Goal: Information Seeking & Learning: Check status

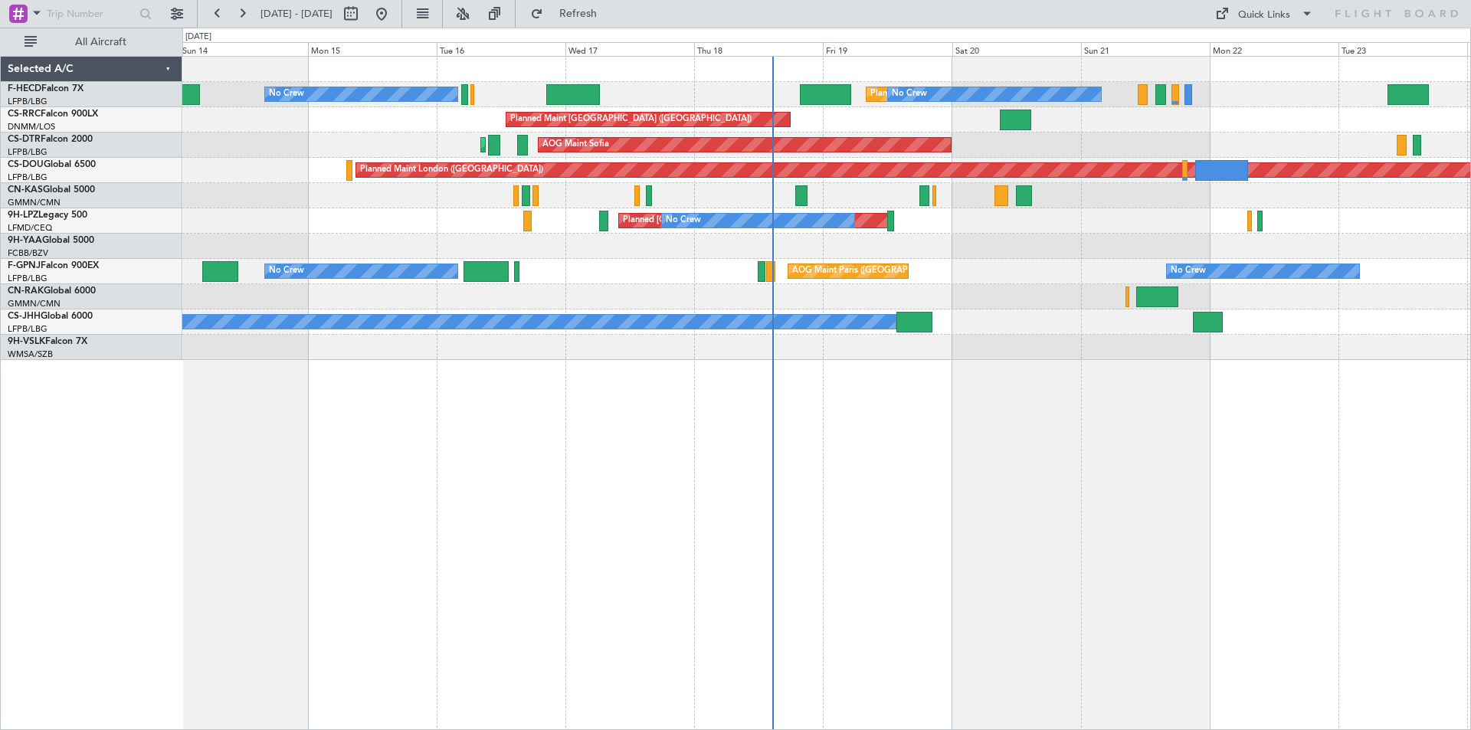
click at [762, 300] on div at bounding box center [826, 296] width 1288 height 25
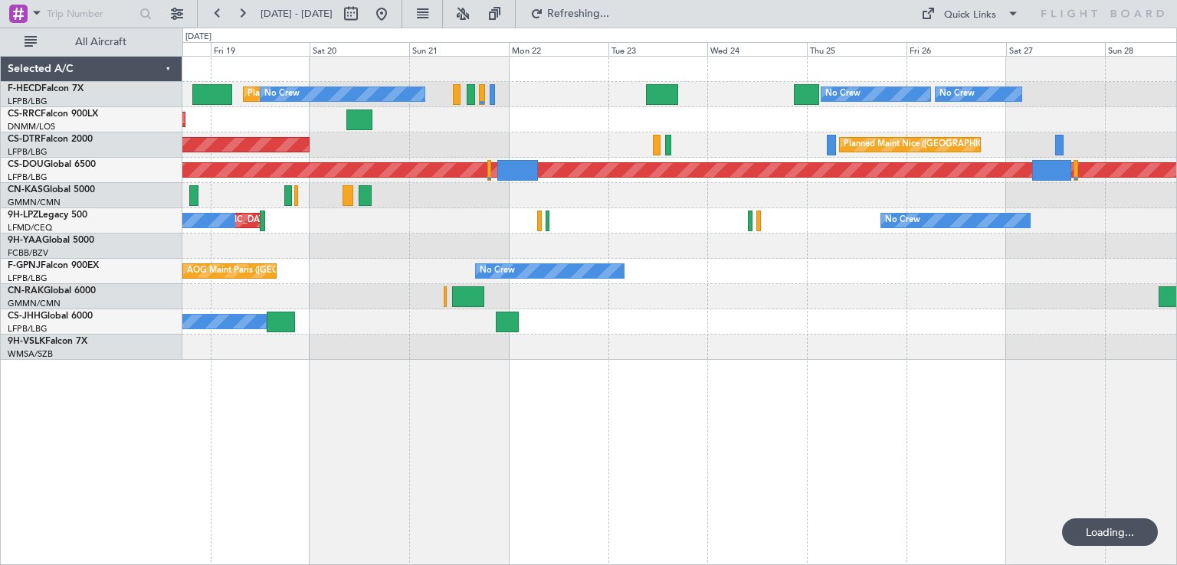
click at [405, 226] on div "No Crew Planned Maint [GEOGRAPHIC_DATA] ([GEOGRAPHIC_DATA]) No Crew No Crew Pla…" at bounding box center [679, 208] width 994 height 303
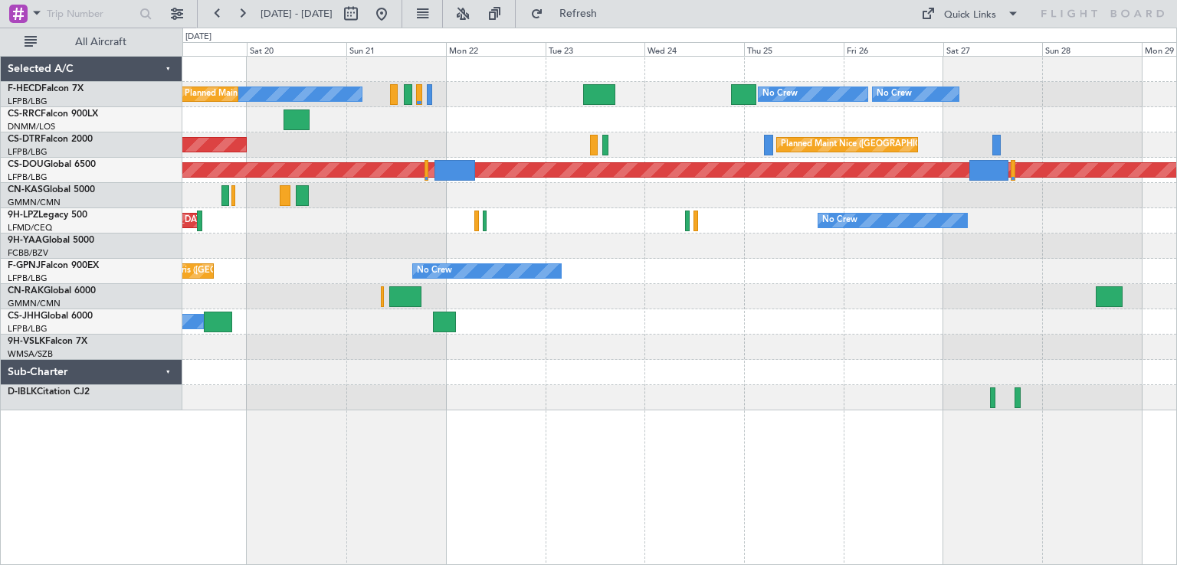
click at [0, 261] on div "No Crew No Crew No Crew Planned Maint [GEOGRAPHIC_DATA] ([GEOGRAPHIC_DATA]) Pla…" at bounding box center [588, 297] width 1177 height 538
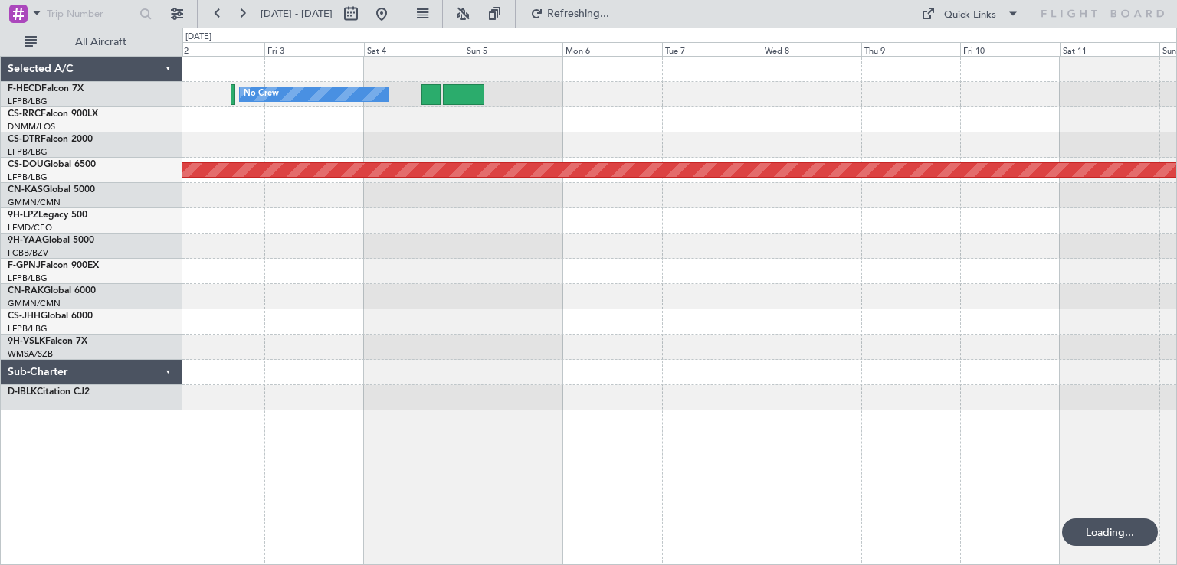
click at [129, 236] on div "No Crew Planned Maint [GEOGRAPHIC_DATA] ([GEOGRAPHIC_DATA]) Selected A/C F-HECD…" at bounding box center [588, 297] width 1177 height 538
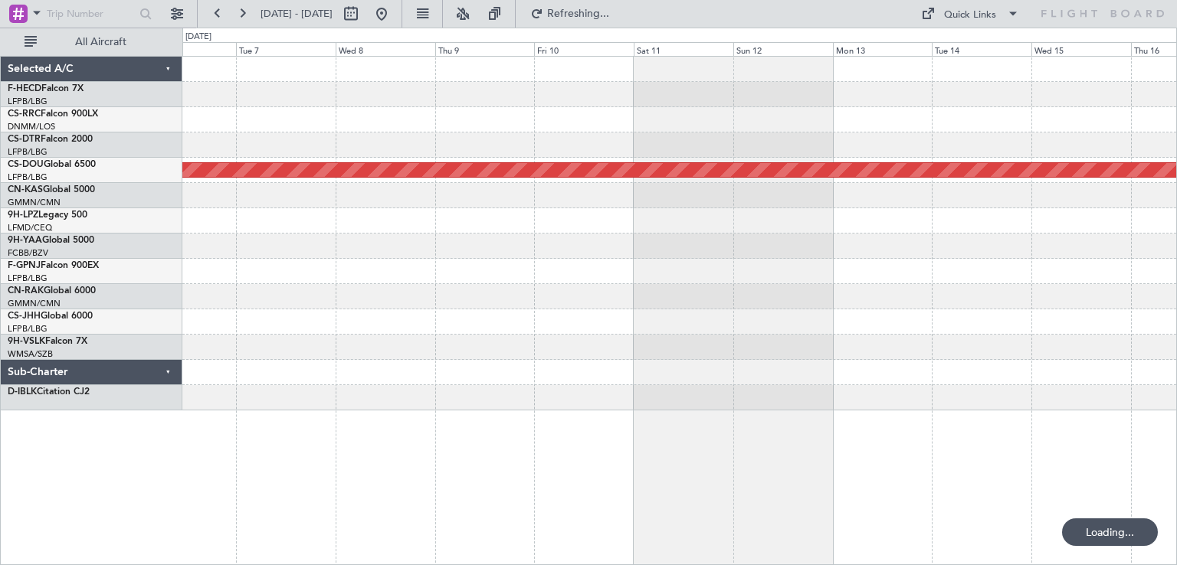
click at [244, 306] on div "No Crew Planned Maint [GEOGRAPHIC_DATA] ([GEOGRAPHIC_DATA])" at bounding box center [679, 234] width 994 height 354
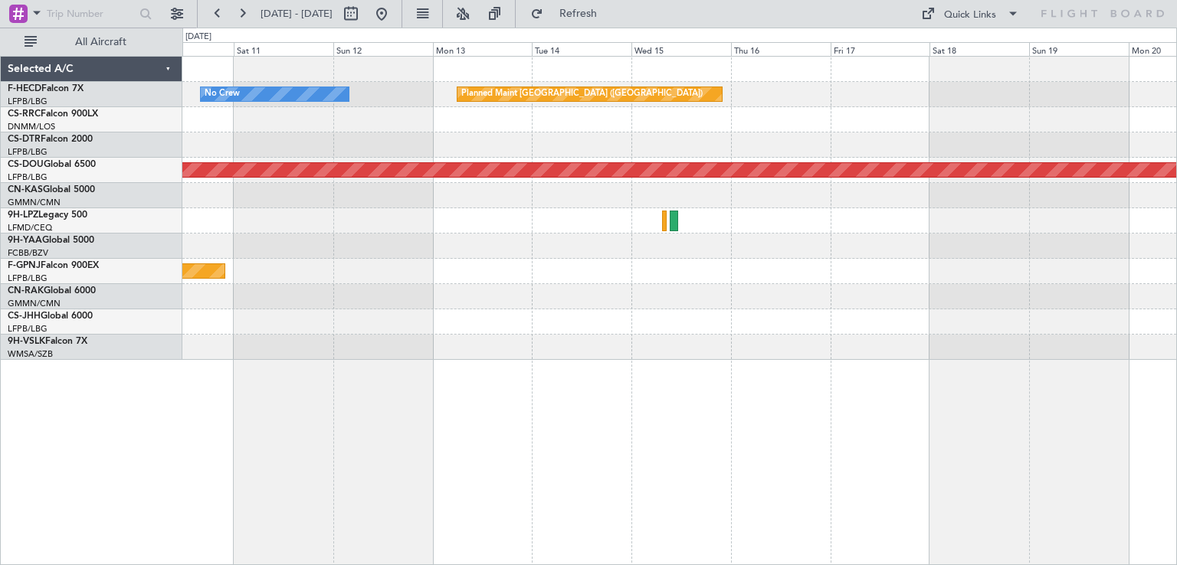
click at [327, 294] on div "Planned Maint [GEOGRAPHIC_DATA] ([GEOGRAPHIC_DATA]) No Crew Planned Maint [GEOG…" at bounding box center [679, 208] width 994 height 303
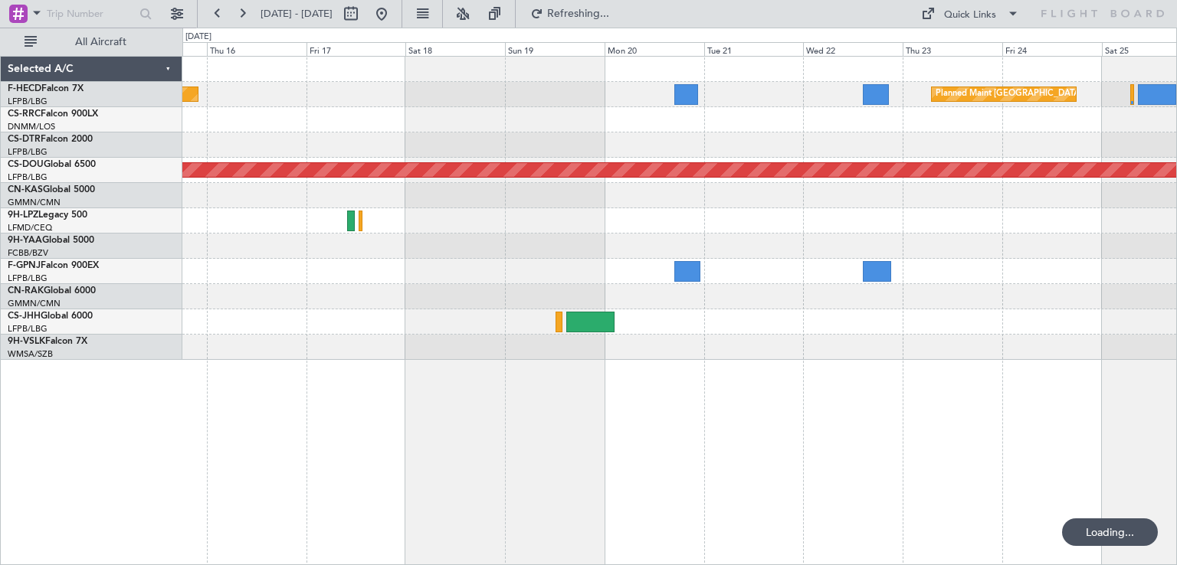
click at [333, 269] on div "Planned Maint [GEOGRAPHIC_DATA] ([GEOGRAPHIC_DATA]) Planned Maint [GEOGRAPHIC_D…" at bounding box center [679, 208] width 994 height 303
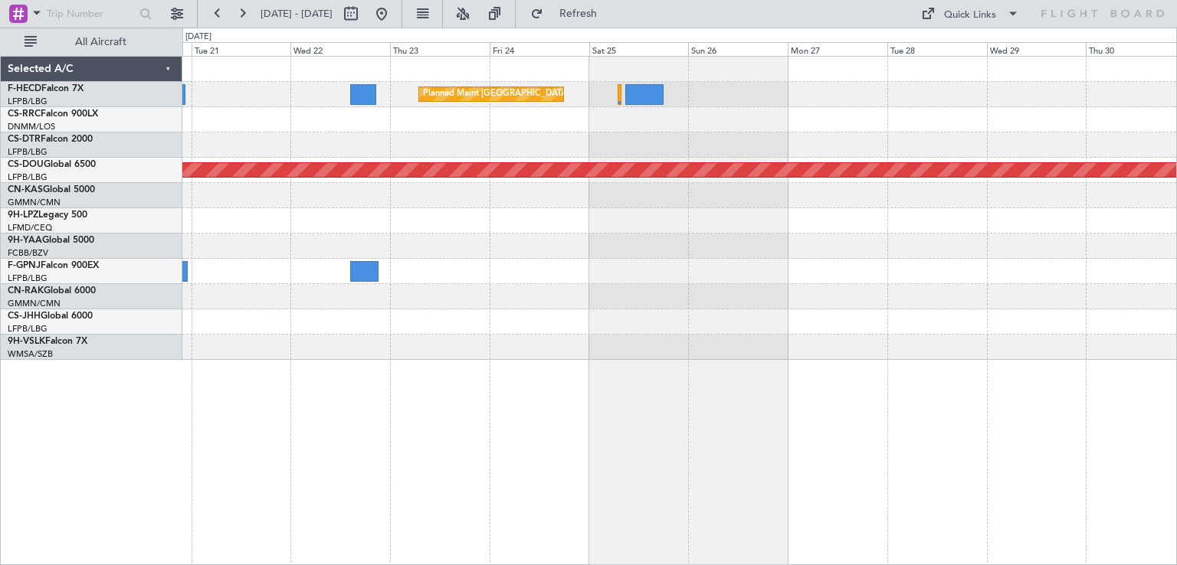
click at [491, 238] on div "Planned Maint [GEOGRAPHIC_DATA] ([GEOGRAPHIC_DATA]) Planned Maint [GEOGRAPHIC_D…" at bounding box center [679, 208] width 994 height 303
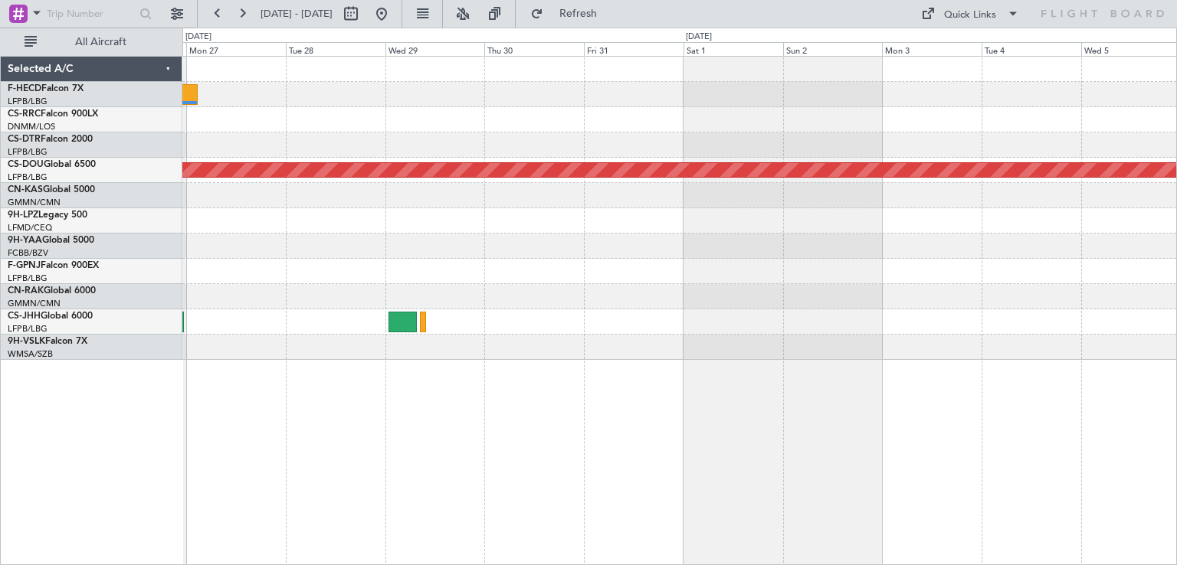
click at [454, 287] on div "Planned Maint [GEOGRAPHIC_DATA] ([GEOGRAPHIC_DATA]) Planned Maint [GEOGRAPHIC_D…" at bounding box center [679, 208] width 994 height 303
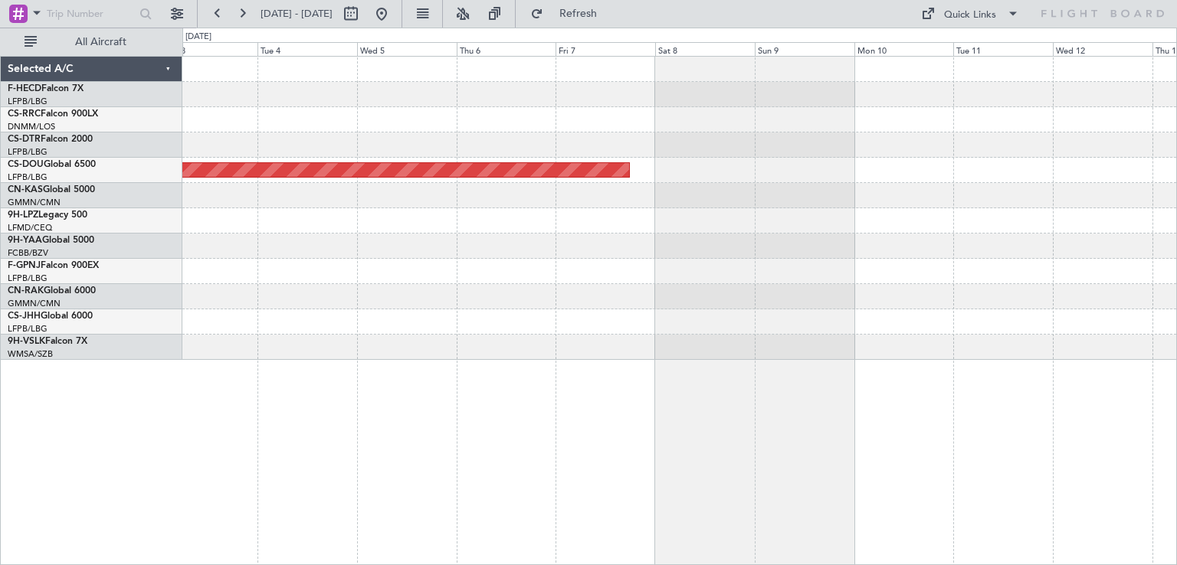
click at [576, 238] on div "Planned Maint London ([GEOGRAPHIC_DATA])" at bounding box center [679, 208] width 994 height 303
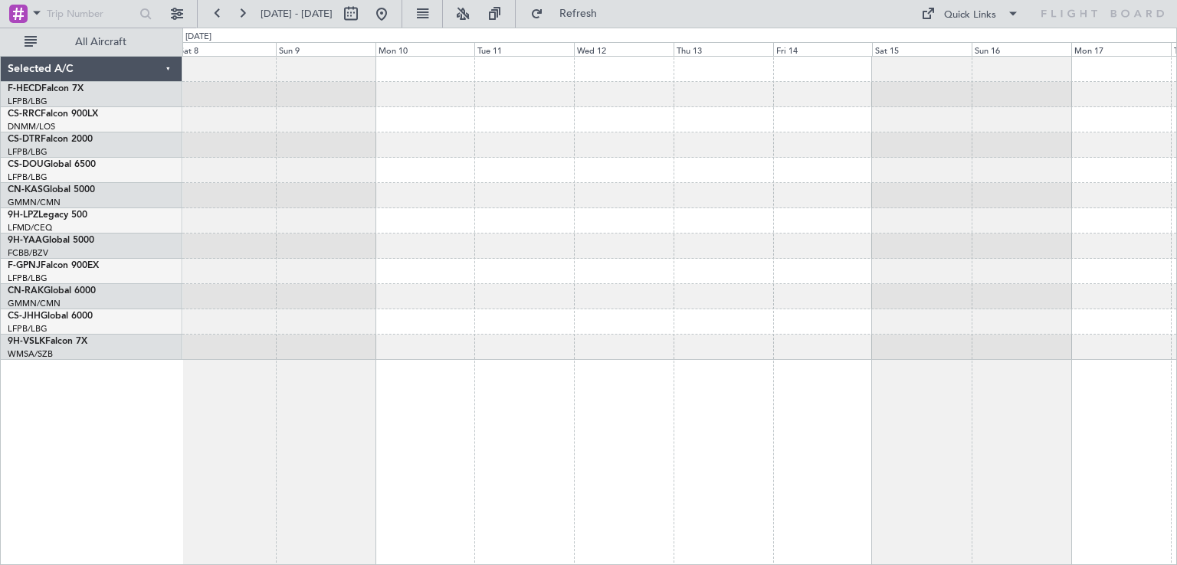
click at [696, 229] on div "Planned Maint London ([GEOGRAPHIC_DATA])" at bounding box center [679, 208] width 994 height 303
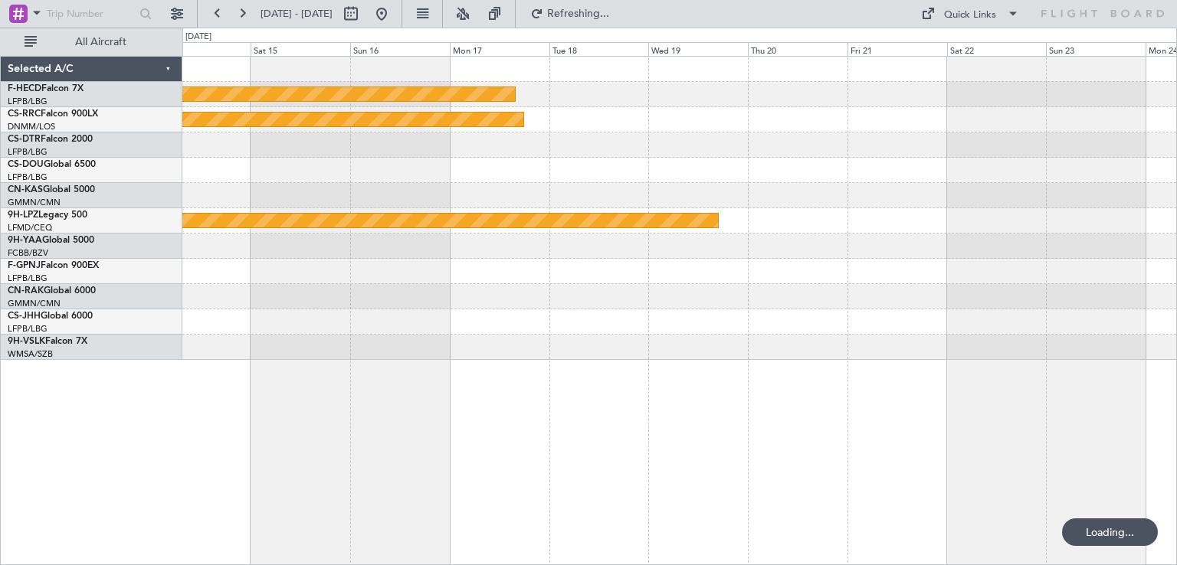
click at [603, 260] on div "Planned Maint [GEOGRAPHIC_DATA] ([GEOGRAPHIC_DATA]) Planned Maint [GEOGRAPHIC_D…" at bounding box center [679, 208] width 994 height 303
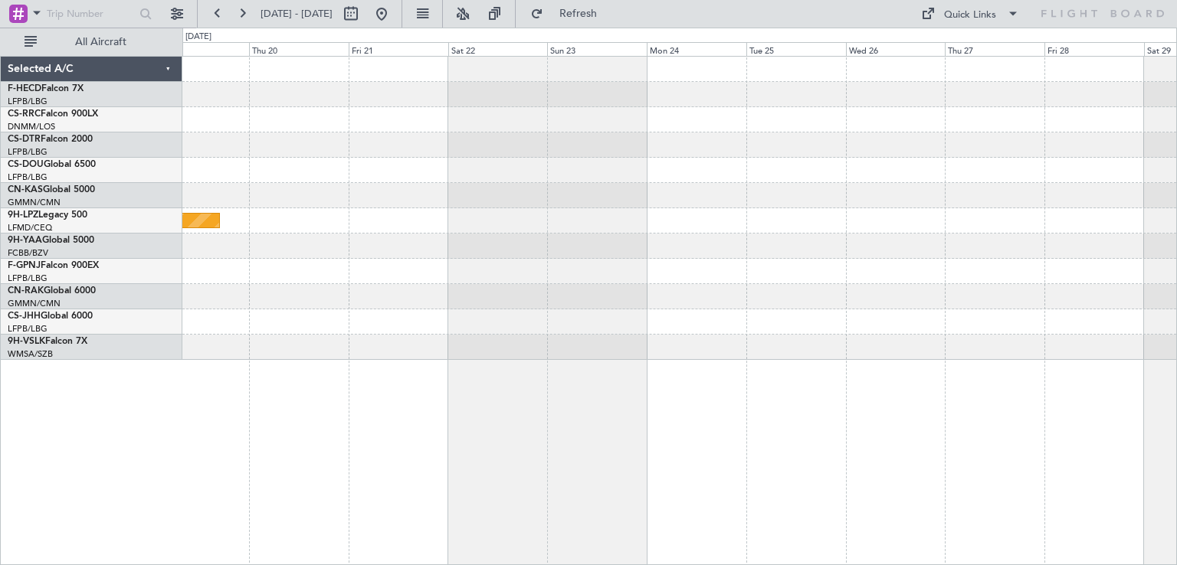
click at [697, 192] on div "Planned Maint [GEOGRAPHIC_DATA] ([GEOGRAPHIC_DATA]) Planned Maint [GEOGRAPHIC_D…" at bounding box center [679, 208] width 994 height 303
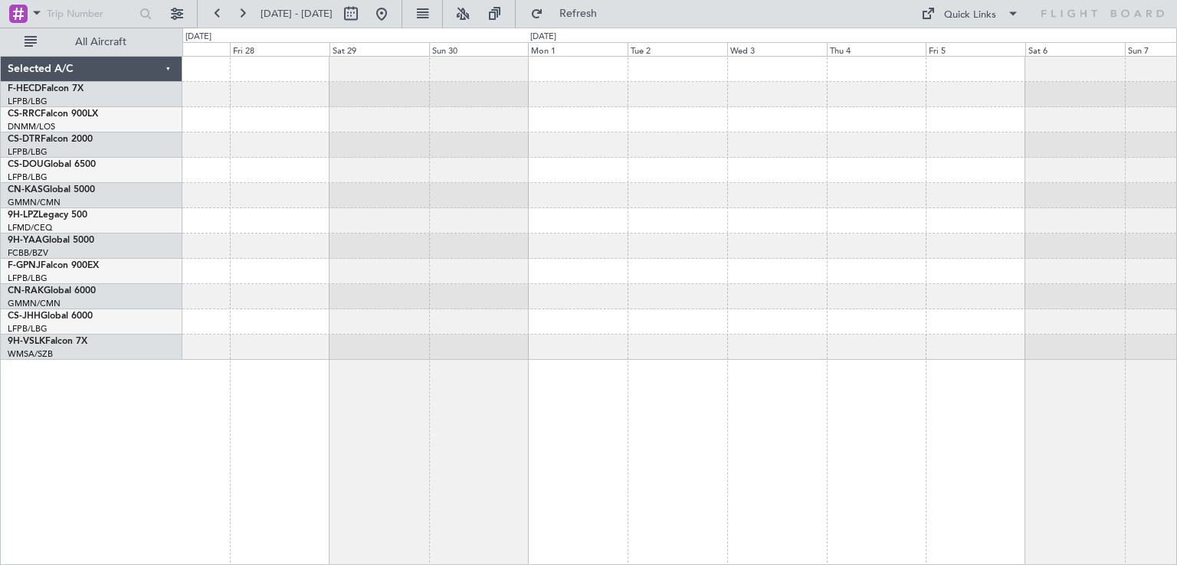
click at [0, 287] on div "Selected A/C F-HECD Falcon 7X LFPB/LBG Paris ([GEOGRAPHIC_DATA]) CS-RRC Falcon …" at bounding box center [588, 297] width 1177 height 538
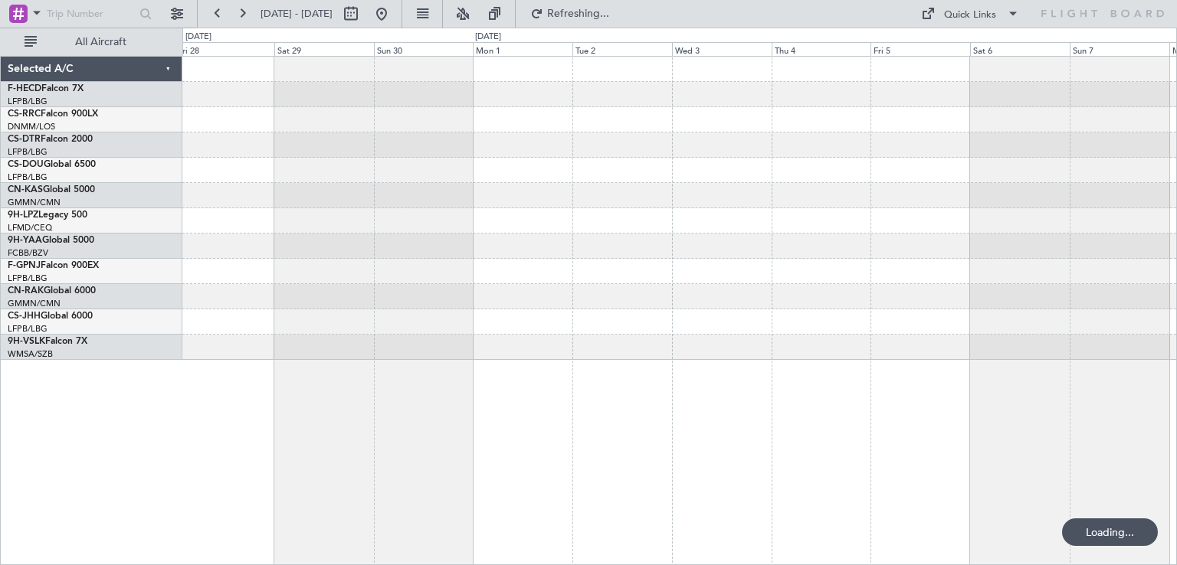
click at [181, 298] on div "Selected A/C F-HECD Falcon 7X LFPB/LBG Paris ([GEOGRAPHIC_DATA]) CS-RRC Falcon …" at bounding box center [588, 297] width 1177 height 538
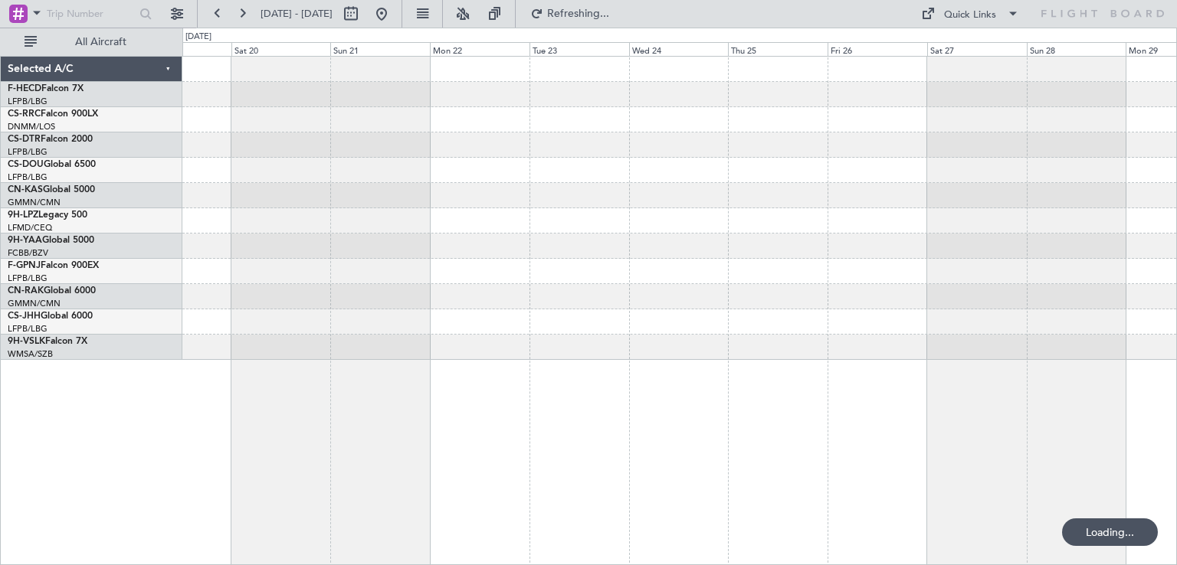
click at [354, 222] on div at bounding box center [679, 208] width 994 height 303
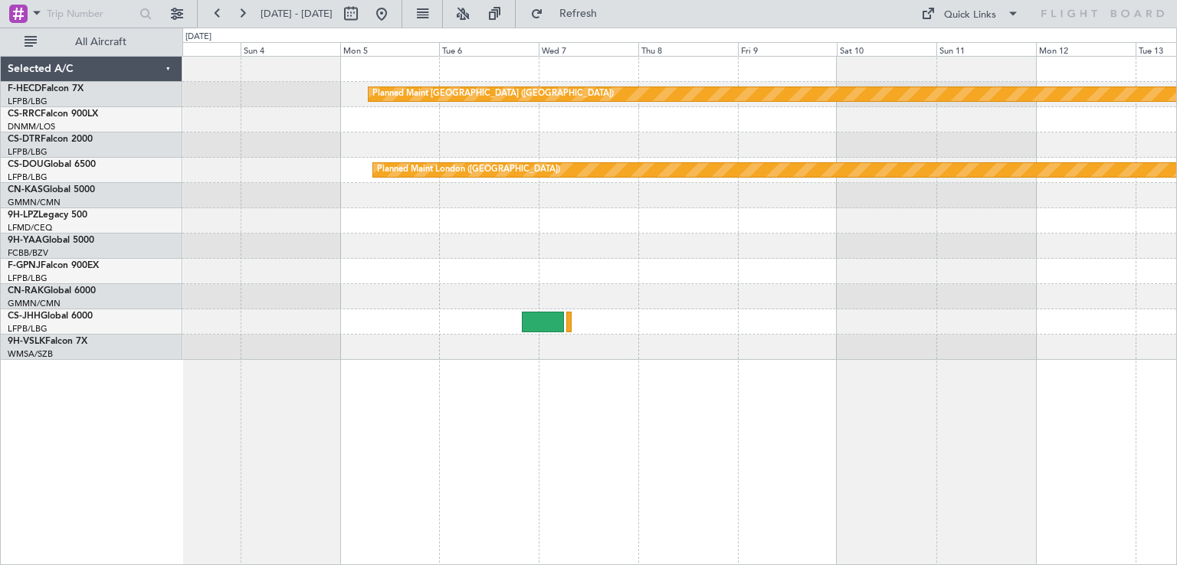
click at [317, 172] on div "Planned Maint [GEOGRAPHIC_DATA] ([GEOGRAPHIC_DATA]) Planned Maint [GEOGRAPHIC_D…" at bounding box center [679, 208] width 994 height 303
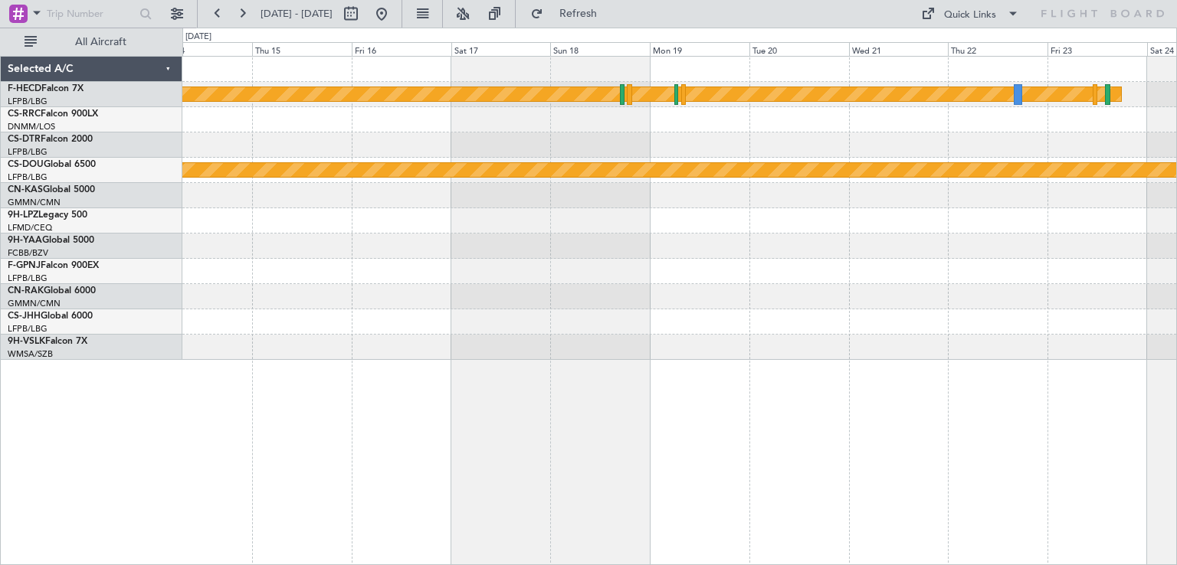
click at [540, 152] on div at bounding box center [679, 145] width 994 height 25
click at [472, 155] on div at bounding box center [679, 145] width 994 height 25
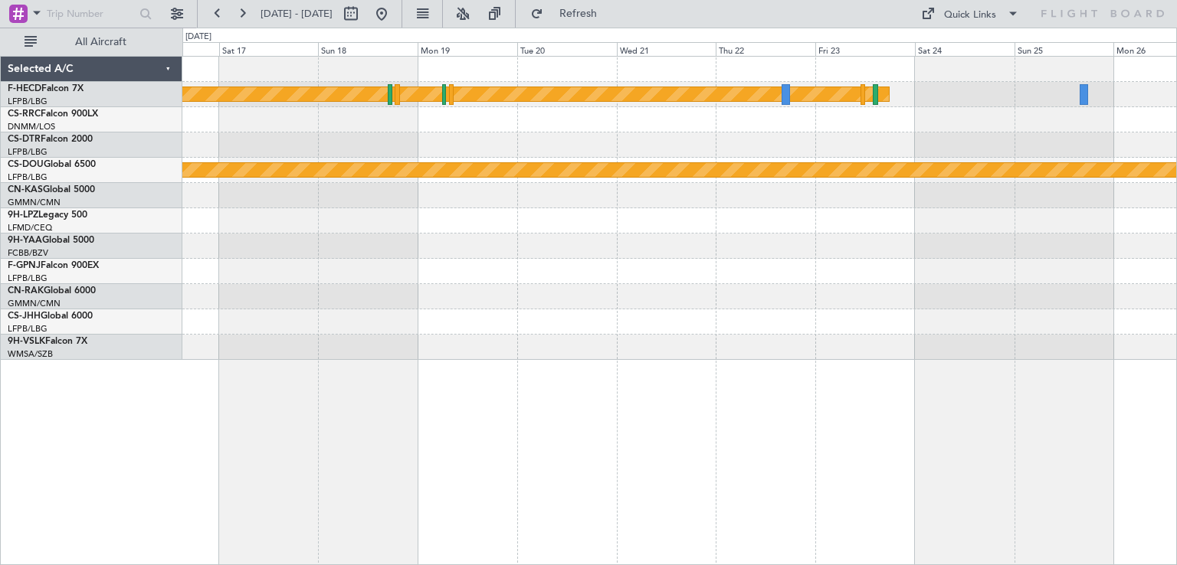
click at [665, 238] on div "Planned Maint [GEOGRAPHIC_DATA] ([GEOGRAPHIC_DATA]) Planned Maint [GEOGRAPHIC_D…" at bounding box center [679, 208] width 994 height 303
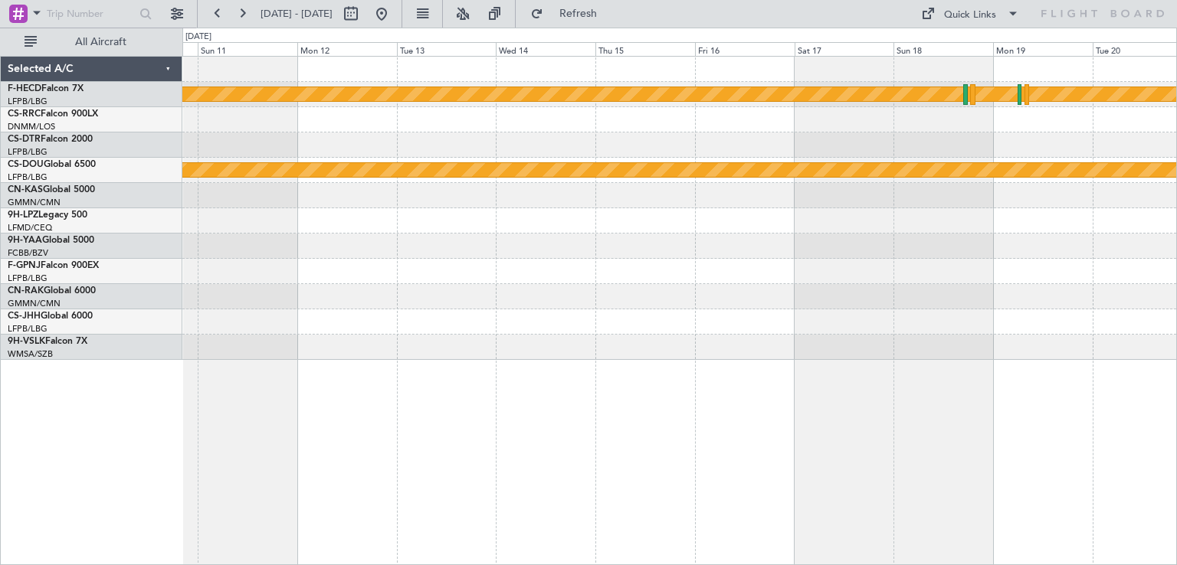
click at [959, 353] on div "Planned Maint [GEOGRAPHIC_DATA] ([GEOGRAPHIC_DATA]) Planned Maint [GEOGRAPHIC_D…" at bounding box center [679, 208] width 994 height 303
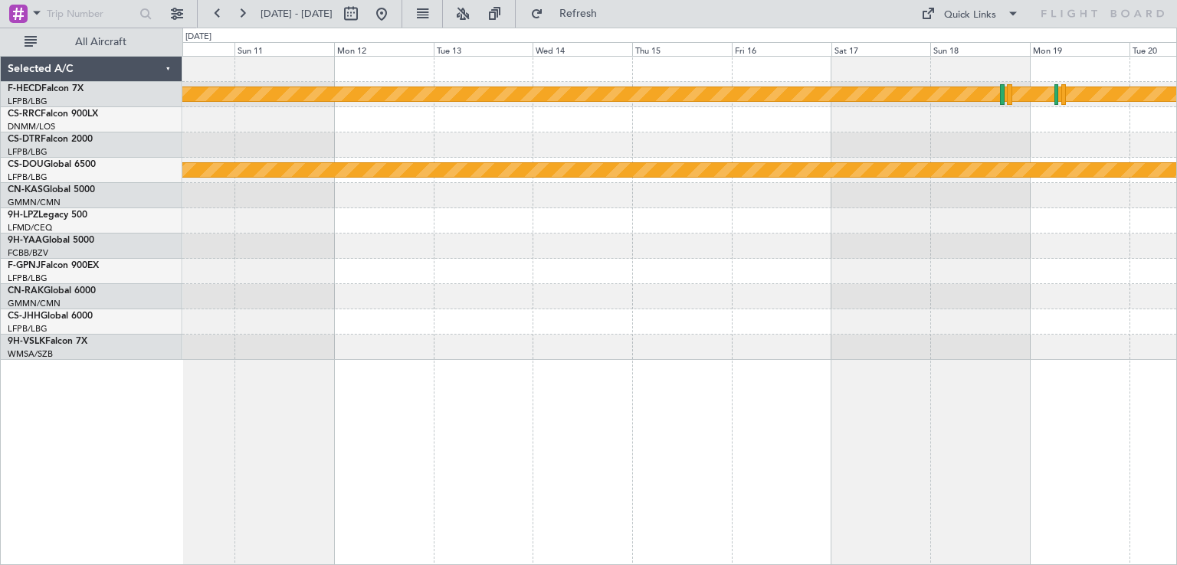
click at [1054, 280] on div "Planned Maint [GEOGRAPHIC_DATA] ([GEOGRAPHIC_DATA]) Planned Maint [GEOGRAPHIC_D…" at bounding box center [679, 208] width 994 height 303
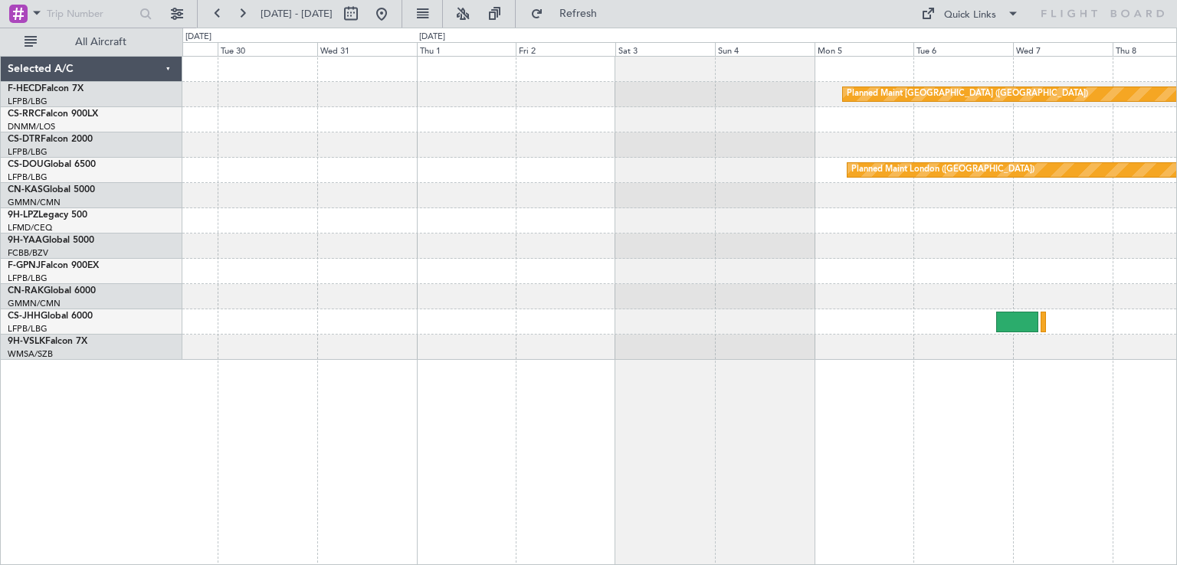
click at [935, 233] on div "Planned Maint [GEOGRAPHIC_DATA] ([GEOGRAPHIC_DATA]) Planned Maint [GEOGRAPHIC_D…" at bounding box center [679, 208] width 994 height 303
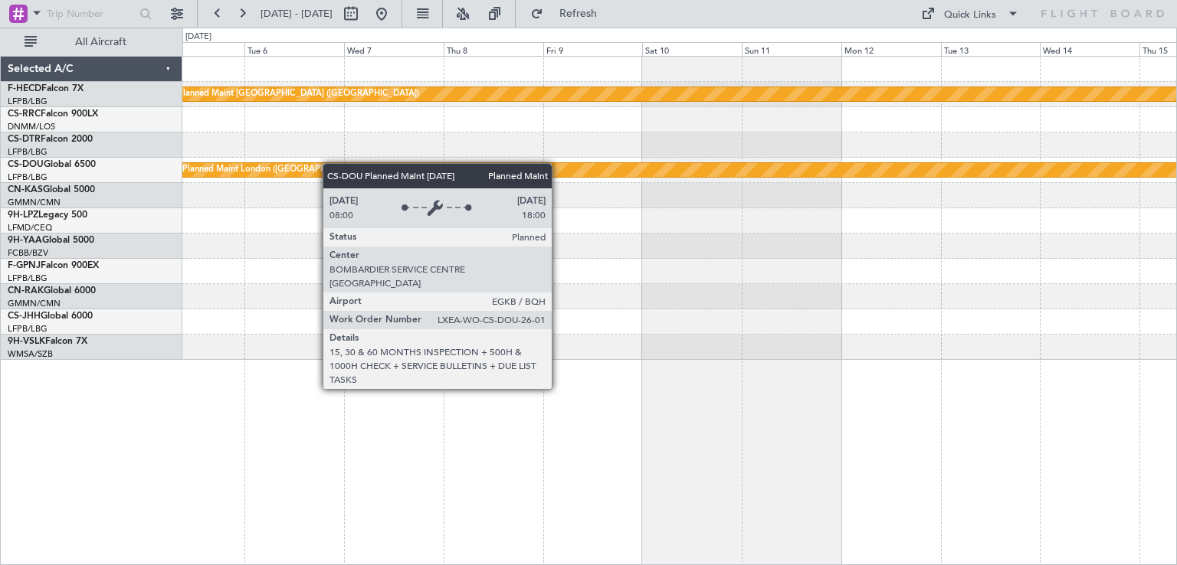
click at [277, 165] on div "Planned Maint London ([GEOGRAPHIC_DATA])" at bounding box center [273, 170] width 183 height 23
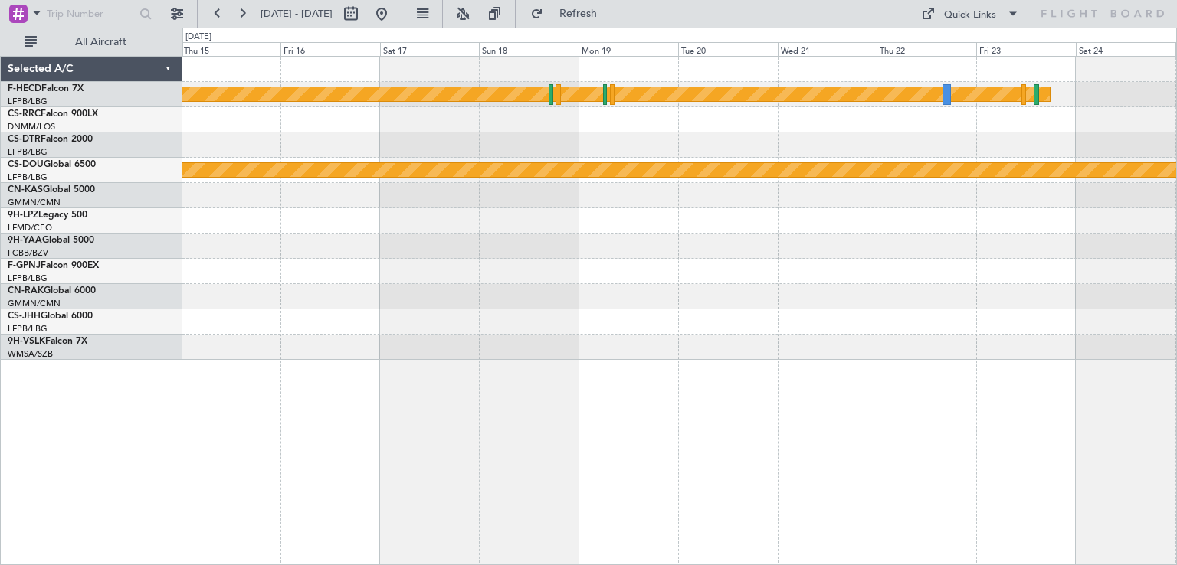
click at [485, 200] on div "Planned Maint [GEOGRAPHIC_DATA] ([GEOGRAPHIC_DATA]) Planned Maint [GEOGRAPHIC_D…" at bounding box center [679, 208] width 994 height 303
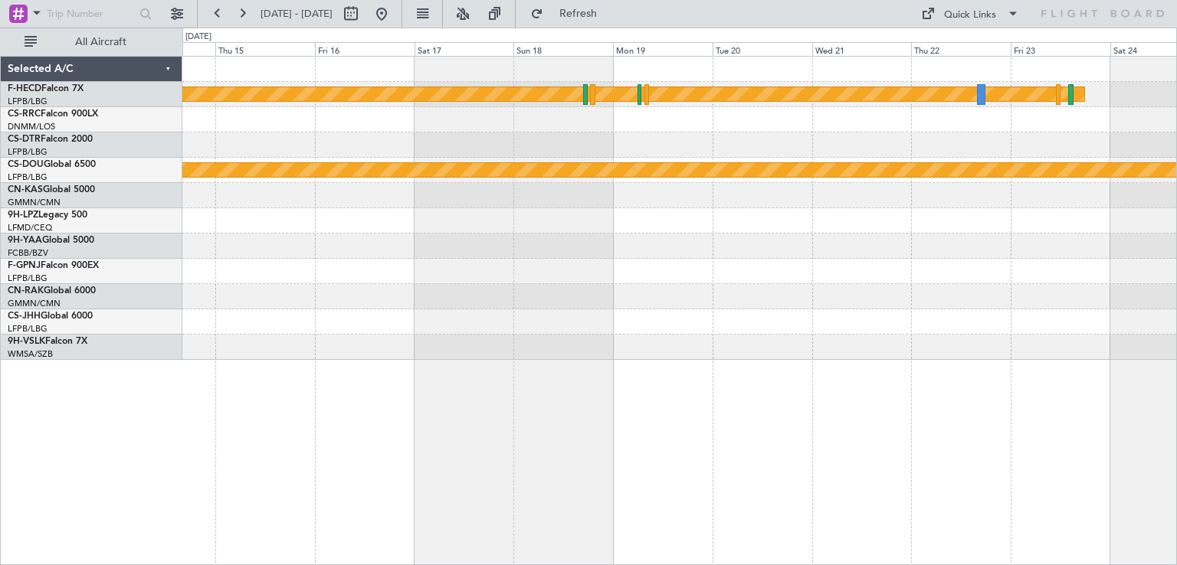
click at [627, 172] on div "Planned Maint [GEOGRAPHIC_DATA] ([GEOGRAPHIC_DATA]) Planned Maint [GEOGRAPHIC_D…" at bounding box center [679, 208] width 994 height 303
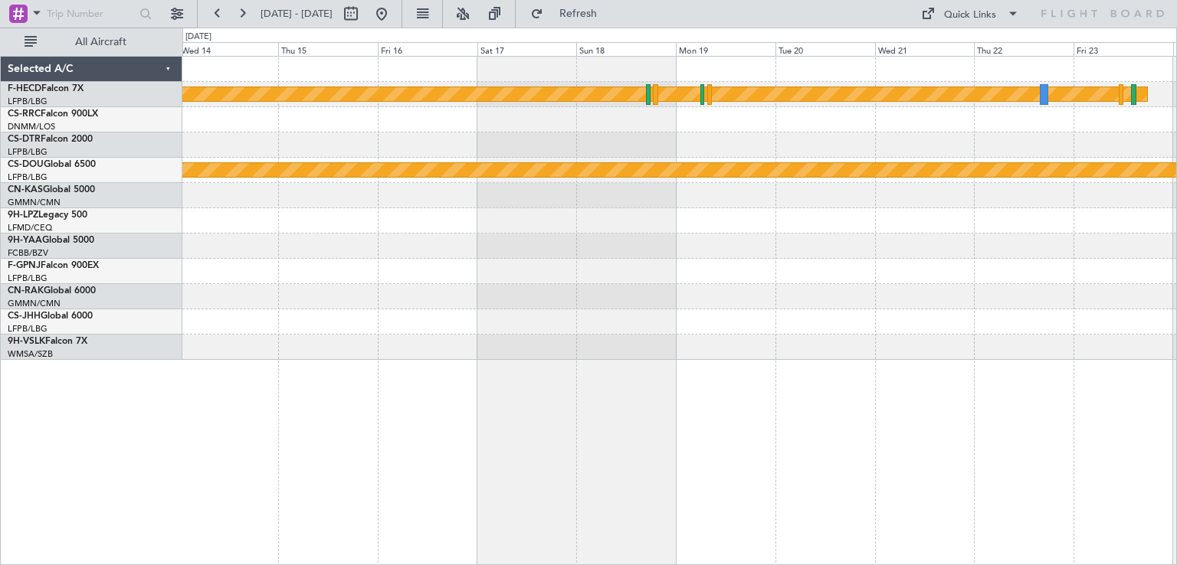
click at [793, 283] on div "Planned Maint [GEOGRAPHIC_DATA] ([GEOGRAPHIC_DATA]) Planned Maint [GEOGRAPHIC_D…" at bounding box center [679, 208] width 994 height 303
click at [803, 232] on div "Planned Maint [GEOGRAPHIC_DATA] ([GEOGRAPHIC_DATA]) Planned Maint [GEOGRAPHIC_D…" at bounding box center [679, 208] width 994 height 303
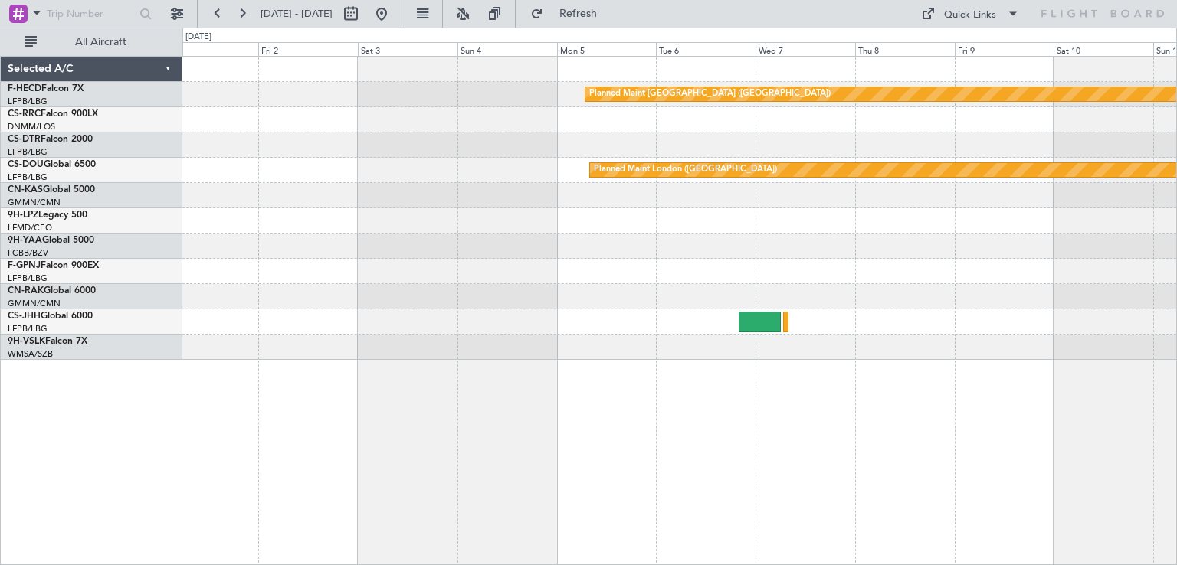
click at [808, 244] on div "Planned Maint [GEOGRAPHIC_DATA] ([GEOGRAPHIC_DATA]) Planned Maint [GEOGRAPHIC_D…" at bounding box center [679, 208] width 994 height 303
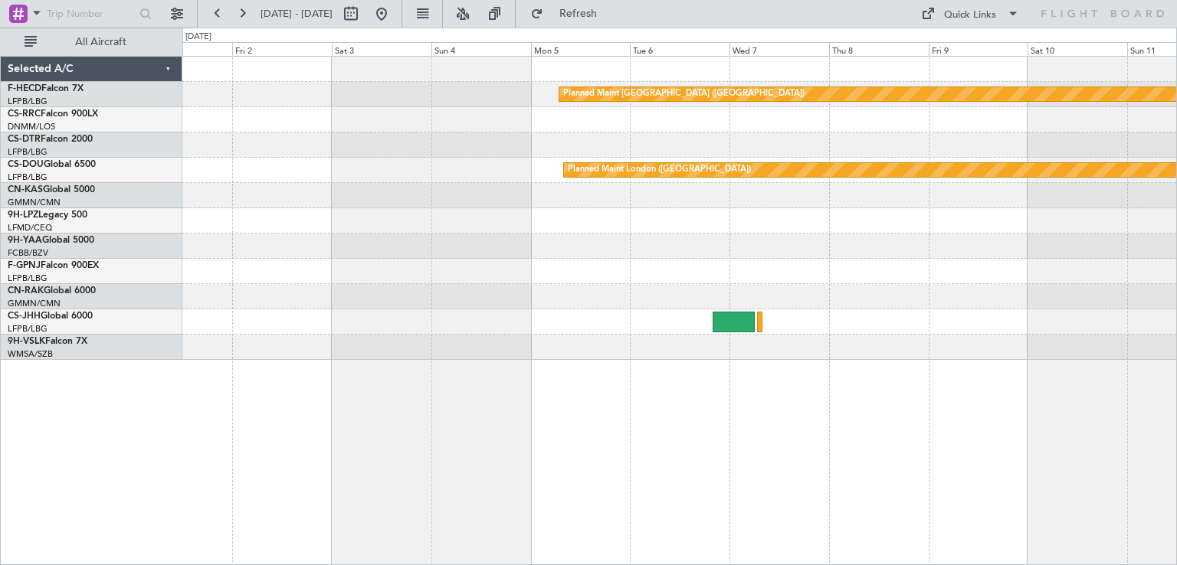
click at [456, 234] on div "Planned Maint [GEOGRAPHIC_DATA] ([GEOGRAPHIC_DATA]) Planned Maint [GEOGRAPHIC_D…" at bounding box center [679, 208] width 994 height 303
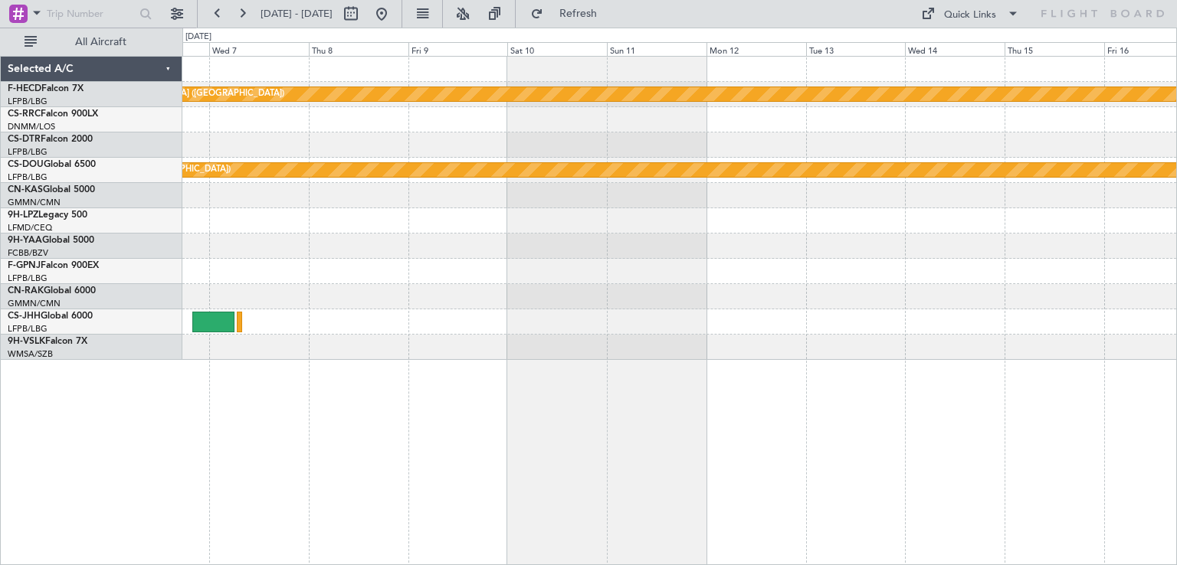
click at [579, 183] on div "Planned Maint [GEOGRAPHIC_DATA] ([GEOGRAPHIC_DATA]) Planned Maint [GEOGRAPHIC_D…" at bounding box center [679, 208] width 994 height 303
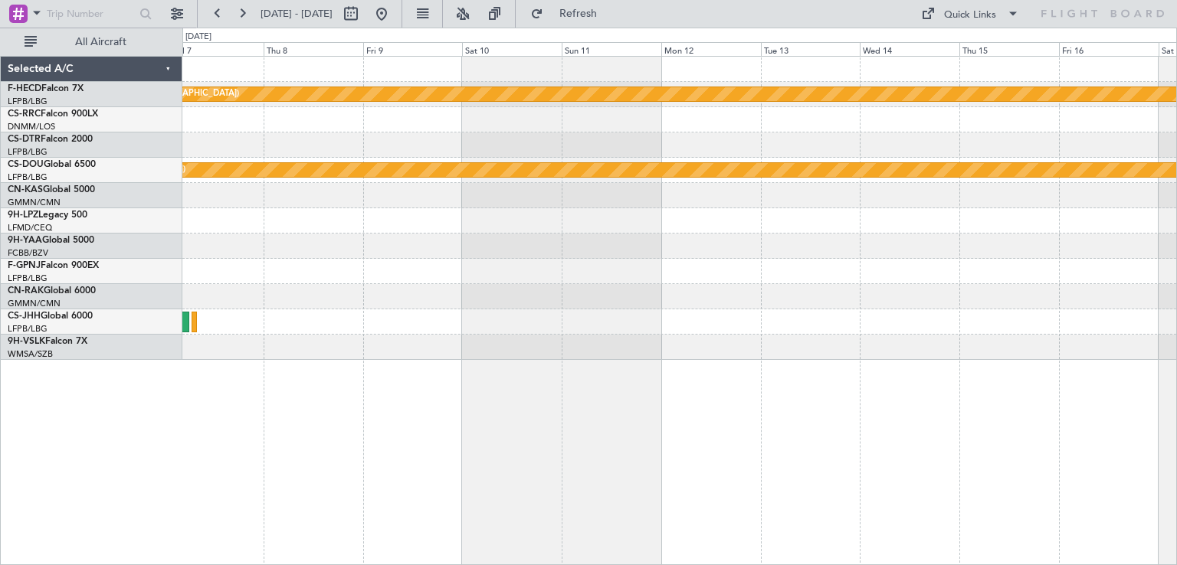
click at [671, 168] on div "Planned Maint [GEOGRAPHIC_DATA] ([GEOGRAPHIC_DATA]) Planned Maint [GEOGRAPHIC_D…" at bounding box center [679, 208] width 994 height 303
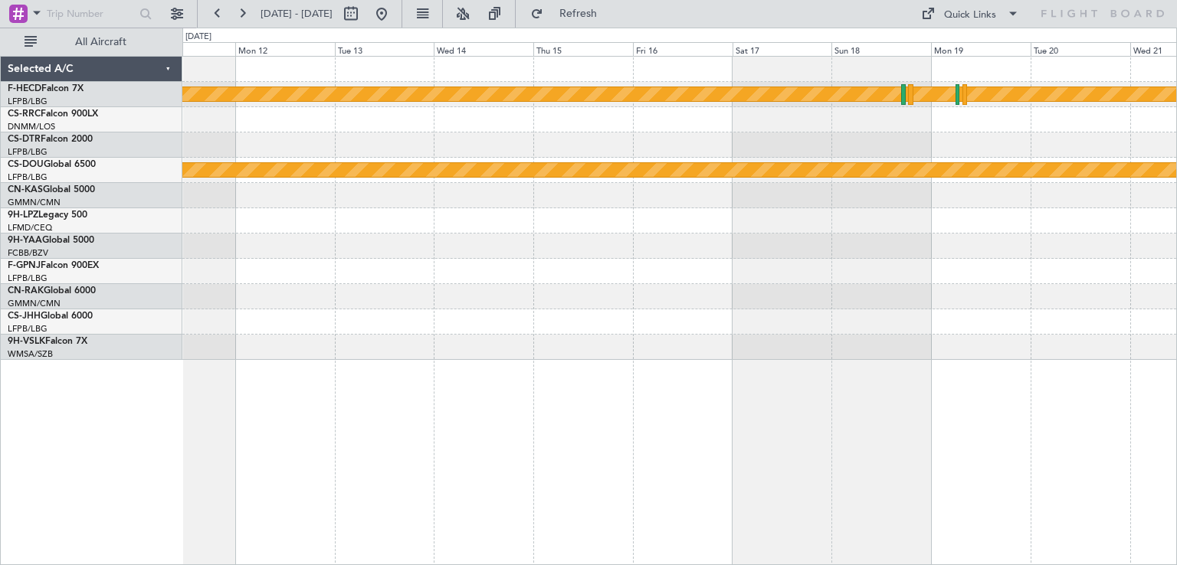
click at [714, 156] on div "Planned Maint [GEOGRAPHIC_DATA] ([GEOGRAPHIC_DATA]) Planned Maint [GEOGRAPHIC_D…" at bounding box center [679, 208] width 994 height 303
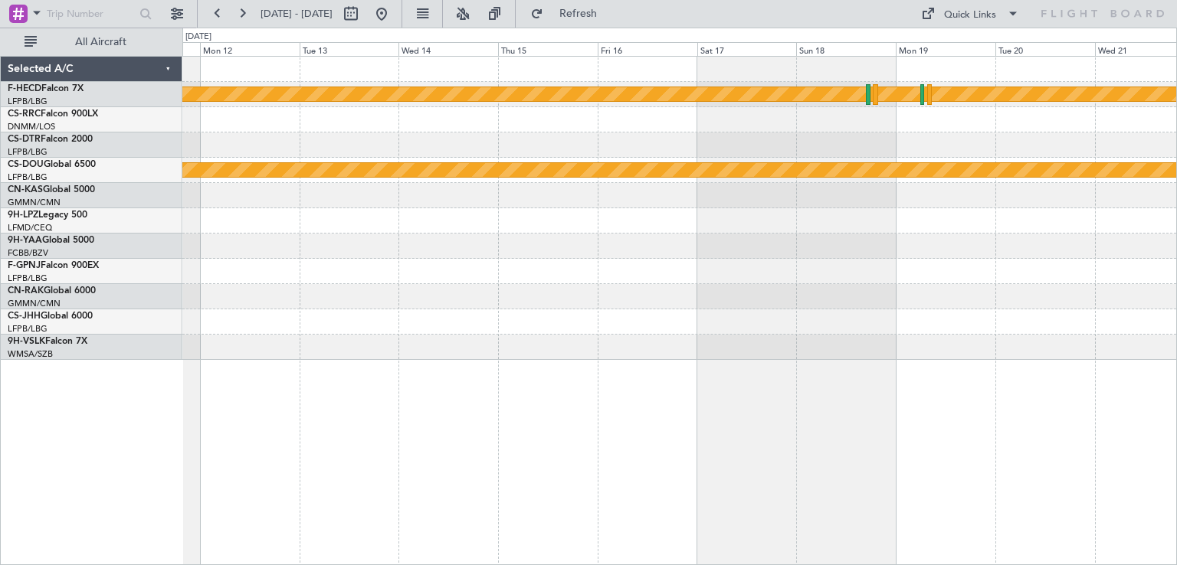
click at [772, 170] on div "Planned Maint [GEOGRAPHIC_DATA] ([GEOGRAPHIC_DATA]) Planned Maint [GEOGRAPHIC_D…" at bounding box center [679, 208] width 994 height 303
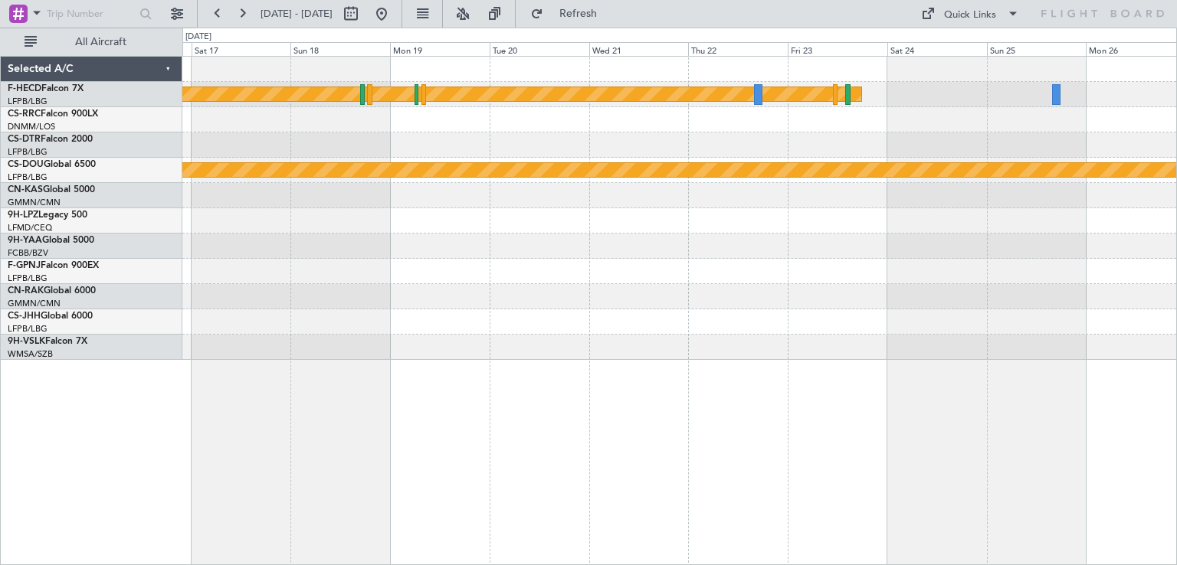
click at [770, 179] on div "Planned Maint [GEOGRAPHIC_DATA] ([GEOGRAPHIC_DATA]) Planned Maint [GEOGRAPHIC_D…" at bounding box center [679, 208] width 994 height 303
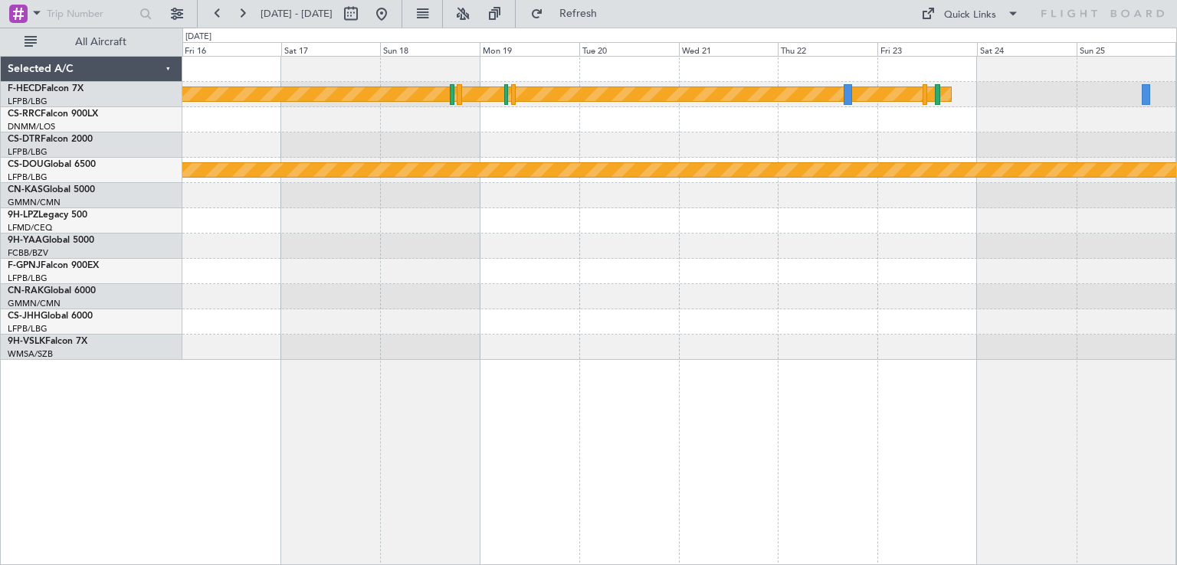
click at [481, 262] on div at bounding box center [679, 271] width 994 height 25
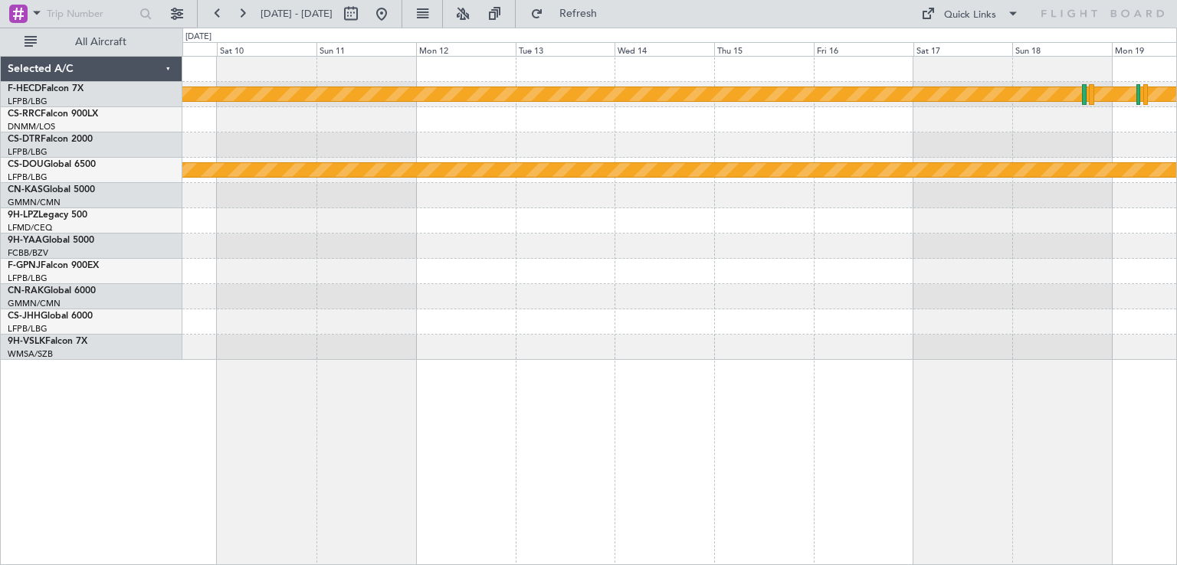
click at [746, 143] on div at bounding box center [679, 145] width 994 height 25
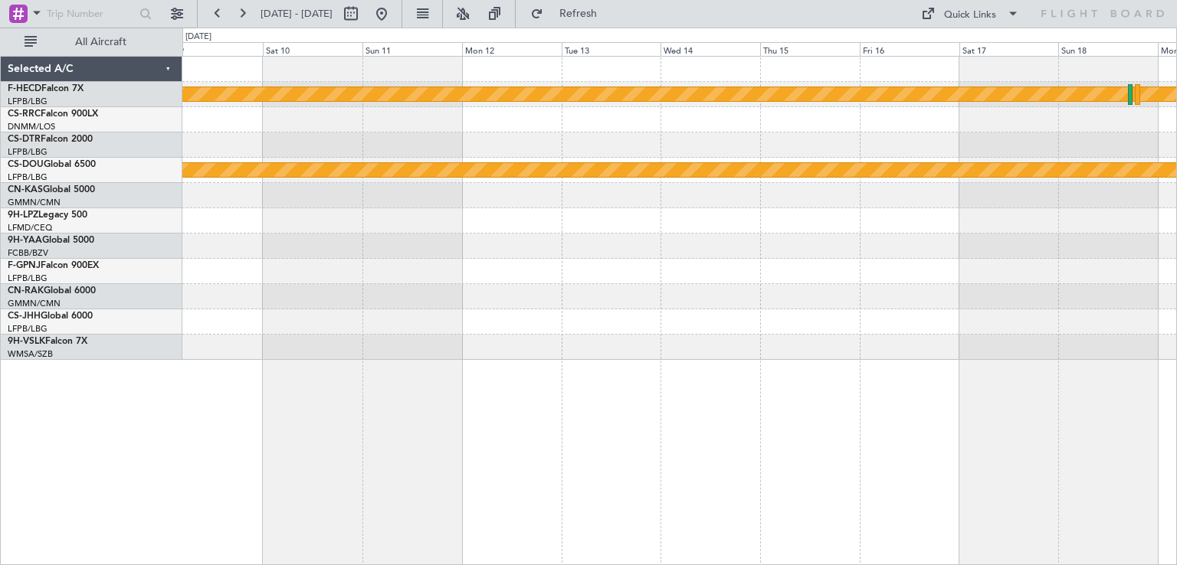
click at [625, 159] on div "Planned Maint [GEOGRAPHIC_DATA] ([GEOGRAPHIC_DATA]) Planned Maint [GEOGRAPHIC_D…" at bounding box center [679, 208] width 994 height 303
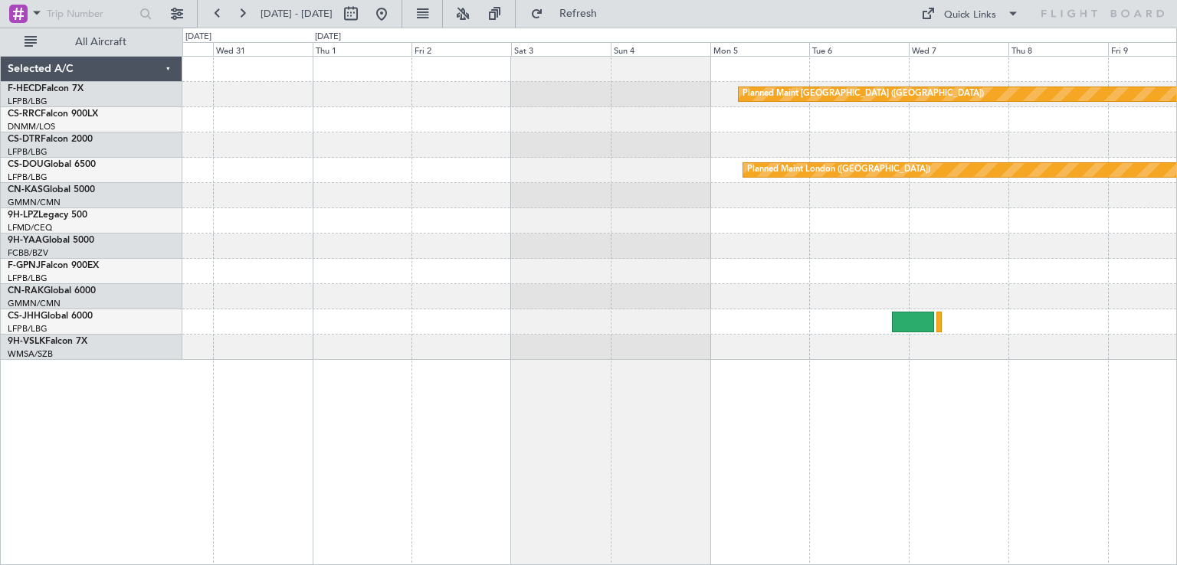
click at [644, 159] on div "Planned Maint [GEOGRAPHIC_DATA] ([GEOGRAPHIC_DATA]) Planned Maint [GEOGRAPHIC_D…" at bounding box center [679, 208] width 994 height 303
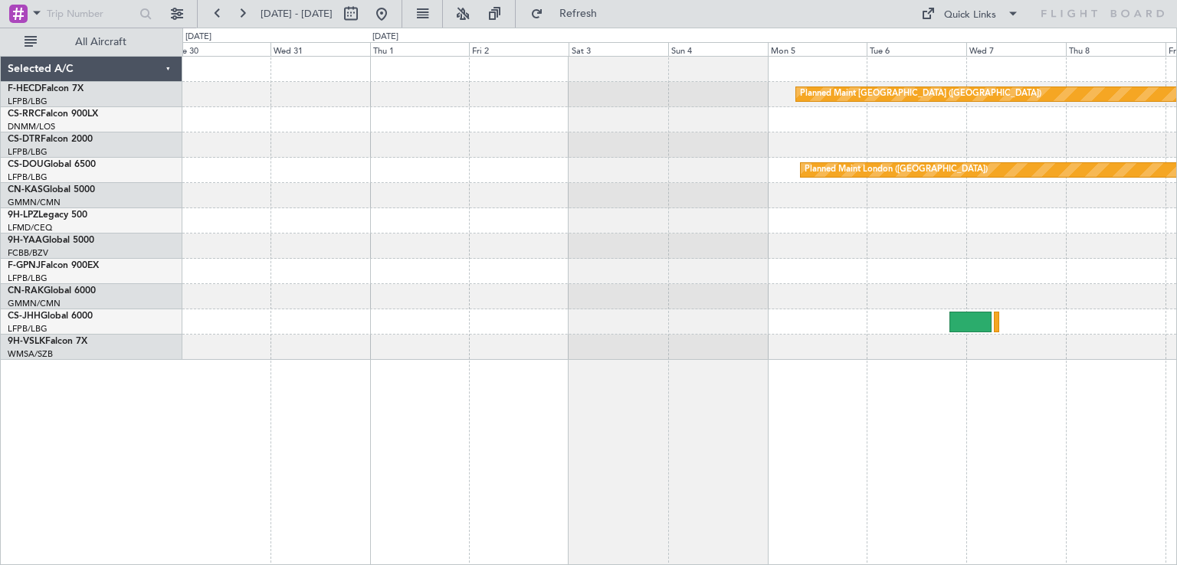
click at [723, 125] on div at bounding box center [679, 119] width 994 height 25
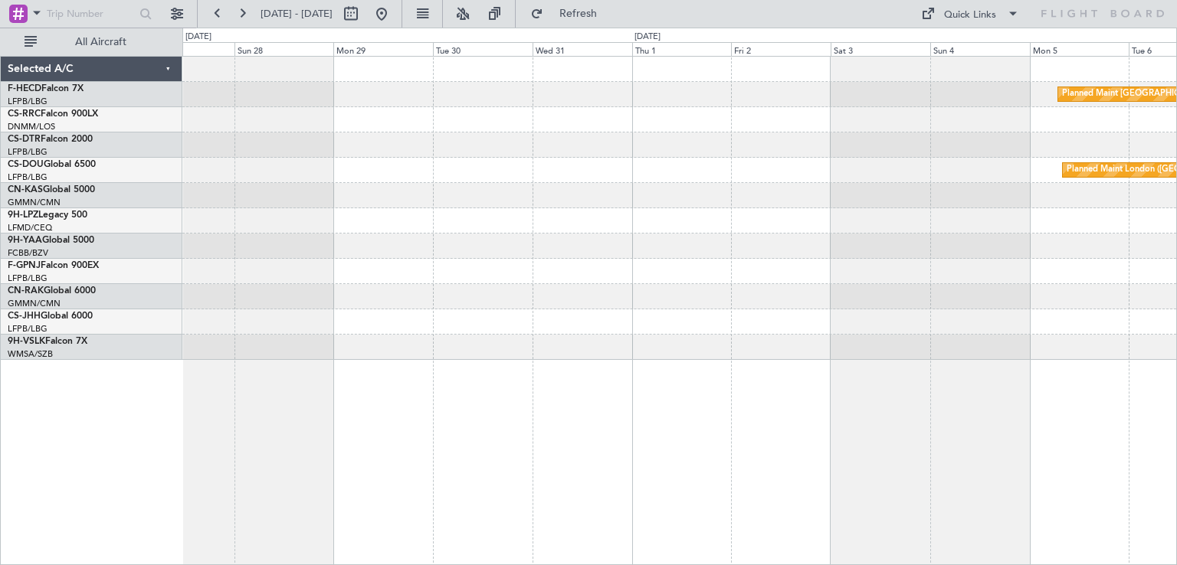
click at [444, 158] on div "Planned Maint [GEOGRAPHIC_DATA] ([GEOGRAPHIC_DATA]) Planned Maint [GEOGRAPHIC_D…" at bounding box center [679, 208] width 994 height 303
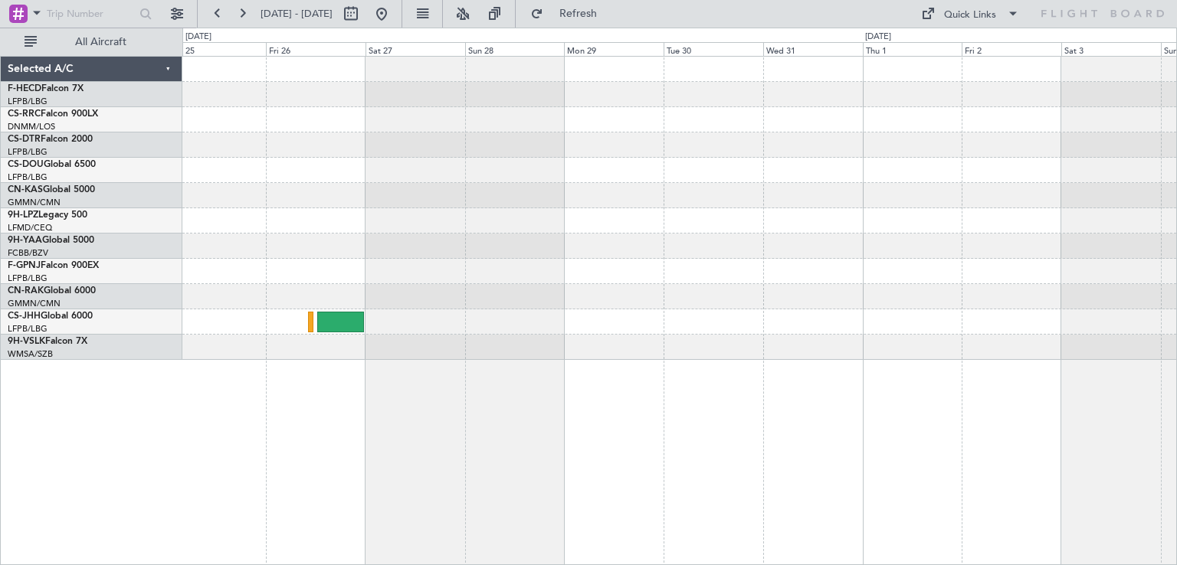
click at [617, 206] on div at bounding box center [679, 195] width 994 height 25
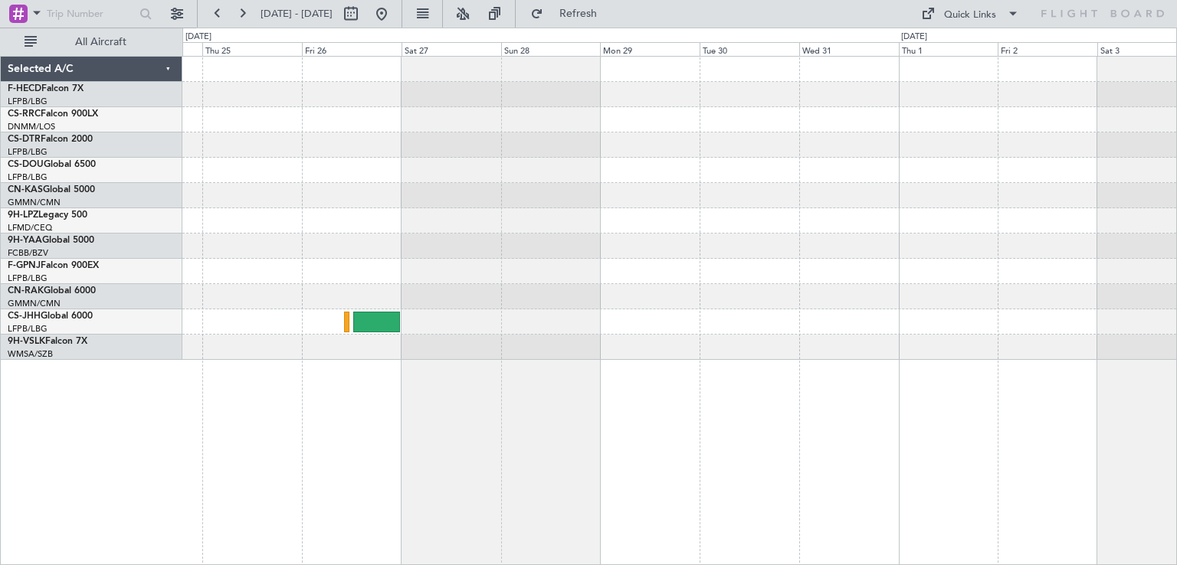
click at [677, 247] on div "Planned Maint [GEOGRAPHIC_DATA] ([GEOGRAPHIC_DATA]) Planned Maint [GEOGRAPHIC_D…" at bounding box center [679, 208] width 994 height 303
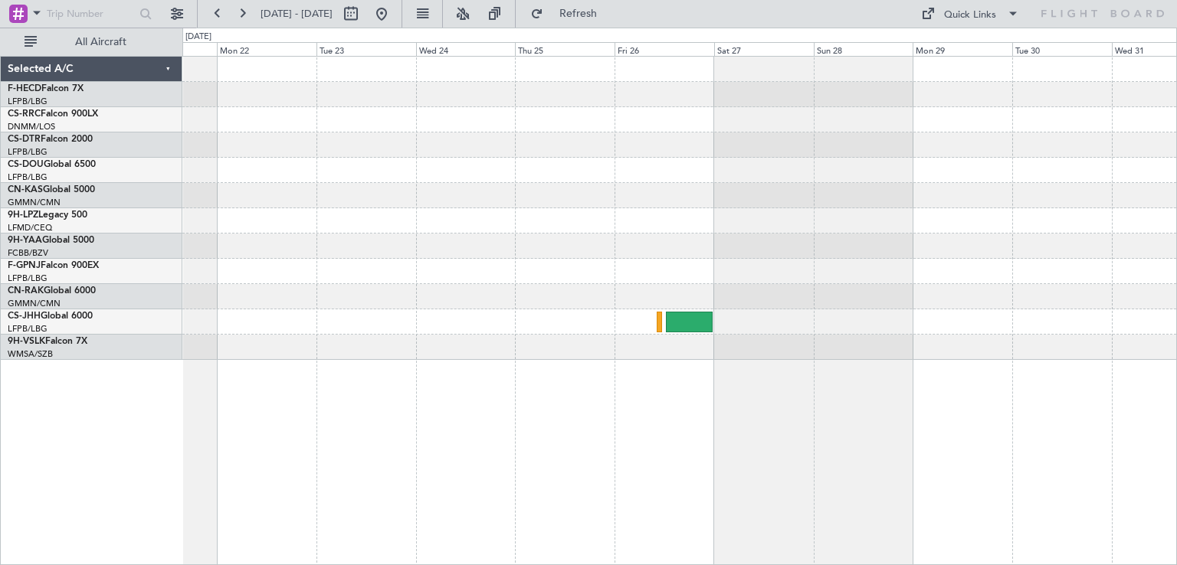
click at [967, 186] on div at bounding box center [679, 195] width 994 height 25
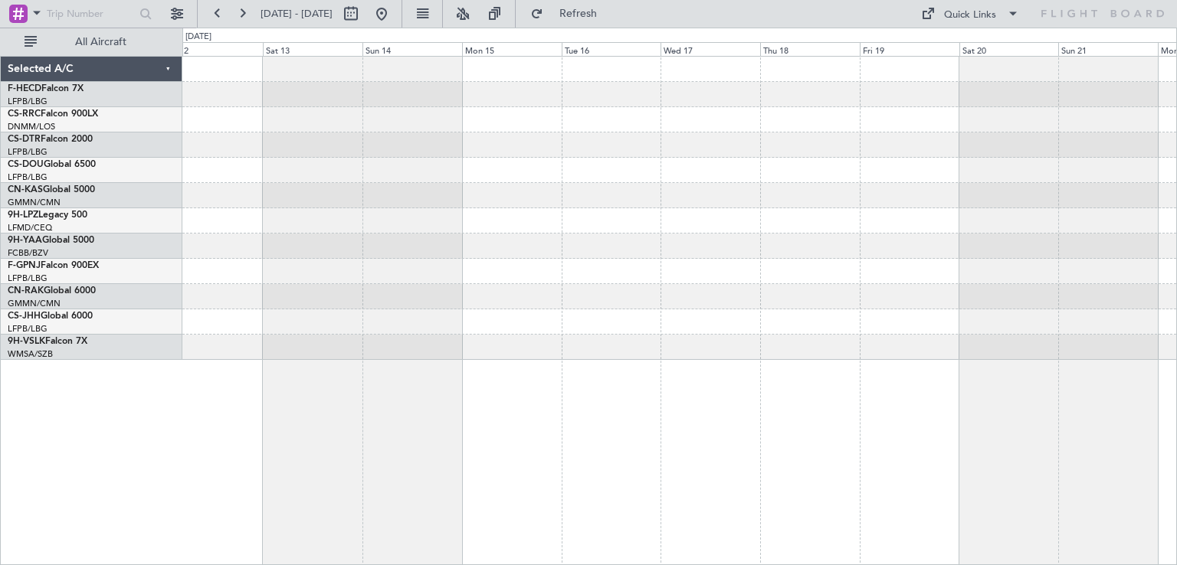
click at [1176, 193] on div "Selected A/C F-HECD Falcon 7X LFPB/LBG Paris ([GEOGRAPHIC_DATA]) CS-RRC Falcon …" at bounding box center [588, 297] width 1177 height 538
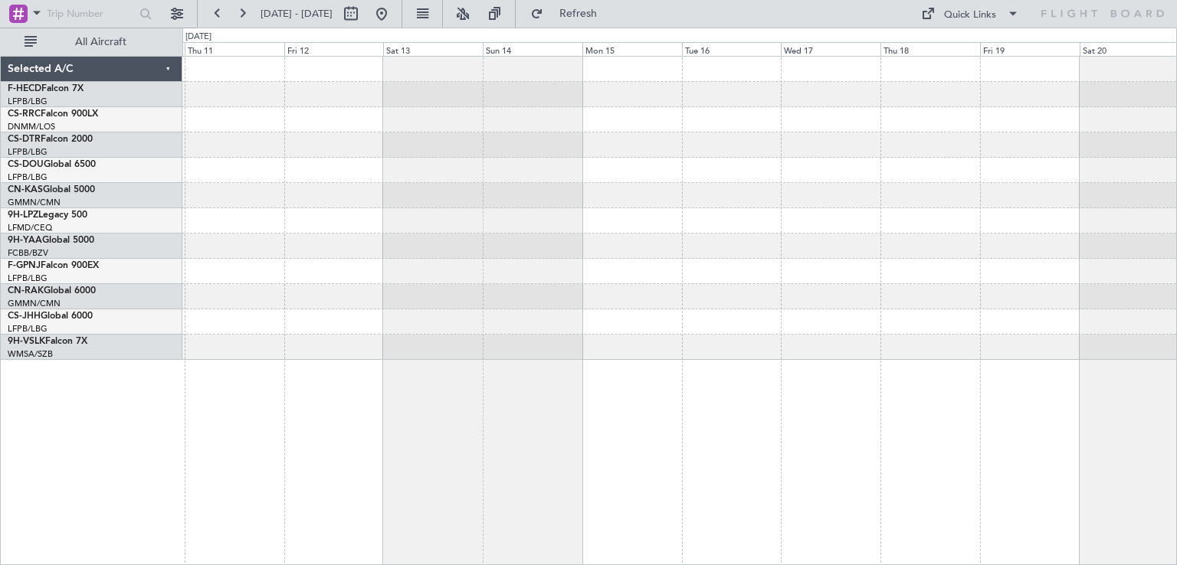
click at [929, 219] on div at bounding box center [679, 208] width 994 height 303
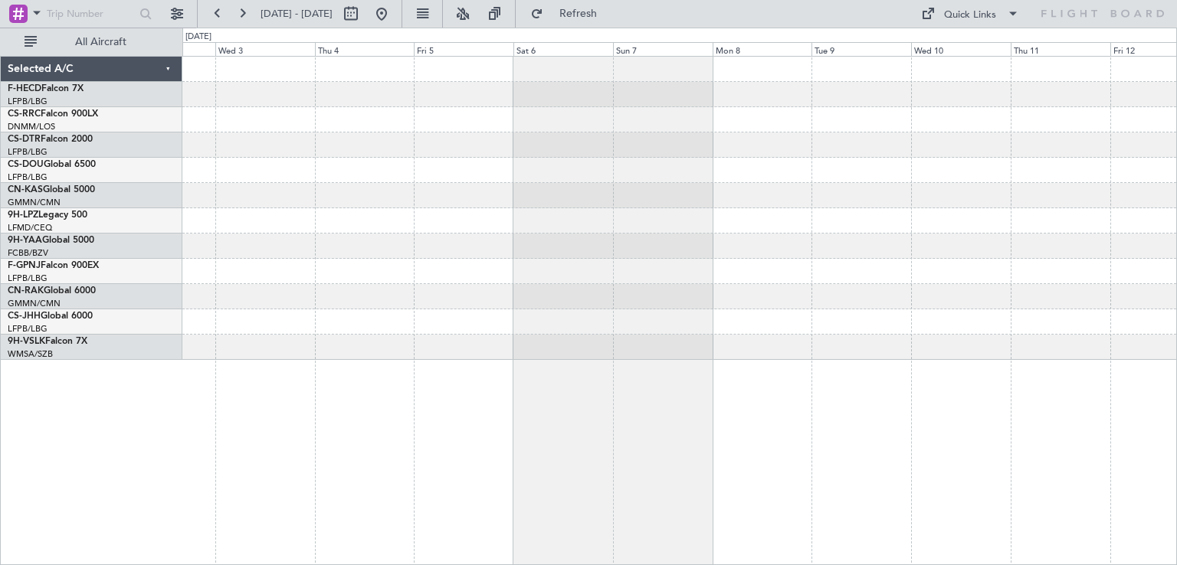
click at [768, 221] on div at bounding box center [679, 220] width 994 height 25
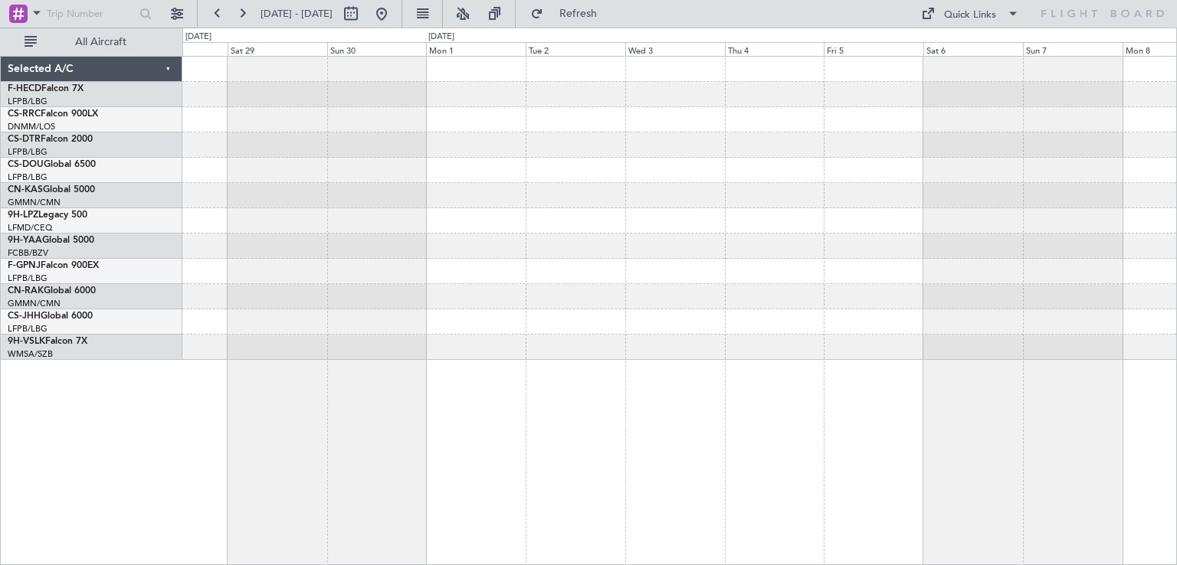
click at [683, 192] on div at bounding box center [679, 195] width 994 height 25
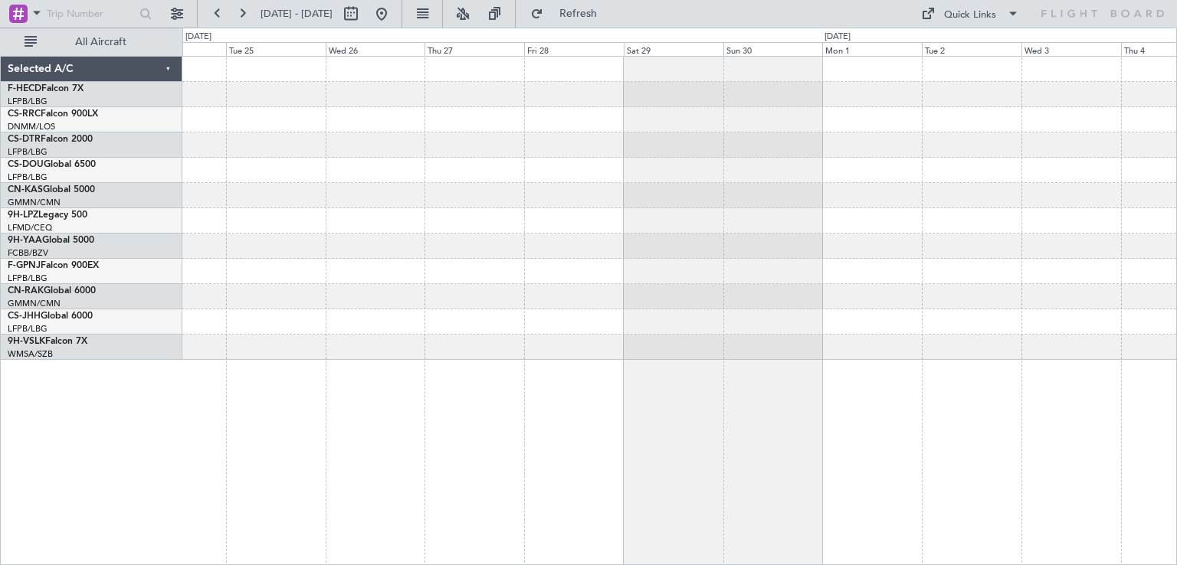
click at [713, 190] on div at bounding box center [679, 208] width 994 height 303
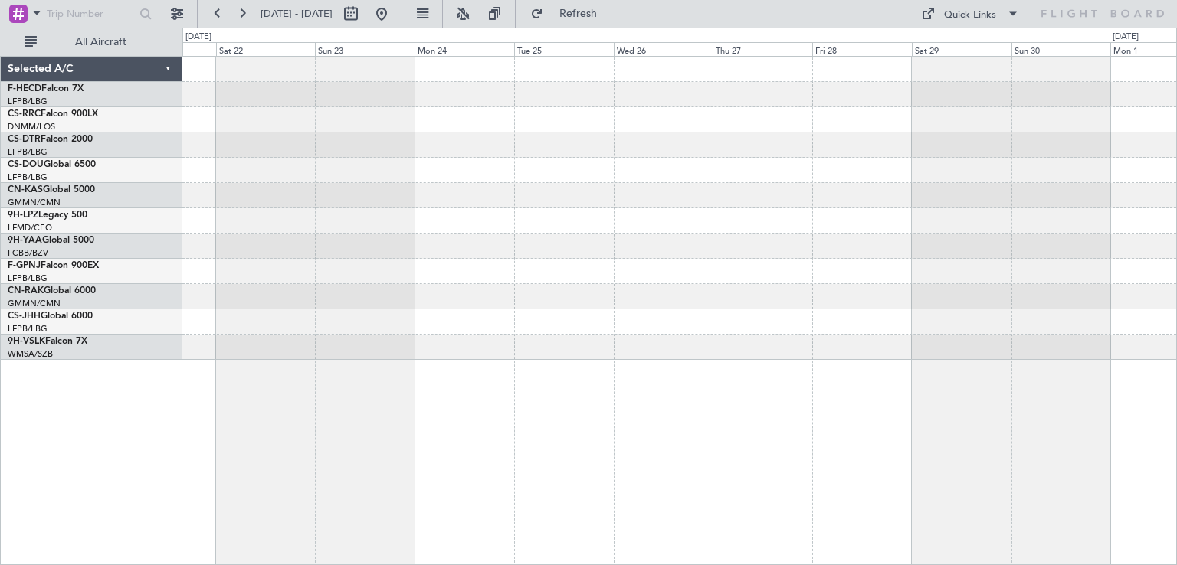
click at [793, 205] on div "Planned [GEOGRAPHIC_DATA] ([GEOGRAPHIC_DATA])" at bounding box center [679, 208] width 994 height 303
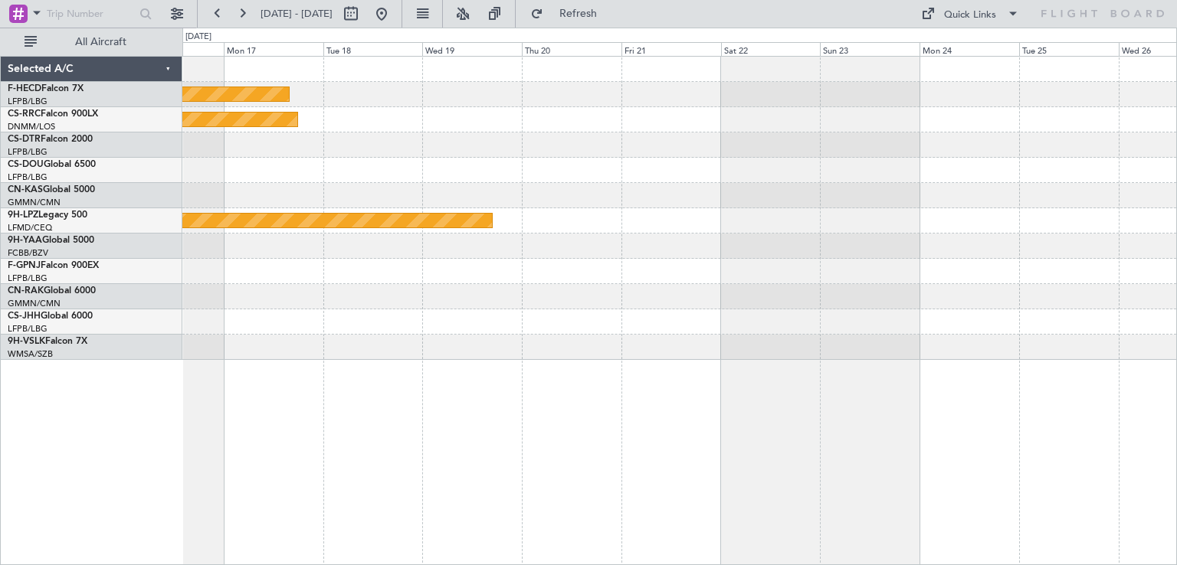
click at [745, 208] on div "Planned Maint [GEOGRAPHIC_DATA] ([GEOGRAPHIC_DATA]) Planned Maint [GEOGRAPHIC_D…" at bounding box center [679, 208] width 994 height 303
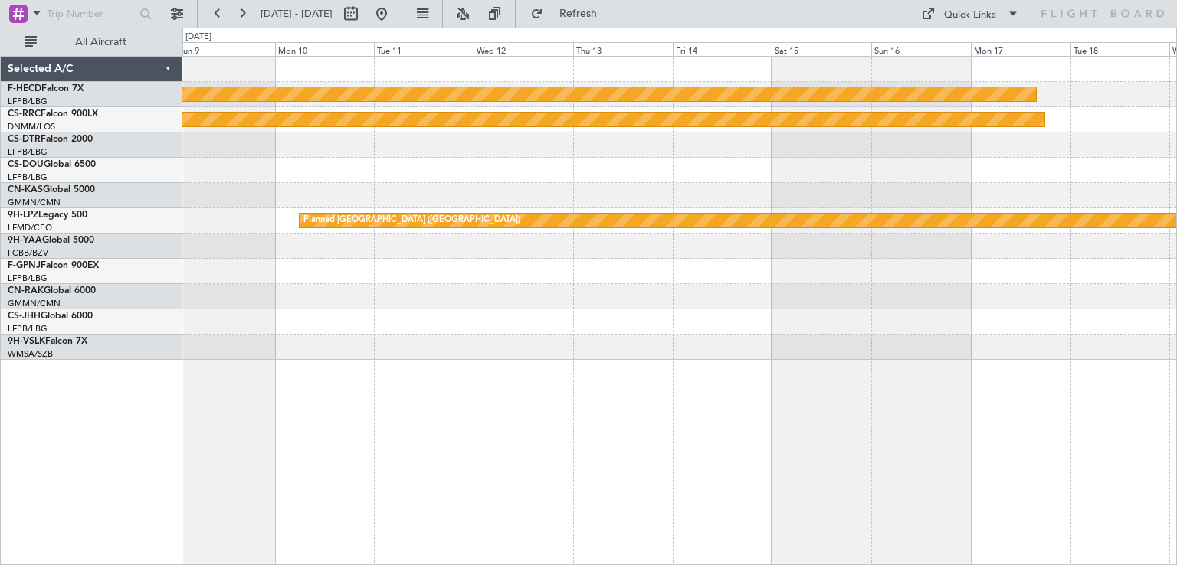
click at [819, 202] on div "Planned Maint [GEOGRAPHIC_DATA] ([GEOGRAPHIC_DATA]) Planned Maint [GEOGRAPHIC_D…" at bounding box center [679, 208] width 994 height 303
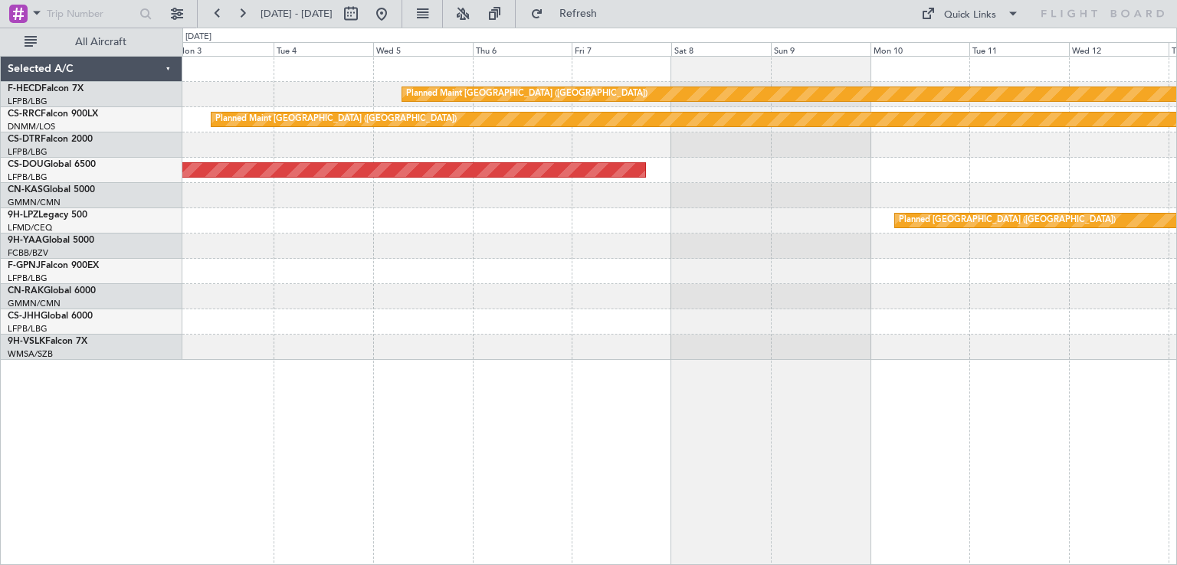
click at [754, 195] on div "Planned Maint [GEOGRAPHIC_DATA] ([GEOGRAPHIC_DATA]) Planned Maint [GEOGRAPHIC_D…" at bounding box center [679, 208] width 994 height 303
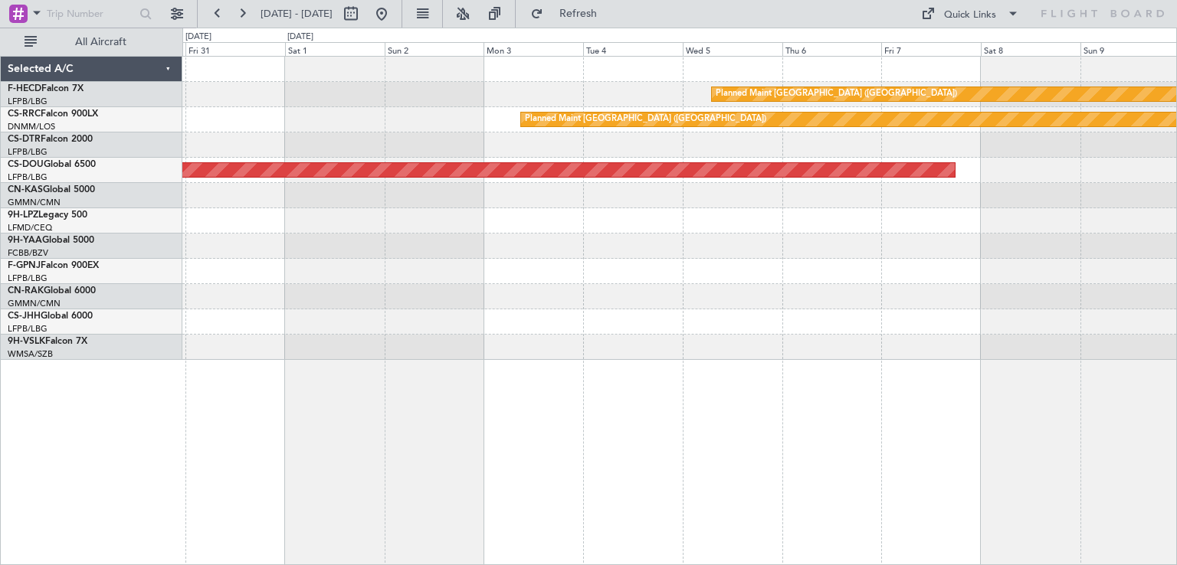
click at [842, 200] on div "Planned Maint [GEOGRAPHIC_DATA] ([GEOGRAPHIC_DATA]) Planned Maint [GEOGRAPHIC_D…" at bounding box center [679, 208] width 994 height 303
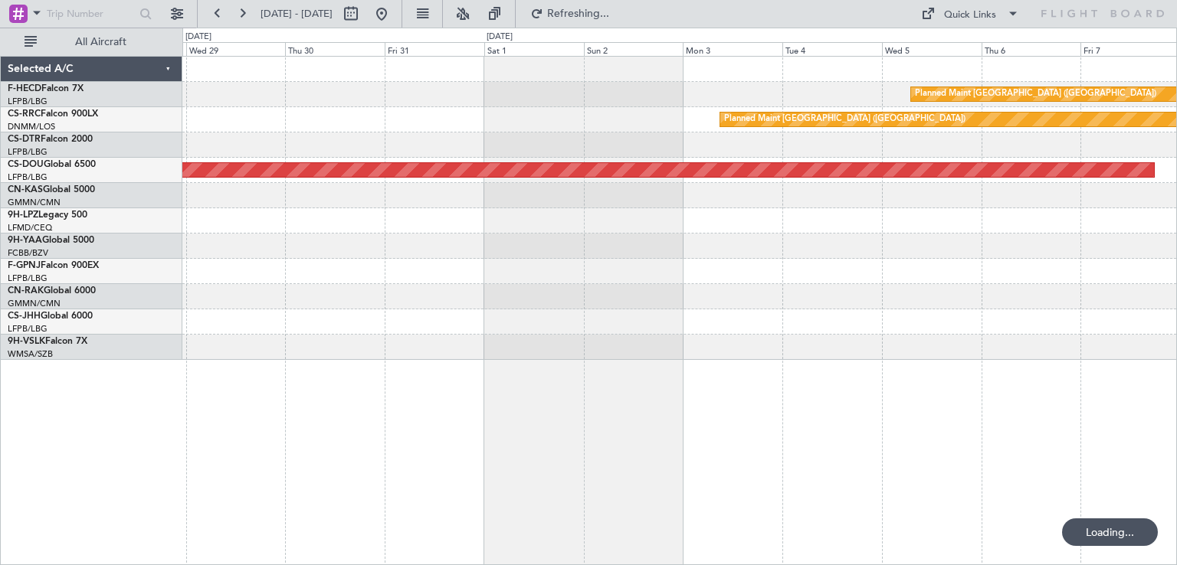
click at [811, 246] on div at bounding box center [679, 246] width 994 height 25
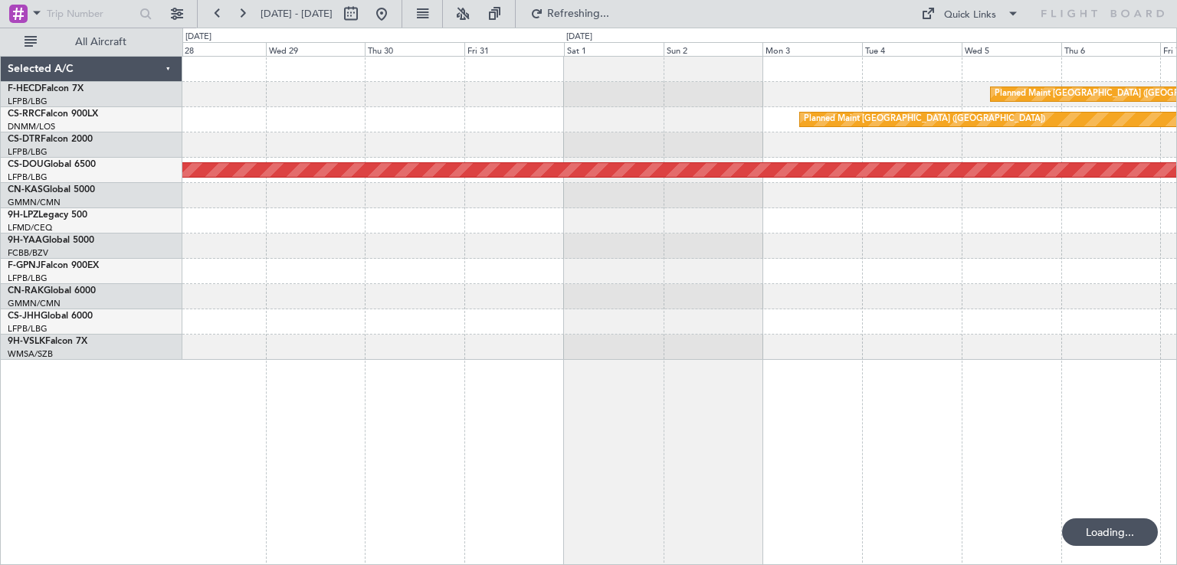
click at [751, 206] on div at bounding box center [679, 195] width 994 height 25
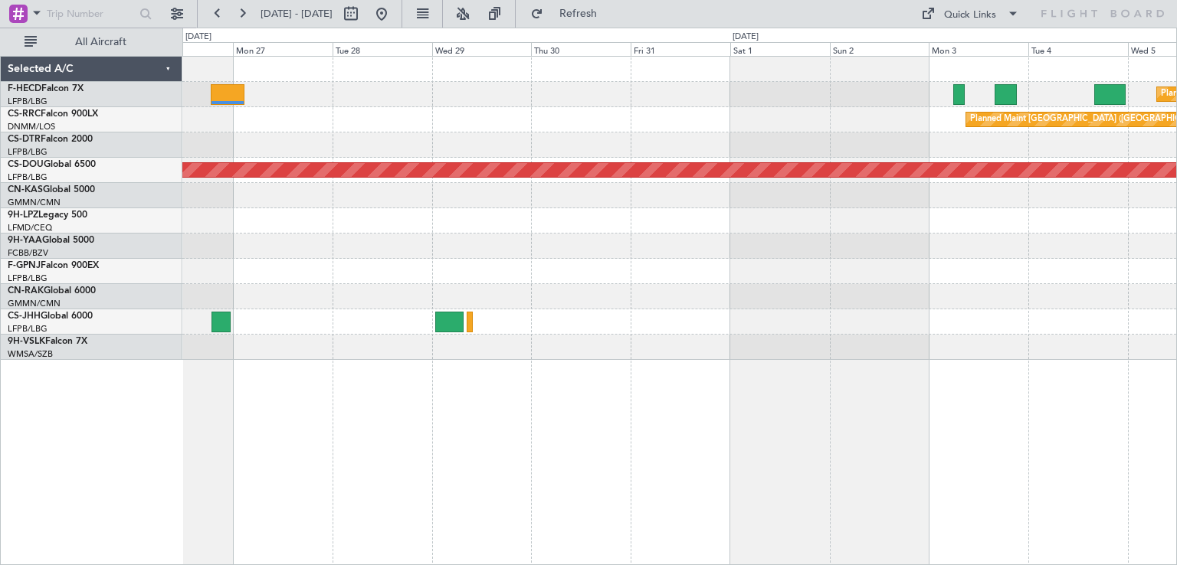
click at [385, 172] on div "Planned Maint London ([GEOGRAPHIC_DATA])" at bounding box center [679, 170] width 994 height 25
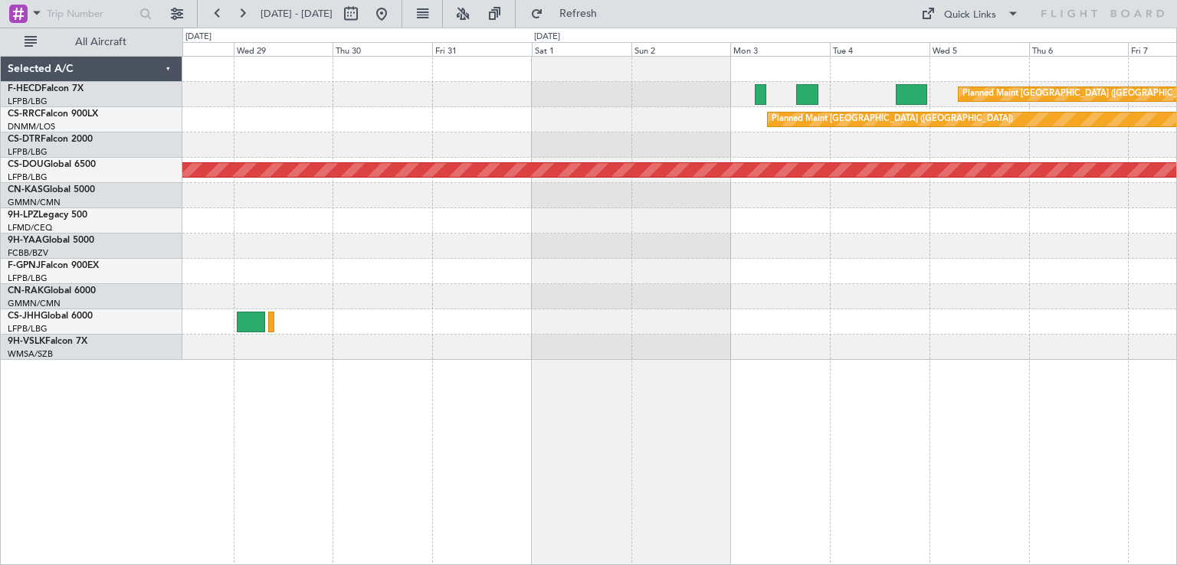
click at [748, 247] on div at bounding box center [679, 246] width 994 height 25
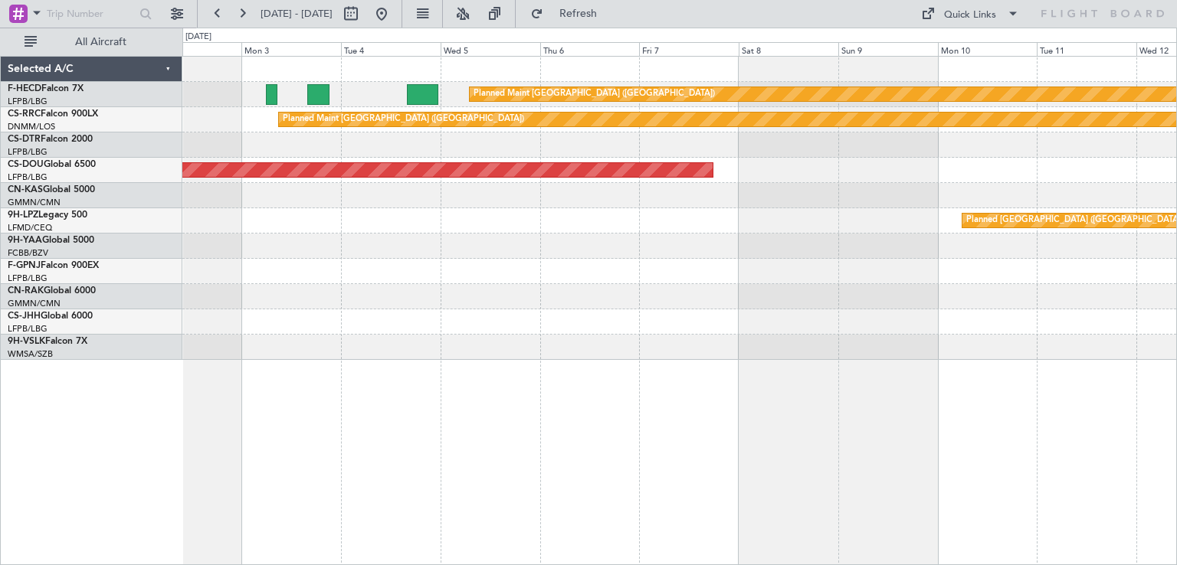
click at [662, 252] on div at bounding box center [679, 246] width 994 height 25
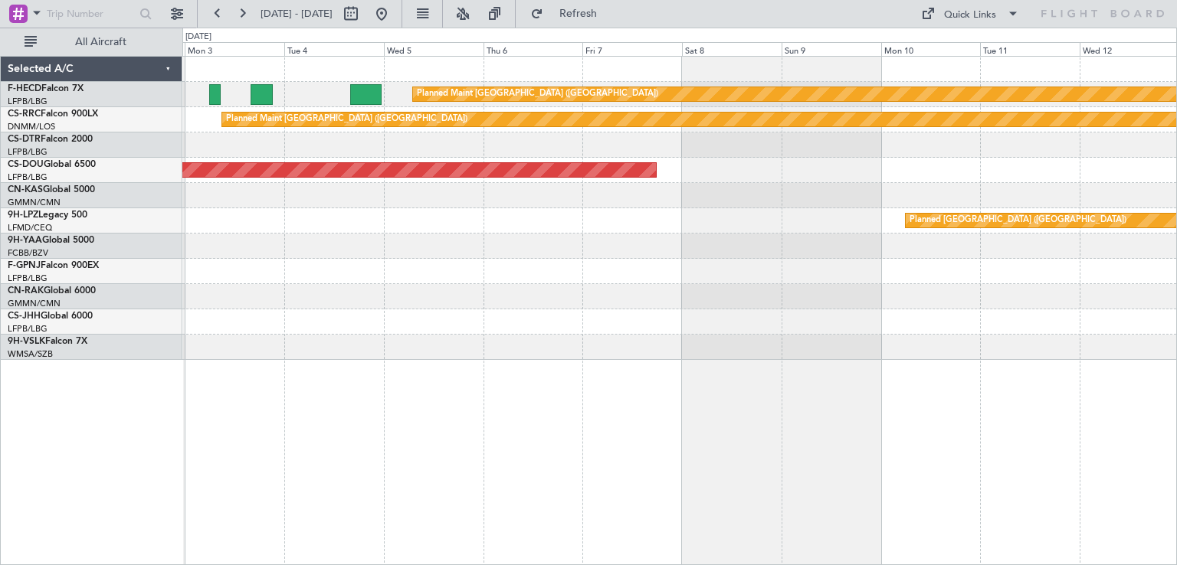
click at [402, 151] on div at bounding box center [679, 145] width 994 height 25
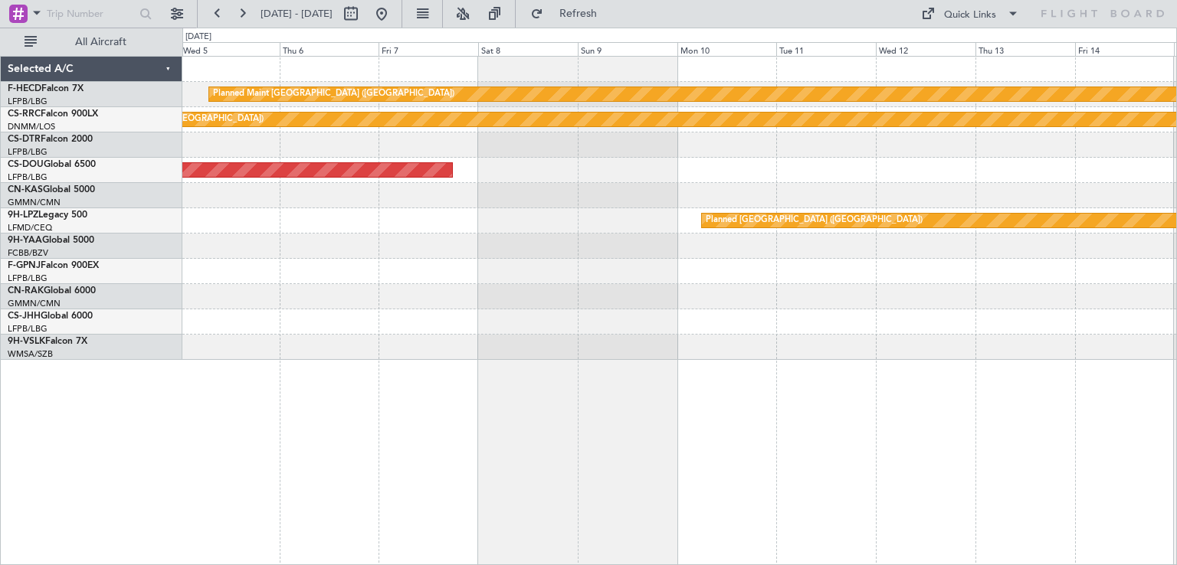
click at [521, 163] on div "Planned Maint London ([GEOGRAPHIC_DATA])" at bounding box center [679, 170] width 994 height 25
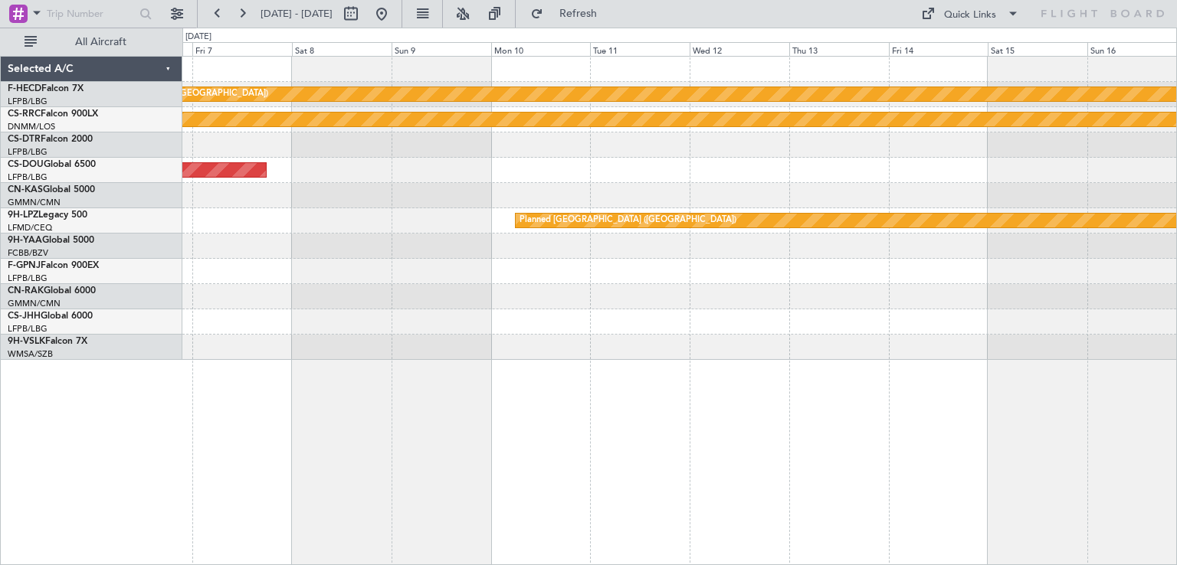
click at [685, 170] on div "Planned Maint London ([GEOGRAPHIC_DATA])" at bounding box center [679, 170] width 994 height 25
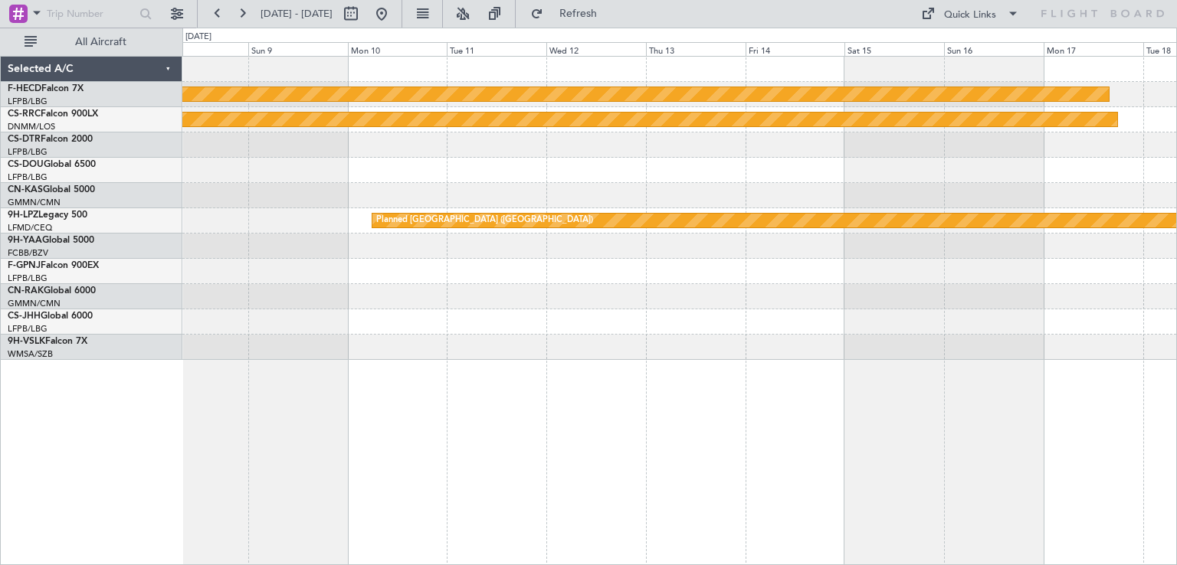
click at [796, 162] on div "Planned Maint [GEOGRAPHIC_DATA] ([GEOGRAPHIC_DATA]) Planned Maint [GEOGRAPHIC_D…" at bounding box center [679, 208] width 994 height 303
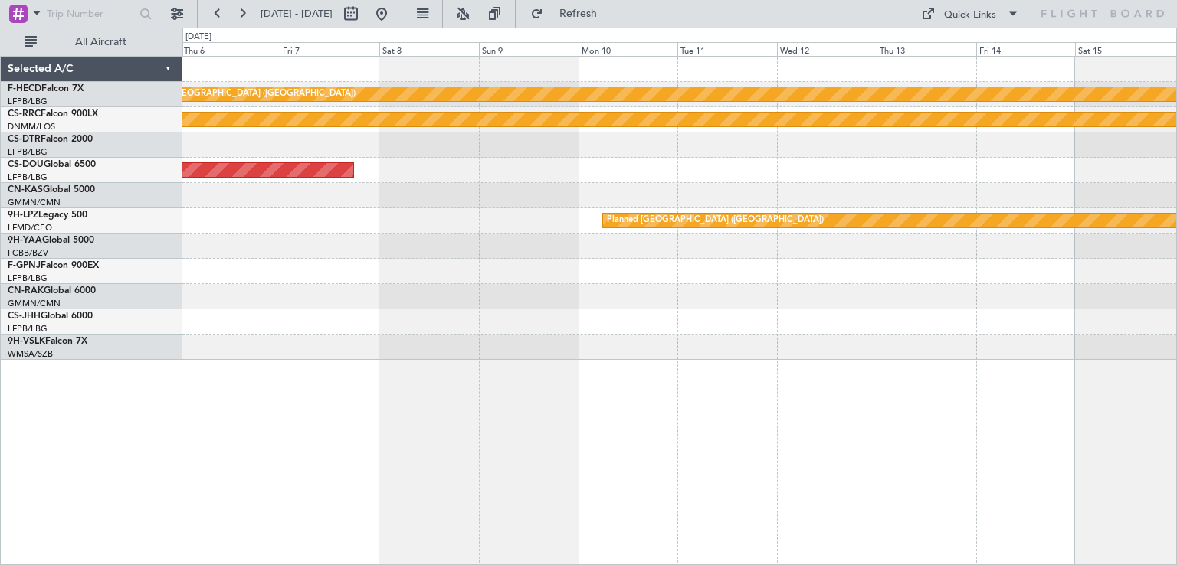
click at [673, 155] on div at bounding box center [679, 145] width 994 height 25
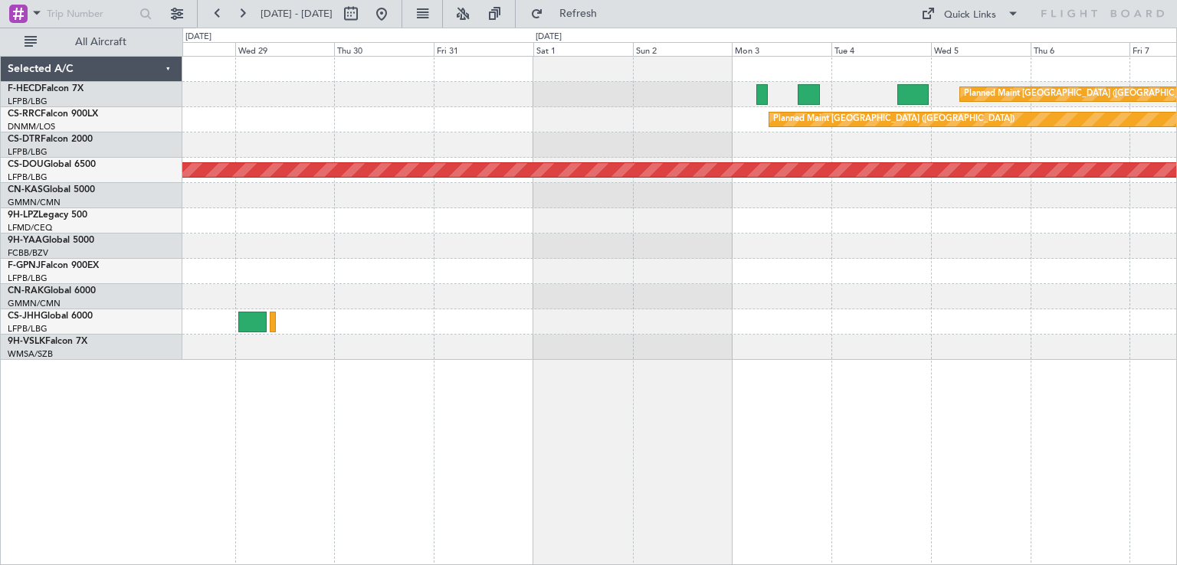
click at [978, 296] on div "Planned Maint [GEOGRAPHIC_DATA] ([GEOGRAPHIC_DATA]) Planned Maint [GEOGRAPHIC_D…" at bounding box center [679, 208] width 994 height 303
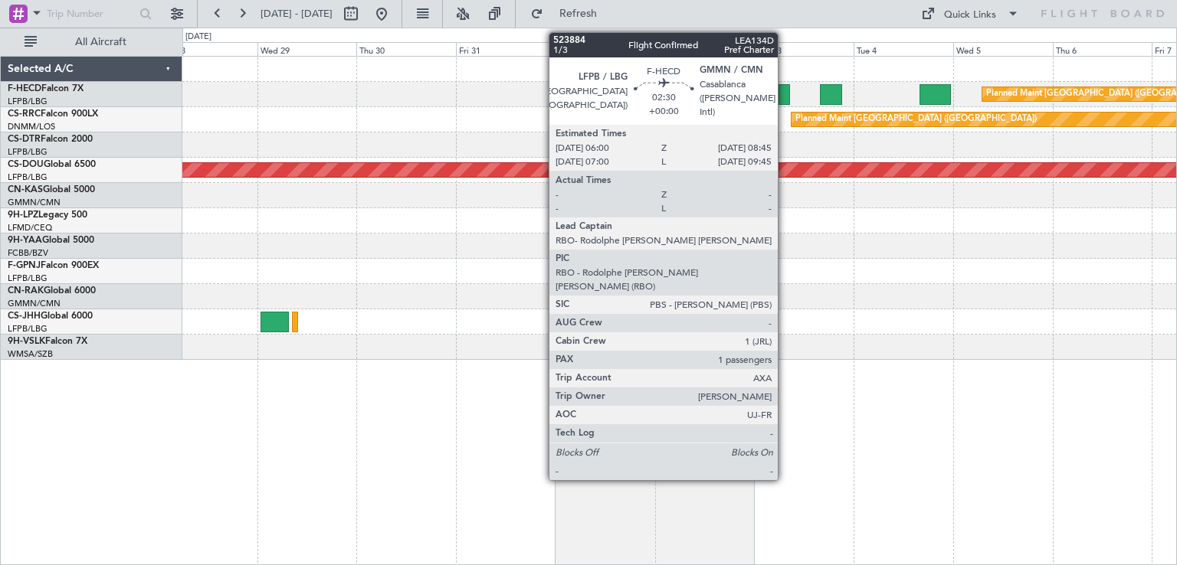
click at [785, 97] on div at bounding box center [783, 94] width 11 height 21
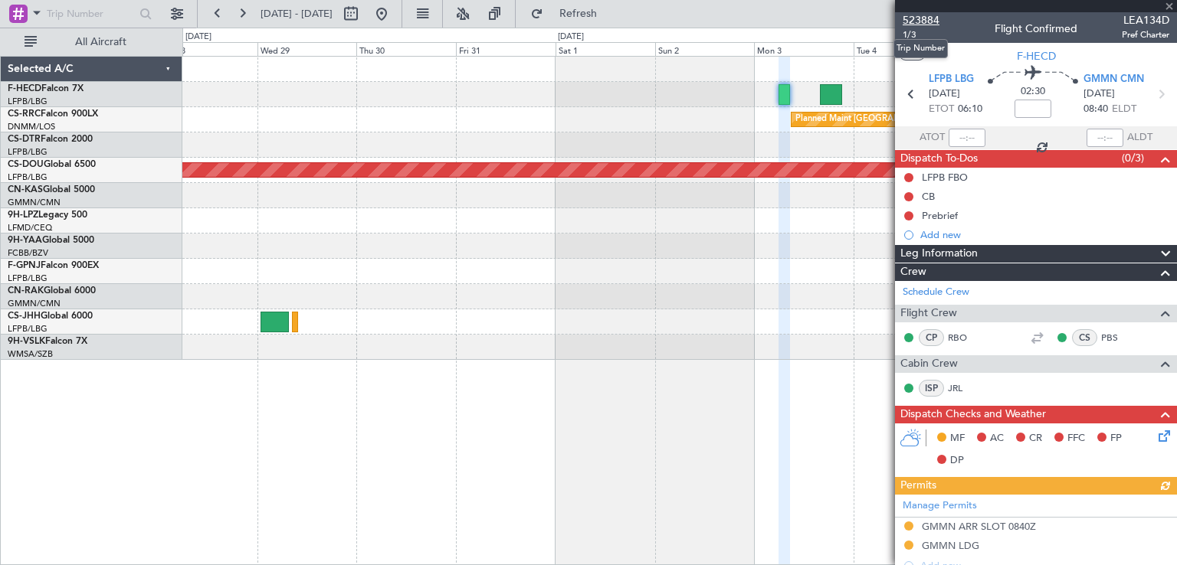
click at [921, 13] on span "523884" at bounding box center [921, 20] width 37 height 16
click at [1169, 4] on span at bounding box center [1169, 7] width 15 height 14
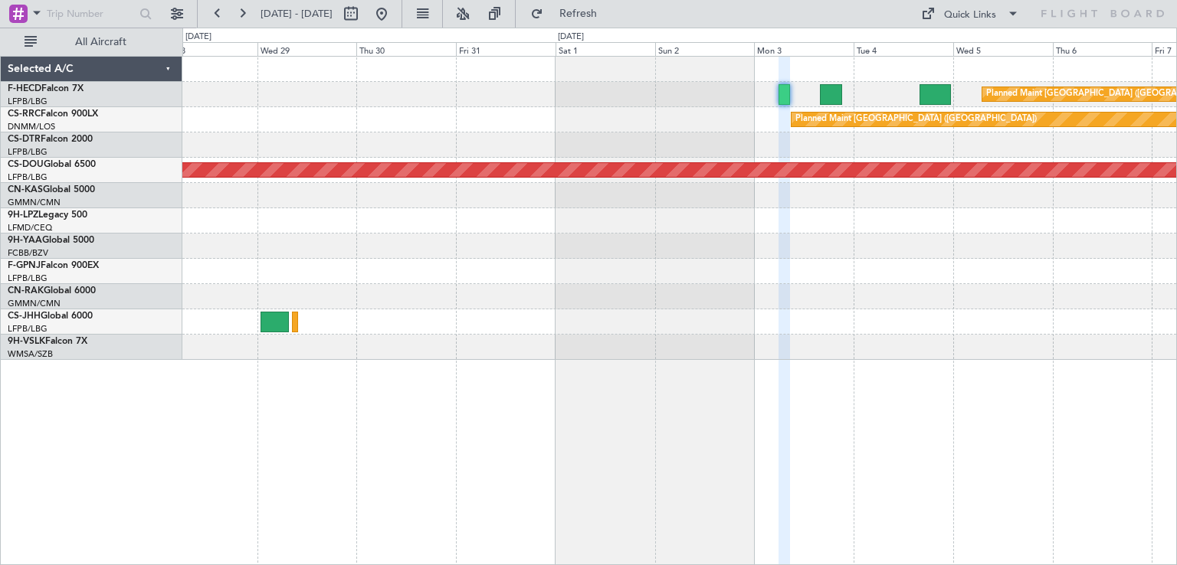
type input "0"
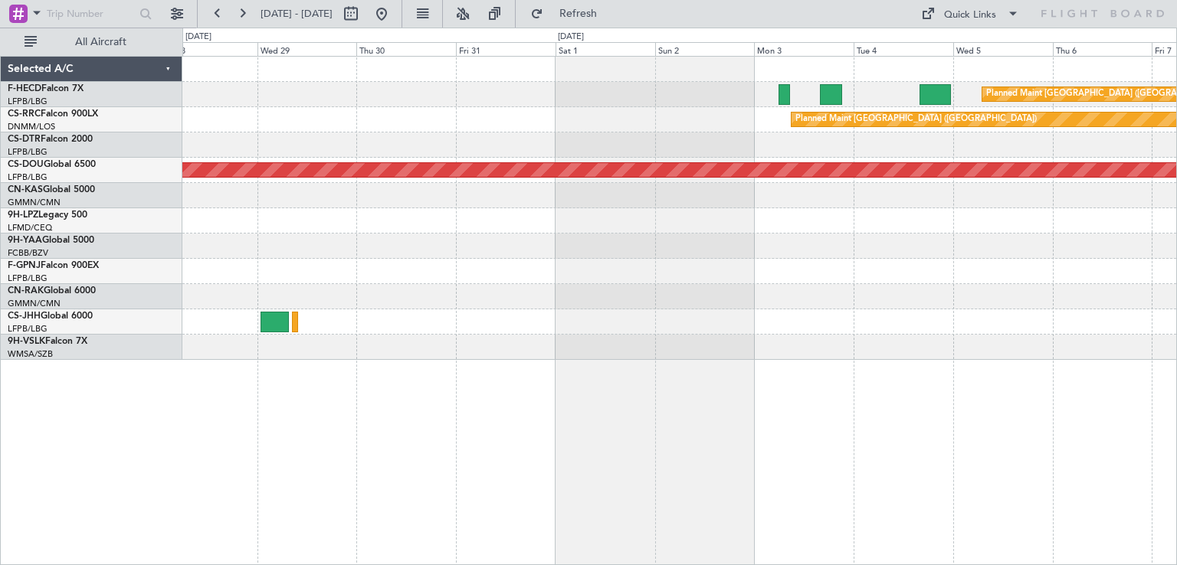
click at [347, 297] on div "Planned Maint [GEOGRAPHIC_DATA] ([GEOGRAPHIC_DATA]) Planned Maint [GEOGRAPHIC_D…" at bounding box center [679, 208] width 994 height 303
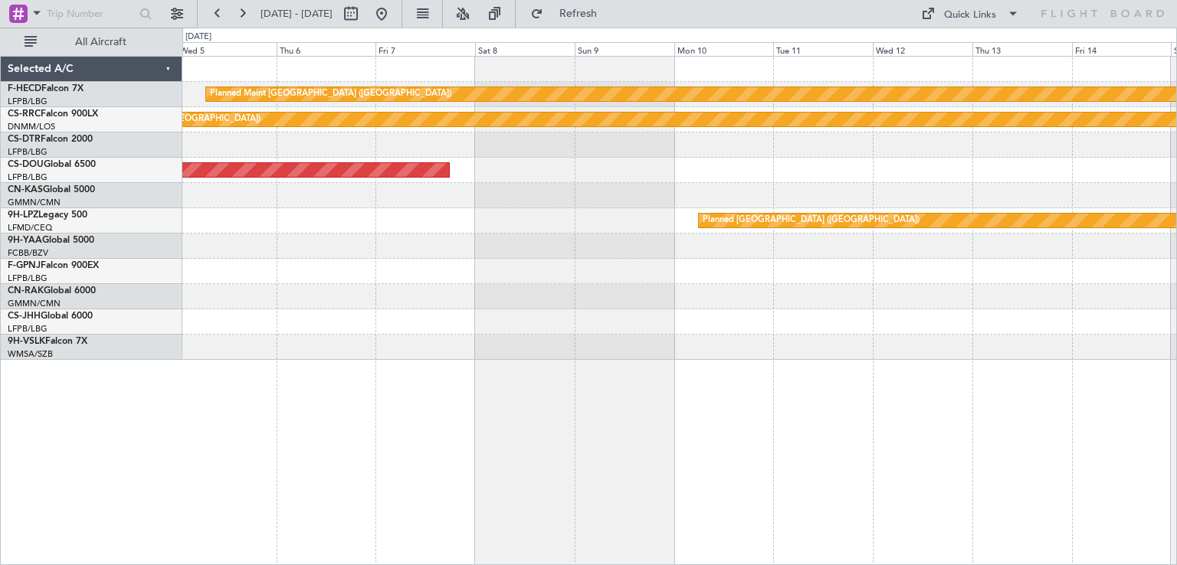
click at [485, 217] on div "Planned [GEOGRAPHIC_DATA] ([GEOGRAPHIC_DATA])" at bounding box center [679, 220] width 994 height 25
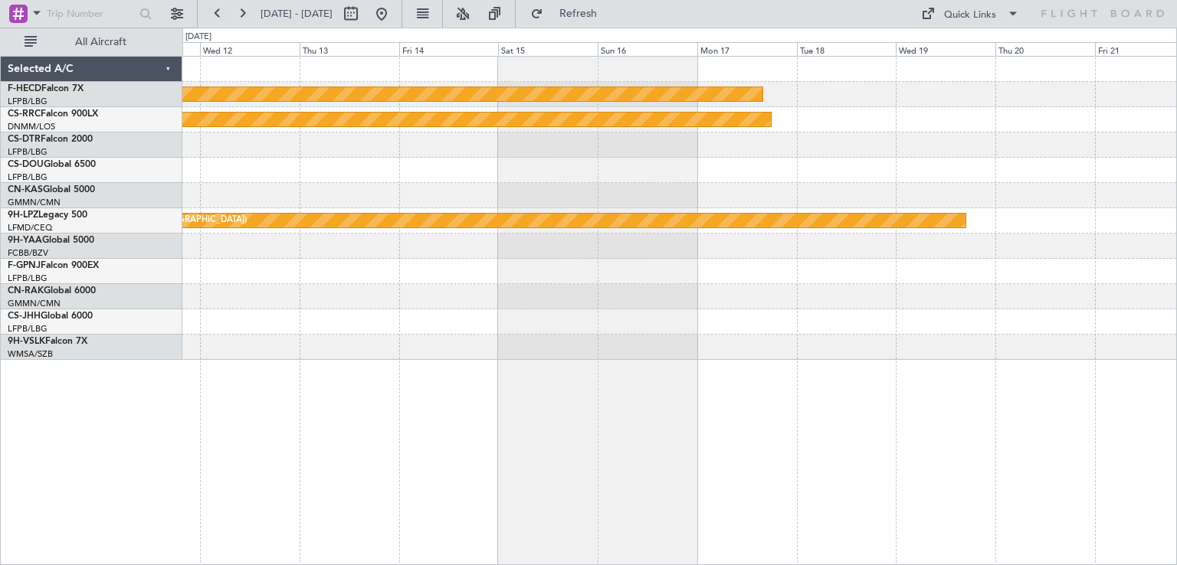
click at [392, 201] on div "Planned Maint [GEOGRAPHIC_DATA] ([GEOGRAPHIC_DATA]) Planned Maint [GEOGRAPHIC_D…" at bounding box center [679, 208] width 994 height 303
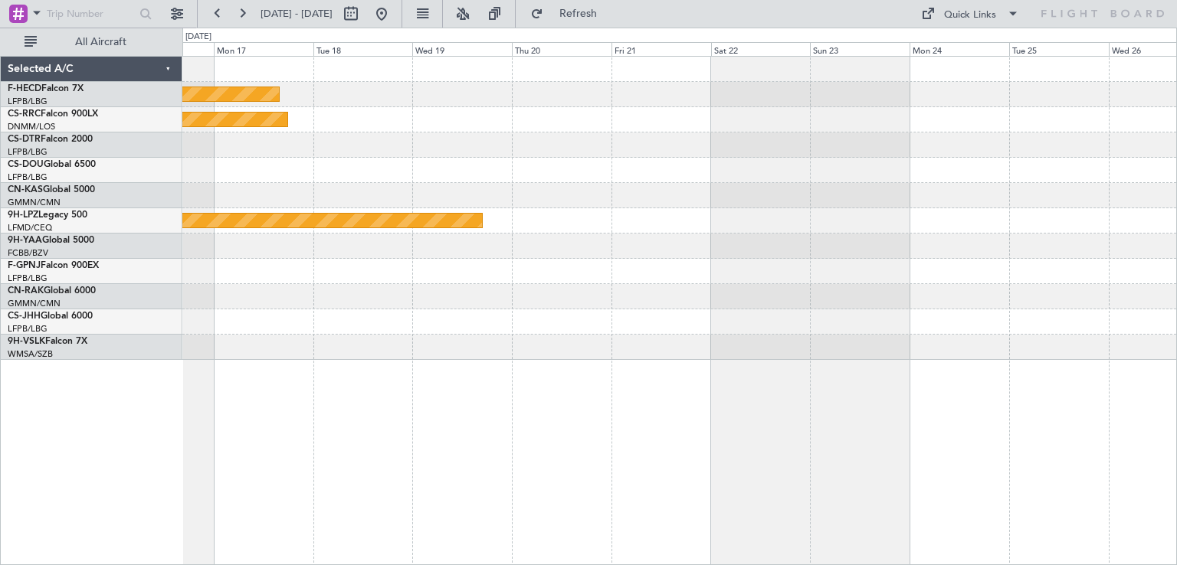
click at [395, 148] on div "Planned Maint [GEOGRAPHIC_DATA] ([GEOGRAPHIC_DATA]) Planned Maint [GEOGRAPHIC_D…" at bounding box center [679, 208] width 994 height 303
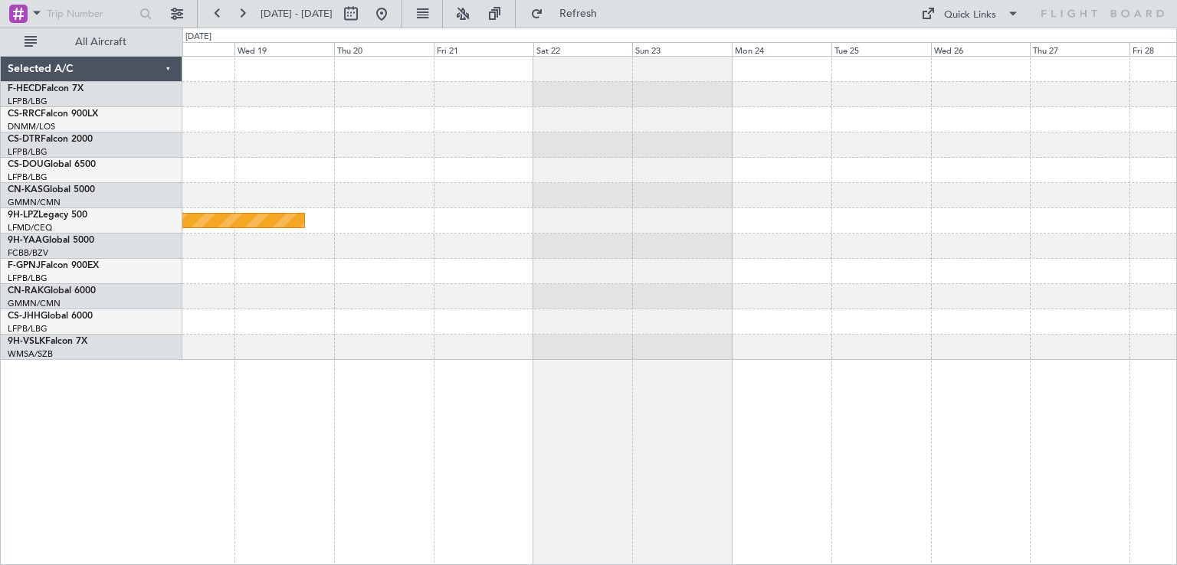
click at [375, 130] on div "Planned Maint [GEOGRAPHIC_DATA] ([GEOGRAPHIC_DATA]) Planned Maint [GEOGRAPHIC_D…" at bounding box center [679, 208] width 994 height 303
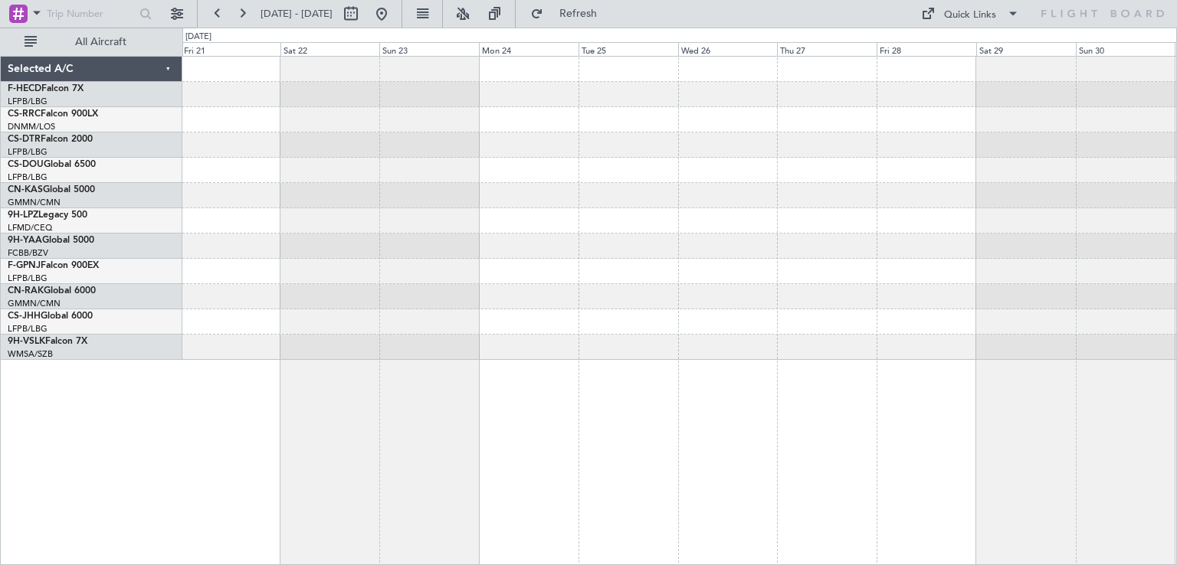
click at [510, 158] on div at bounding box center [679, 170] width 994 height 25
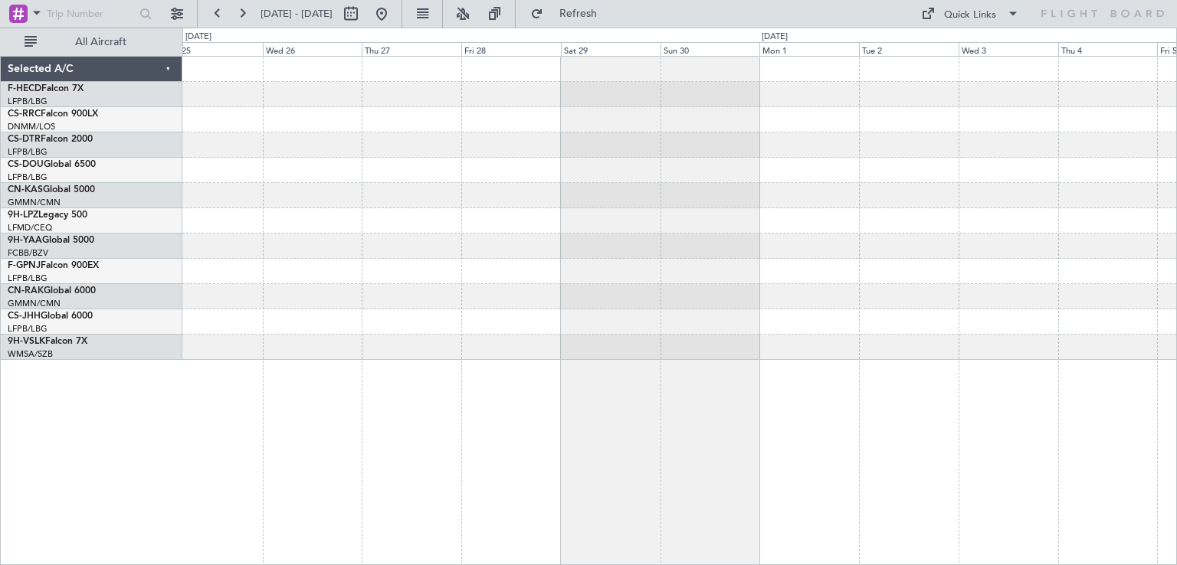
click at [380, 163] on div at bounding box center [679, 170] width 994 height 25
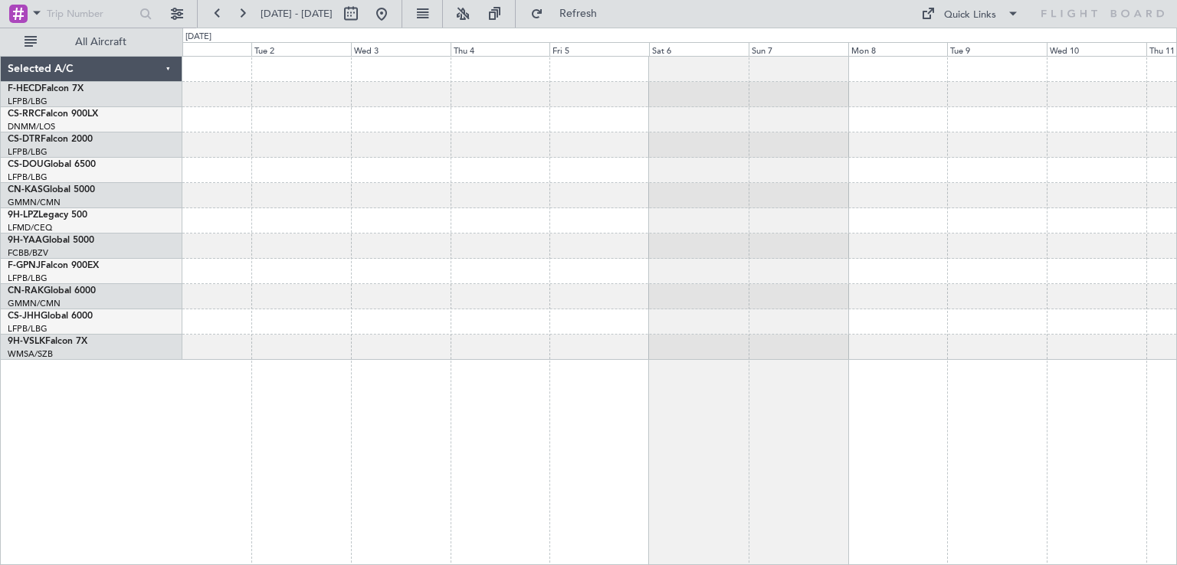
click at [540, 137] on div at bounding box center [679, 145] width 994 height 25
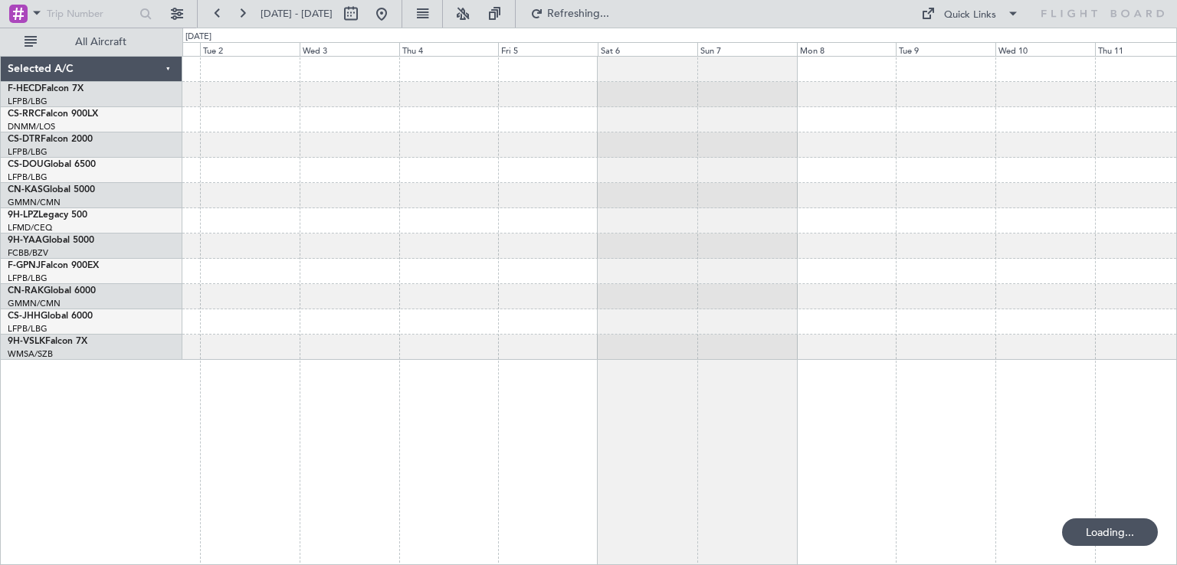
click at [541, 133] on div at bounding box center [679, 208] width 994 height 303
click at [382, 162] on div at bounding box center [679, 170] width 994 height 25
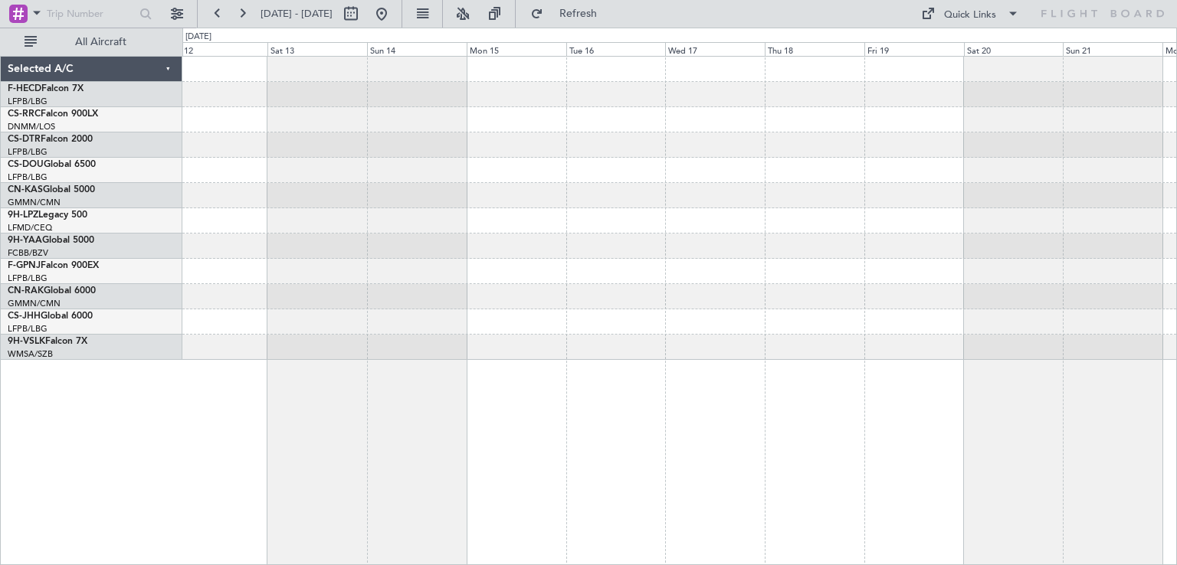
click at [560, 142] on div at bounding box center [679, 145] width 994 height 25
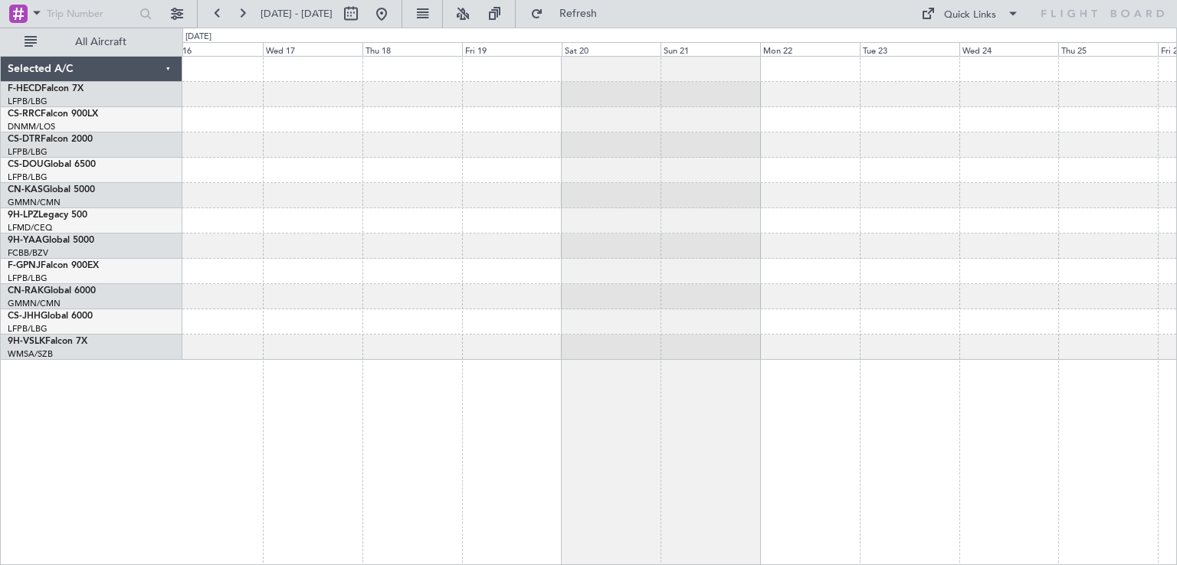
click at [454, 157] on div at bounding box center [679, 208] width 994 height 303
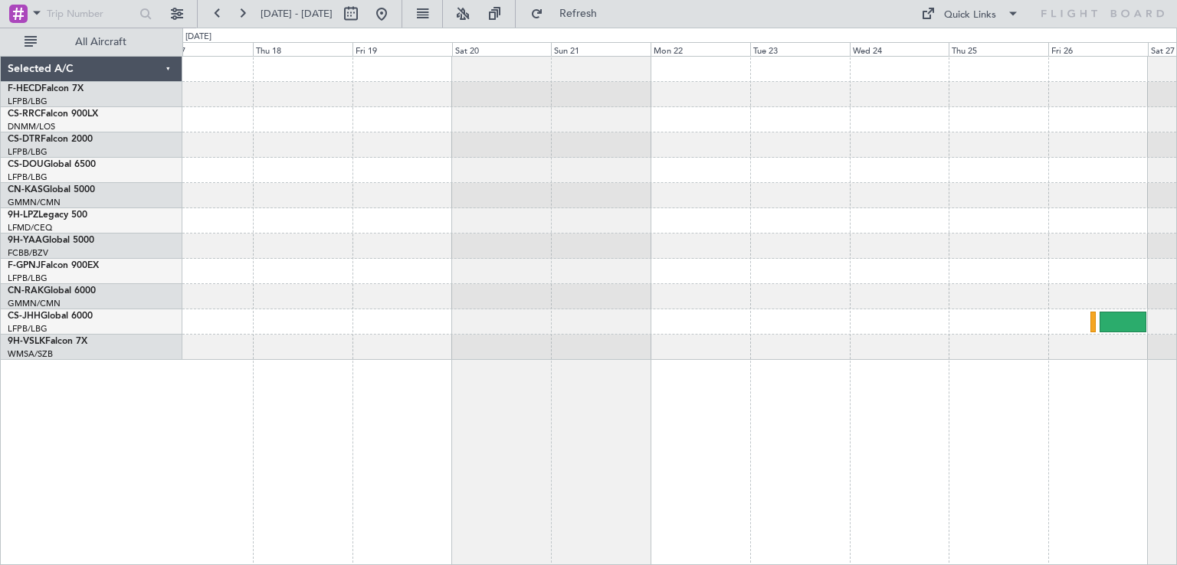
click at [438, 172] on div at bounding box center [679, 170] width 994 height 25
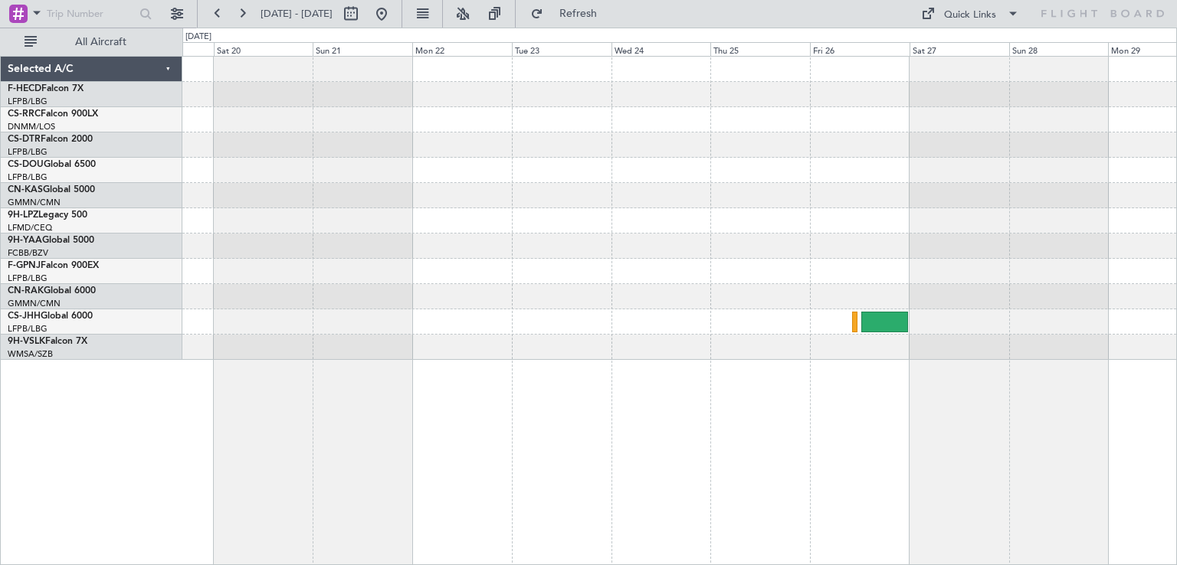
click at [508, 182] on div at bounding box center [679, 208] width 994 height 303
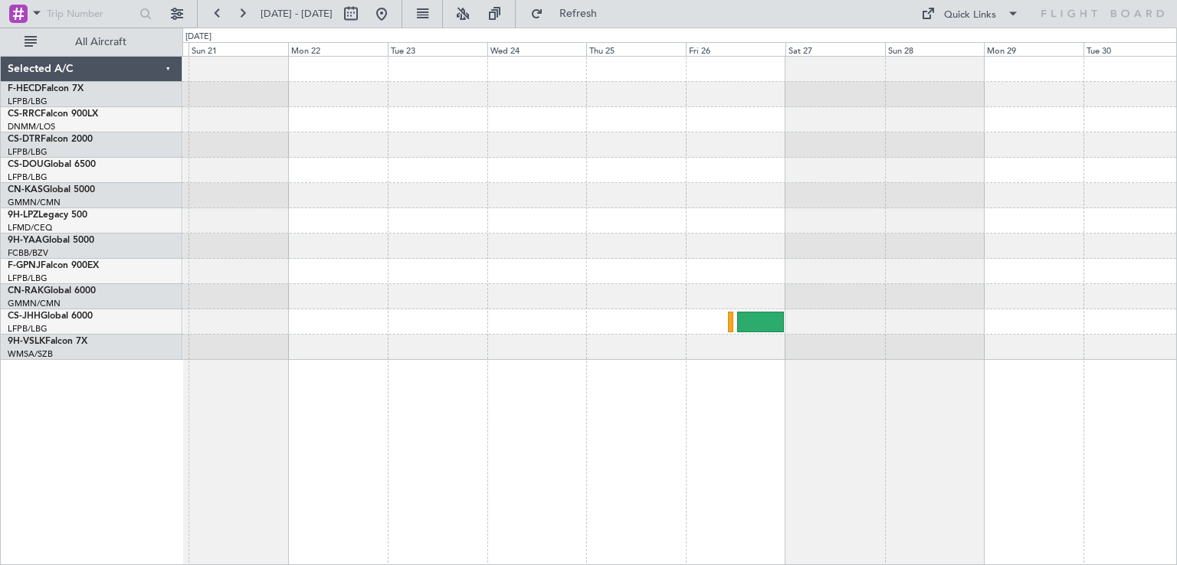
click at [783, 237] on div at bounding box center [679, 208] width 994 height 303
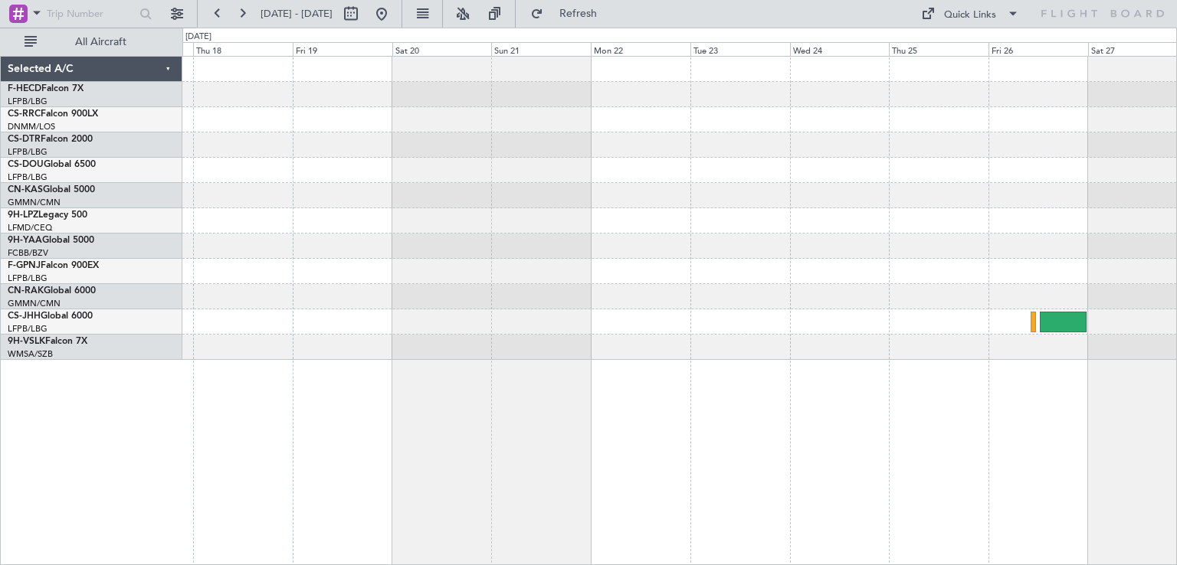
click at [624, 238] on div at bounding box center [679, 208] width 994 height 303
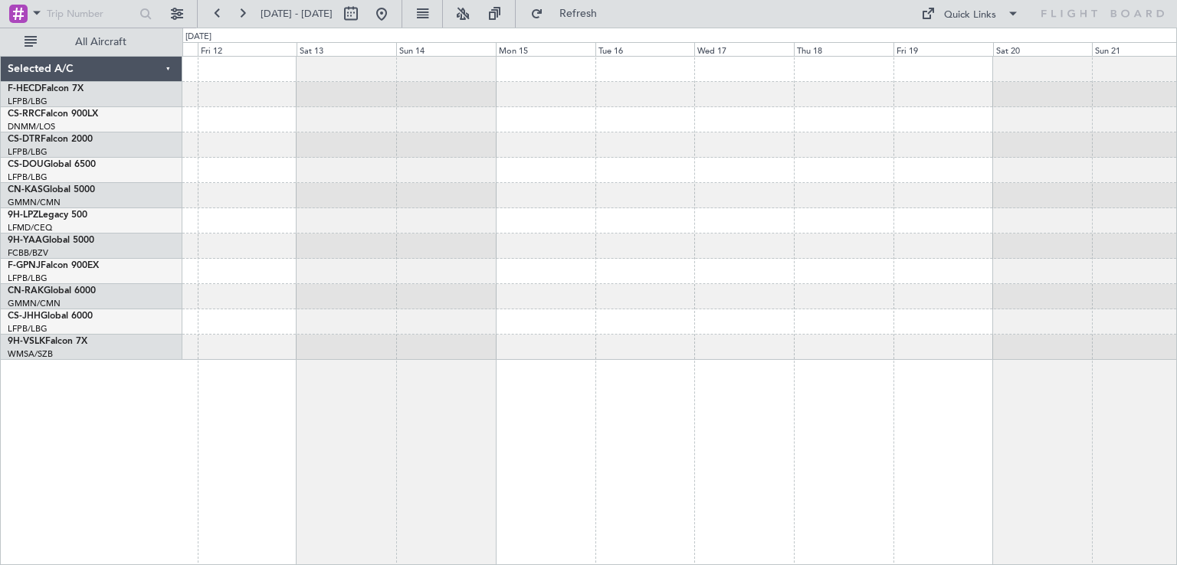
click at [752, 270] on div at bounding box center [679, 208] width 994 height 303
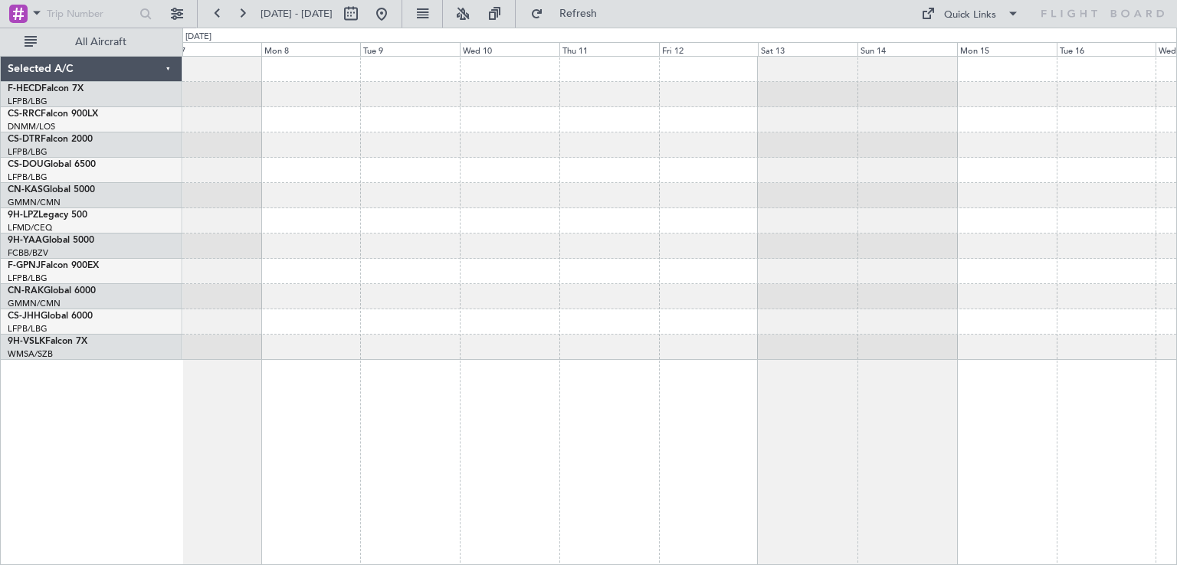
click at [871, 308] on div at bounding box center [679, 208] width 994 height 303
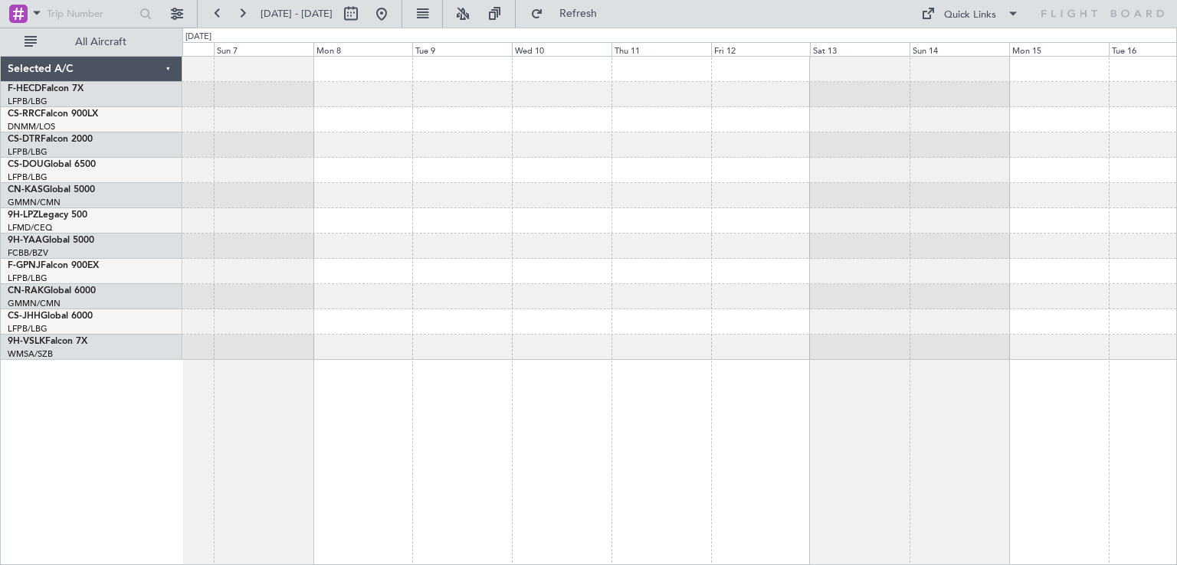
click at [849, 315] on div at bounding box center [679, 208] width 994 height 303
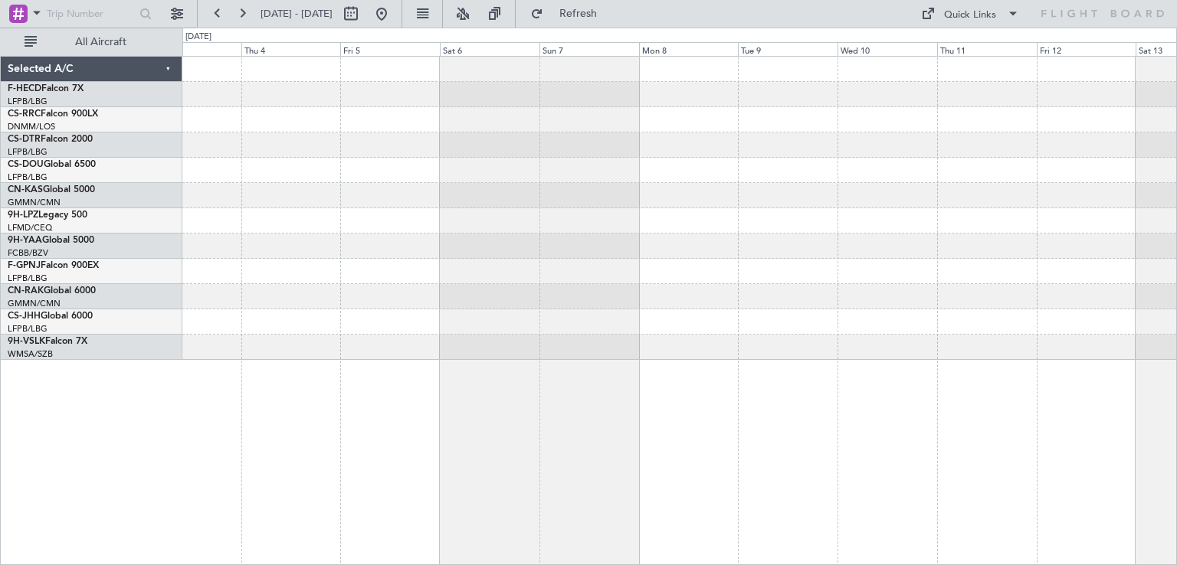
click at [749, 244] on div at bounding box center [679, 208] width 994 height 303
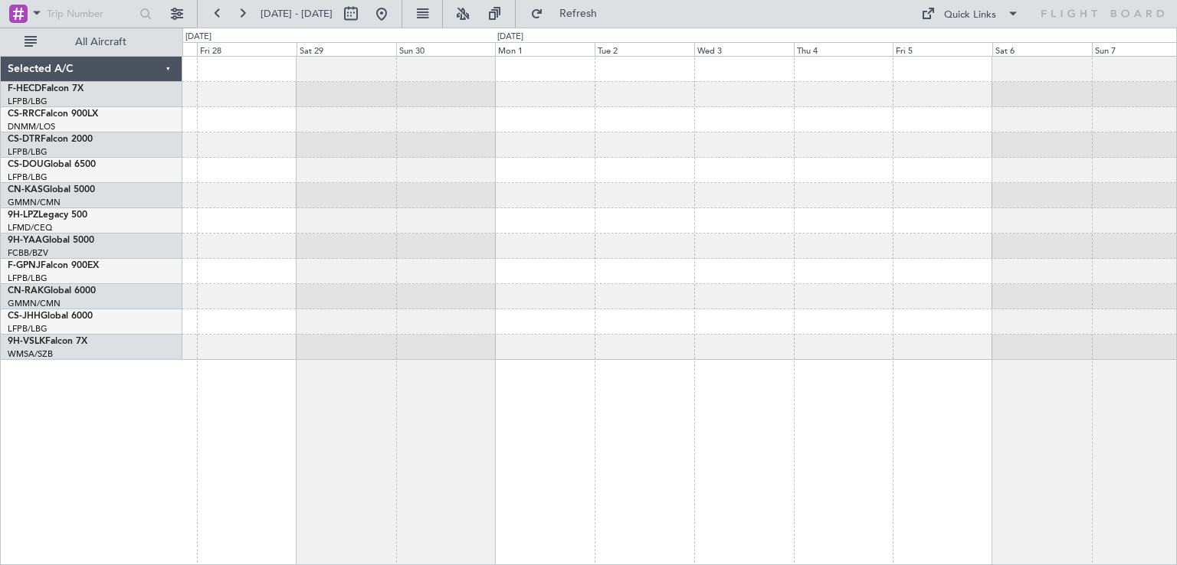
click at [729, 217] on div at bounding box center [679, 208] width 994 height 303
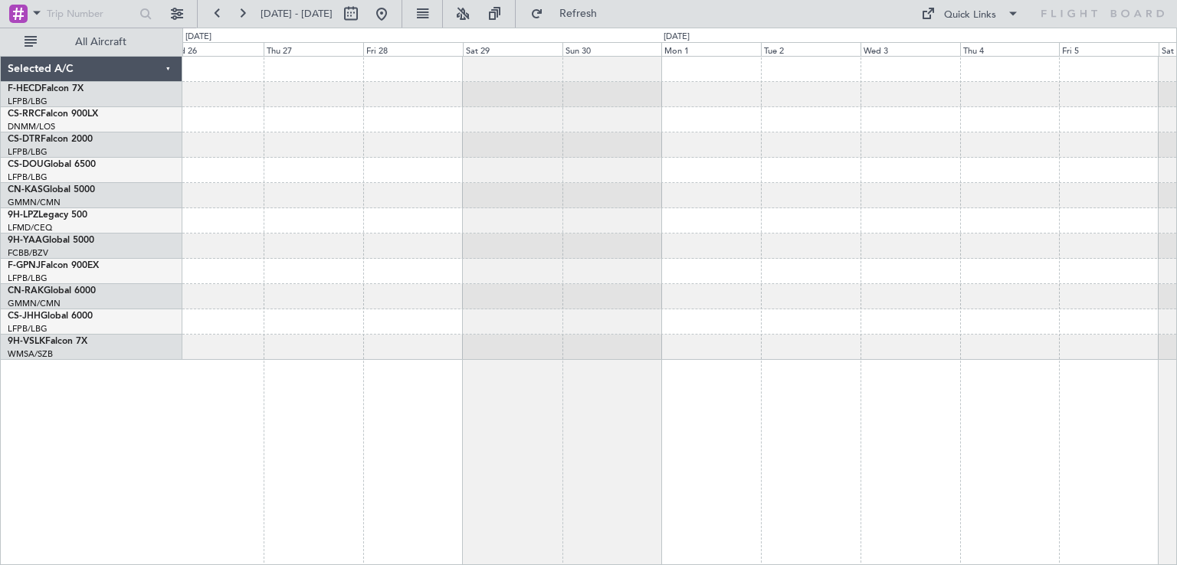
click at [705, 203] on div at bounding box center [679, 208] width 994 height 303
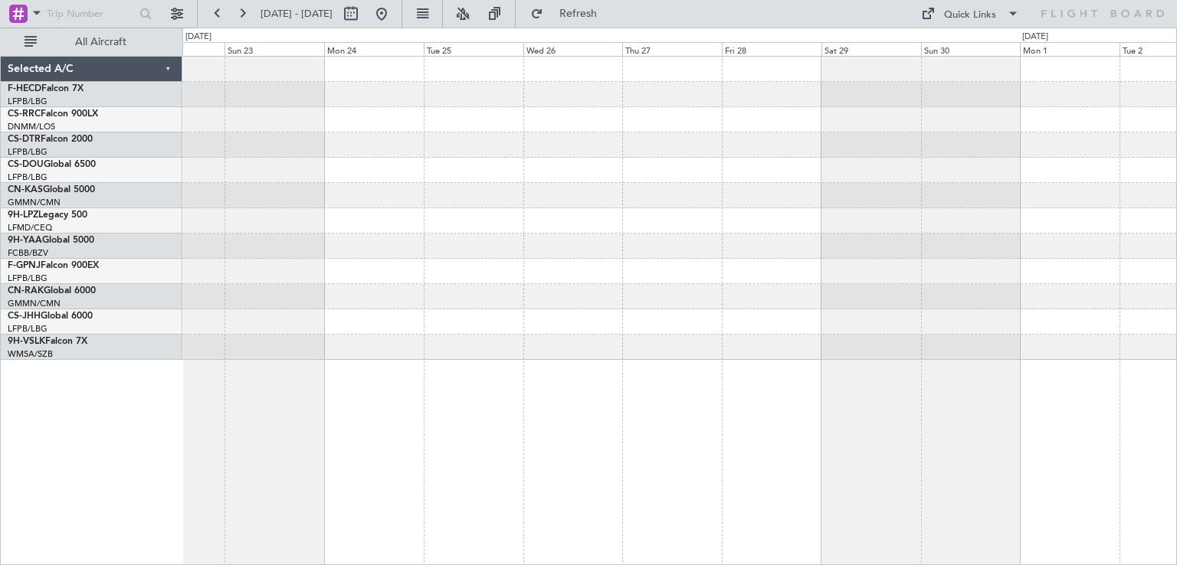
click at [698, 236] on div at bounding box center [679, 208] width 994 height 303
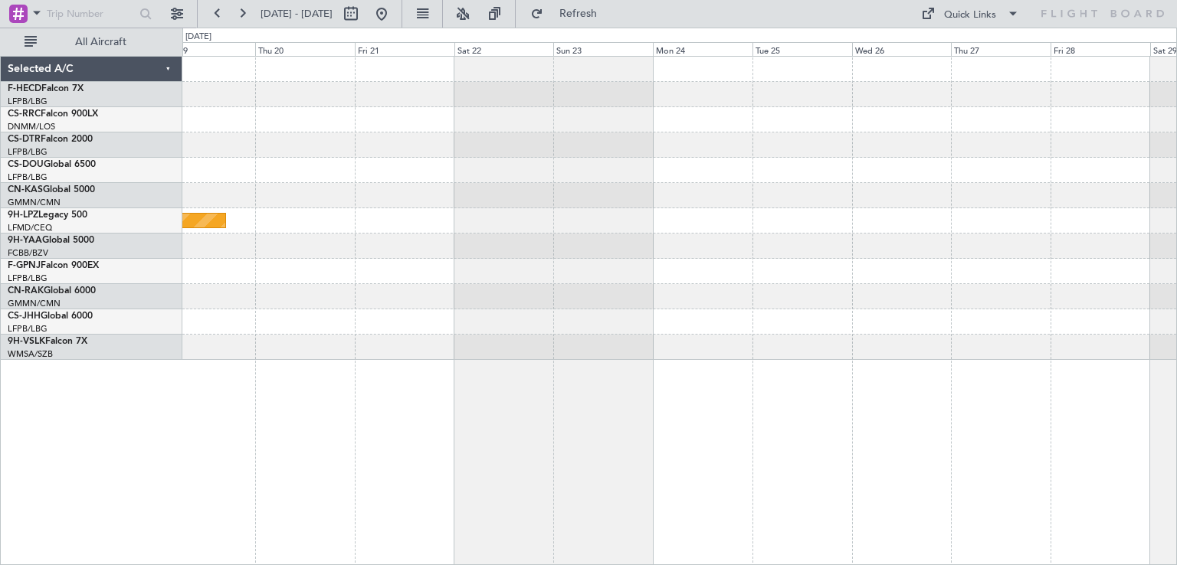
click at [581, 202] on div "Planned Maint [GEOGRAPHIC_DATA] ([GEOGRAPHIC_DATA]) Planned Maint [GEOGRAPHIC_D…" at bounding box center [679, 208] width 994 height 303
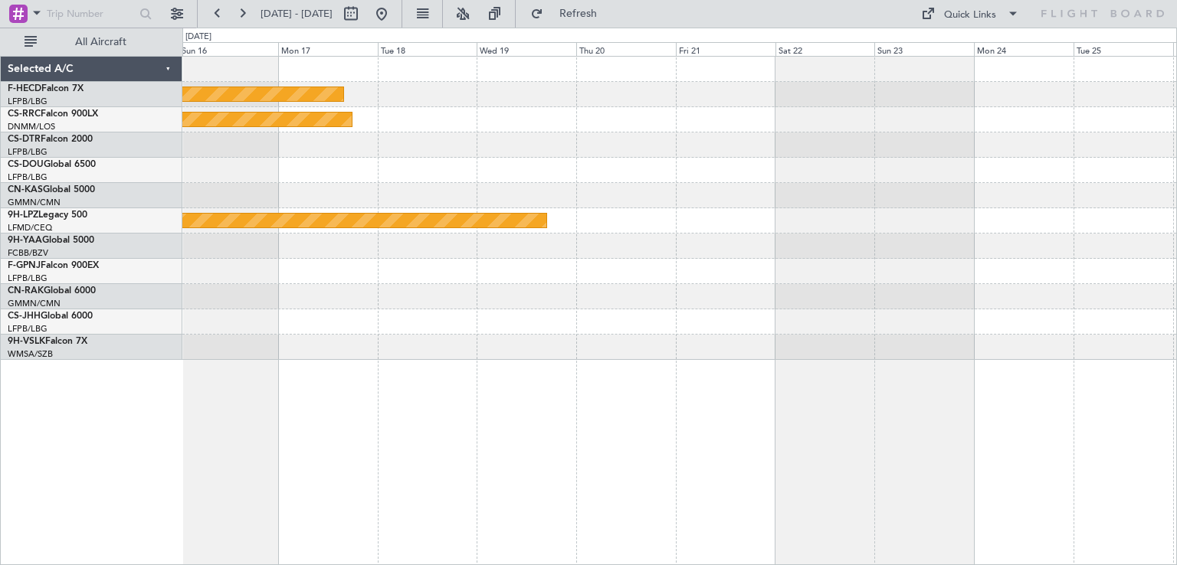
click at [591, 234] on div "Planned Maint [GEOGRAPHIC_DATA] ([GEOGRAPHIC_DATA]) Planned Maint [GEOGRAPHIC_D…" at bounding box center [679, 208] width 994 height 303
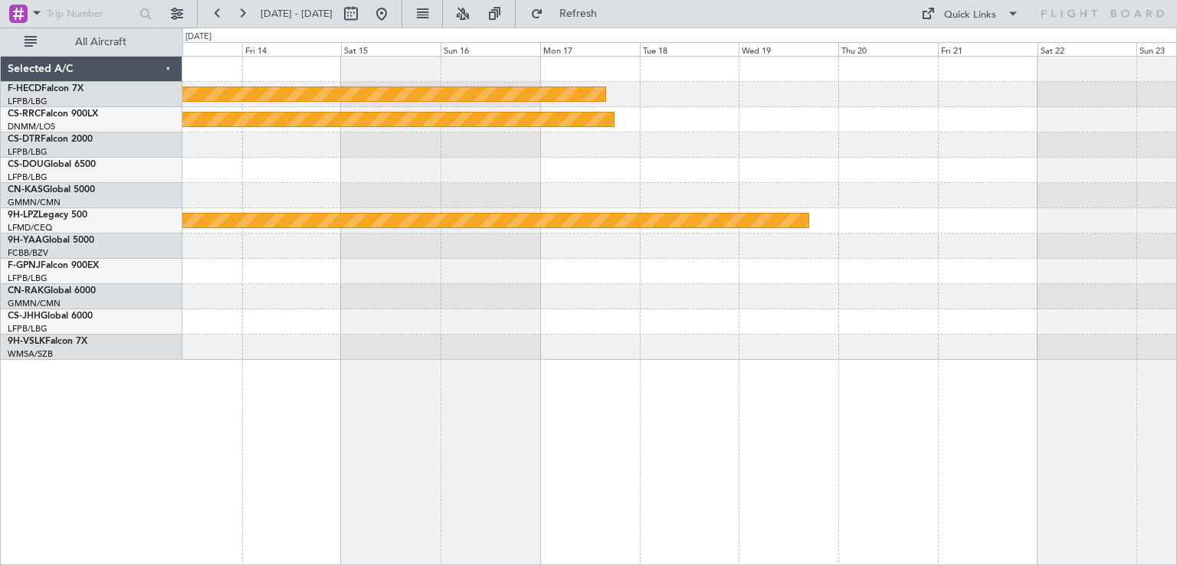
click at [631, 209] on div "Planned Maint [GEOGRAPHIC_DATA] ([GEOGRAPHIC_DATA]) Planned Maint [GEOGRAPHIC_D…" at bounding box center [679, 208] width 994 height 303
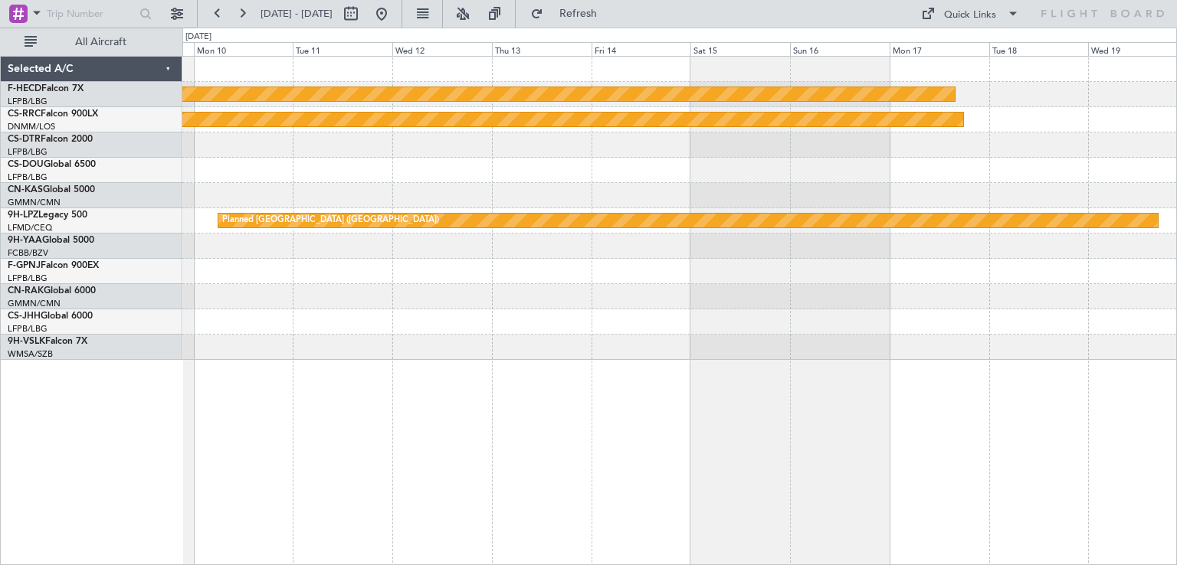
click at [660, 206] on div "Planned Maint [GEOGRAPHIC_DATA] ([GEOGRAPHIC_DATA]) Planned Maint [GEOGRAPHIC_D…" at bounding box center [679, 208] width 994 height 303
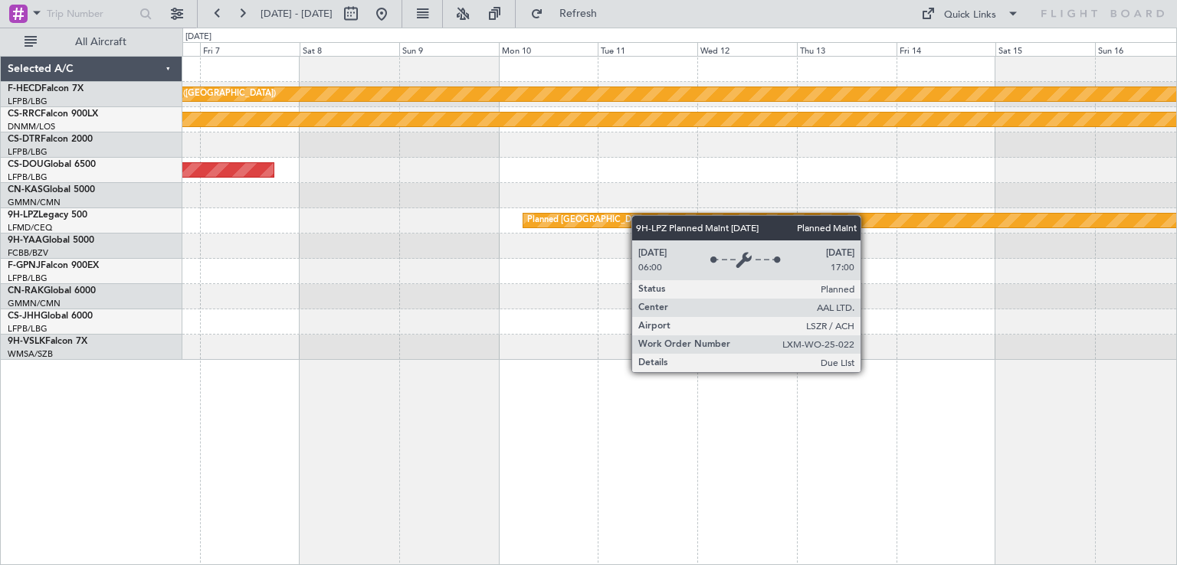
click at [659, 218] on div "Planned Maint [GEOGRAPHIC_DATA] ([GEOGRAPHIC_DATA]) Planned Maint [GEOGRAPHIC_D…" at bounding box center [679, 208] width 994 height 303
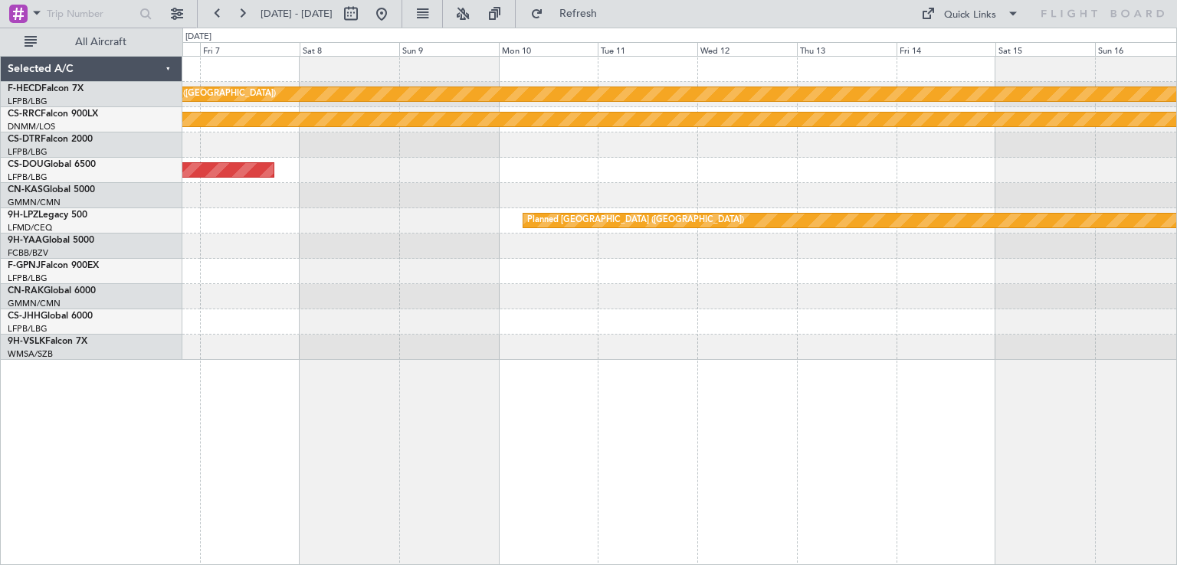
click at [675, 196] on div "Planned Maint [GEOGRAPHIC_DATA] ([GEOGRAPHIC_DATA]) Planned Maint [GEOGRAPHIC_D…" at bounding box center [679, 208] width 994 height 303
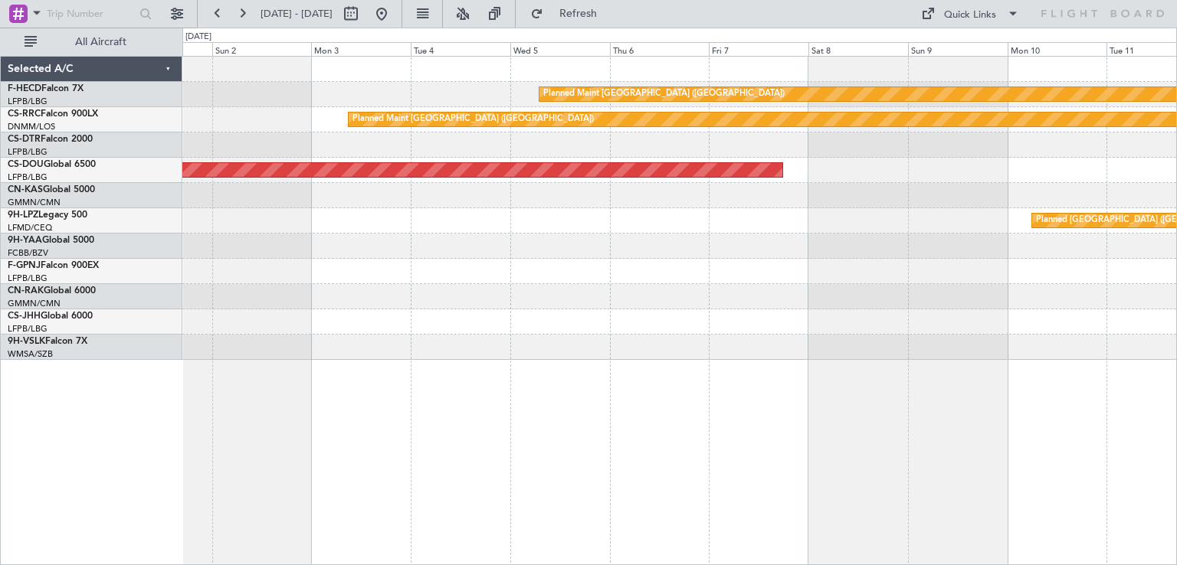
click at [715, 193] on div "Planned Maint [GEOGRAPHIC_DATA] ([GEOGRAPHIC_DATA]) Planned Maint [GEOGRAPHIC_D…" at bounding box center [679, 208] width 994 height 303
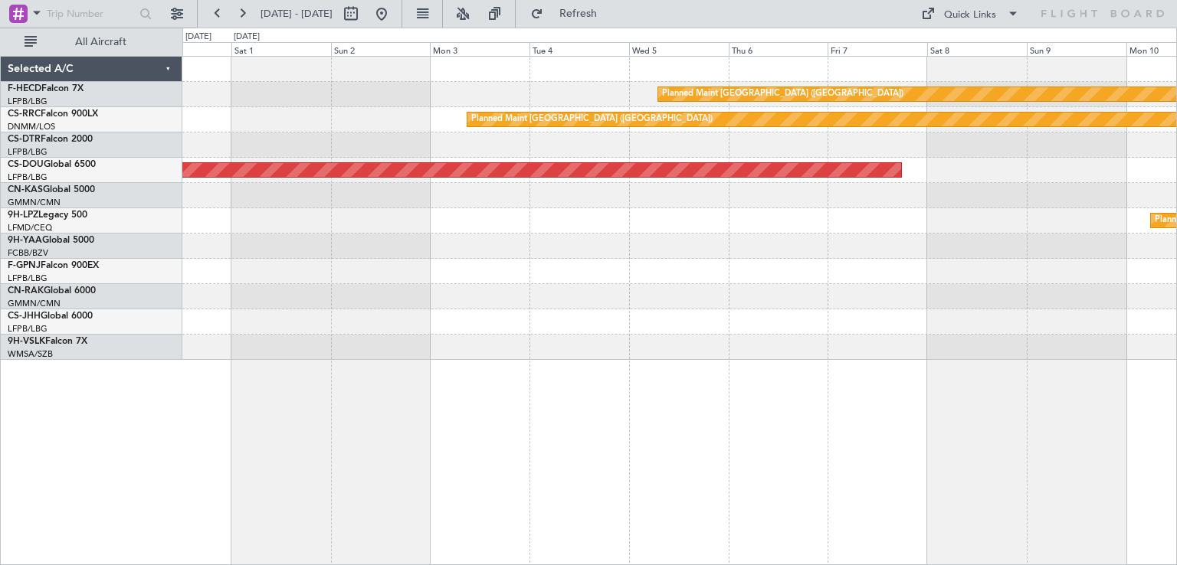
click at [759, 198] on div "Planned Maint [GEOGRAPHIC_DATA] ([GEOGRAPHIC_DATA]) Planned Maint [GEOGRAPHIC_D…" at bounding box center [679, 208] width 994 height 303
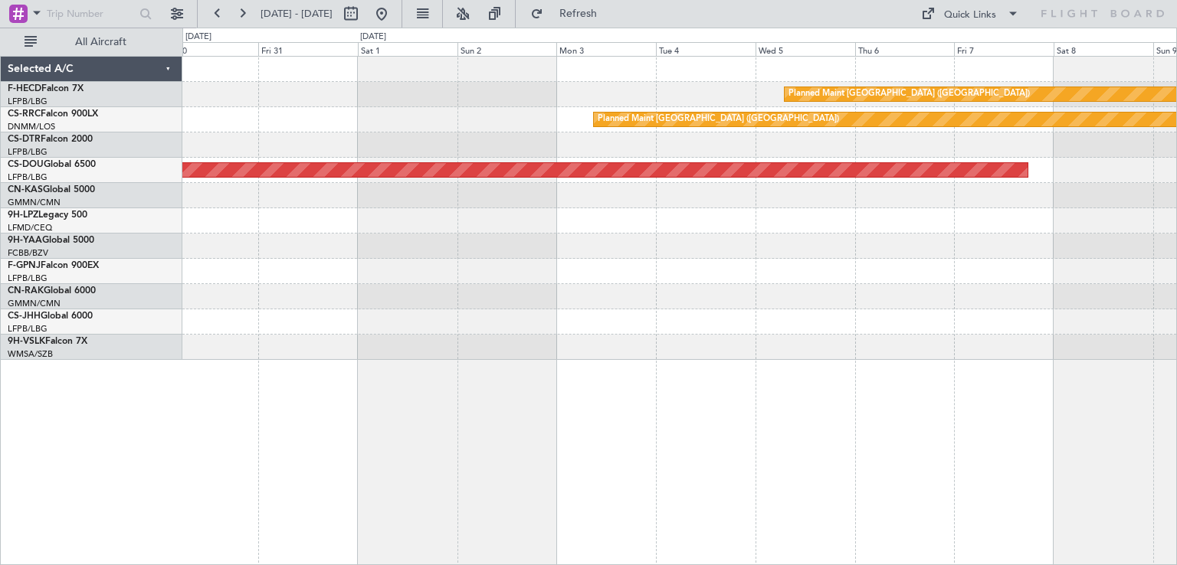
click at [778, 172] on div "Planned Maint [GEOGRAPHIC_DATA] ([GEOGRAPHIC_DATA]) Planned Maint [GEOGRAPHIC_D…" at bounding box center [679, 208] width 994 height 303
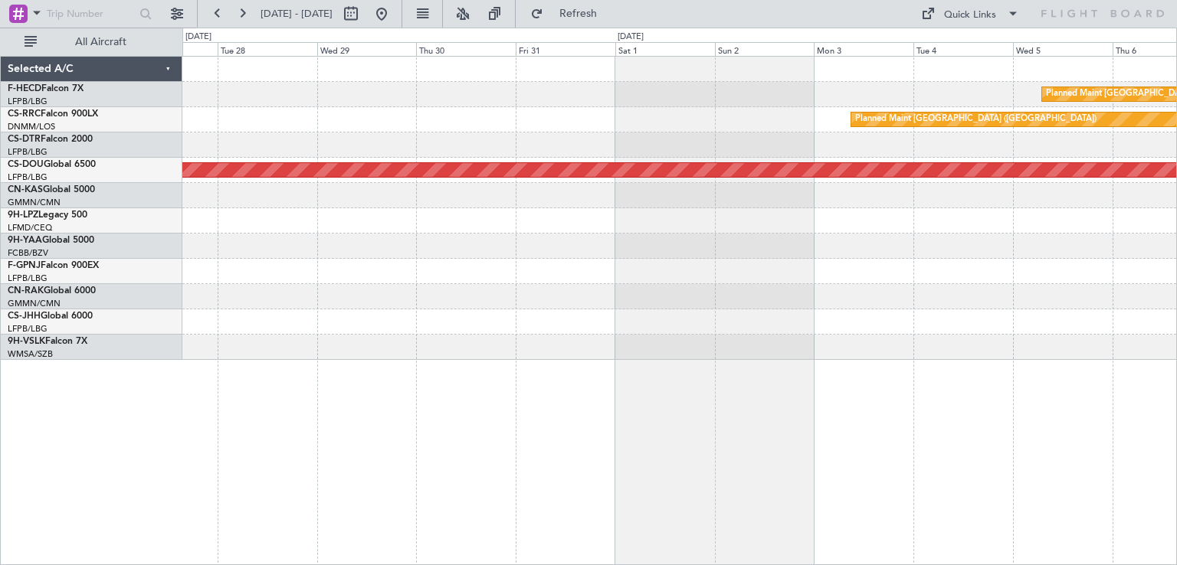
click at [834, 154] on div "Planned Maint [GEOGRAPHIC_DATA] ([GEOGRAPHIC_DATA]) Planned Maint [GEOGRAPHIC_D…" at bounding box center [679, 208] width 994 height 303
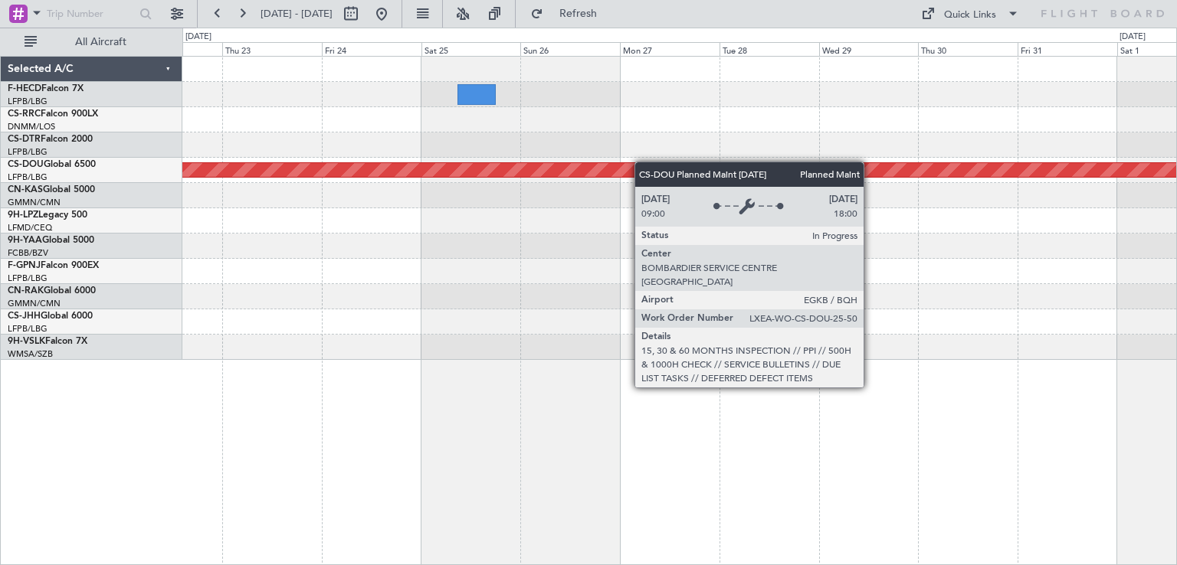
click at [723, 172] on div "Planned Maint [GEOGRAPHIC_DATA] ([GEOGRAPHIC_DATA]) Planned Maint [GEOGRAPHIC_D…" at bounding box center [679, 208] width 994 height 303
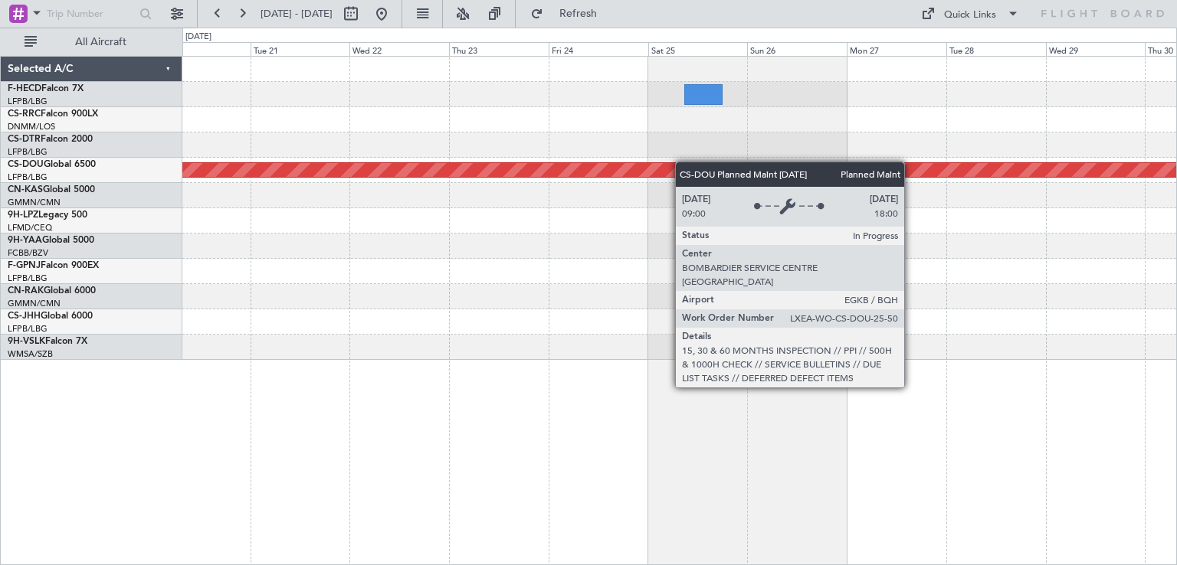
click at [702, 162] on div "Planned Maint London ([GEOGRAPHIC_DATA])" at bounding box center [679, 208] width 994 height 303
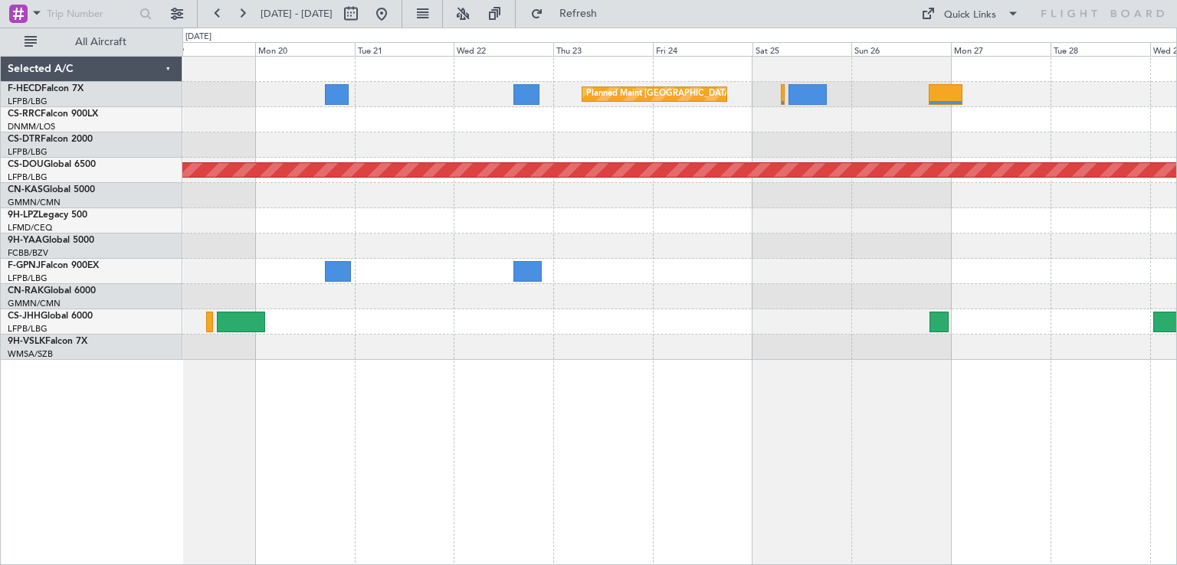
click at [210, 297] on div "Planned Maint [GEOGRAPHIC_DATA] ([GEOGRAPHIC_DATA]) Planned Maint [GEOGRAPHIC_D…" at bounding box center [679, 208] width 994 height 303
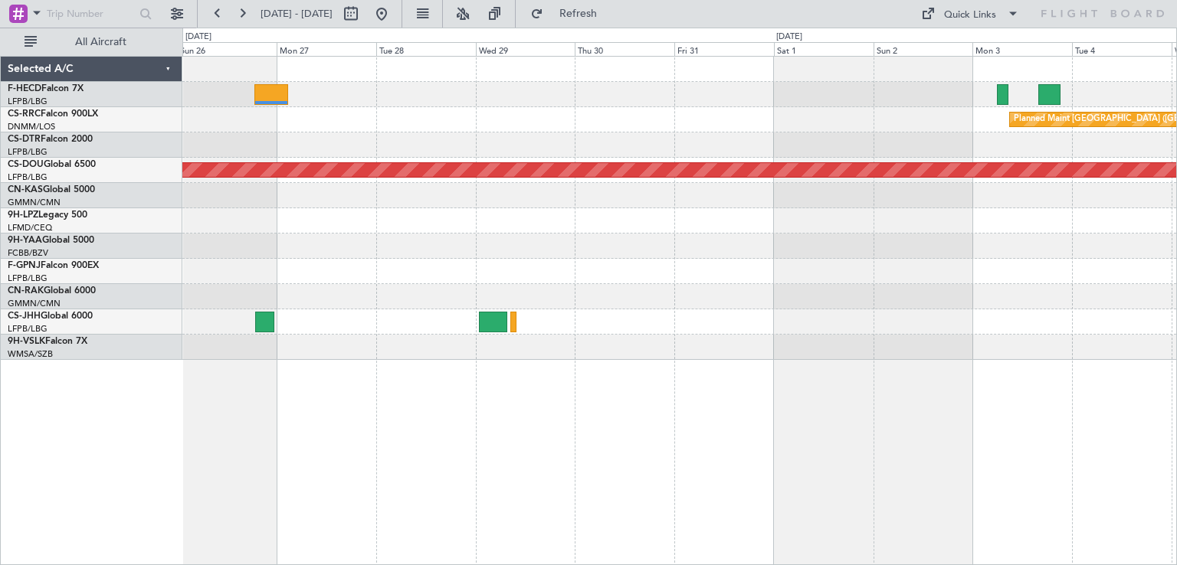
click at [352, 243] on div at bounding box center [679, 246] width 994 height 25
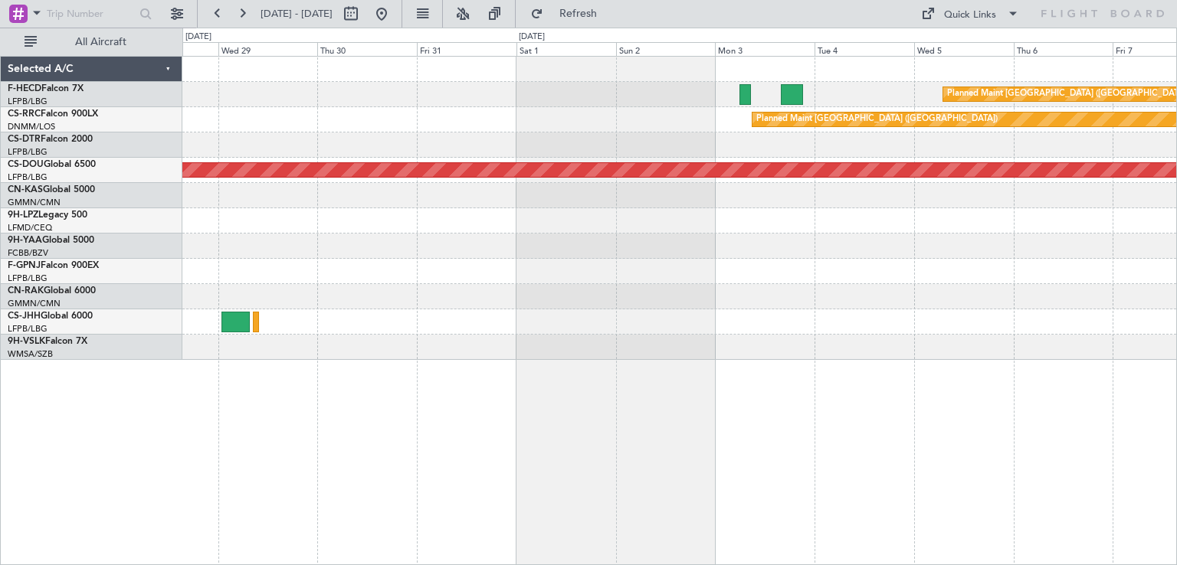
click at [339, 282] on div "Planned Maint [GEOGRAPHIC_DATA] ([GEOGRAPHIC_DATA]) Planned Maint [GEOGRAPHIC_D…" at bounding box center [679, 208] width 994 height 303
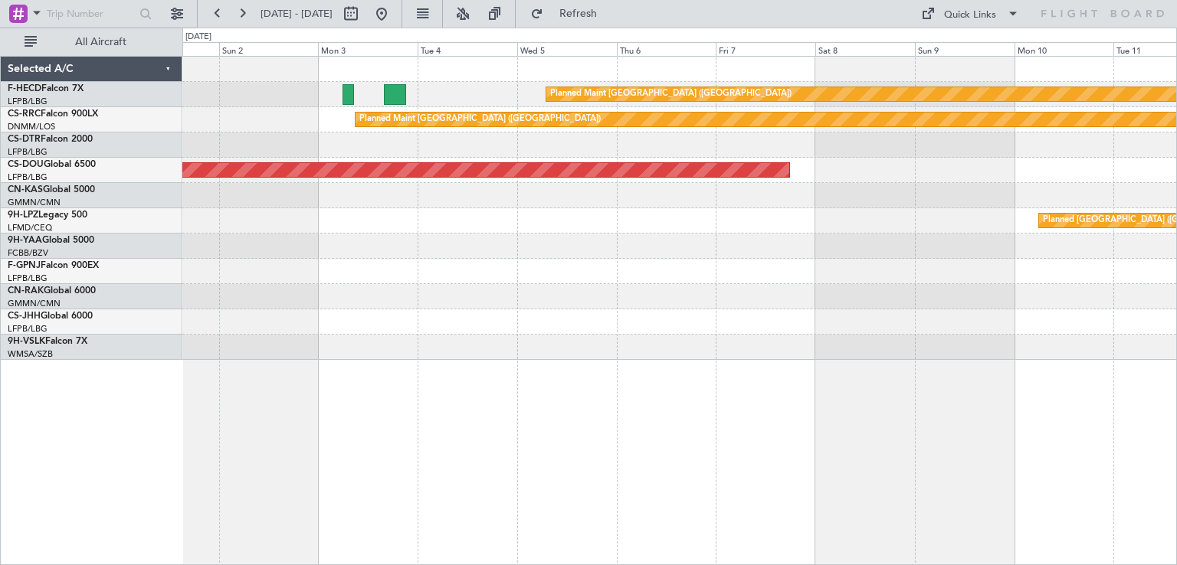
click at [479, 292] on div at bounding box center [679, 296] width 994 height 25
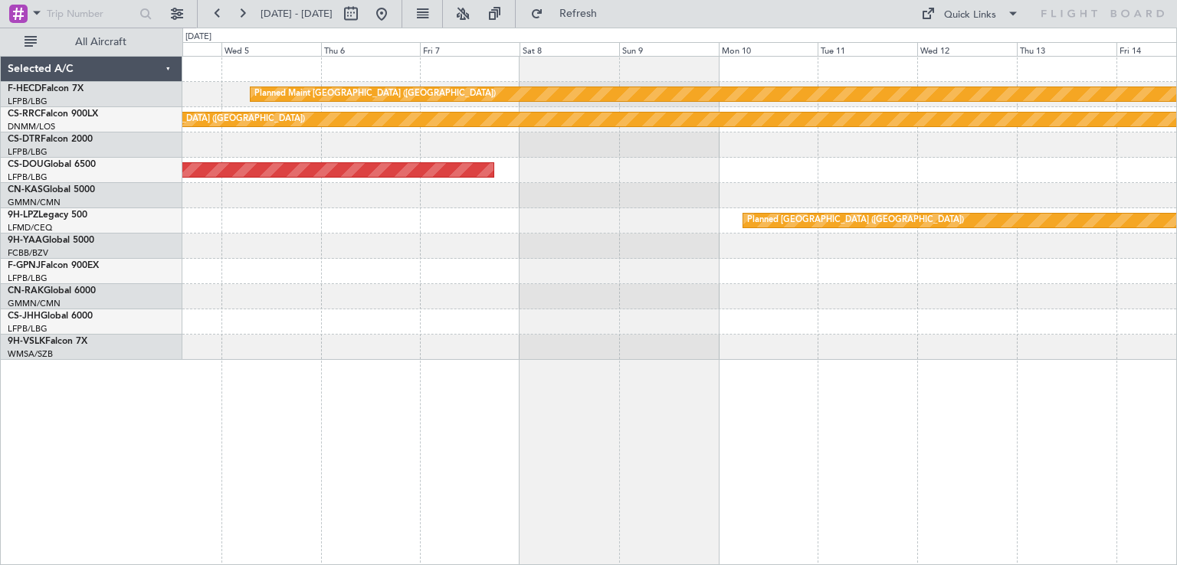
click at [478, 284] on div "Planned Maint [GEOGRAPHIC_DATA] ([GEOGRAPHIC_DATA]) Planned Maint [GEOGRAPHIC_D…" at bounding box center [679, 208] width 994 height 303
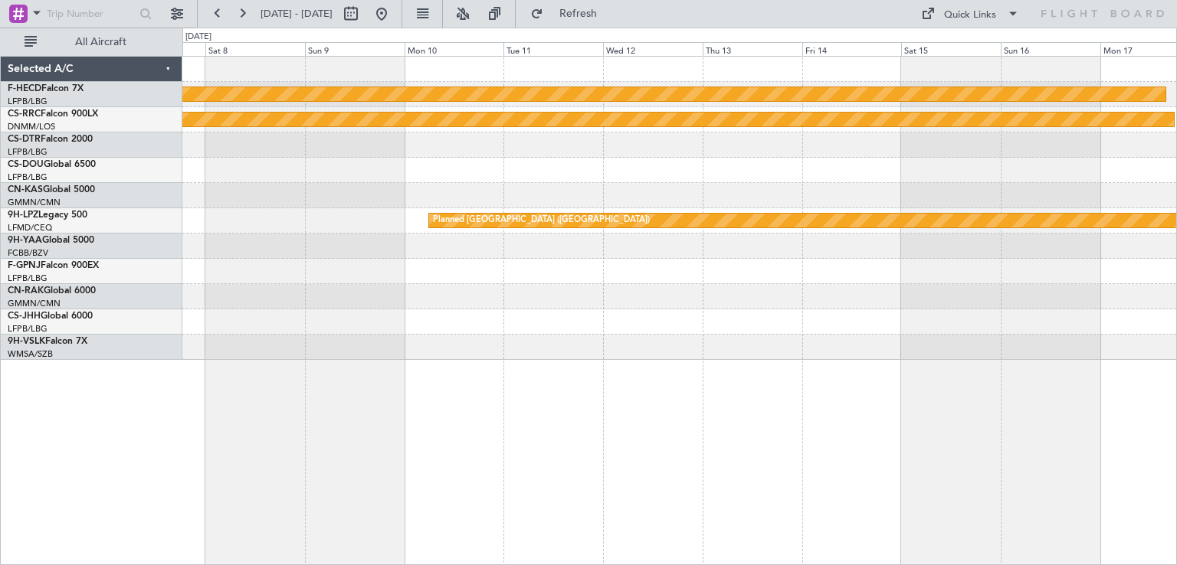
click at [564, 311] on div "Planned Maint [GEOGRAPHIC_DATA] ([GEOGRAPHIC_DATA]) Planned Maint [GEOGRAPHIC_D…" at bounding box center [679, 208] width 994 height 303
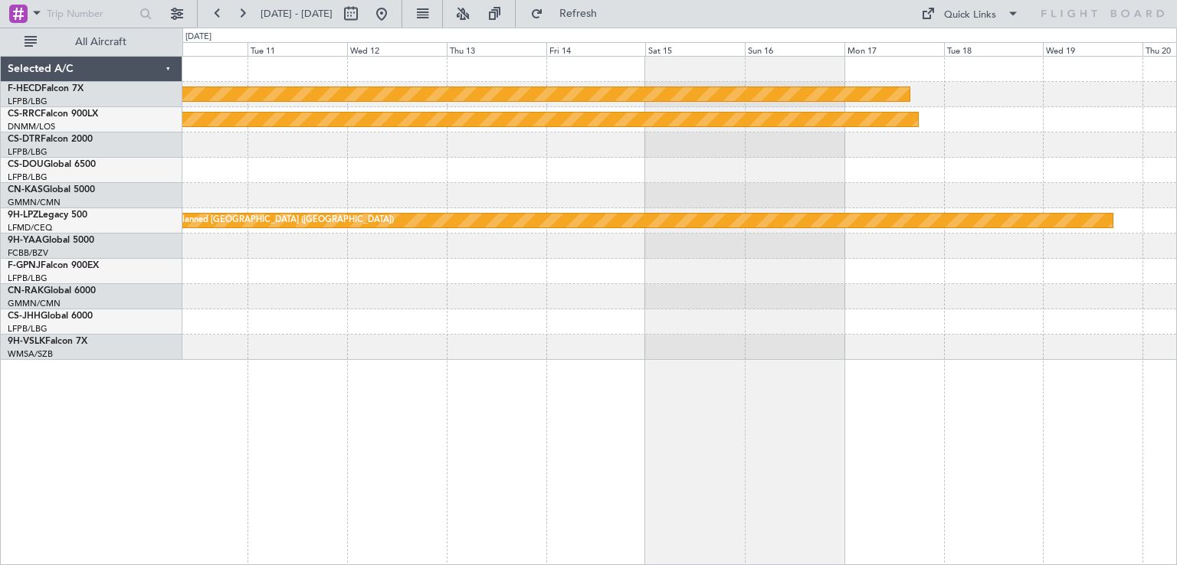
click at [601, 166] on div "Planned Maint [GEOGRAPHIC_DATA] ([GEOGRAPHIC_DATA]) Planned Maint [GEOGRAPHIC_D…" at bounding box center [679, 208] width 994 height 303
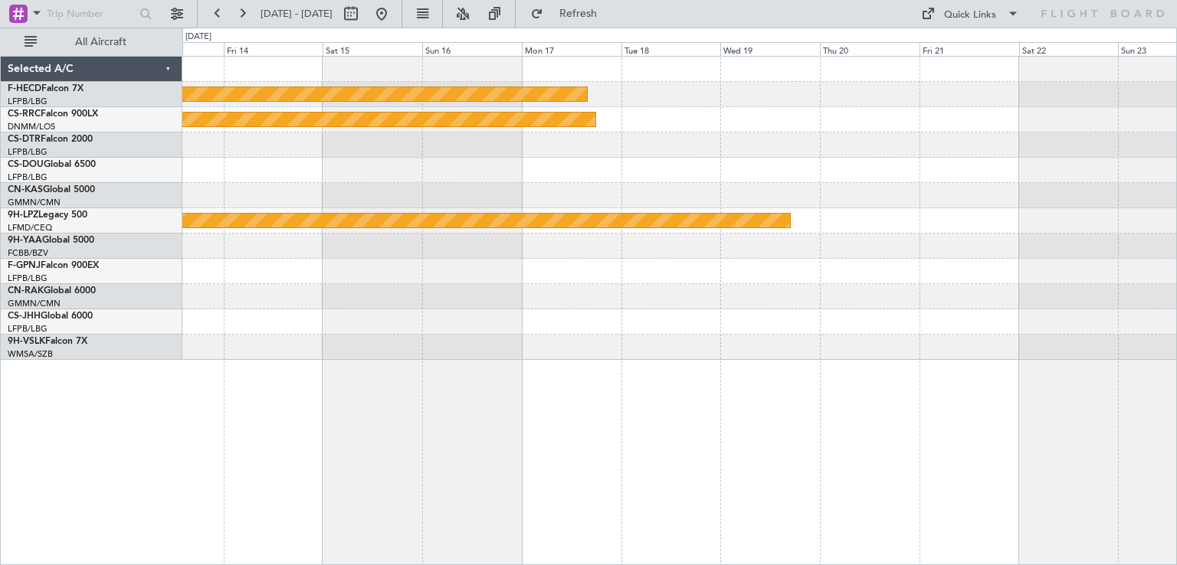
click at [665, 171] on div "Planned Maint [GEOGRAPHIC_DATA] ([GEOGRAPHIC_DATA]) Planned Maint [GEOGRAPHIC_D…" at bounding box center [679, 208] width 994 height 303
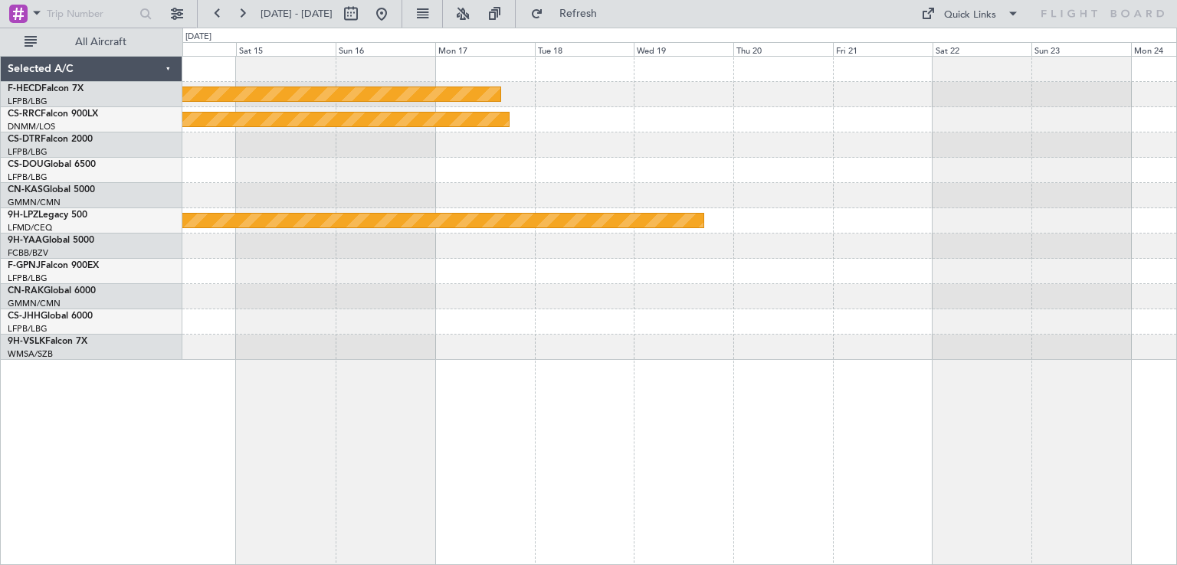
click at [529, 161] on div at bounding box center [679, 170] width 994 height 25
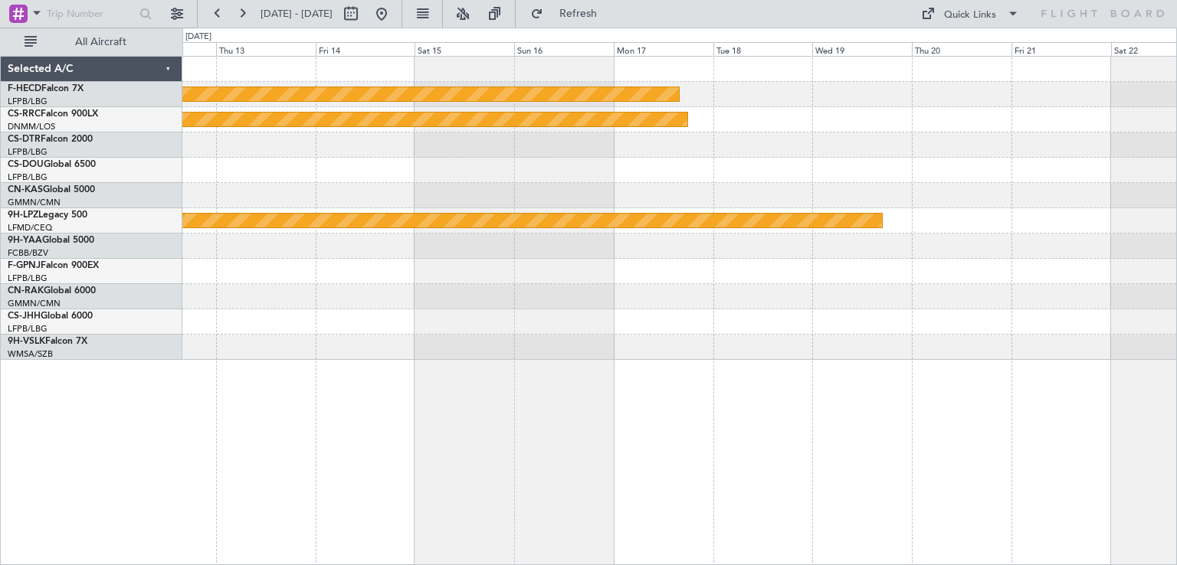
click at [786, 209] on div "Planned Maint [GEOGRAPHIC_DATA] ([GEOGRAPHIC_DATA]) Planned Maint [GEOGRAPHIC_D…" at bounding box center [679, 208] width 994 height 303
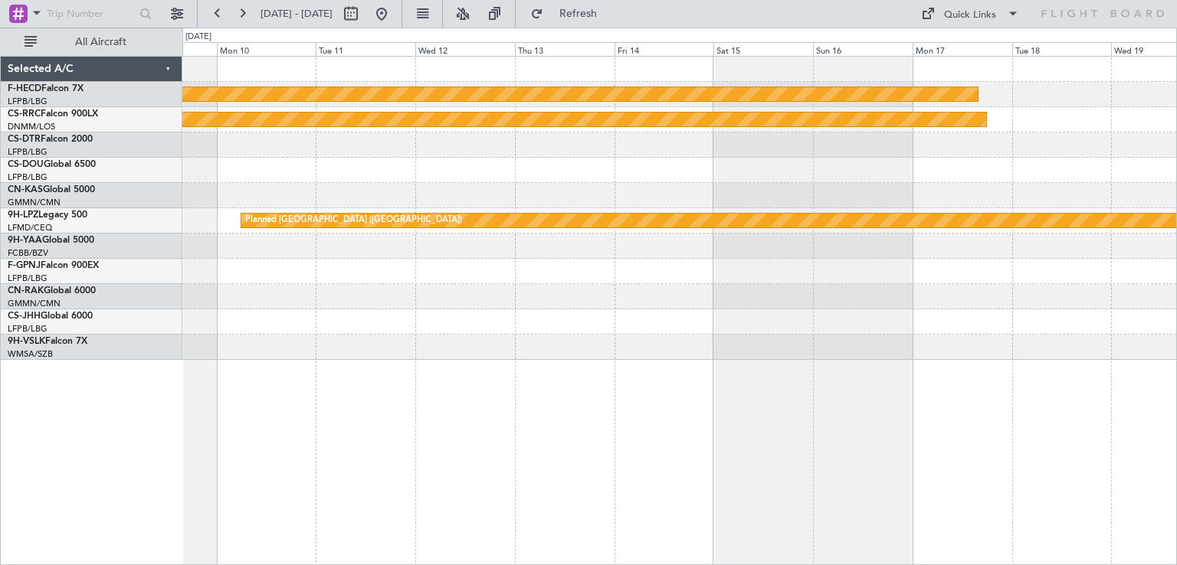
click at [838, 274] on div "Planned Maint [GEOGRAPHIC_DATA] ([GEOGRAPHIC_DATA]) Planned Maint [GEOGRAPHIC_D…" at bounding box center [679, 208] width 994 height 303
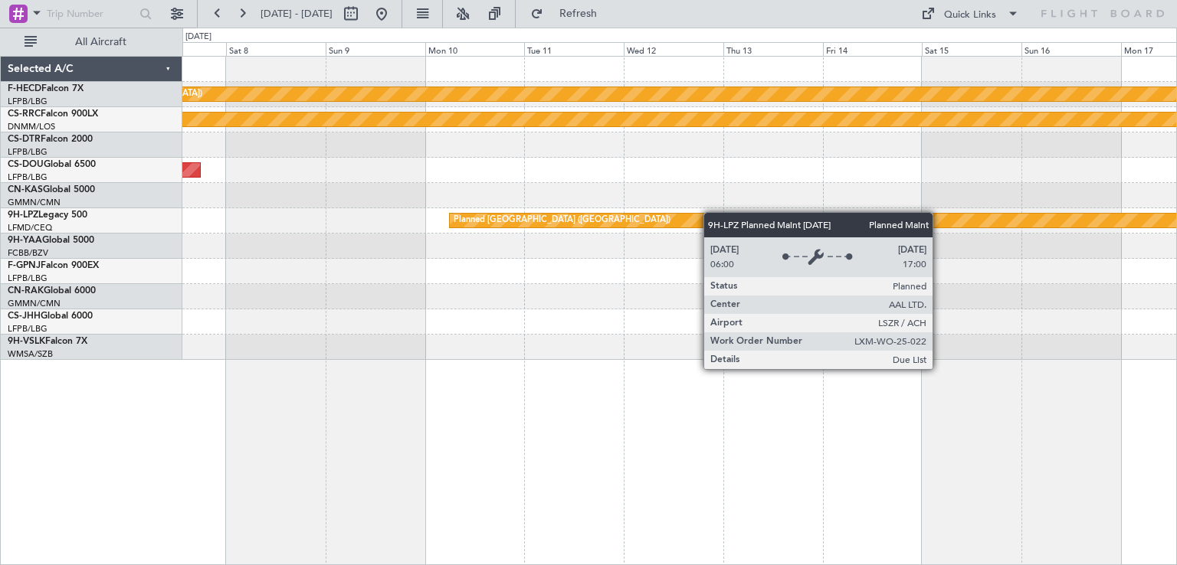
click at [730, 215] on div "Planned Maint [GEOGRAPHIC_DATA] ([GEOGRAPHIC_DATA]) Planned Maint [GEOGRAPHIC_D…" at bounding box center [679, 208] width 994 height 303
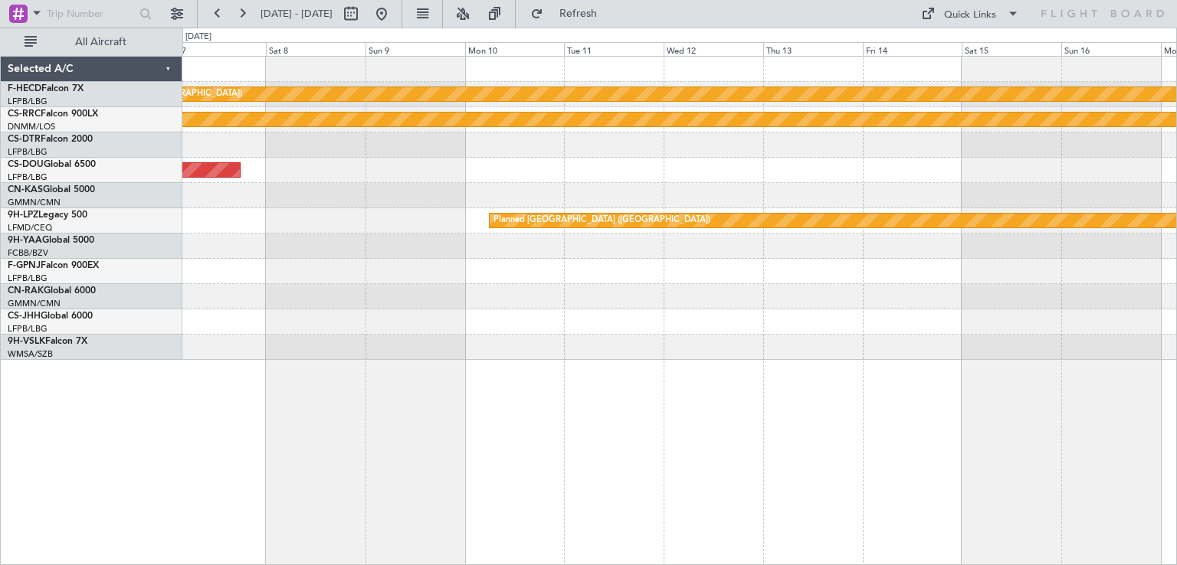
click at [704, 182] on div "Planned Maint [GEOGRAPHIC_DATA] ([GEOGRAPHIC_DATA]) Planned Maint [GEOGRAPHIC_D…" at bounding box center [679, 208] width 994 height 303
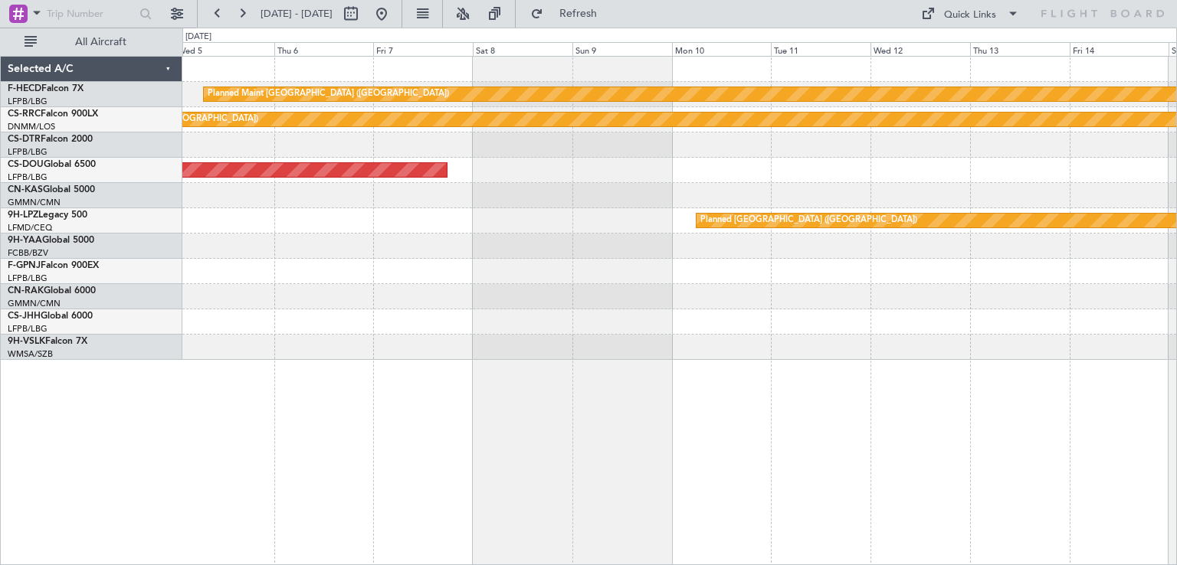
click at [724, 195] on div "Planned Maint [GEOGRAPHIC_DATA] ([GEOGRAPHIC_DATA]) Planned Maint [GEOGRAPHIC_D…" at bounding box center [679, 208] width 994 height 303
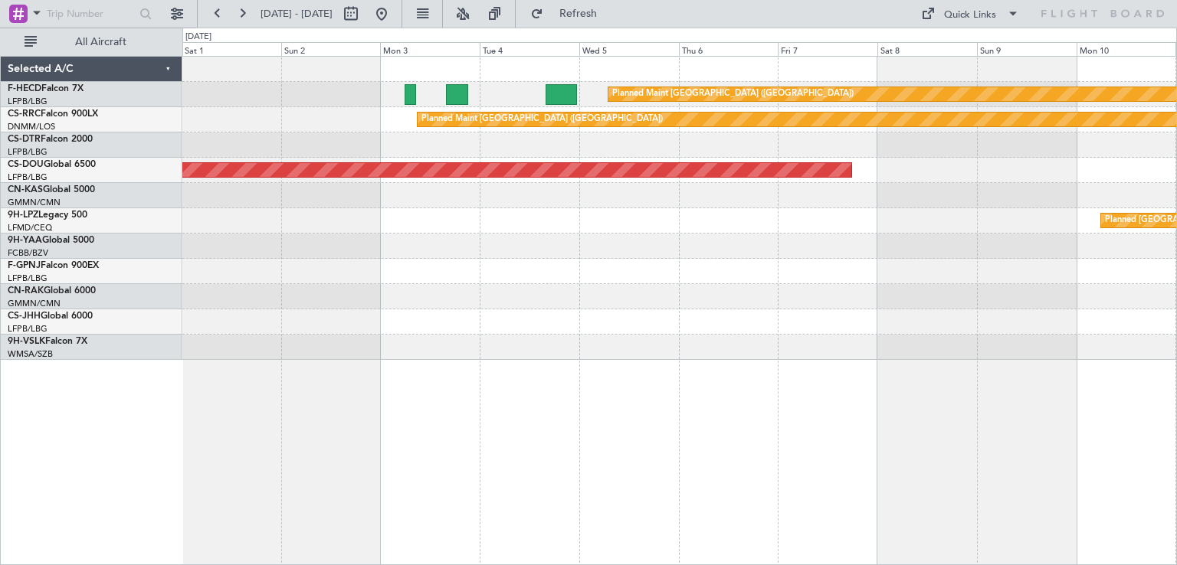
click at [647, 157] on div "Planned Maint [GEOGRAPHIC_DATA] ([GEOGRAPHIC_DATA]) Planned Maint [GEOGRAPHIC_D…" at bounding box center [679, 208] width 994 height 303
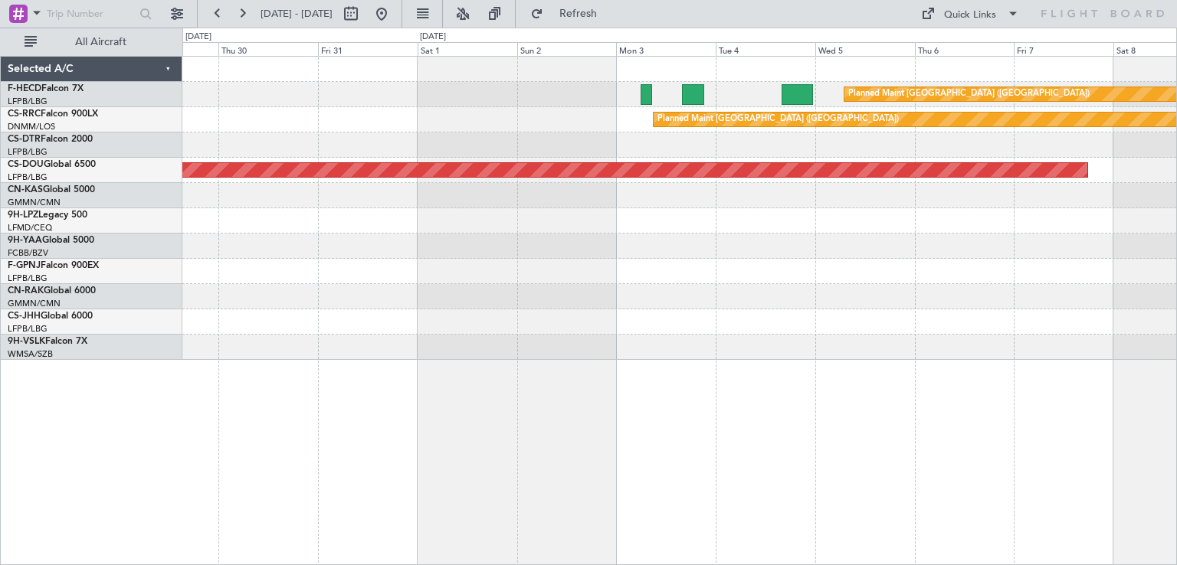
click at [693, 158] on div "Planned Maint [GEOGRAPHIC_DATA] ([GEOGRAPHIC_DATA]) Planned Maint [GEOGRAPHIC_D…" at bounding box center [679, 208] width 994 height 303
click at [555, 152] on div at bounding box center [679, 145] width 994 height 25
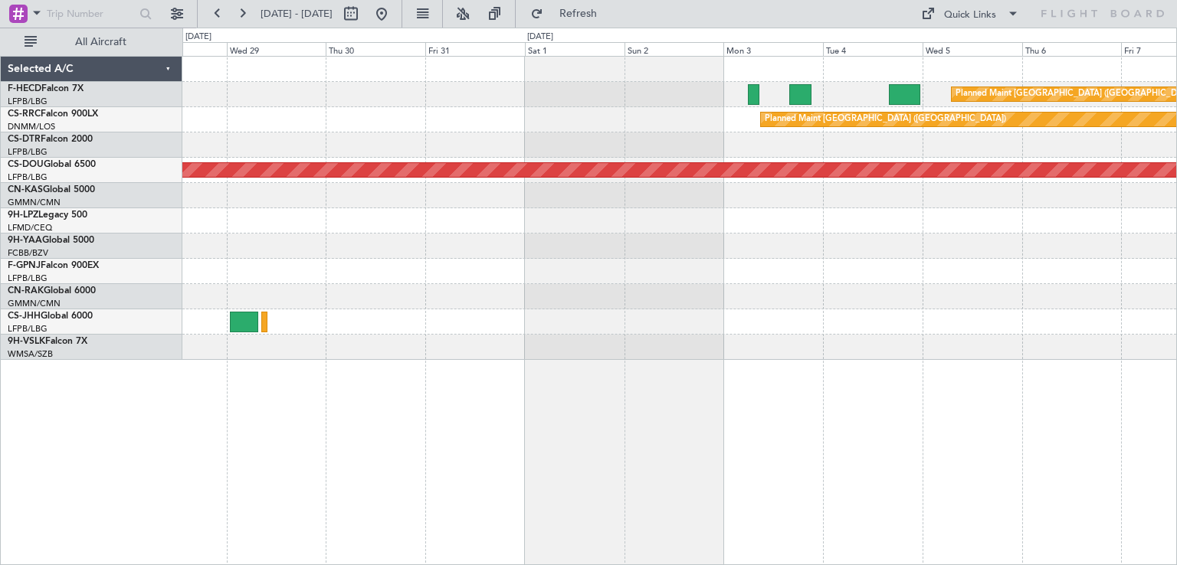
click at [824, 207] on div "Planned Maint [GEOGRAPHIC_DATA] ([GEOGRAPHIC_DATA]) Planned Maint [GEOGRAPHIC_D…" at bounding box center [679, 208] width 994 height 303
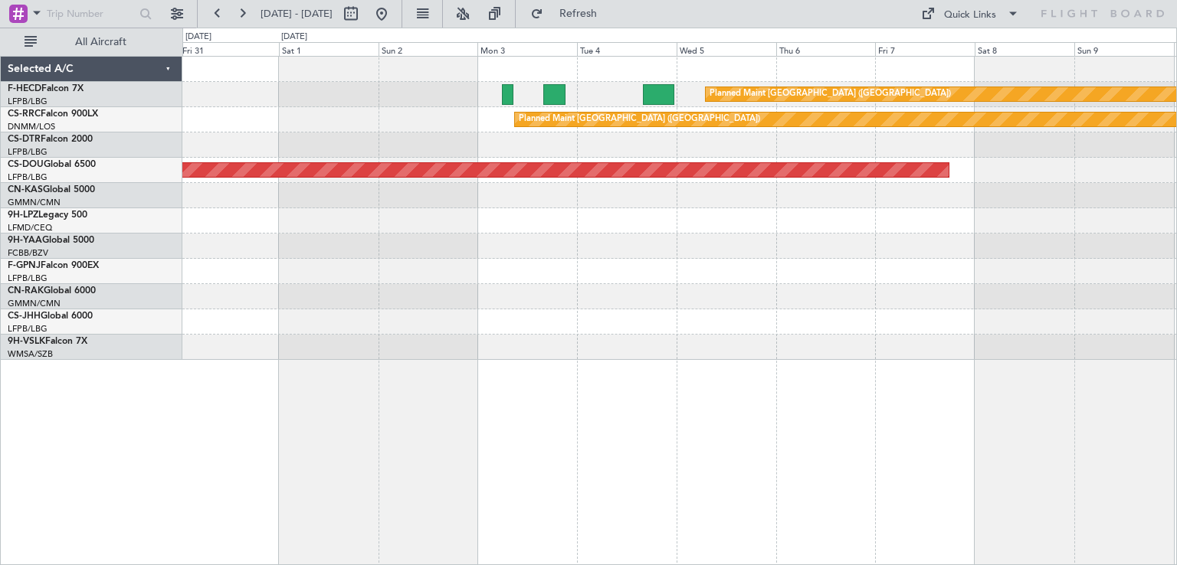
click at [665, 182] on div "Planned Maint London ([GEOGRAPHIC_DATA])" at bounding box center [679, 170] width 994 height 25
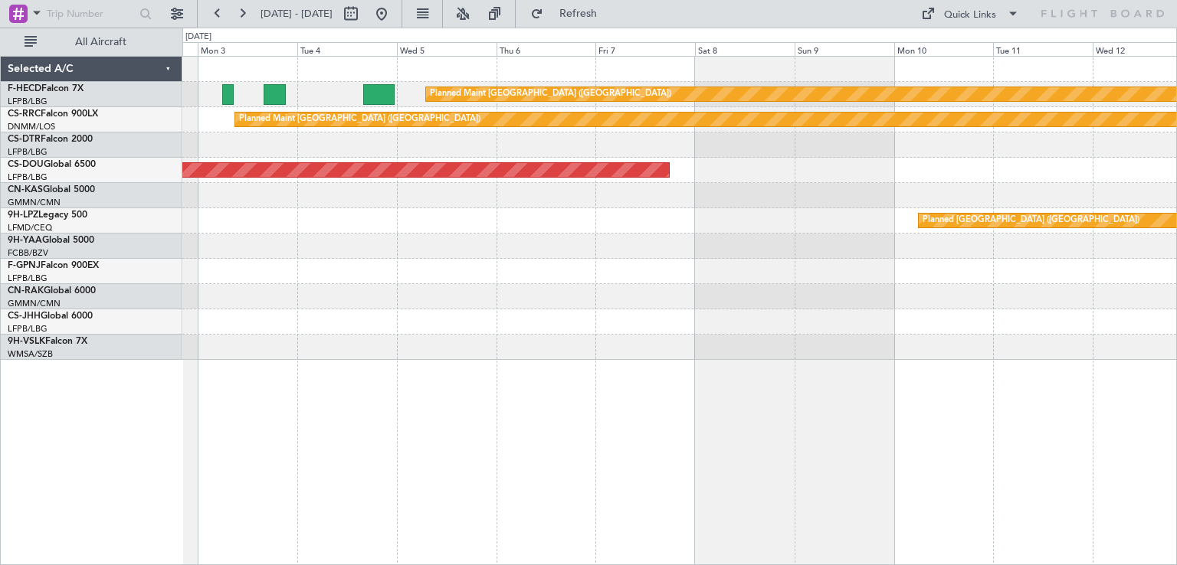
click at [729, 228] on div "Planned [GEOGRAPHIC_DATA] ([GEOGRAPHIC_DATA])" at bounding box center [679, 220] width 994 height 25
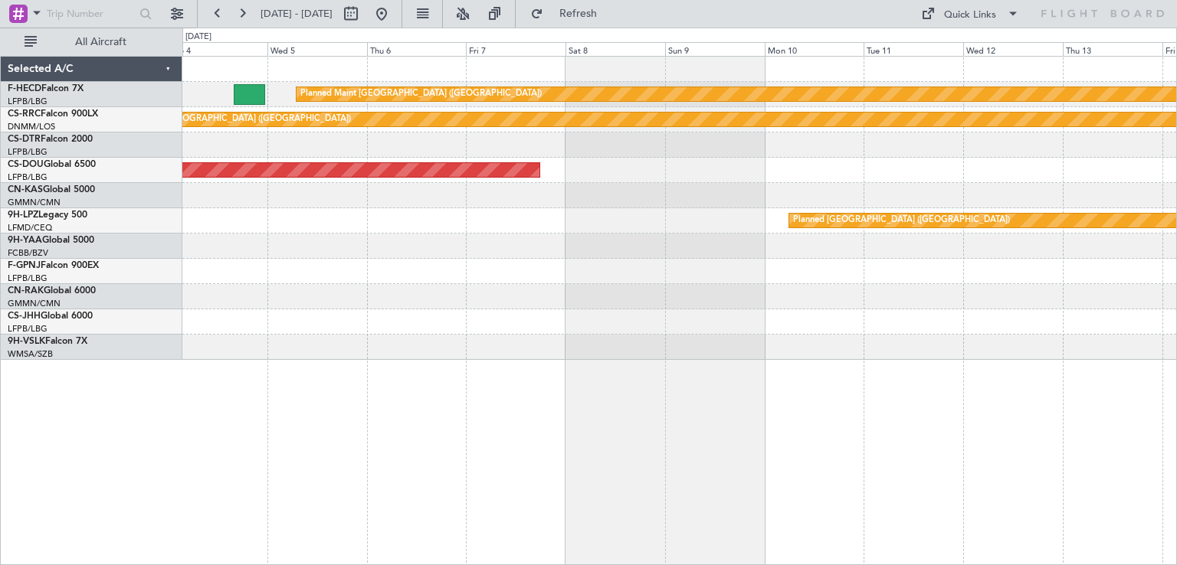
click at [791, 180] on div "Planned Maint London ([GEOGRAPHIC_DATA])" at bounding box center [679, 170] width 994 height 25
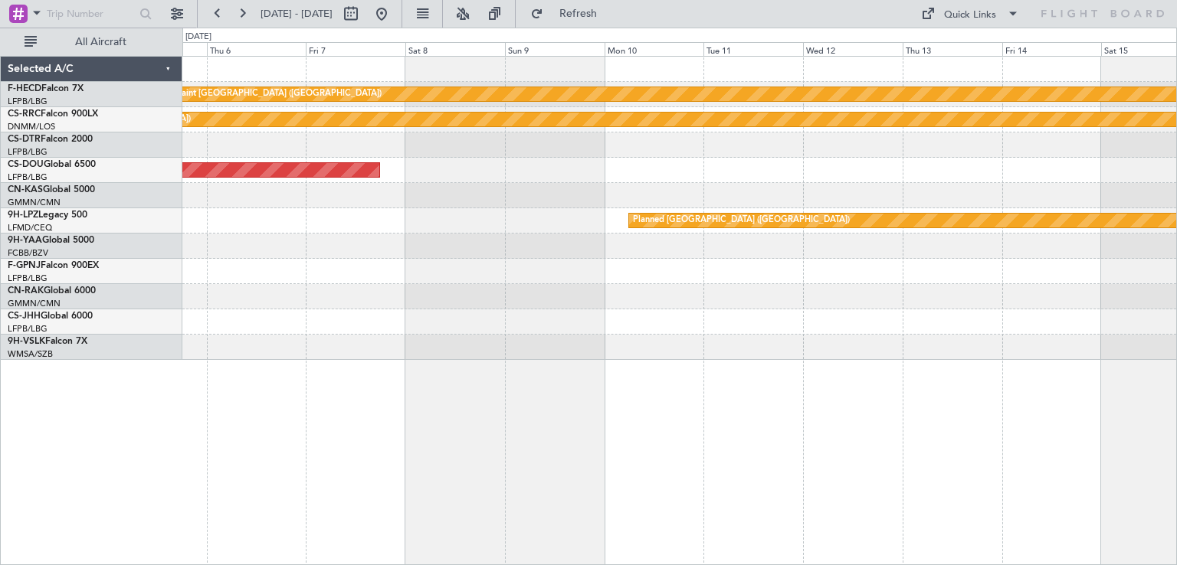
click at [785, 178] on div "Planned Maint [GEOGRAPHIC_DATA] ([GEOGRAPHIC_DATA]) Planned Maint [GEOGRAPHIC_D…" at bounding box center [679, 208] width 994 height 303
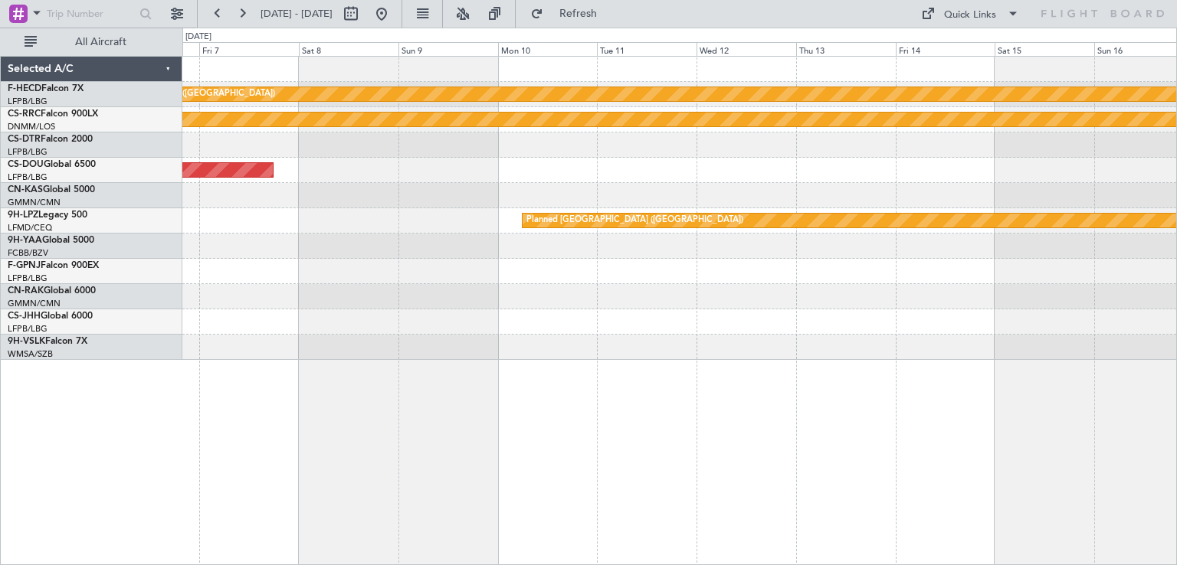
click at [815, 187] on div "Planned Maint [GEOGRAPHIC_DATA] ([GEOGRAPHIC_DATA]) Planned Maint [GEOGRAPHIC_D…" at bounding box center [679, 208] width 994 height 303
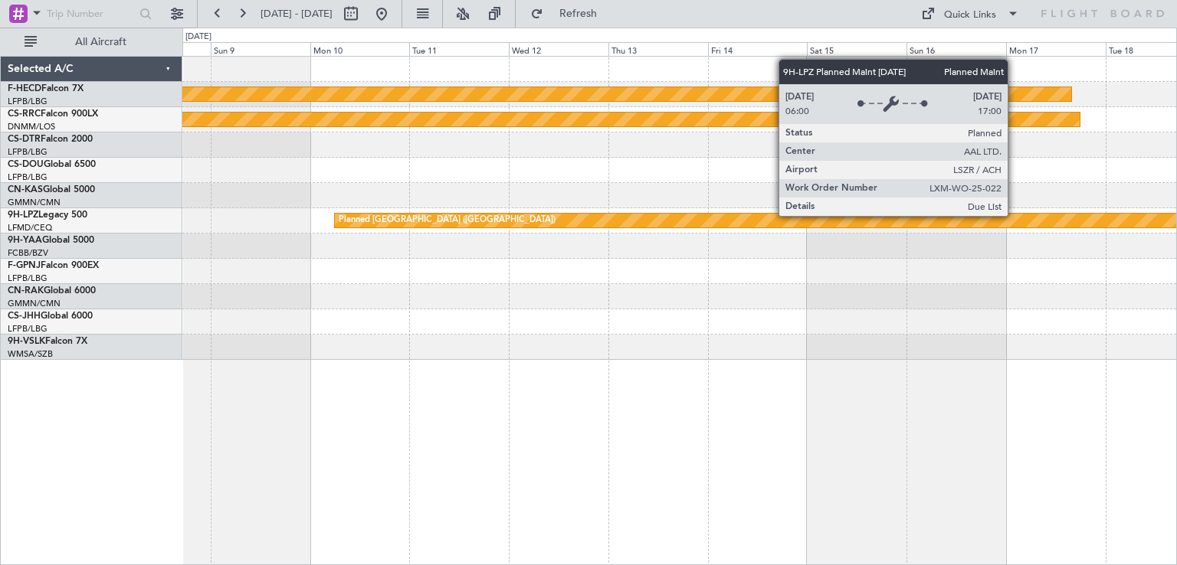
click at [834, 198] on div "Planned Maint [GEOGRAPHIC_DATA] ([GEOGRAPHIC_DATA]) Planned Maint [GEOGRAPHIC_D…" at bounding box center [679, 208] width 994 height 303
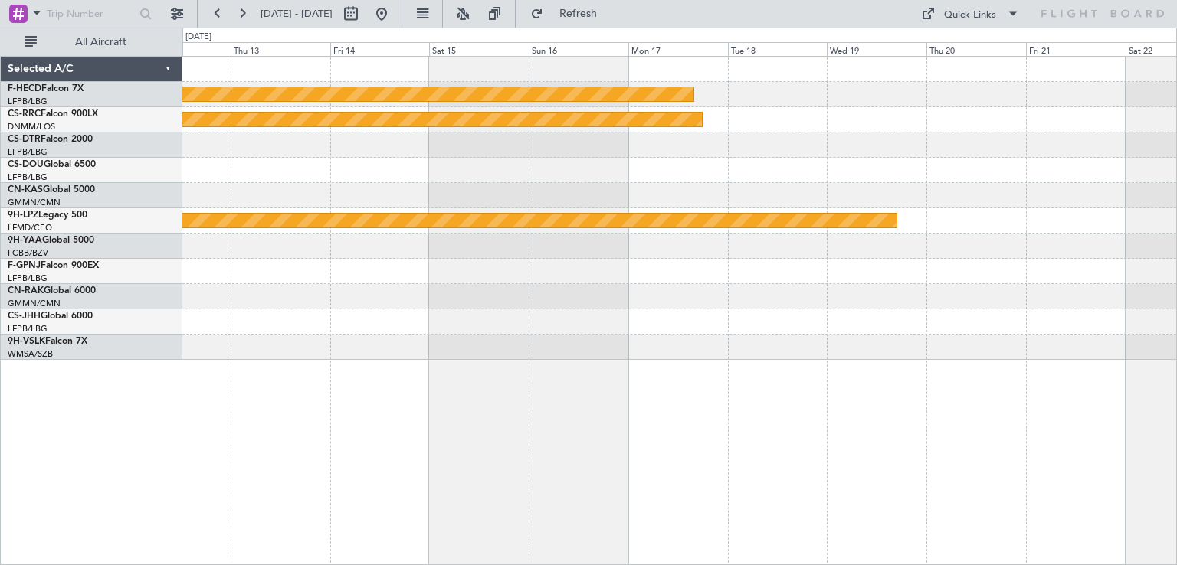
click at [811, 199] on div at bounding box center [679, 195] width 994 height 25
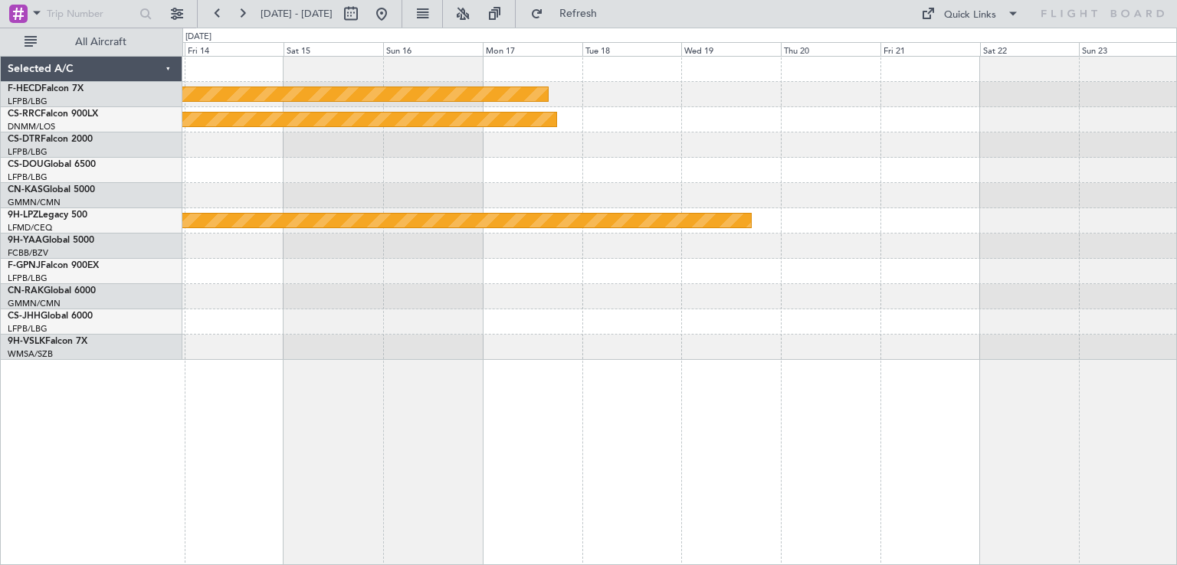
click at [820, 175] on div "Planned Maint [GEOGRAPHIC_DATA] ([GEOGRAPHIC_DATA]) Planned Maint [GEOGRAPHIC_D…" at bounding box center [679, 208] width 994 height 303
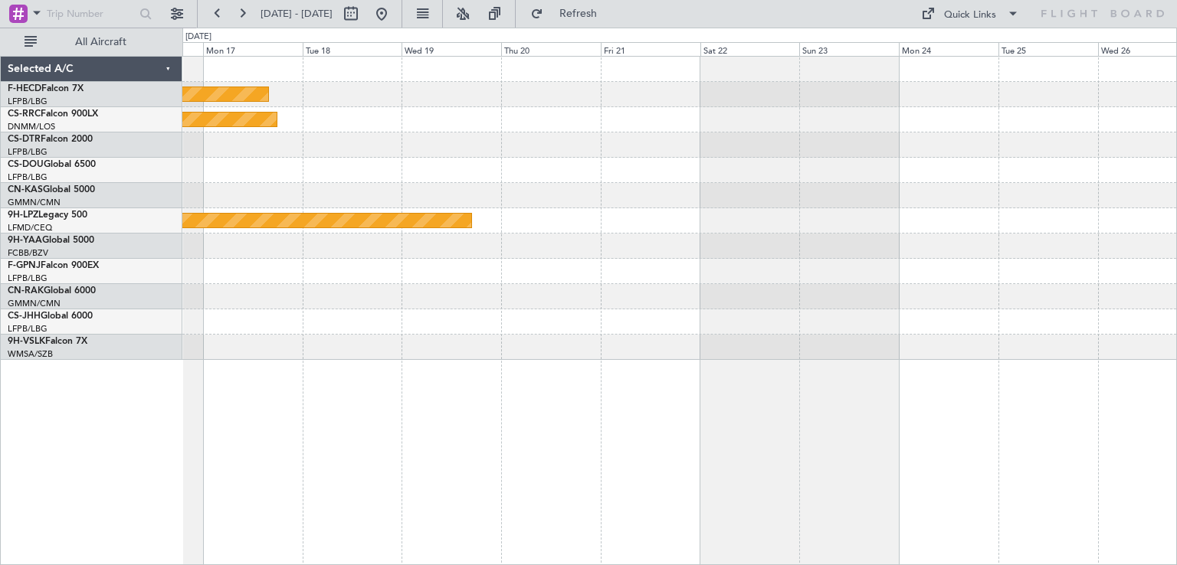
click at [712, 146] on div "Planned Maint [GEOGRAPHIC_DATA] ([GEOGRAPHIC_DATA]) Planned Maint [GEOGRAPHIC_D…" at bounding box center [679, 208] width 994 height 303
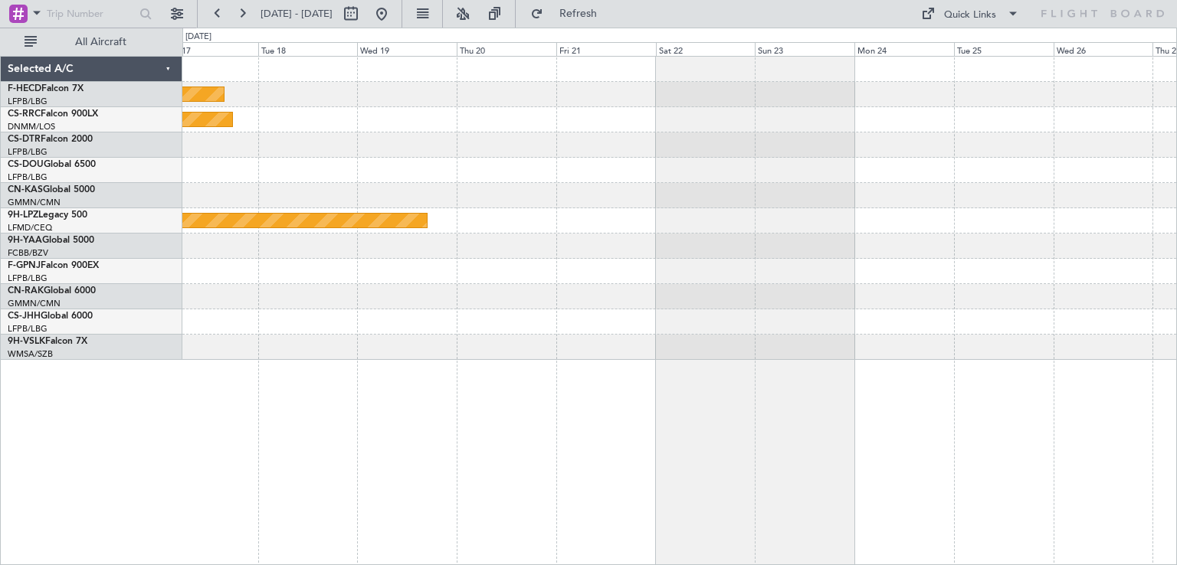
click at [551, 151] on div "Planned Maint [GEOGRAPHIC_DATA] ([GEOGRAPHIC_DATA]) Planned Maint [GEOGRAPHIC_D…" at bounding box center [679, 208] width 994 height 303
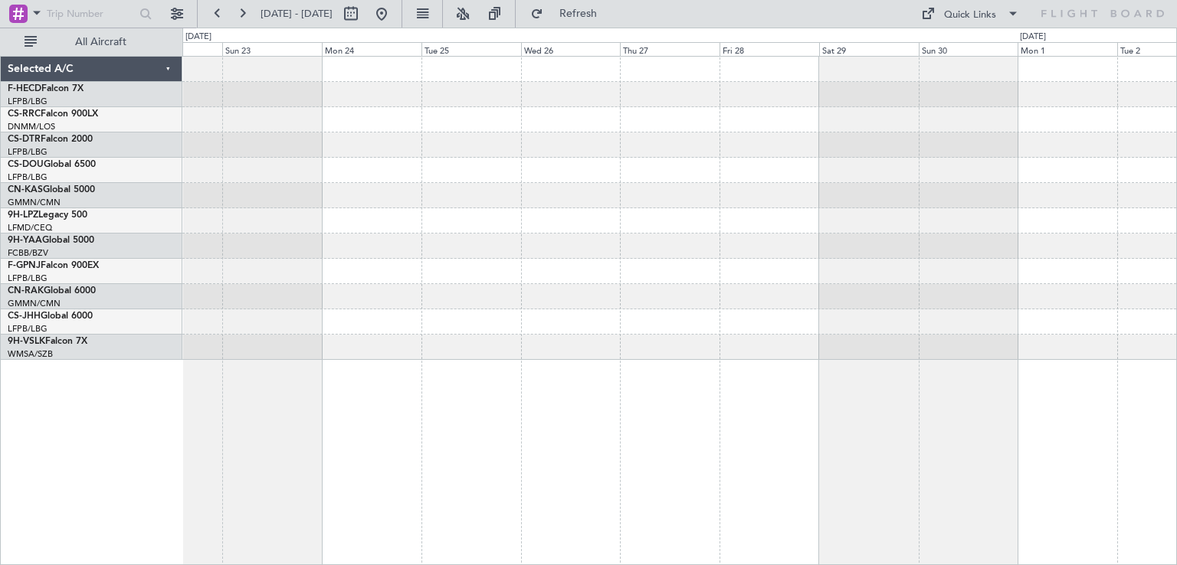
click at [660, 150] on div at bounding box center [679, 145] width 994 height 25
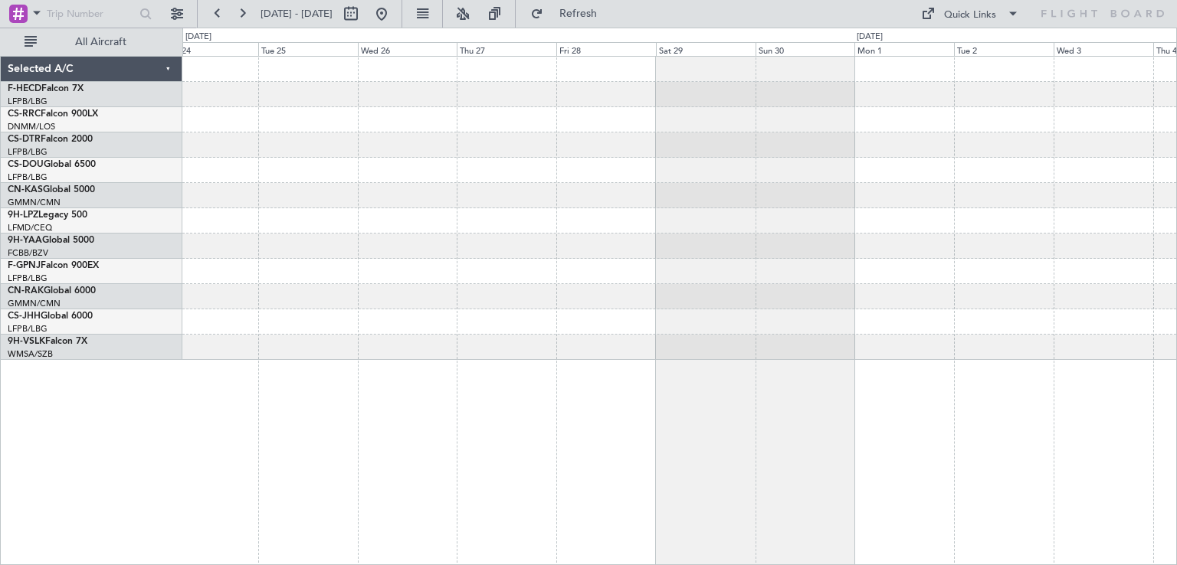
click at [737, 126] on div at bounding box center [679, 119] width 994 height 25
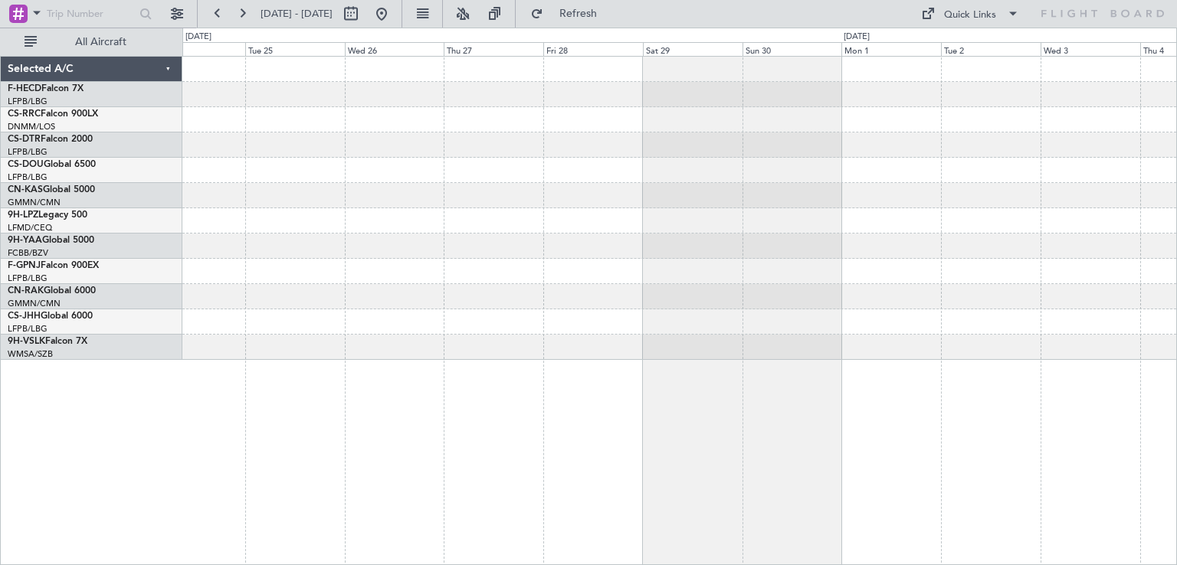
click at [633, 125] on div at bounding box center [679, 208] width 994 height 303
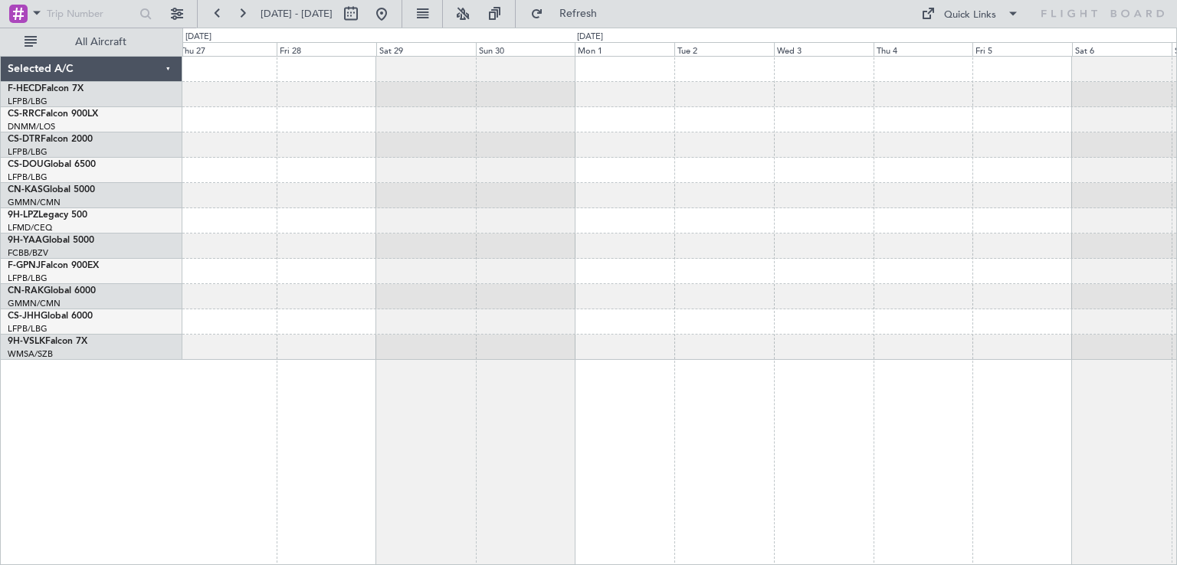
click at [628, 187] on div at bounding box center [679, 195] width 994 height 25
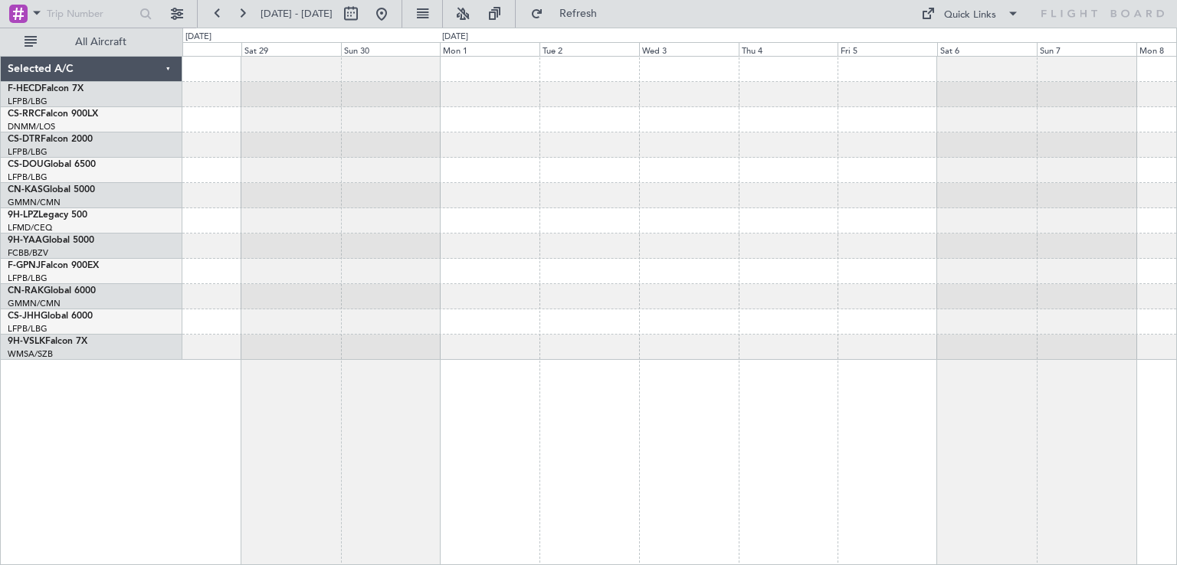
click at [834, 215] on div at bounding box center [679, 208] width 994 height 303
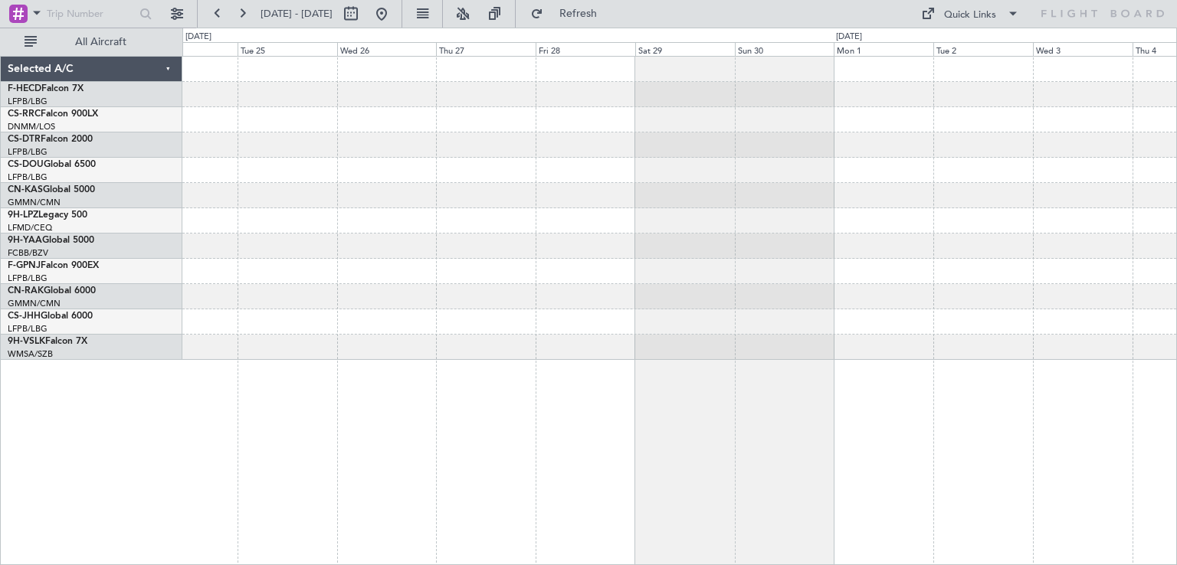
click at [674, 222] on div at bounding box center [679, 208] width 994 height 303
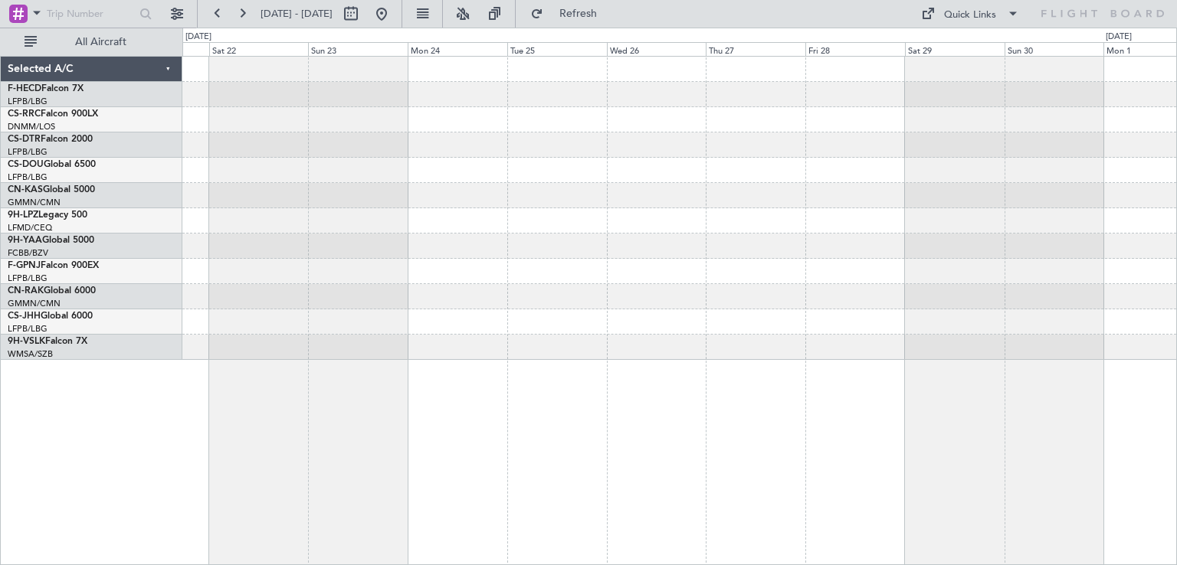
click at [554, 209] on div "Planned [GEOGRAPHIC_DATA] ([GEOGRAPHIC_DATA])" at bounding box center [679, 208] width 994 height 303
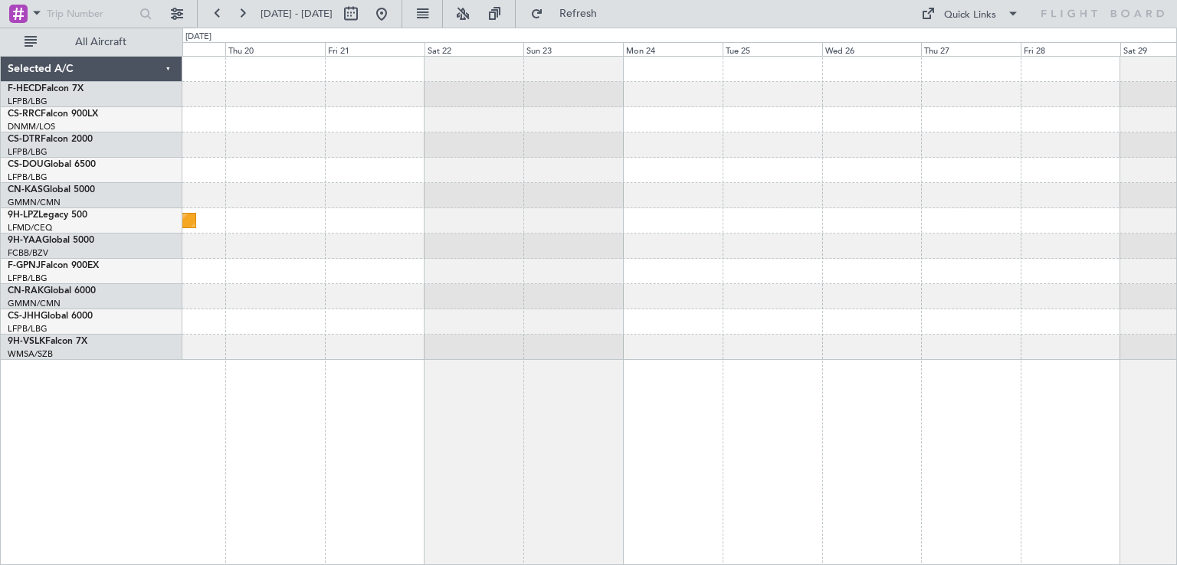
click at [587, 200] on div "Planned Maint [GEOGRAPHIC_DATA] ([GEOGRAPHIC_DATA]) Planned Maint [GEOGRAPHIC_D…" at bounding box center [679, 208] width 994 height 303
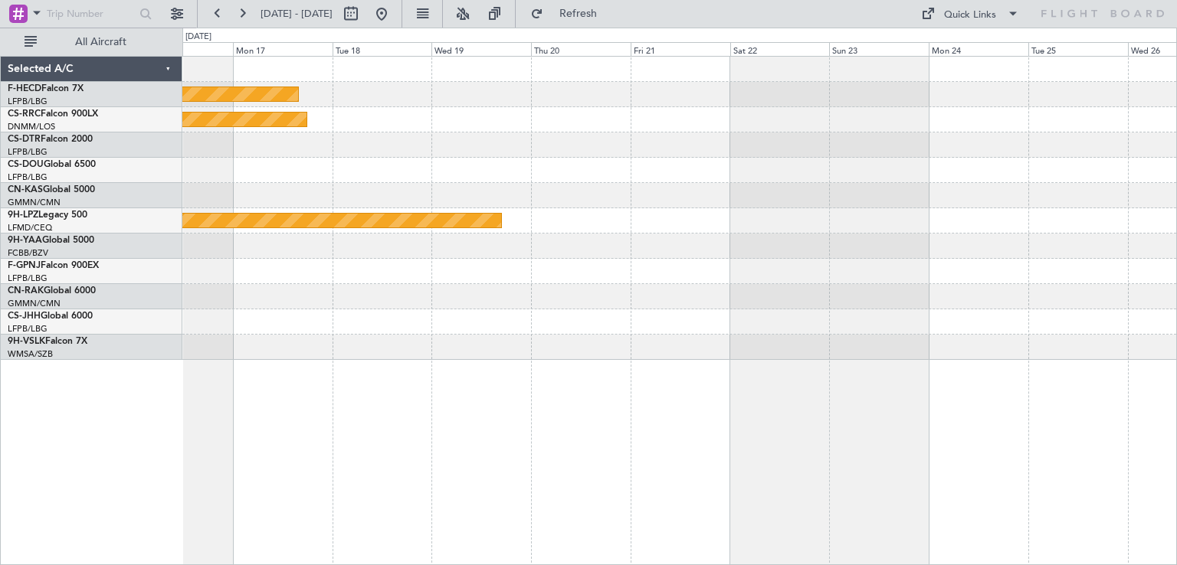
click at [788, 191] on div "Planned Maint [GEOGRAPHIC_DATA] ([GEOGRAPHIC_DATA]) Planned Maint [GEOGRAPHIC_D…" at bounding box center [679, 208] width 994 height 303
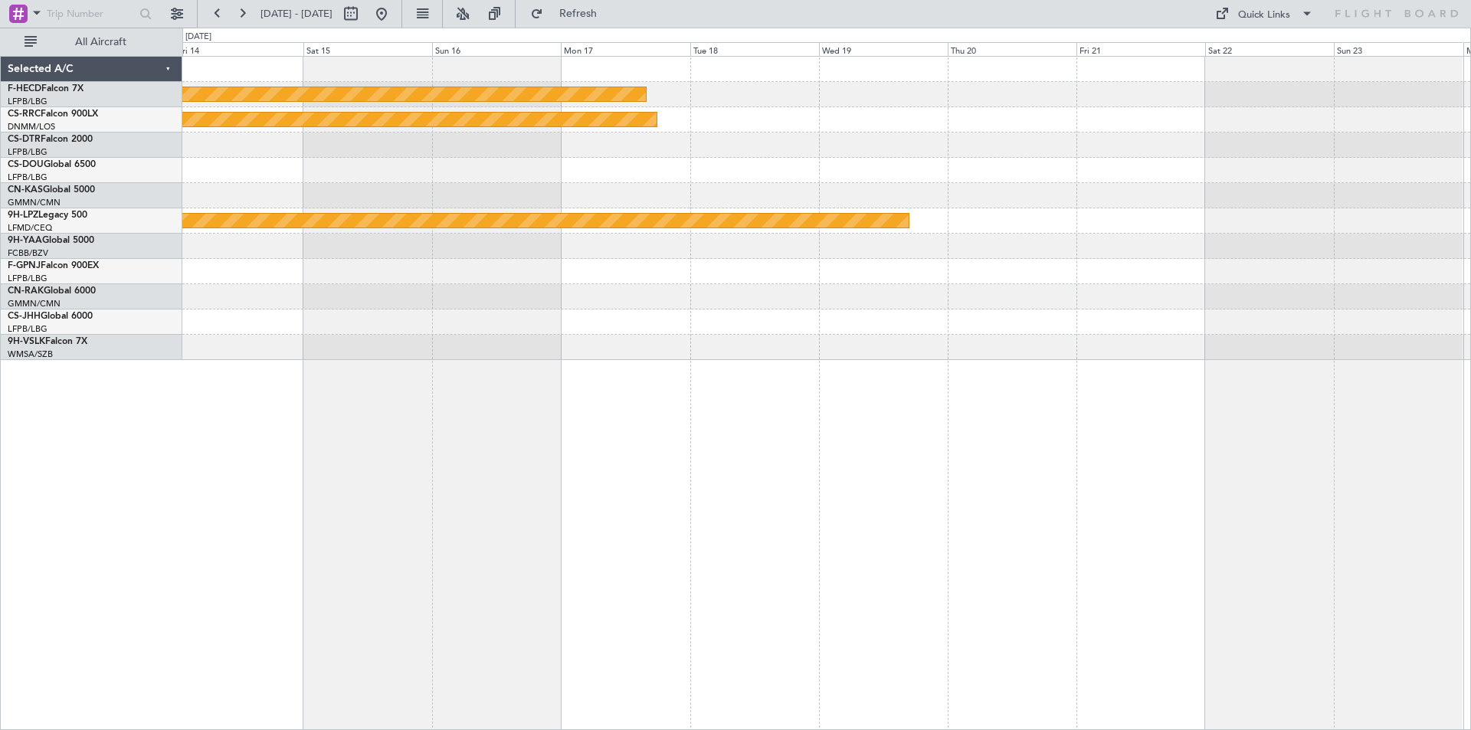
click at [919, 375] on div "Planned Maint [GEOGRAPHIC_DATA] ([GEOGRAPHIC_DATA]) Planned Maint [GEOGRAPHIC_D…" at bounding box center [826, 393] width 1289 height 674
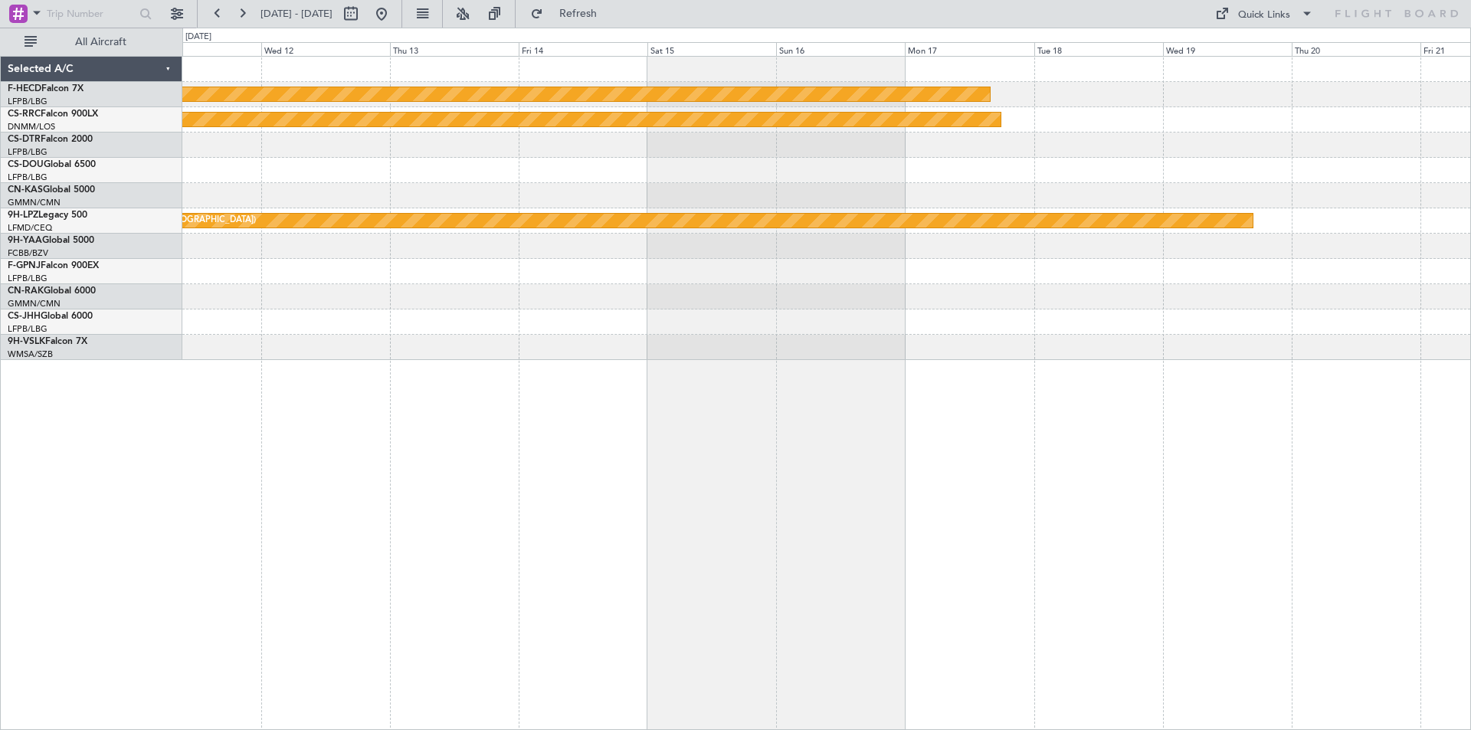
click at [1095, 272] on div at bounding box center [826, 271] width 1288 height 25
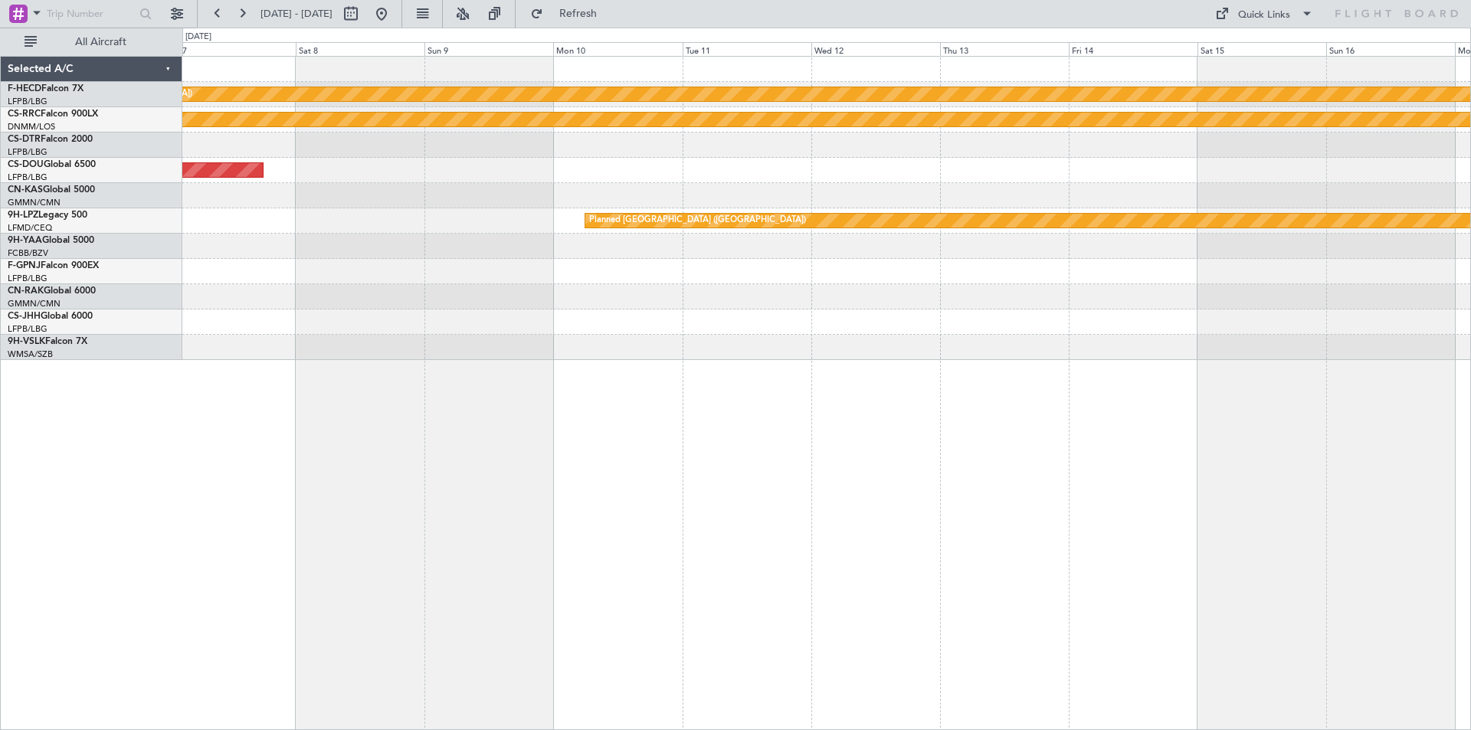
click at [1169, 378] on div "Planned Maint [GEOGRAPHIC_DATA] ([GEOGRAPHIC_DATA]) Planned Maint [GEOGRAPHIC_D…" at bounding box center [826, 393] width 1289 height 674
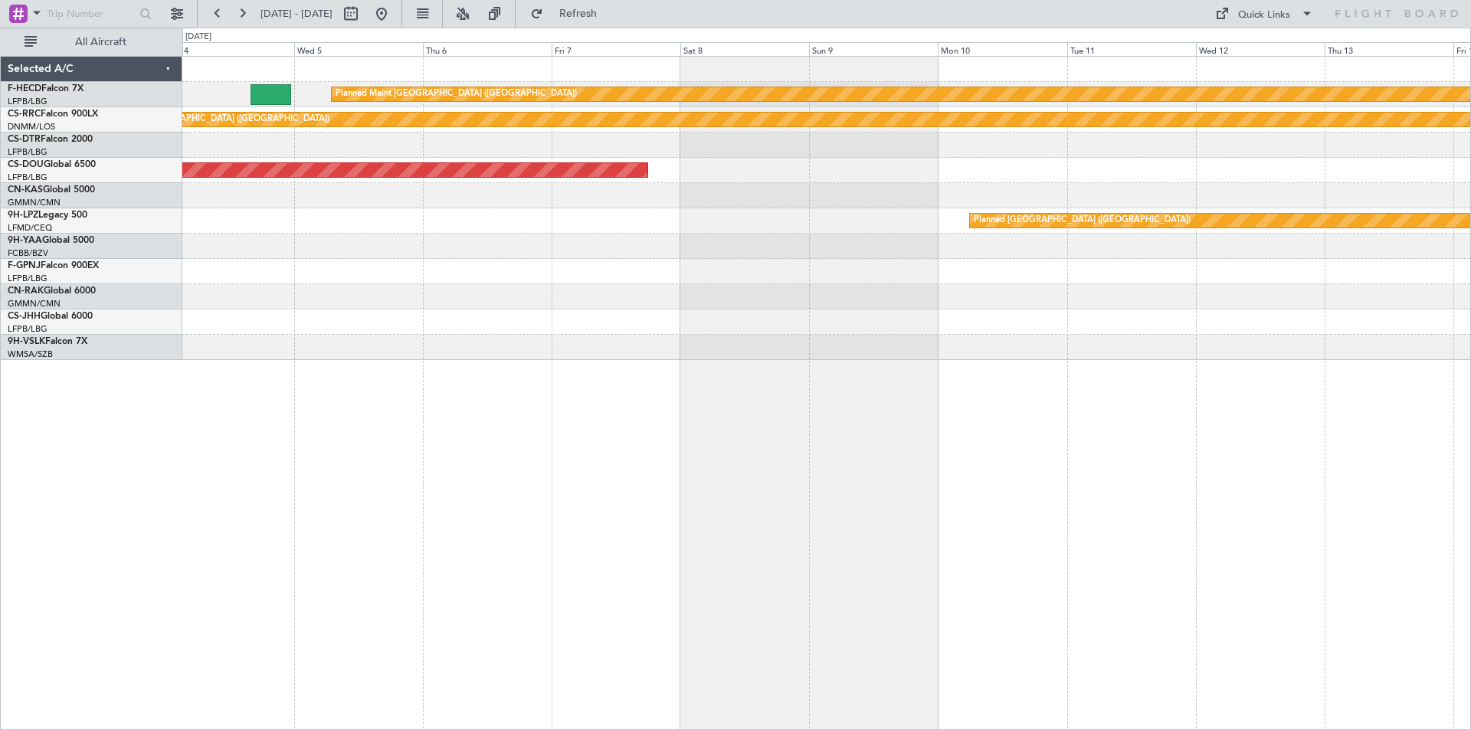
click at [280, 80] on div at bounding box center [826, 69] width 1288 height 25
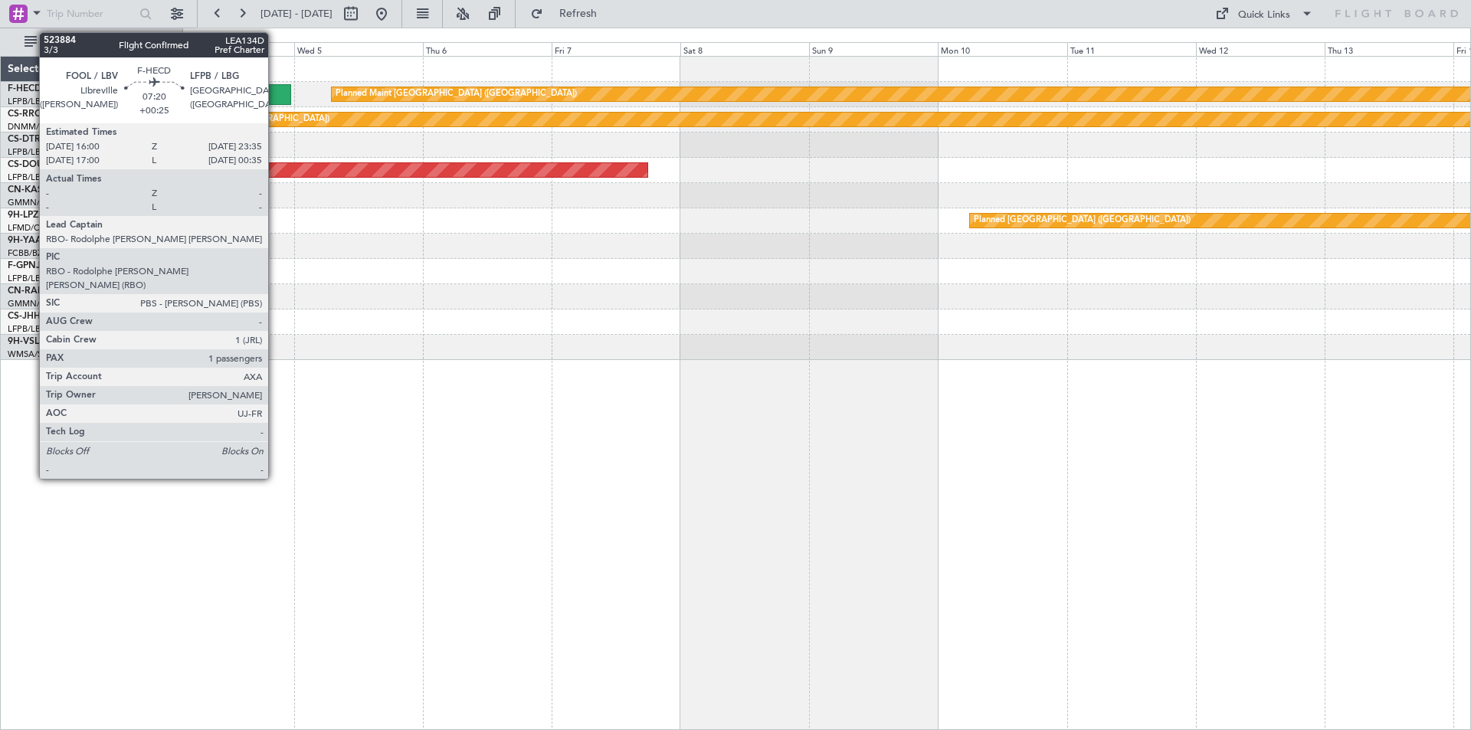
click at [275, 102] on div at bounding box center [271, 94] width 41 height 21
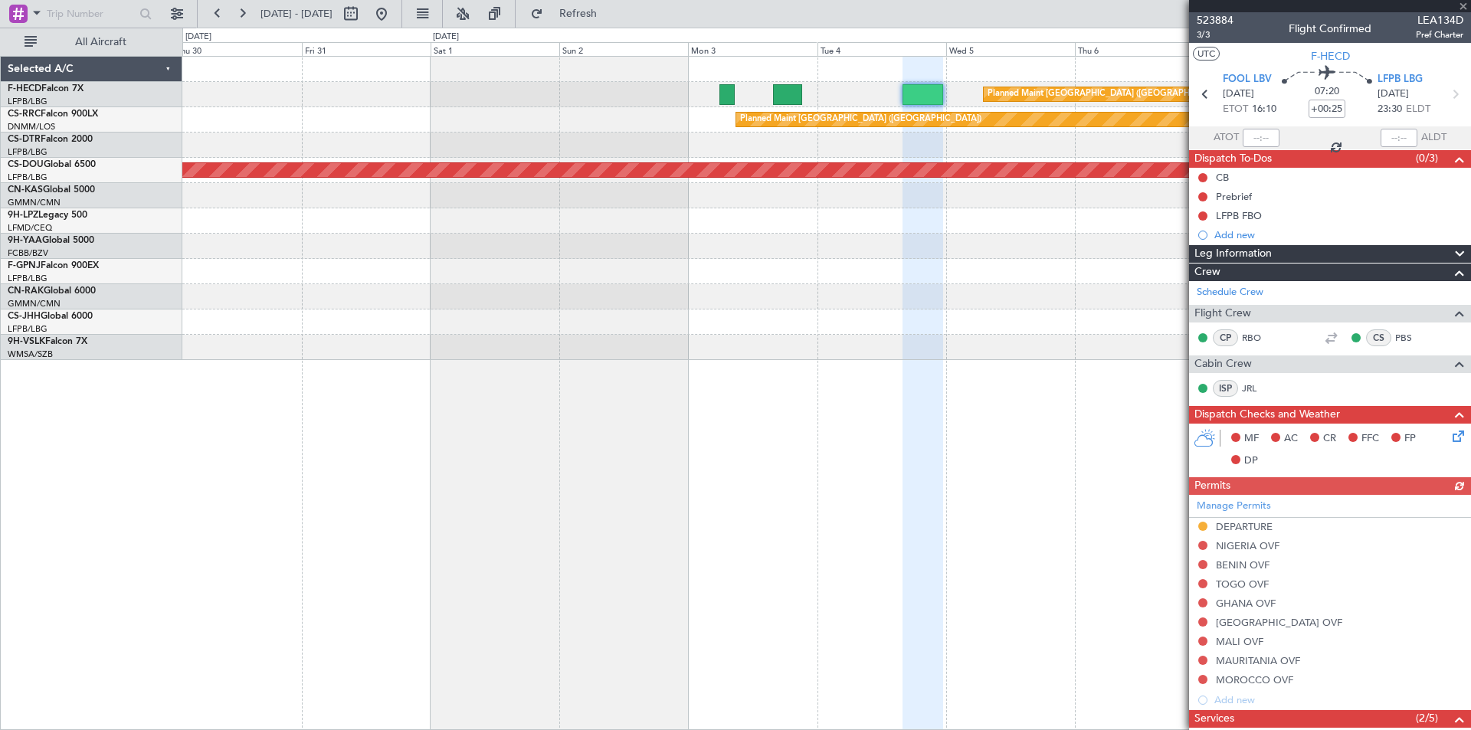
click at [1014, 235] on div "Planned Maint [GEOGRAPHIC_DATA] ([GEOGRAPHIC_DATA]) Planned Maint [GEOGRAPHIC_D…" at bounding box center [826, 208] width 1288 height 303
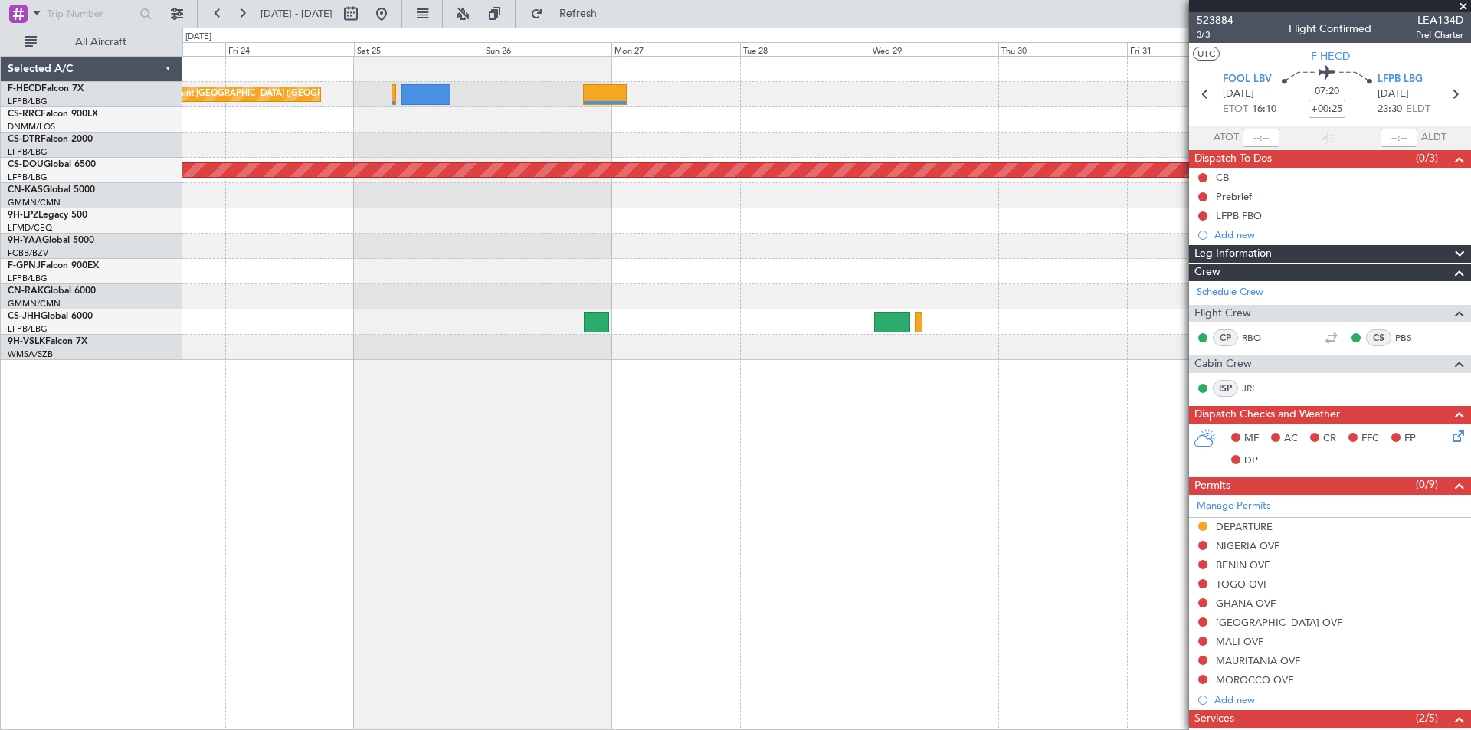
click at [938, 425] on div "Planned Maint [GEOGRAPHIC_DATA] ([GEOGRAPHIC_DATA]) Planned Maint [GEOGRAPHIC_D…" at bounding box center [826, 393] width 1289 height 674
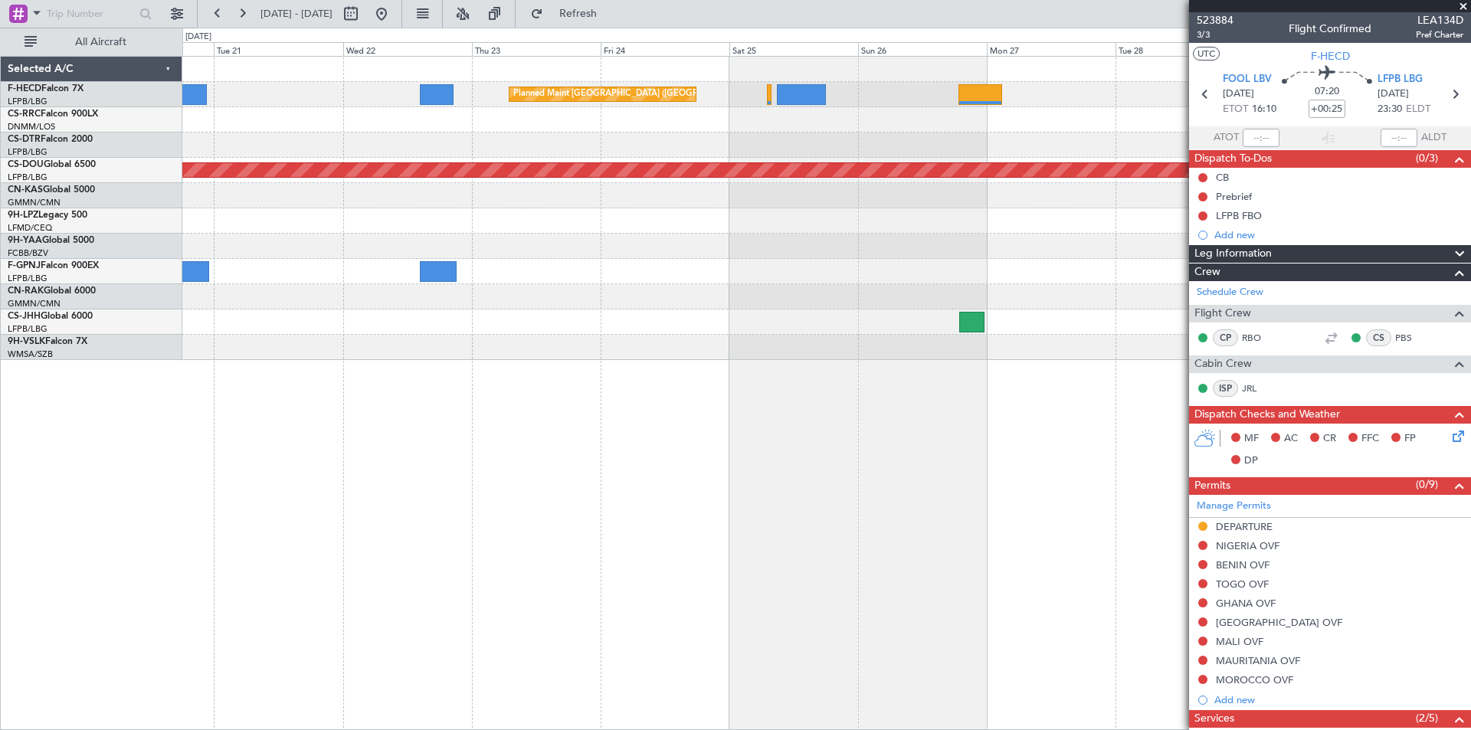
click at [1037, 438] on div "Planned Maint [GEOGRAPHIC_DATA] ([GEOGRAPHIC_DATA]) Planned Maint [GEOGRAPHIC_D…" at bounding box center [826, 393] width 1289 height 674
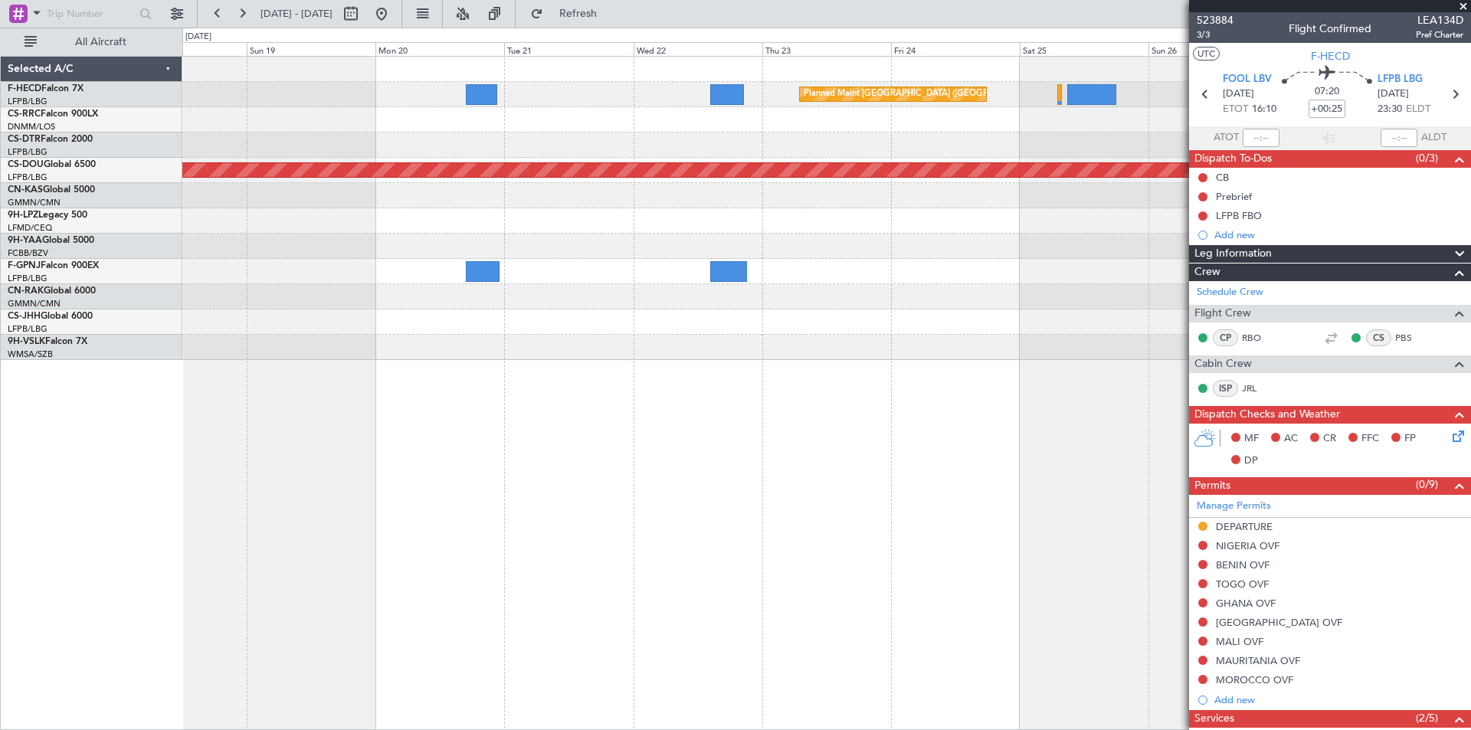
click at [1008, 400] on div "Planned Maint [GEOGRAPHIC_DATA] ([GEOGRAPHIC_DATA]) Planned Maint [GEOGRAPHIC_D…" at bounding box center [826, 393] width 1289 height 674
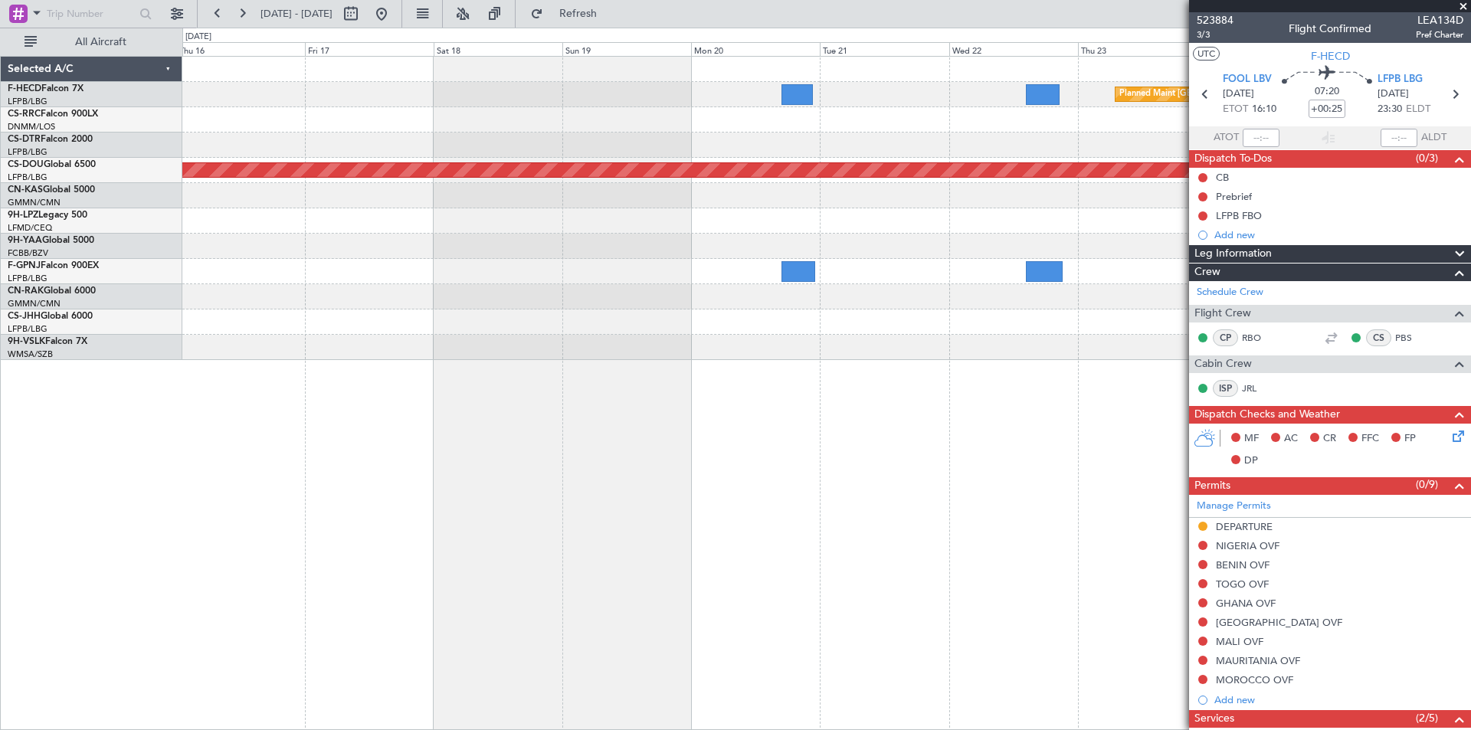
click at [1031, 447] on div "Planned Maint [GEOGRAPHIC_DATA] ([GEOGRAPHIC_DATA]) Planned Maint [GEOGRAPHIC_D…" at bounding box center [826, 393] width 1289 height 674
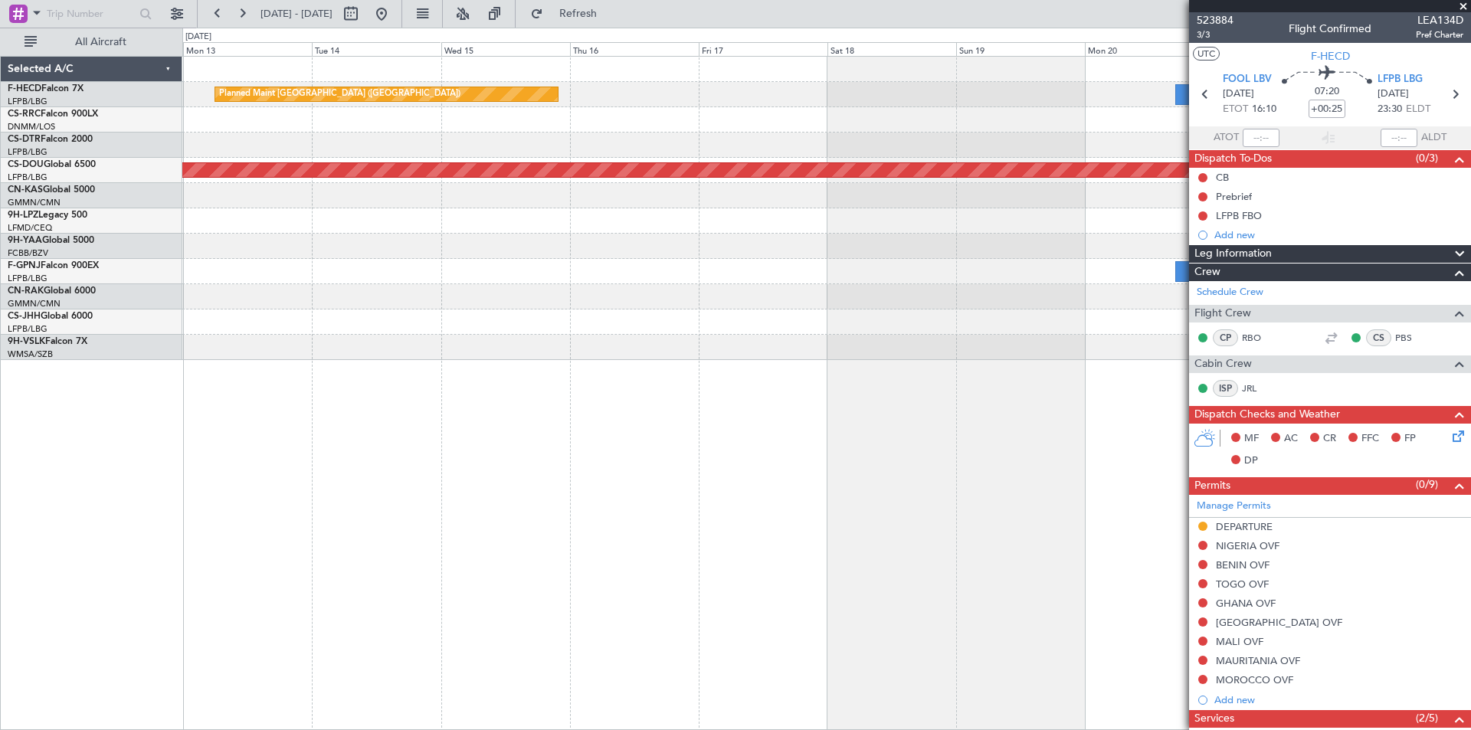
click at [1106, 500] on div "Planned Maint [GEOGRAPHIC_DATA] ([GEOGRAPHIC_DATA]) Planned Maint [GEOGRAPHIC_D…" at bounding box center [826, 393] width 1289 height 674
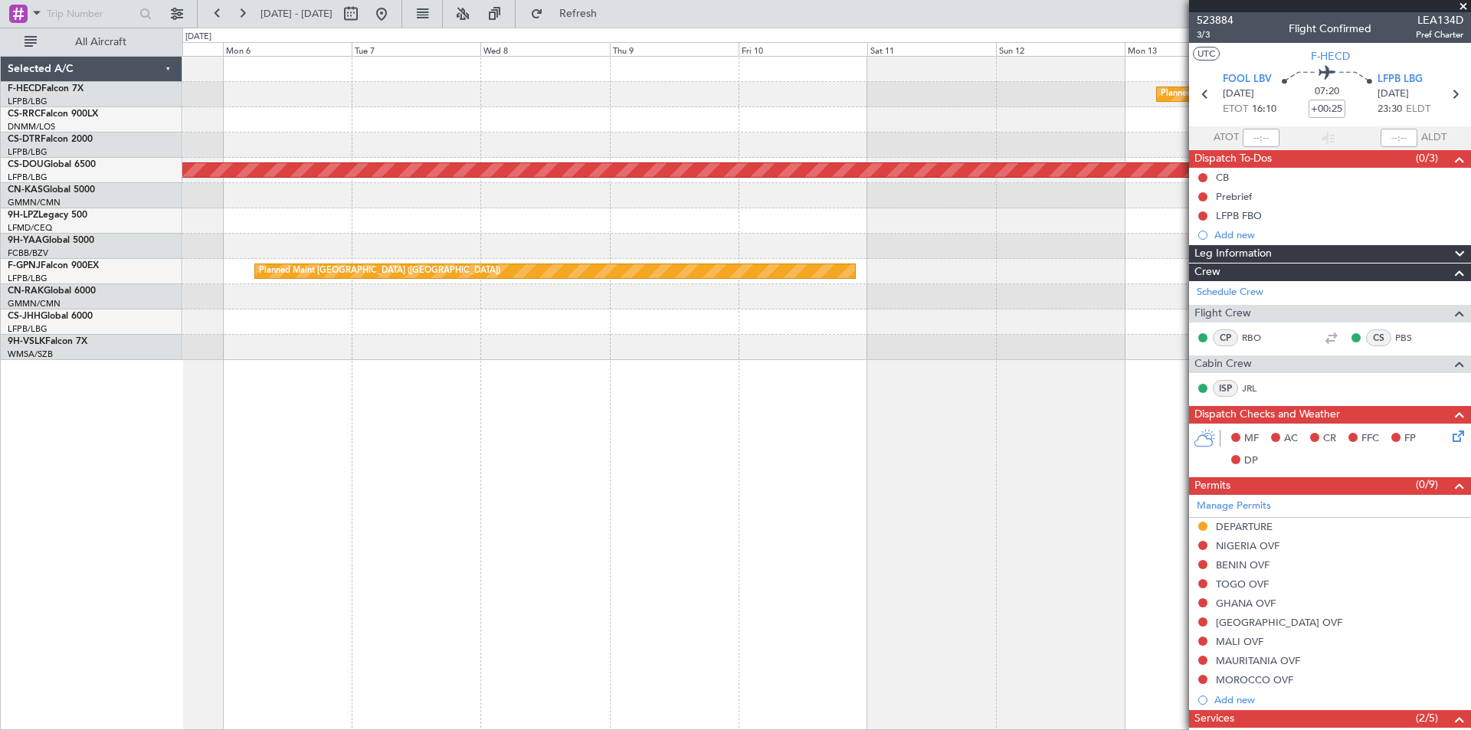
click at [1044, 461] on div "Planned Maint [GEOGRAPHIC_DATA] ([GEOGRAPHIC_DATA]) Planned Maint [GEOGRAPHIC_D…" at bounding box center [826, 393] width 1289 height 674
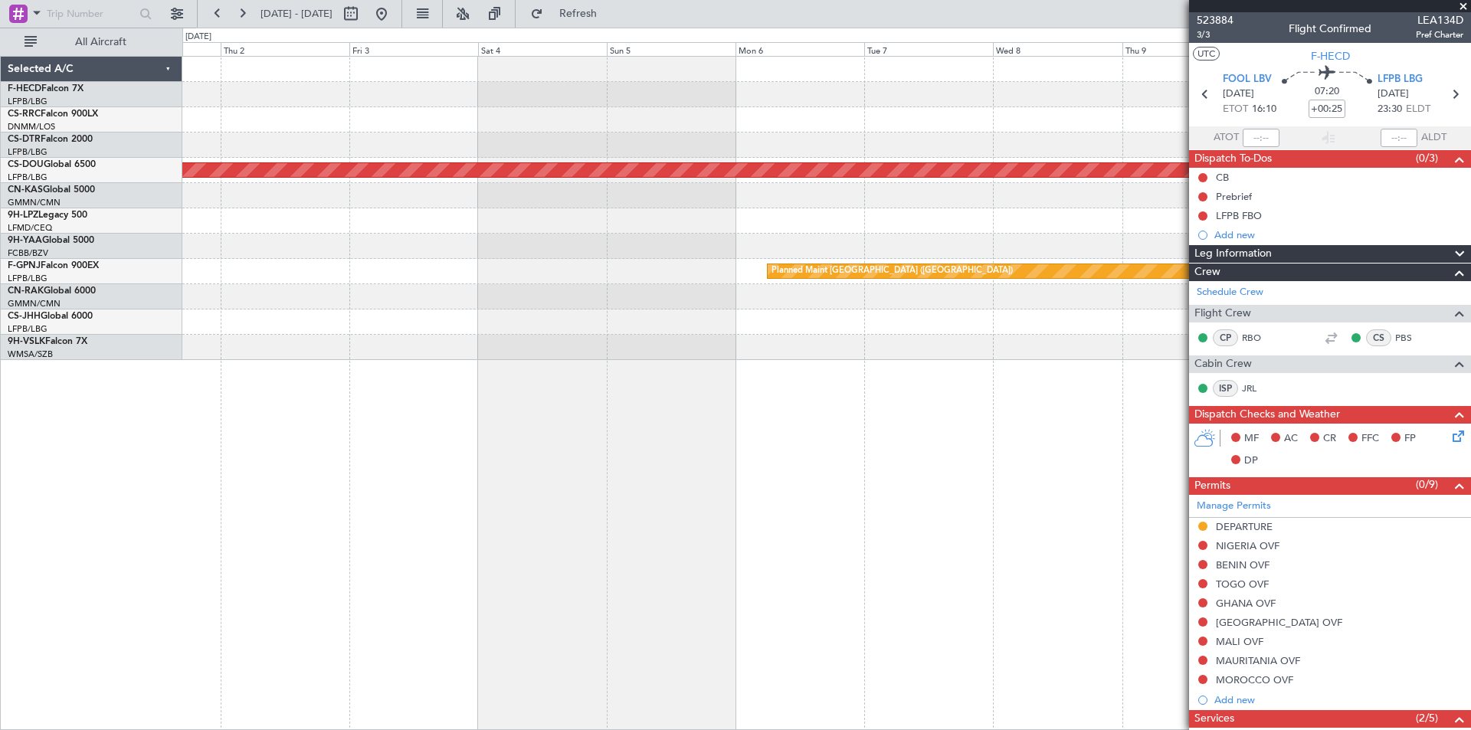
click at [1050, 465] on div "Planned Maint [GEOGRAPHIC_DATA] ([GEOGRAPHIC_DATA]) Planned Maint [GEOGRAPHIC_D…" at bounding box center [826, 393] width 1289 height 674
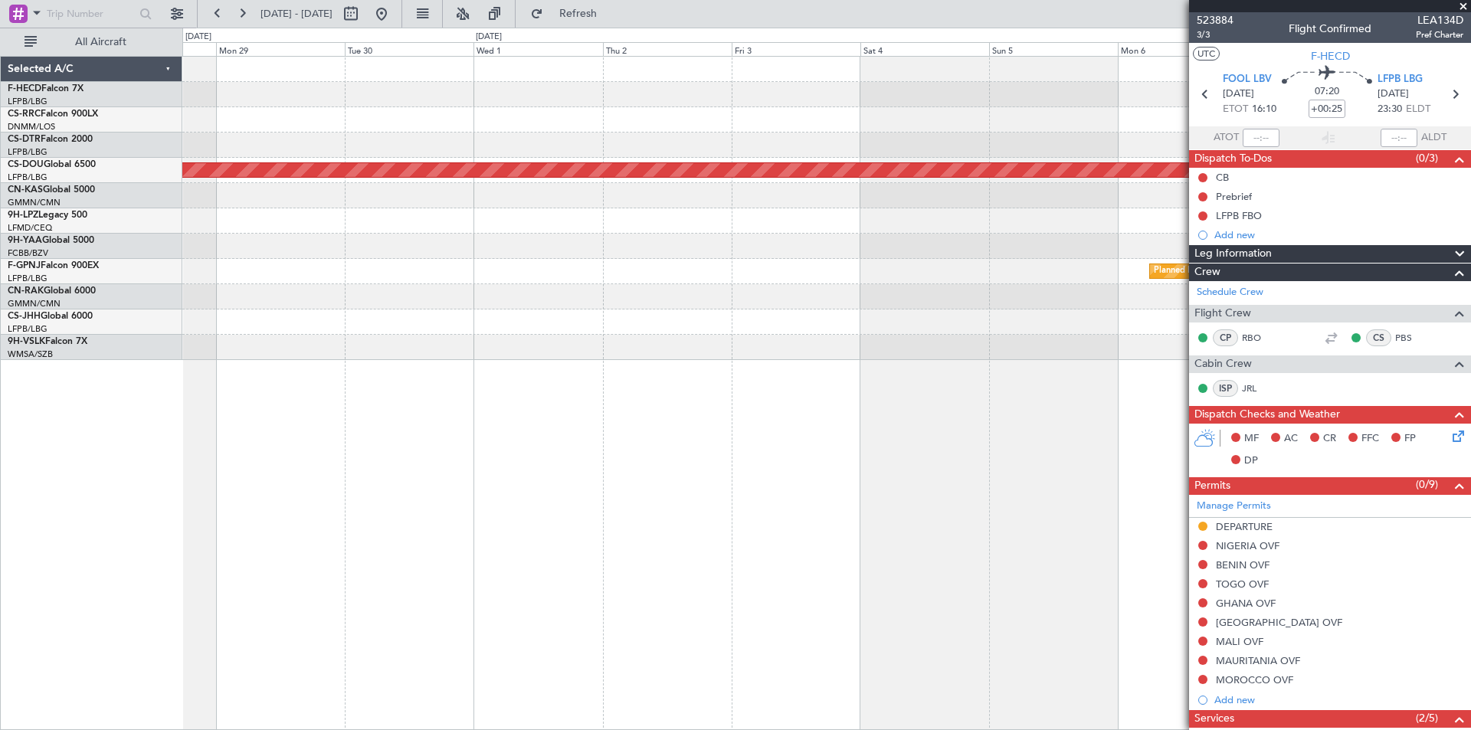
click at [978, 397] on div "No Crew [GEOGRAPHIC_DATA] ([GEOGRAPHIC_DATA]) Planned Maint [GEOGRAPHIC_DATA] (…" at bounding box center [826, 393] width 1289 height 674
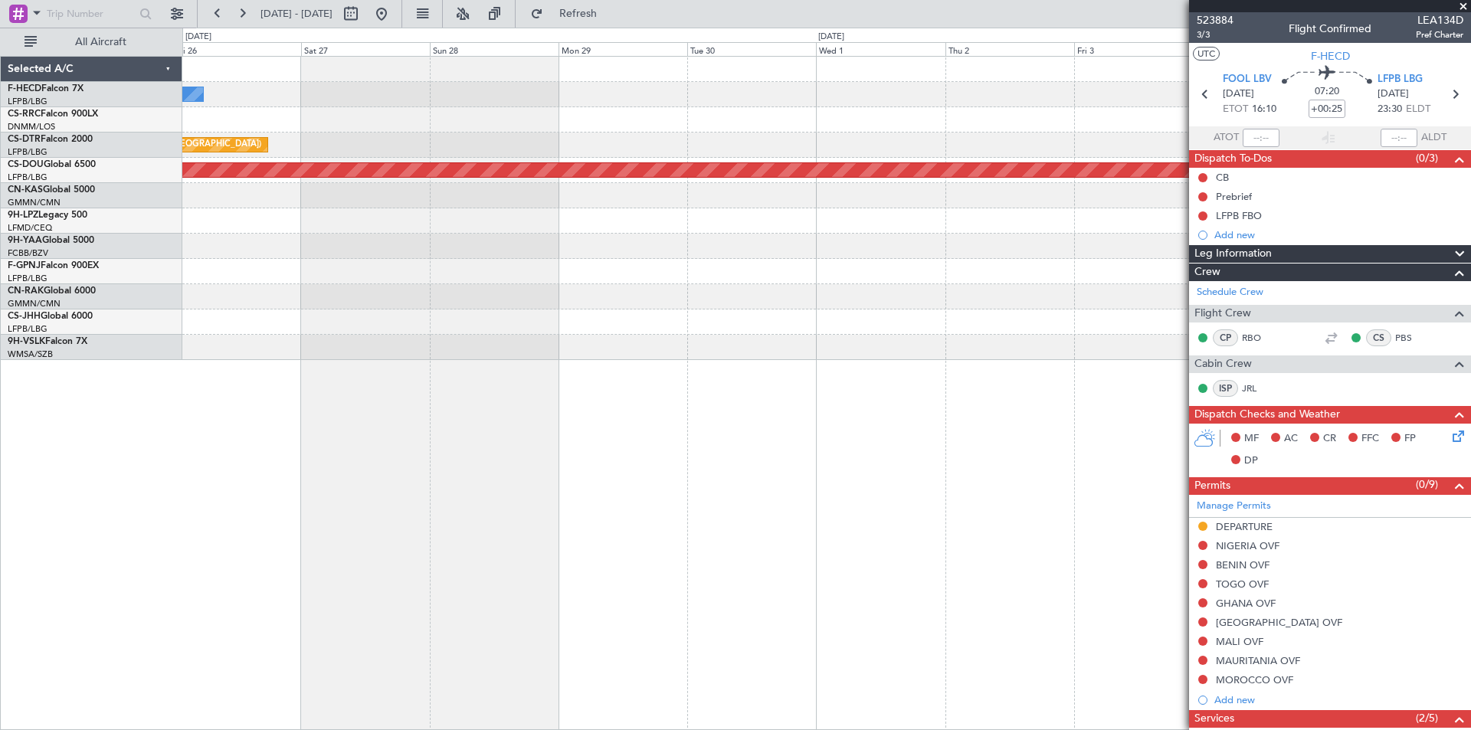
click at [1064, 373] on div "No Crew [GEOGRAPHIC_DATA] ([GEOGRAPHIC_DATA]) Planned Maint [GEOGRAPHIC_DATA] (…" at bounding box center [826, 393] width 1289 height 674
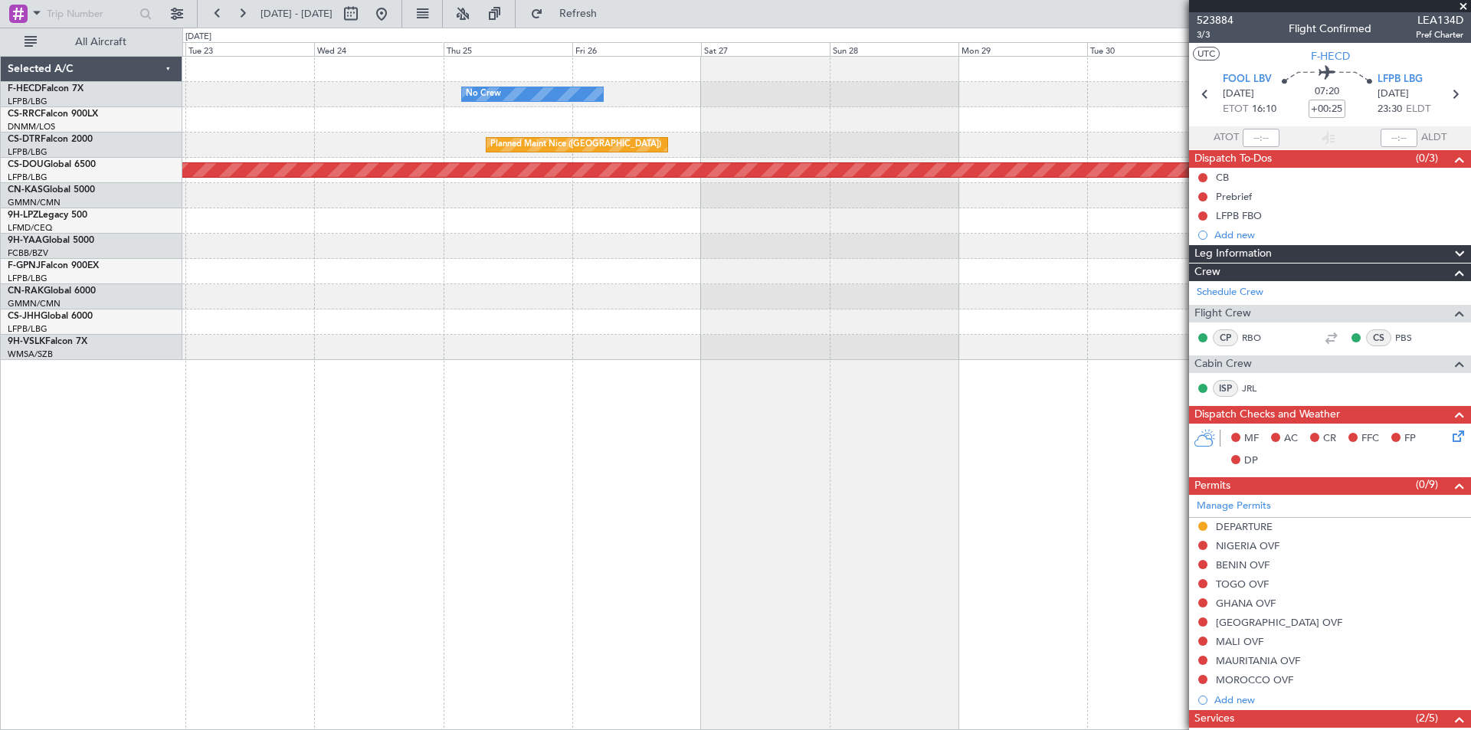
click at [978, 349] on div at bounding box center [826, 347] width 1288 height 25
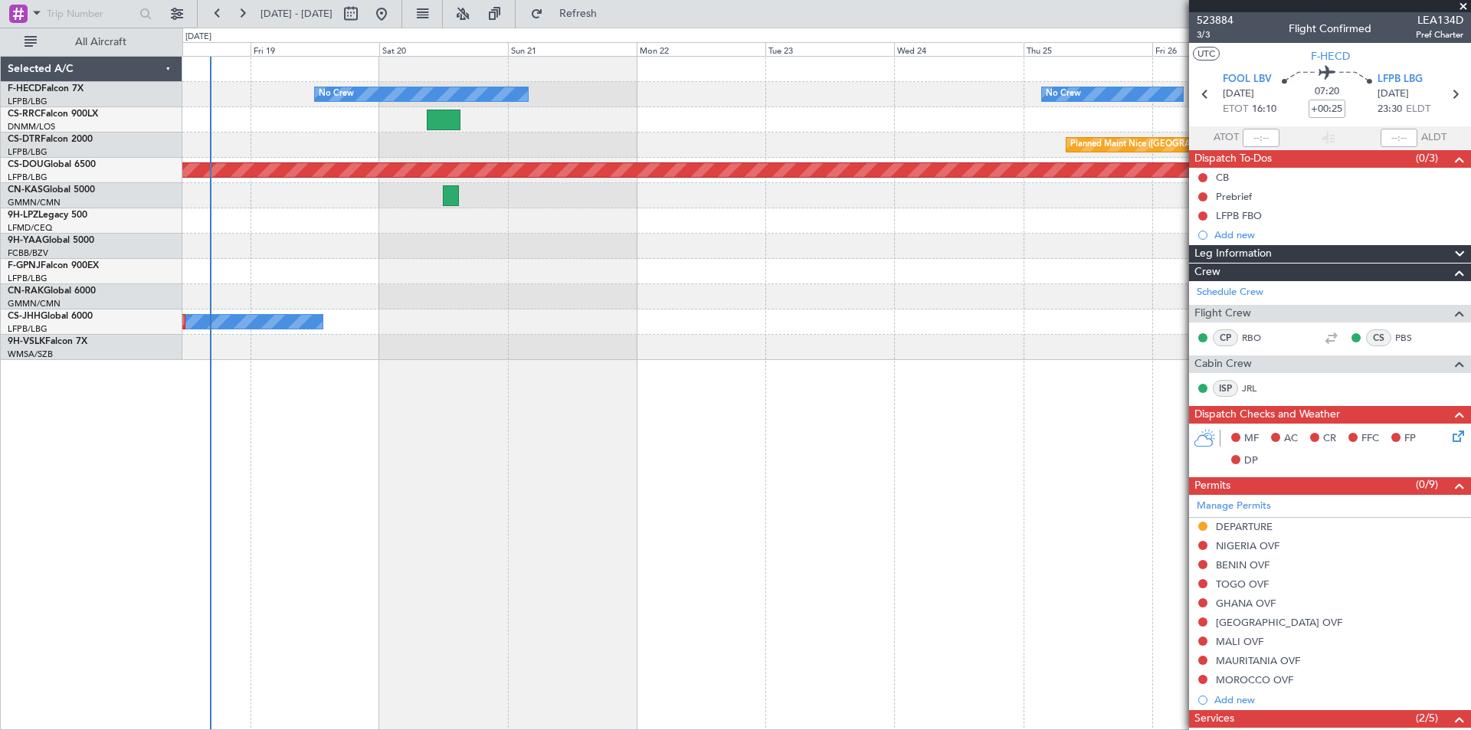
click at [716, 313] on div "No Crew No Crew No Crew [GEOGRAPHIC_DATA] ([GEOGRAPHIC_DATA]) Planned Maint [GE…" at bounding box center [826, 208] width 1288 height 303
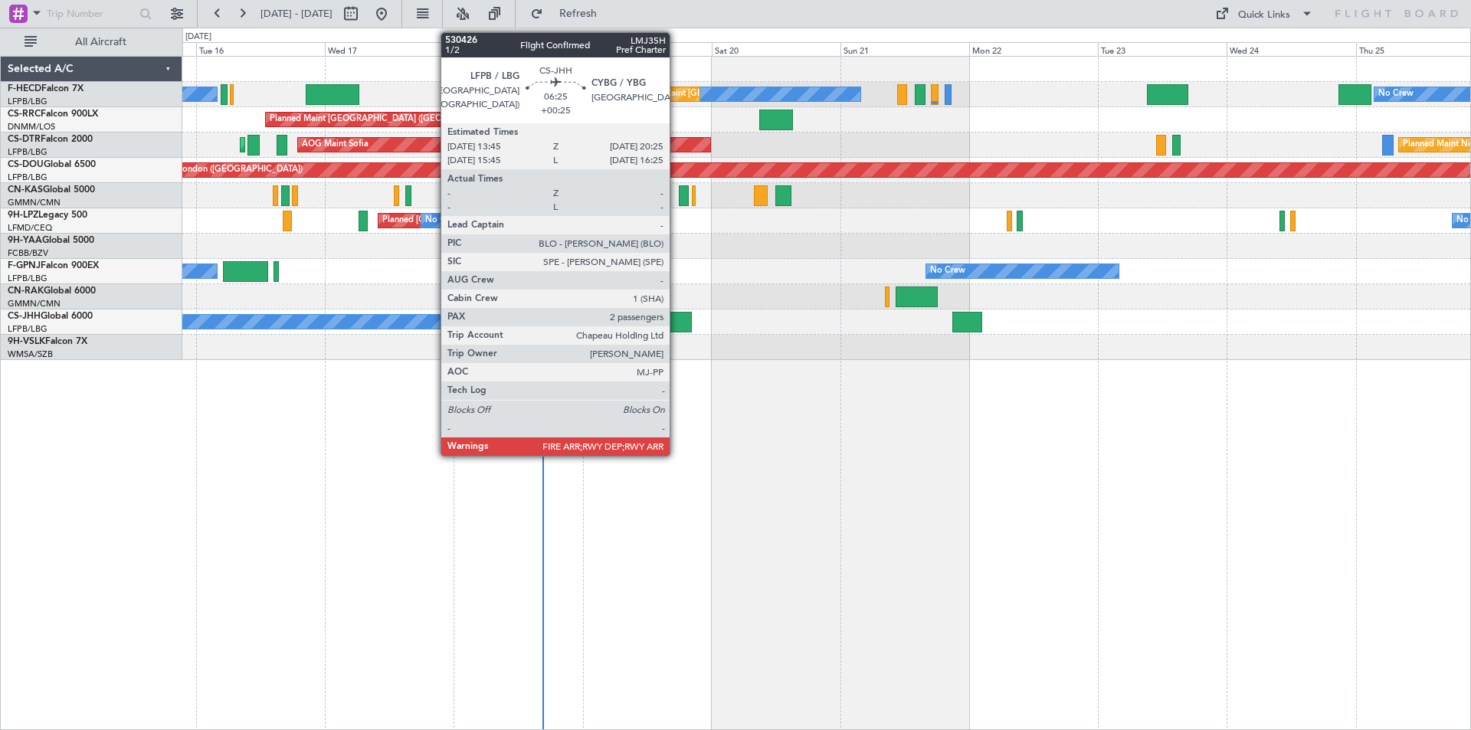
click at [677, 329] on div at bounding box center [674, 322] width 36 height 21
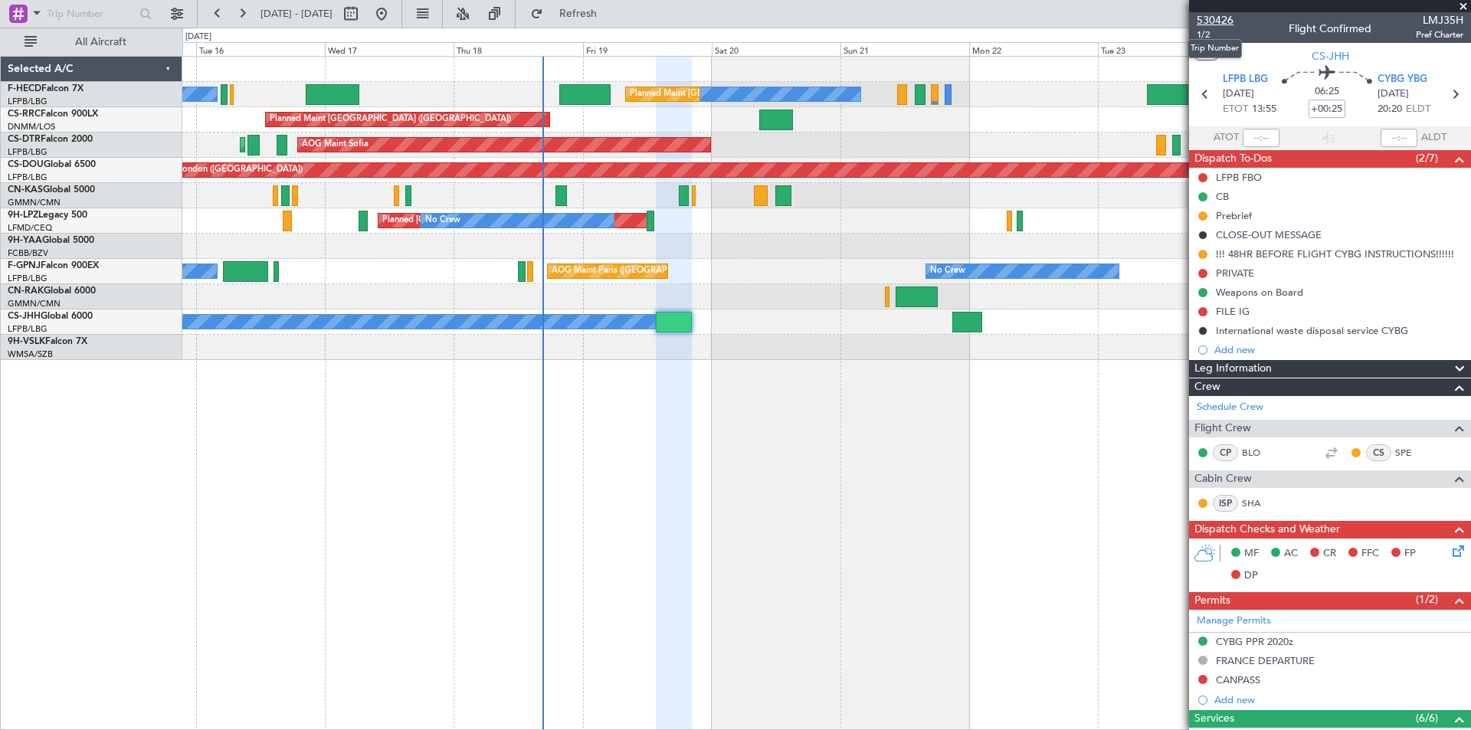
click at [1211, 16] on span "530426" at bounding box center [1215, 20] width 37 height 16
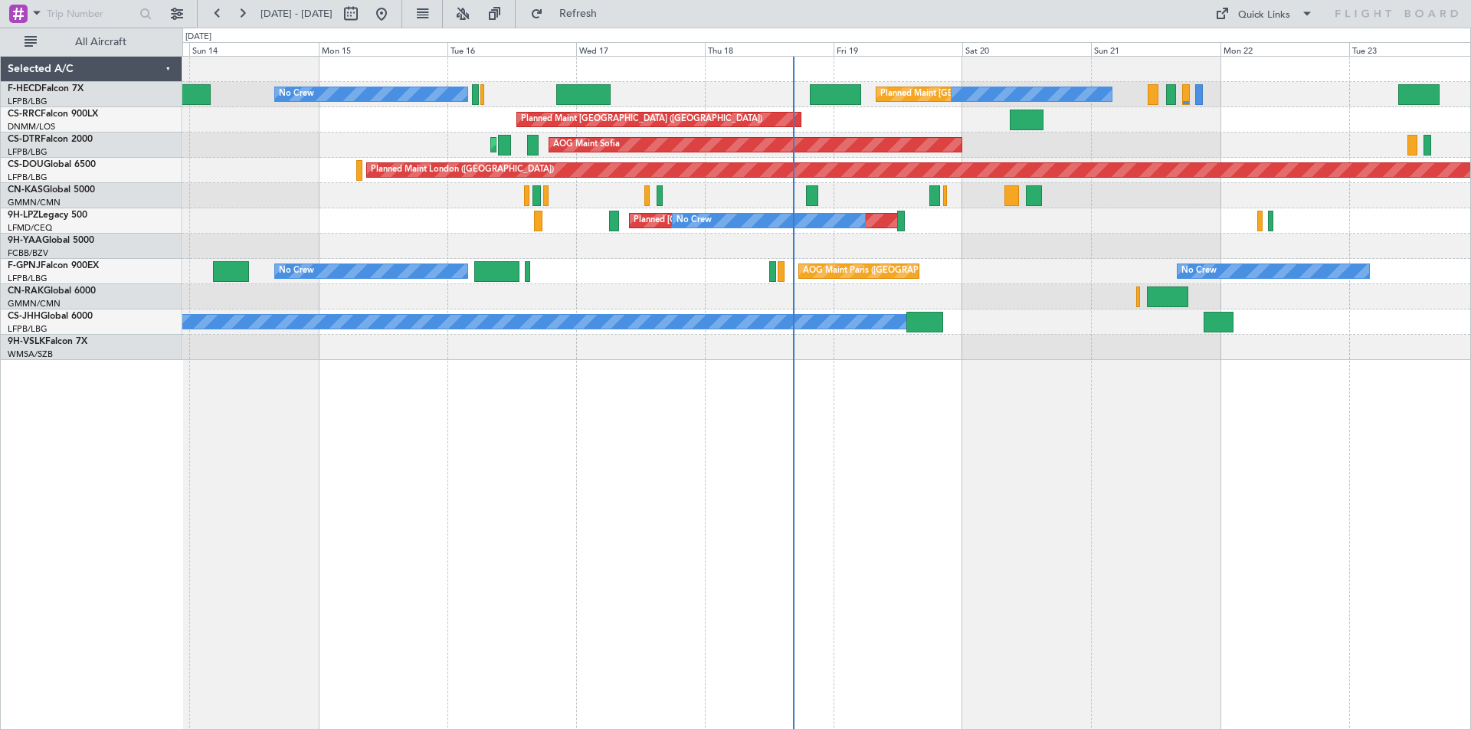
click at [952, 324] on div "Planned Maint Paris (Le Bourget) Owner" at bounding box center [826, 322] width 1288 height 25
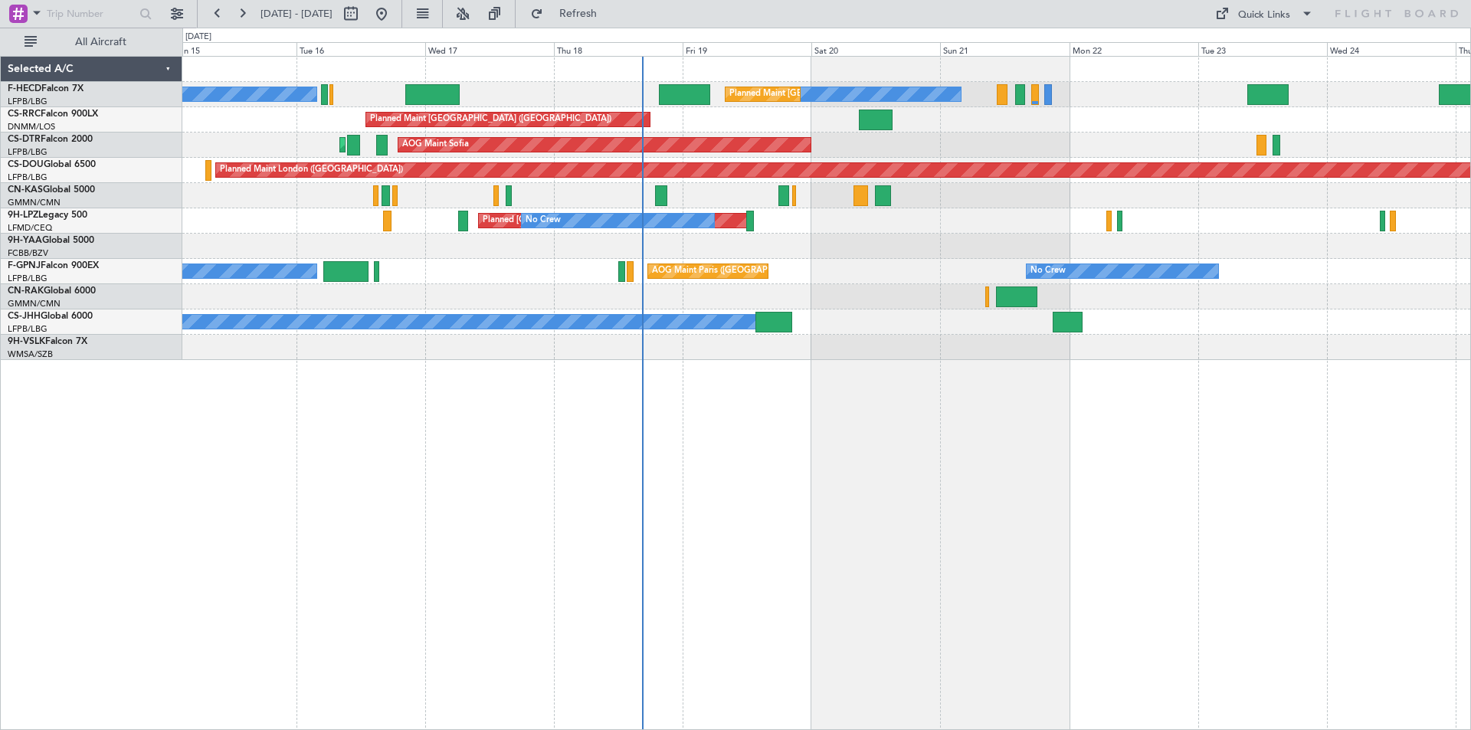
click at [987, 343] on div "No Crew Planned Maint Paris (Le Bourget) No Crew No Crew No Crew Planned Maint …" at bounding box center [826, 208] width 1288 height 303
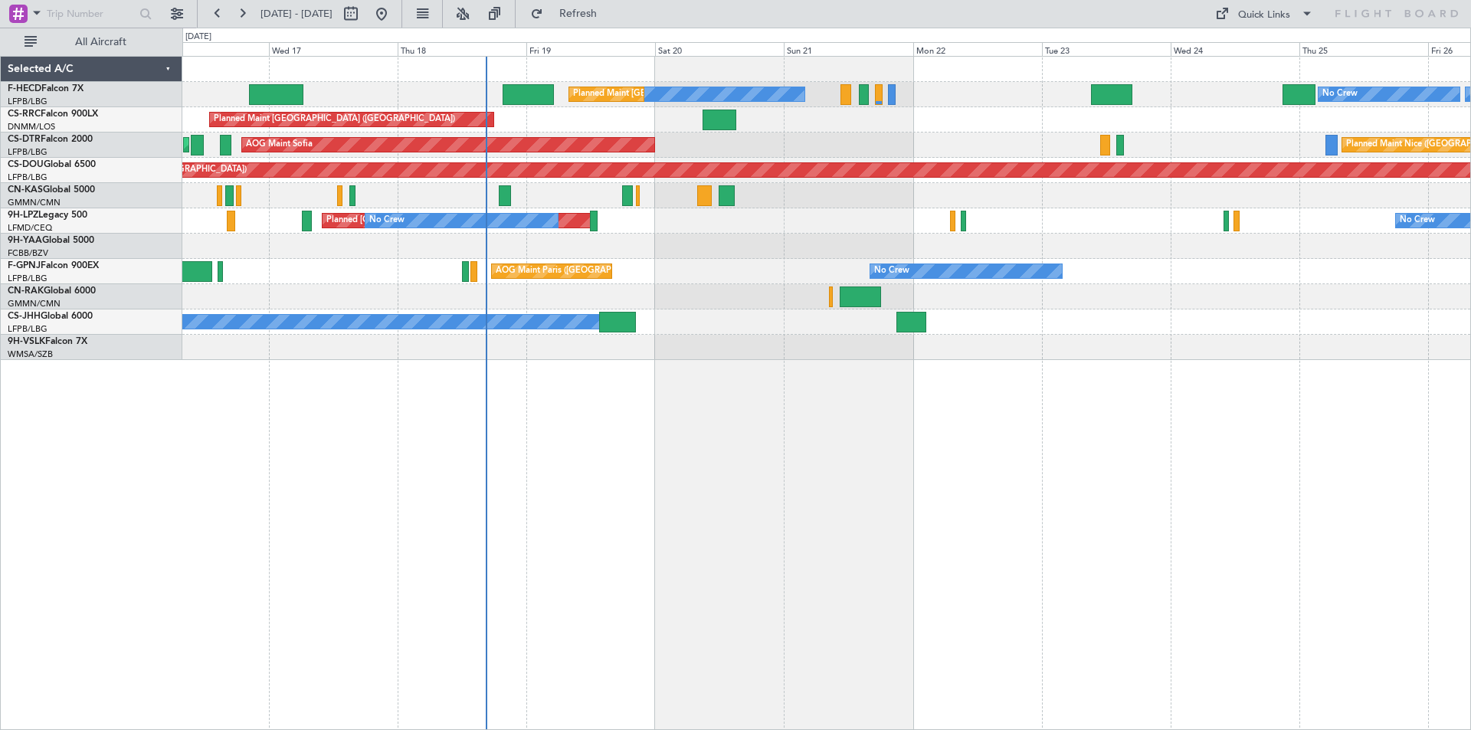
click at [1033, 382] on div "No Crew Planned Maint Paris (Le Bourget) No Crew No Crew No Crew Planned Maint …" at bounding box center [826, 393] width 1289 height 674
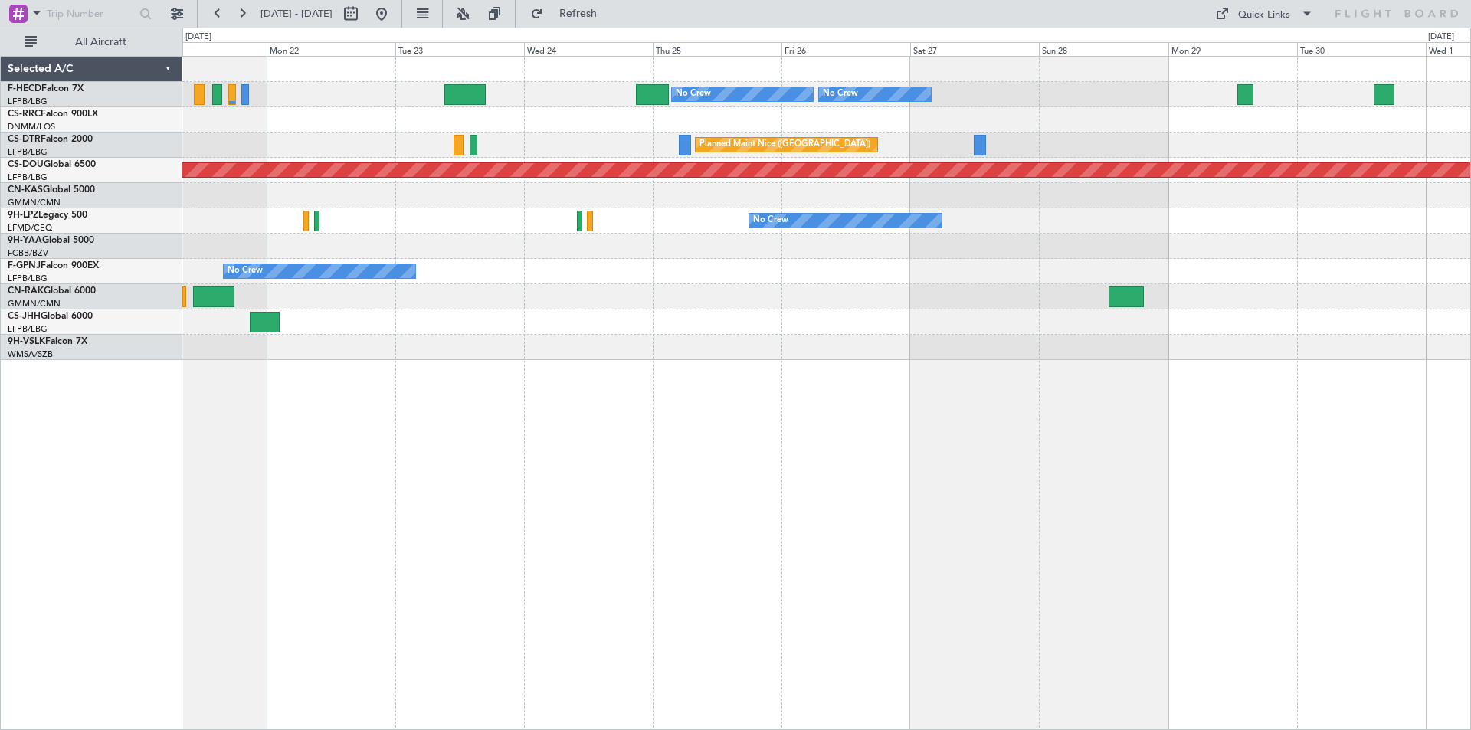
click at [986, 372] on div "No Crew No Crew No Crew Planned Maint Paris (Le Bourget) Planned Maint Nice (Cô…" at bounding box center [826, 393] width 1289 height 674
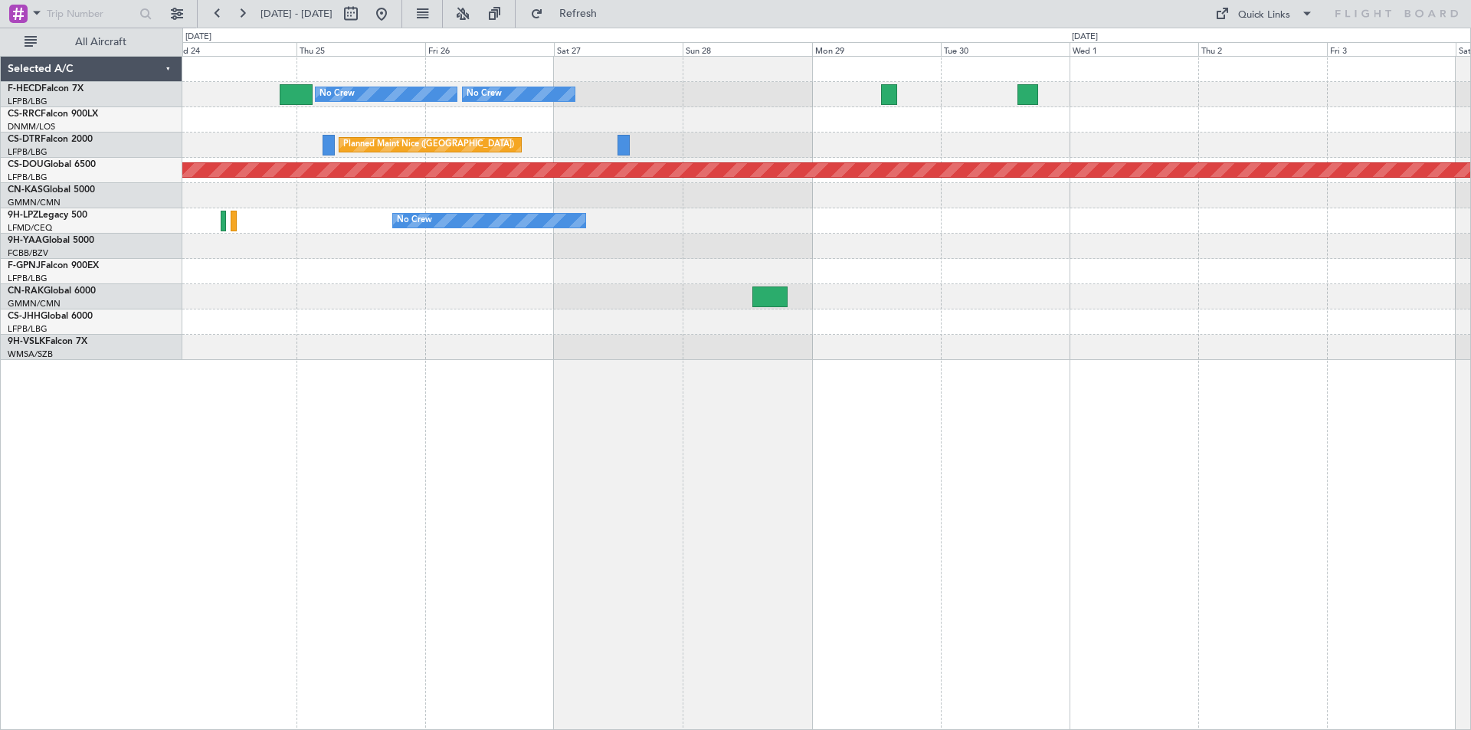
click at [1014, 383] on div "No Crew No Crew Planned Maint Nice (Côte d'Azur Airport) Planned Maint London (…" at bounding box center [826, 393] width 1289 height 674
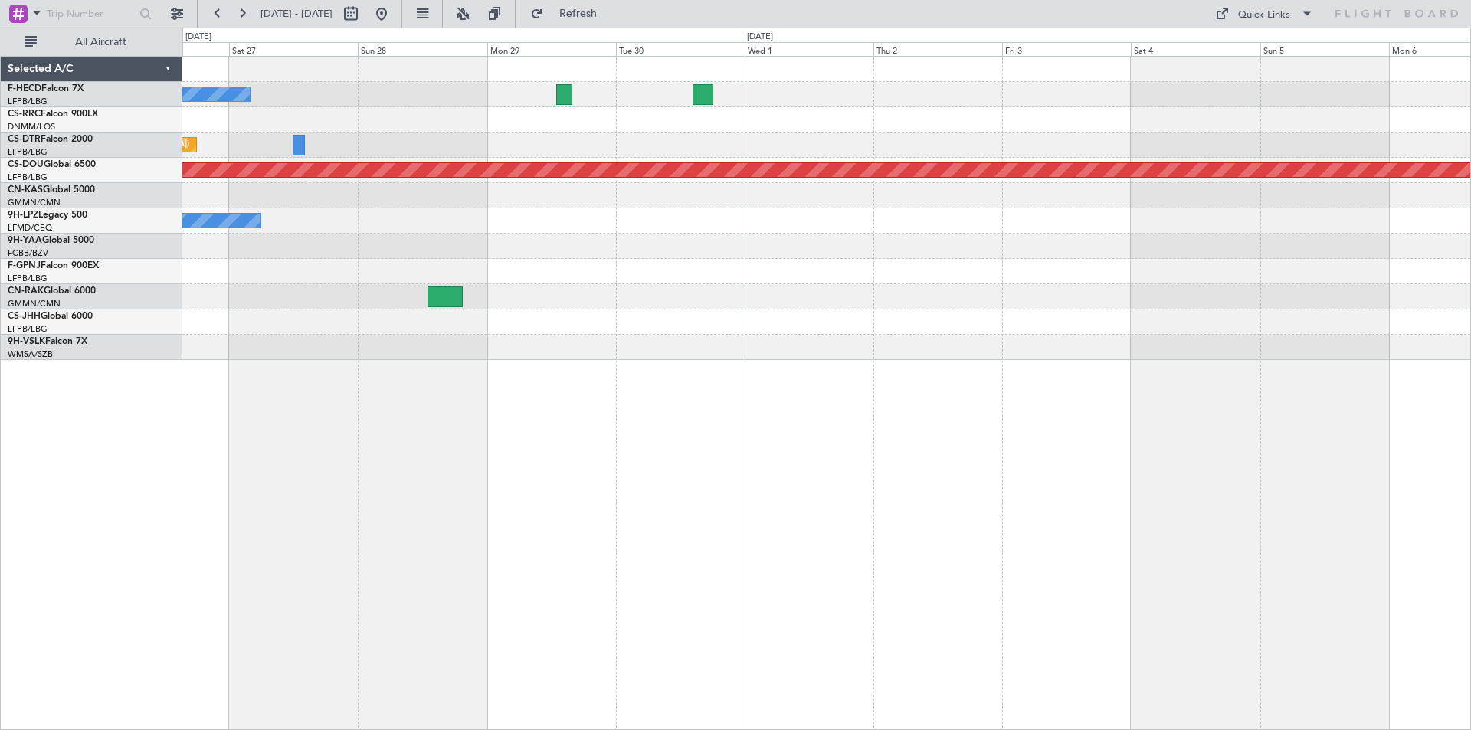
click at [1015, 300] on div "No Crew No Crew Planned Maint Nice (Côte d'Azur Airport) Planned Maint London (…" at bounding box center [826, 208] width 1288 height 303
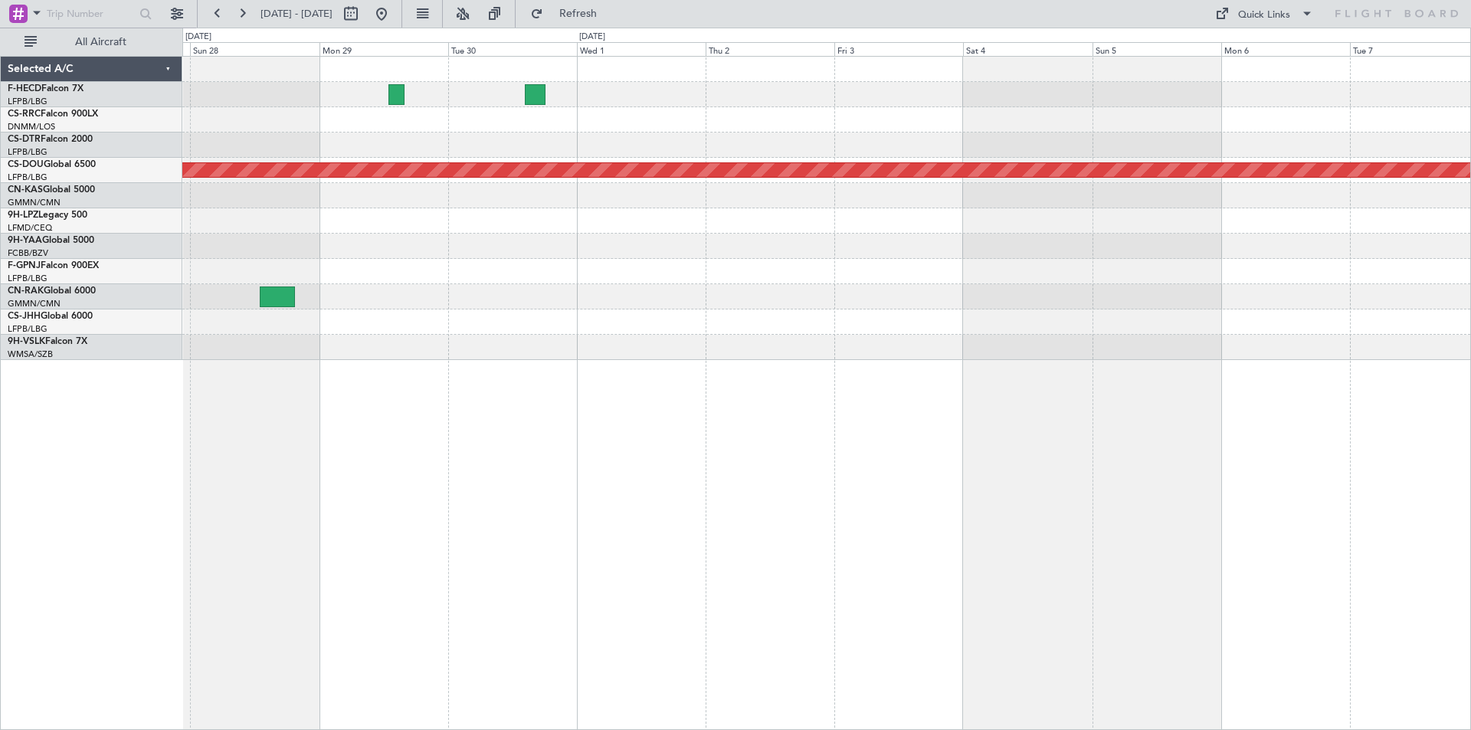
click at [1077, 327] on div "No Crew No Crew Planned Maint Nice (Côte d'Azur Airport) Planned Maint London (…" at bounding box center [826, 208] width 1288 height 303
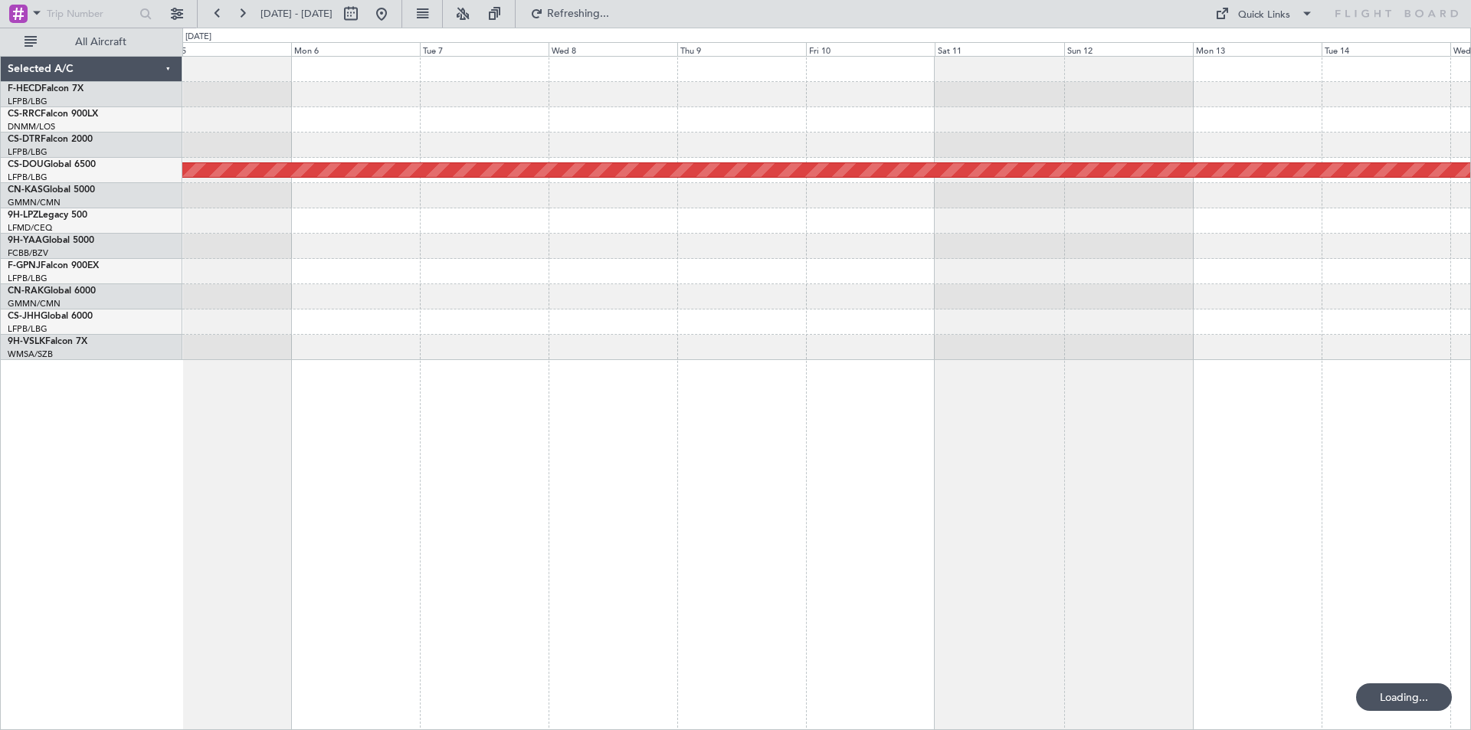
click at [837, 156] on div "Planned Maint London ([GEOGRAPHIC_DATA])" at bounding box center [826, 208] width 1288 height 303
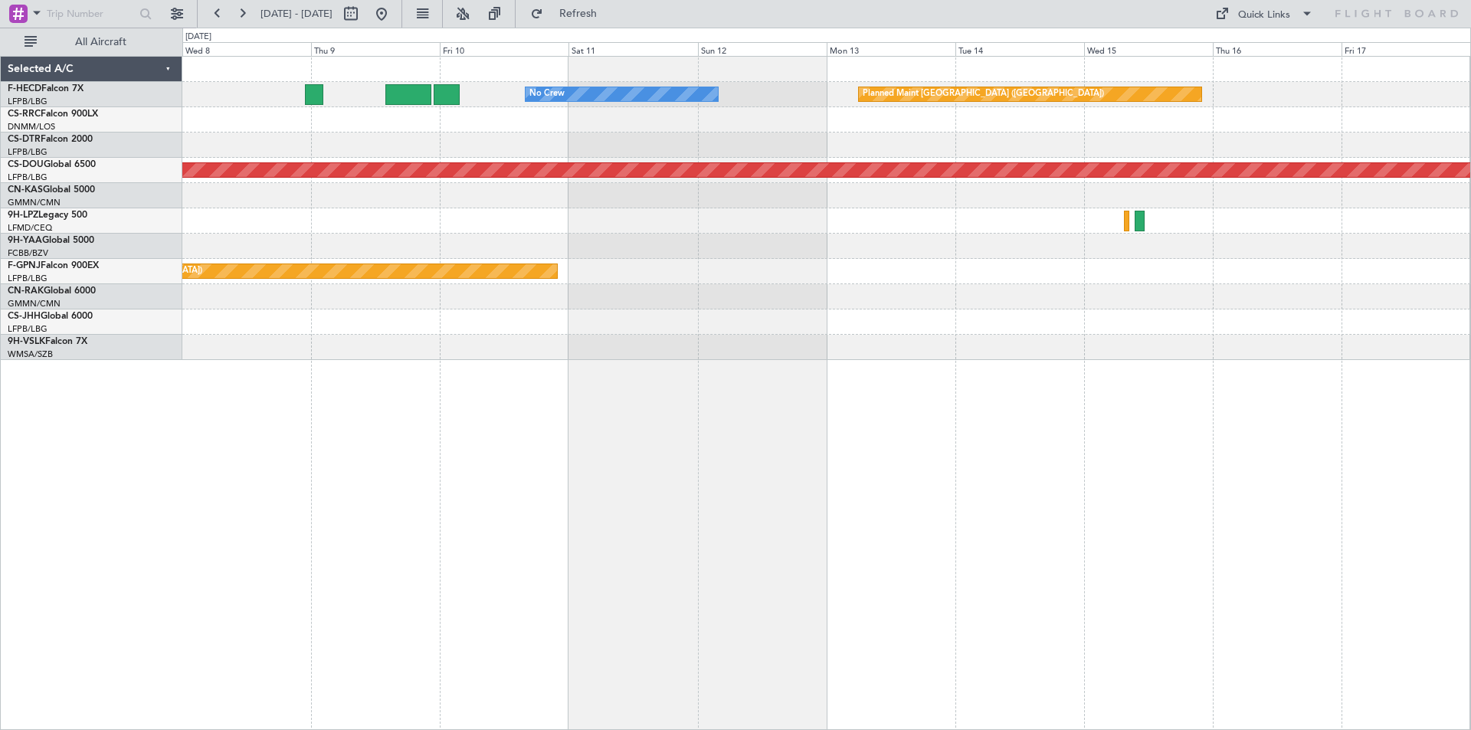
click at [765, 328] on div "No Crew Planned Maint Paris (Le Bourget) Planned Maint London (Biggin Hill) Pla…" at bounding box center [826, 208] width 1288 height 303
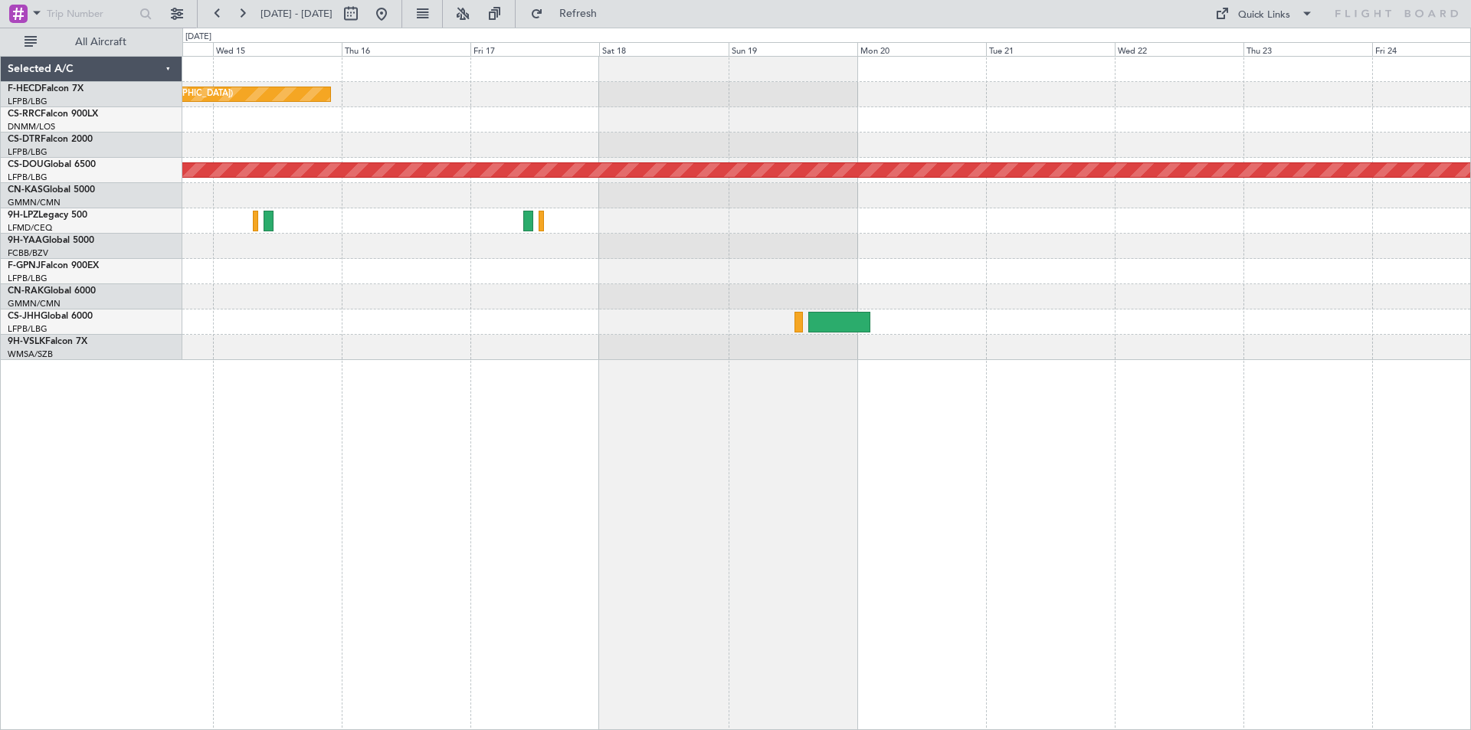
click at [840, 353] on div "Planned Maint [GEOGRAPHIC_DATA] ([GEOGRAPHIC_DATA]) Planned Maint [GEOGRAPHIC_D…" at bounding box center [826, 208] width 1288 height 303
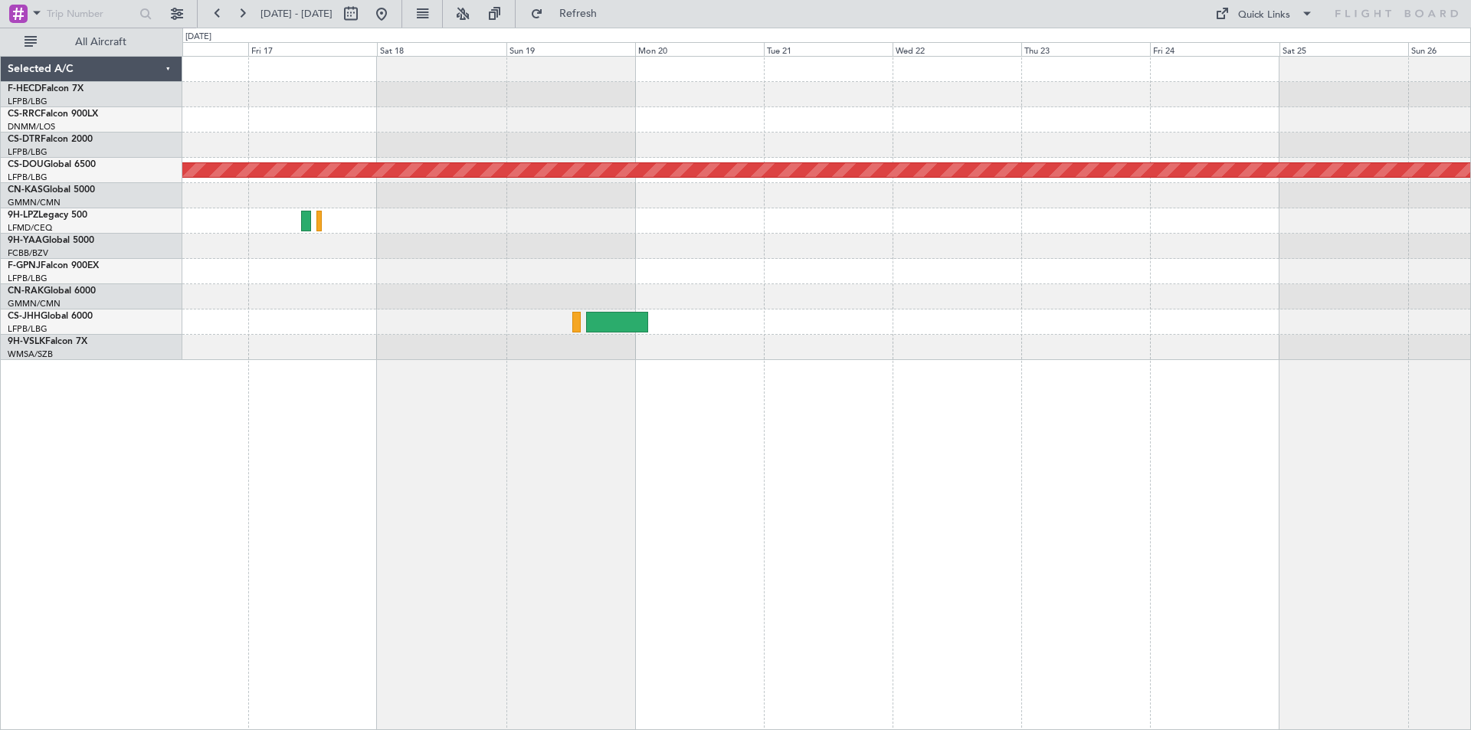
click at [1115, 362] on div "Planned Maint [GEOGRAPHIC_DATA] ([GEOGRAPHIC_DATA]) Planned Maint [GEOGRAPHIC_D…" at bounding box center [826, 393] width 1289 height 674
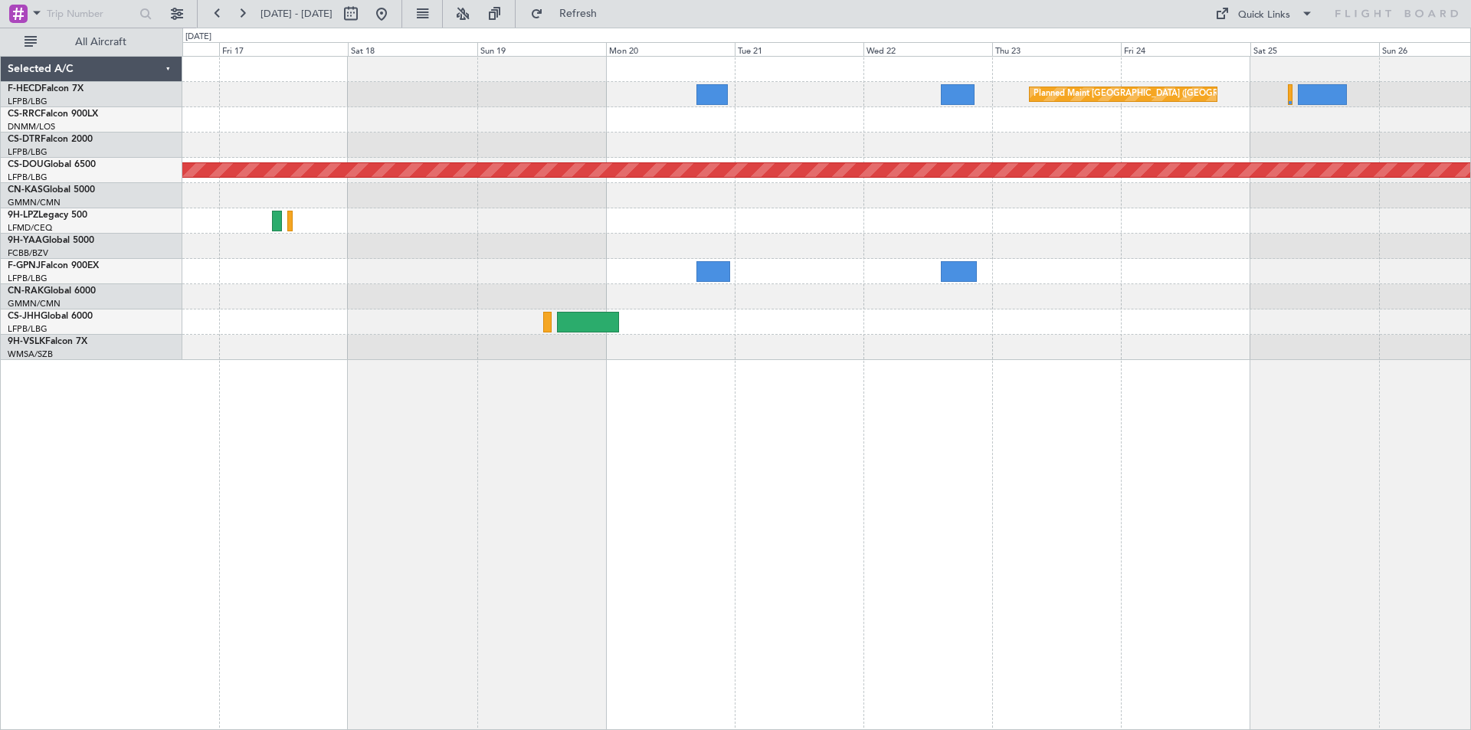
click at [772, 295] on div "Planned Maint [GEOGRAPHIC_DATA] ([GEOGRAPHIC_DATA]) Planned Maint [GEOGRAPHIC_D…" at bounding box center [826, 208] width 1288 height 303
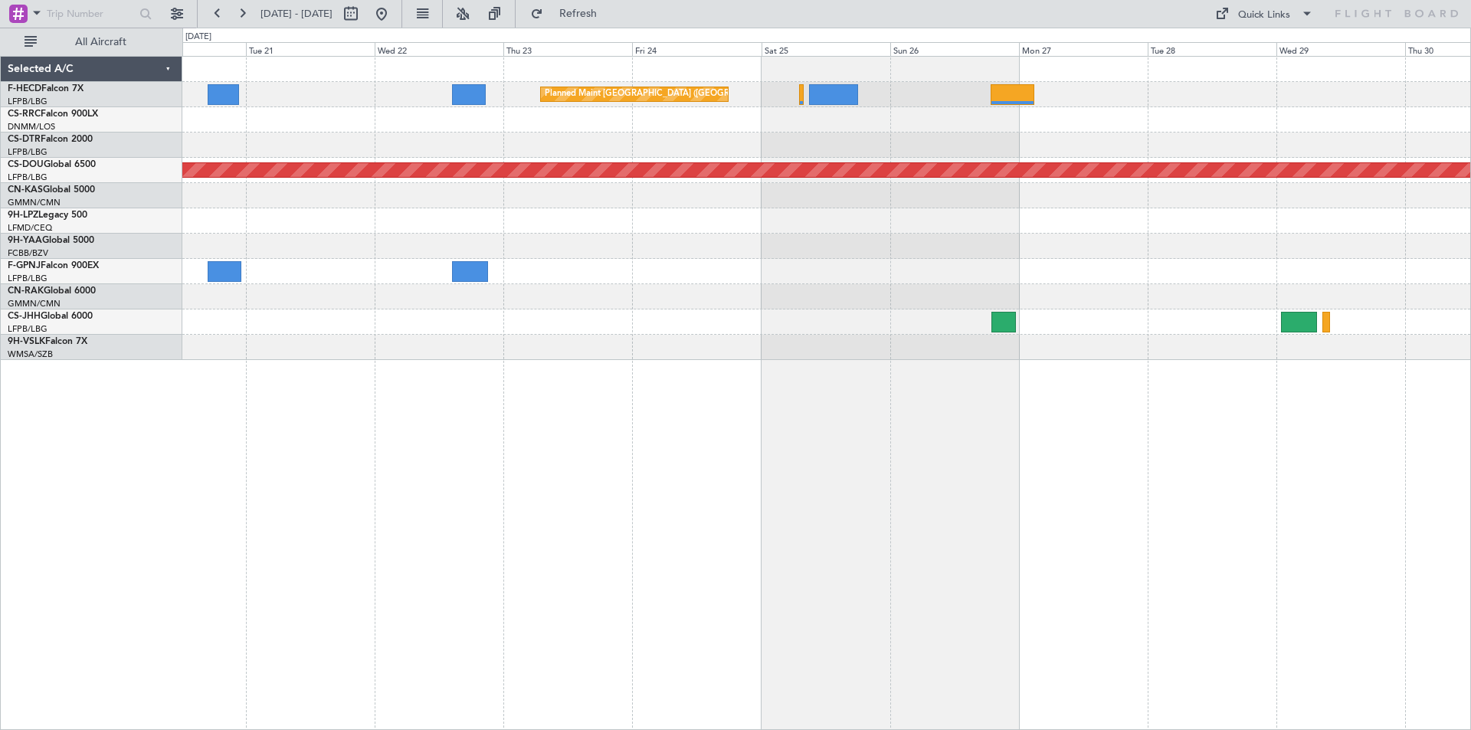
click at [777, 267] on div at bounding box center [826, 271] width 1288 height 25
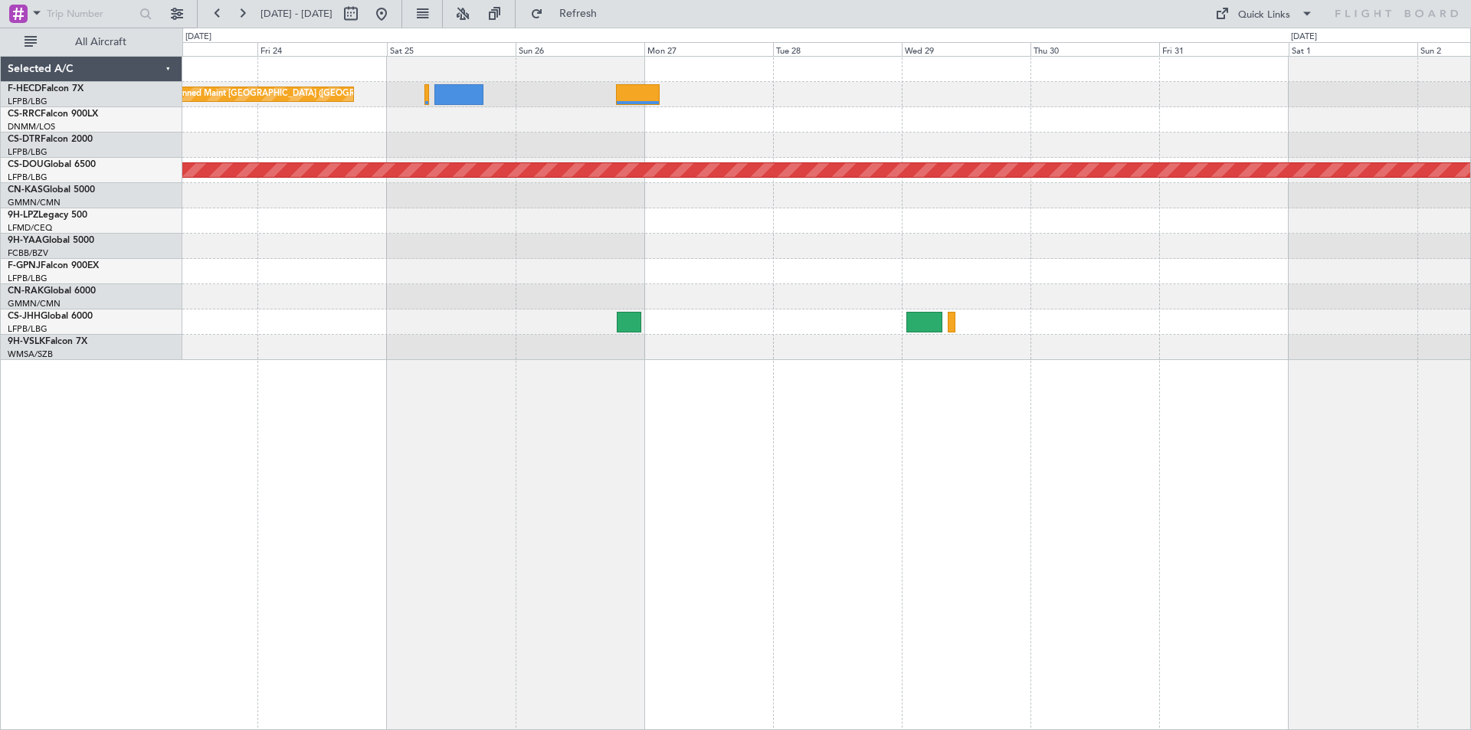
click at [712, 274] on div "Planned Maint [GEOGRAPHIC_DATA] ([GEOGRAPHIC_DATA]) Planned Maint [GEOGRAPHIC_D…" at bounding box center [826, 208] width 1288 height 303
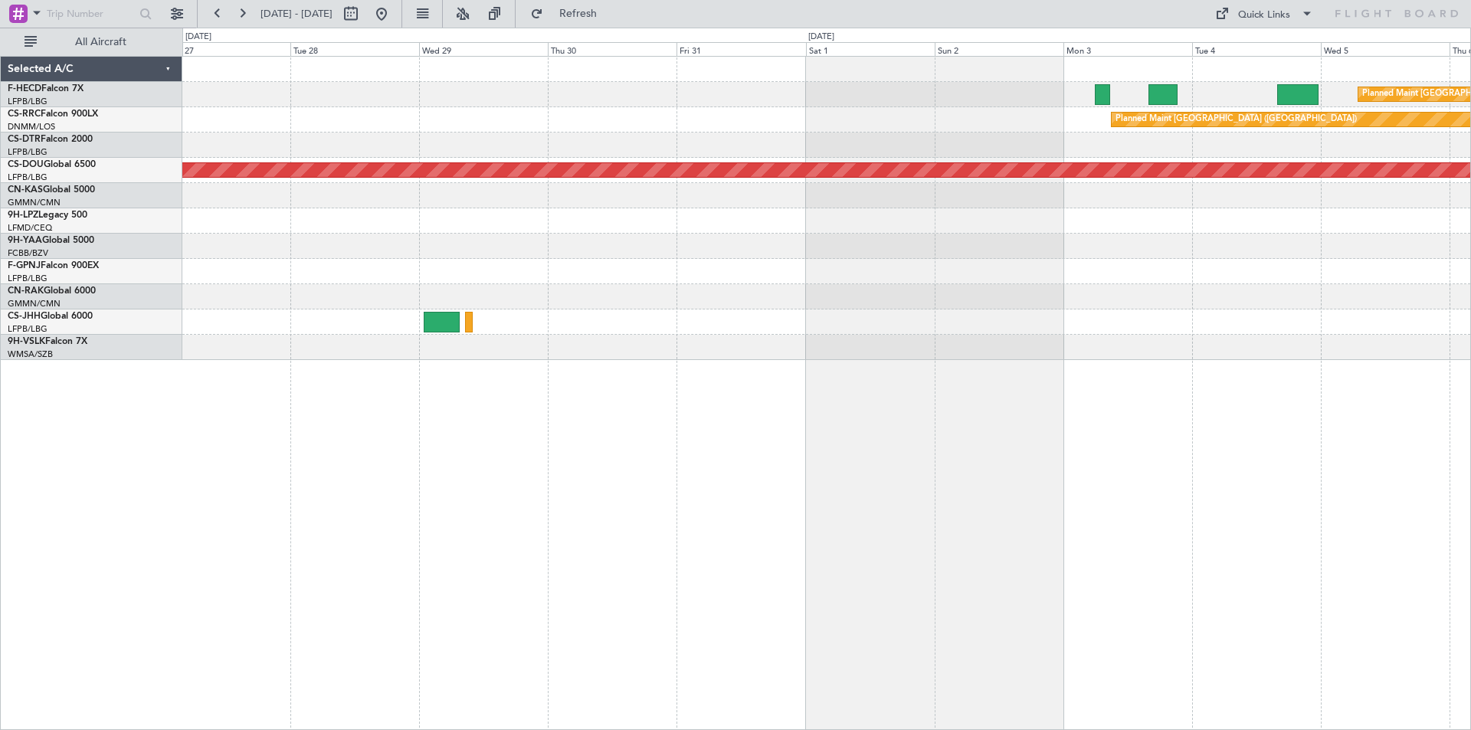
click at [768, 290] on div "Planned Maint Paris (Le Bourget) Planned Maint Paris (Le Bourget) Planned Maint…" at bounding box center [826, 208] width 1288 height 303
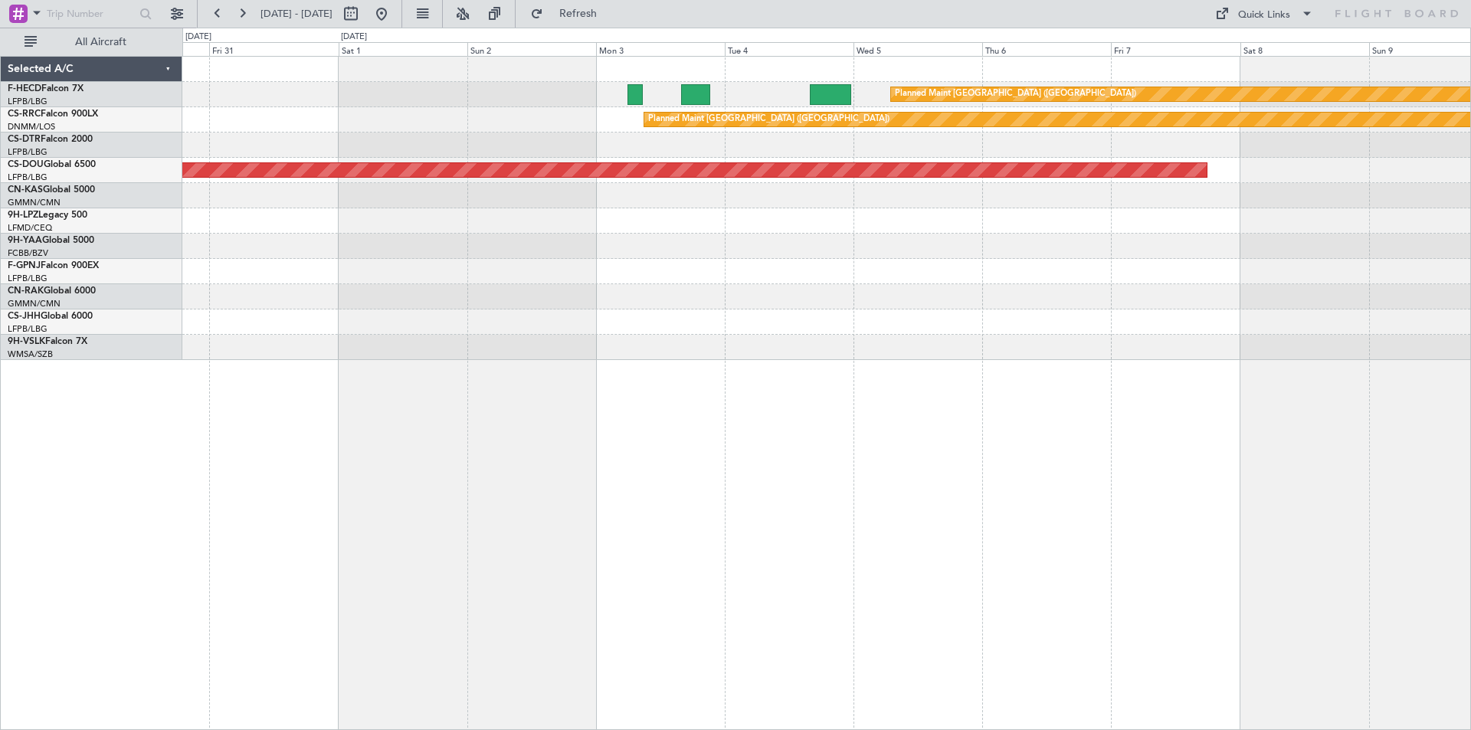
click at [710, 331] on div at bounding box center [826, 322] width 1288 height 25
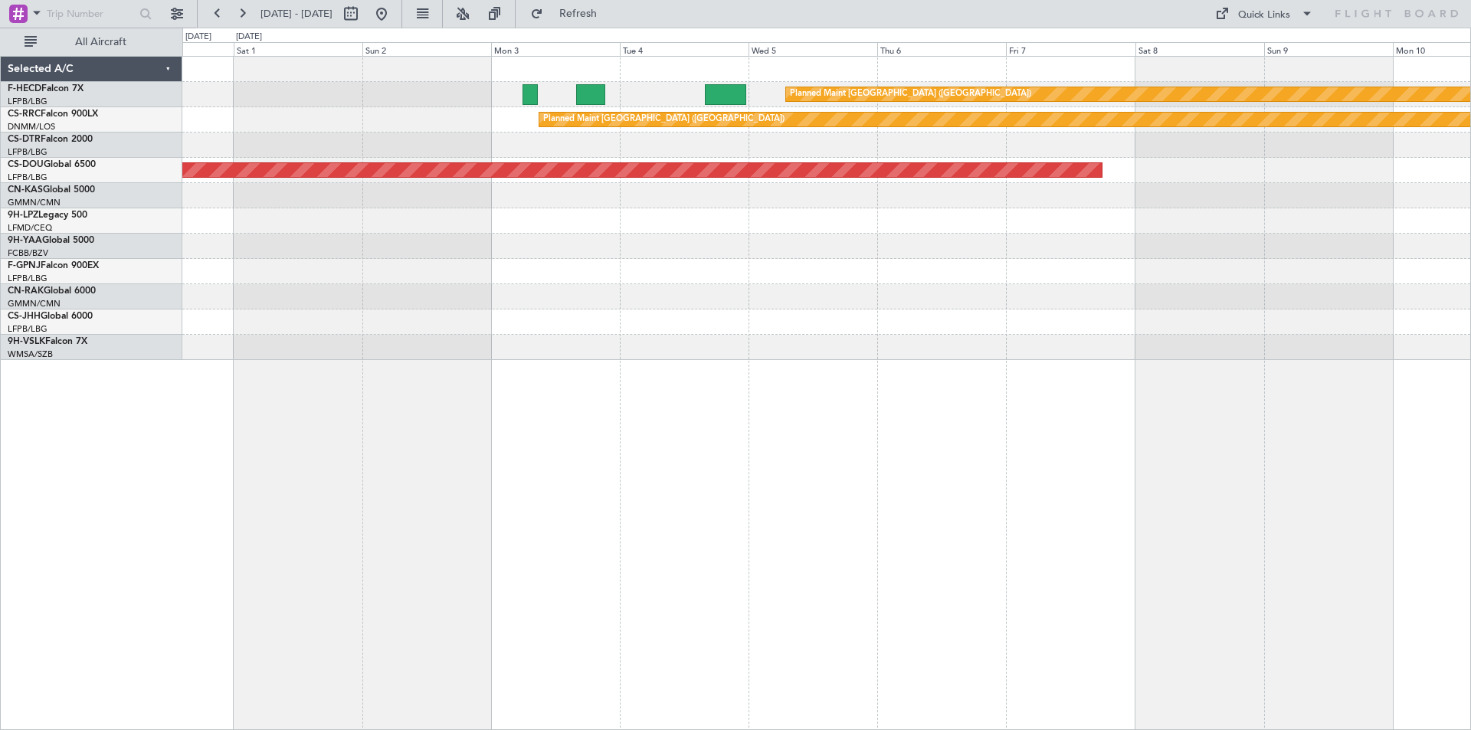
click at [730, 305] on div at bounding box center [826, 296] width 1288 height 25
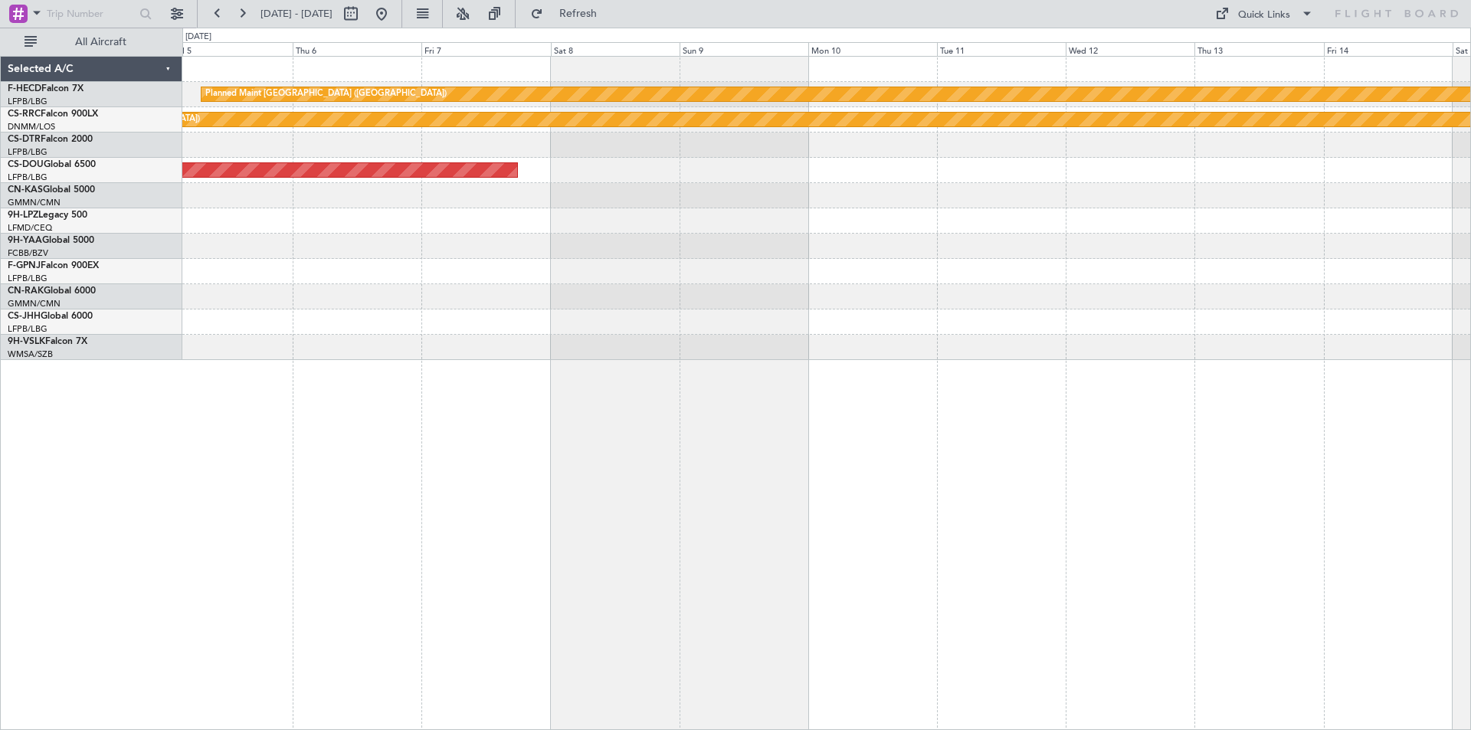
click at [861, 211] on div "Planned Maint [GEOGRAPHIC_DATA] ([GEOGRAPHIC_DATA]) Planned Maint [GEOGRAPHIC_D…" at bounding box center [826, 208] width 1288 height 303
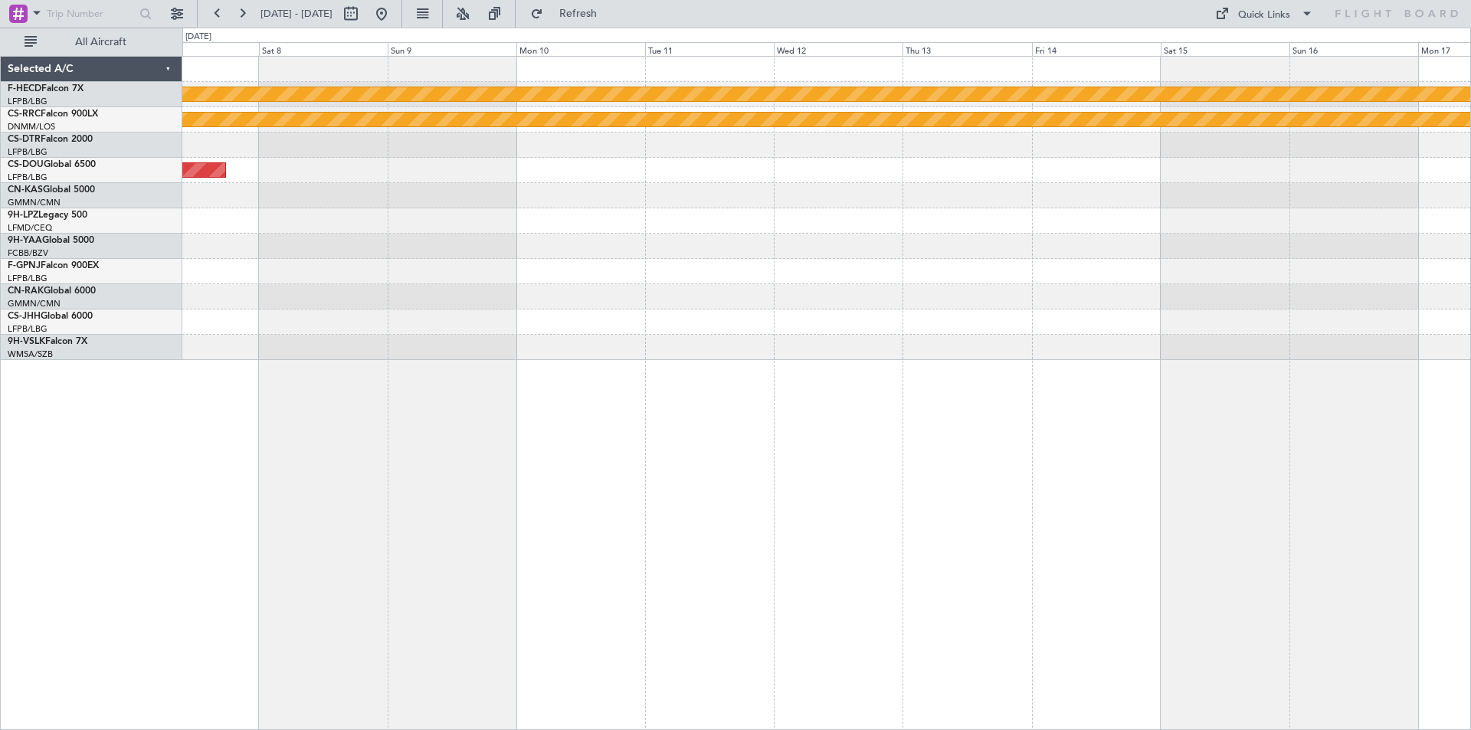
click at [833, 246] on div "Planned Maint [GEOGRAPHIC_DATA] ([GEOGRAPHIC_DATA]) Planned Maint [GEOGRAPHIC_D…" at bounding box center [826, 208] width 1288 height 303
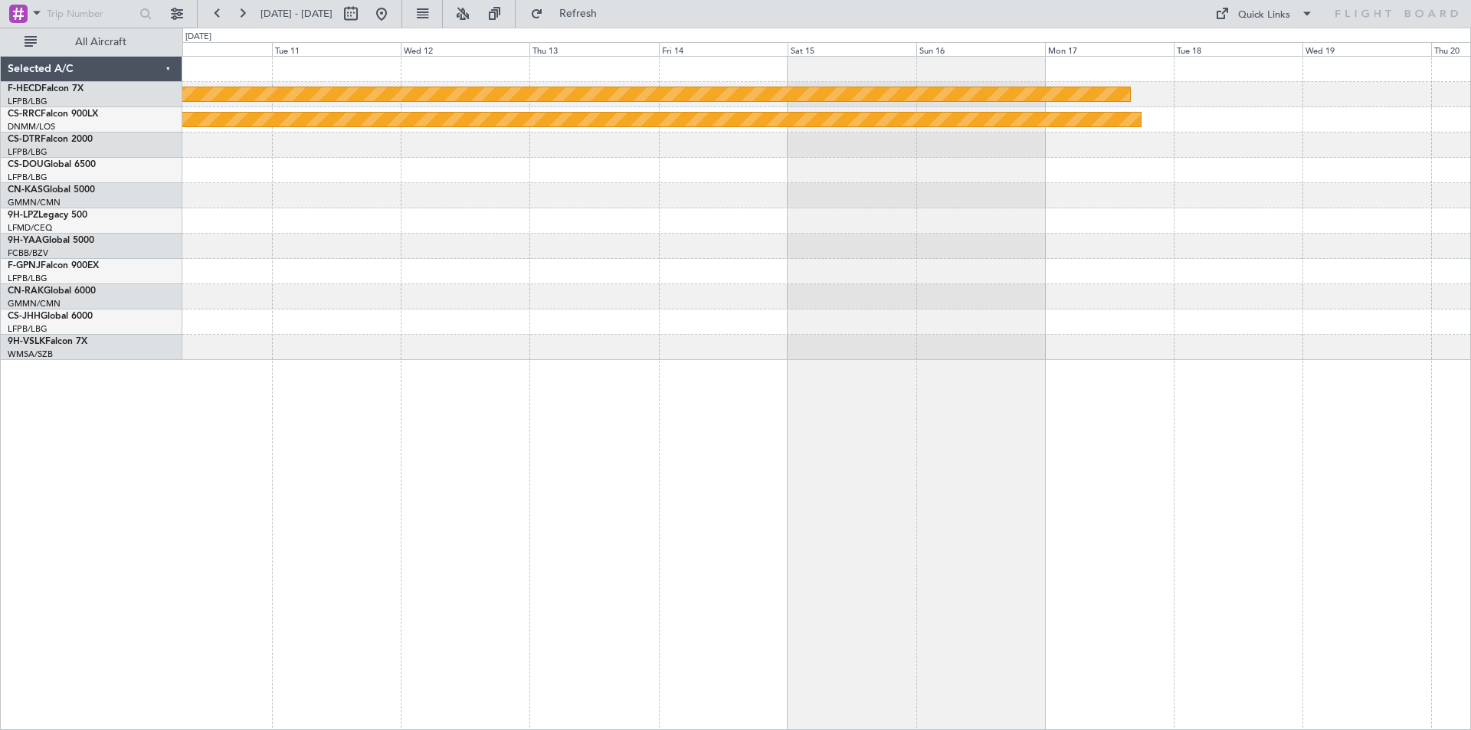
click at [820, 219] on div at bounding box center [826, 220] width 1288 height 25
